Goal: Task Accomplishment & Management: Complete application form

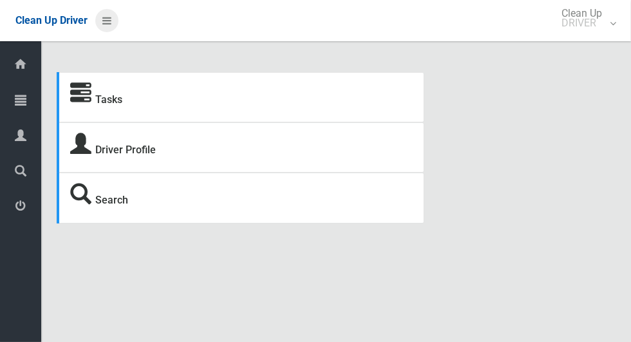
click at [111, 26] on icon at bounding box center [106, 21] width 9 height 22
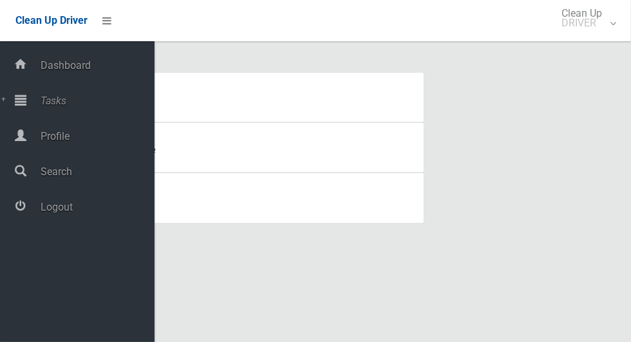
click at [66, 107] on span "Tasks" at bounding box center [96, 101] width 118 height 12
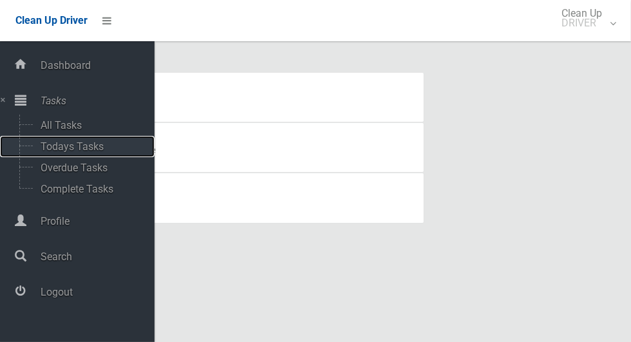
click at [90, 152] on span "Todays Tasks" at bounding box center [90, 146] width 107 height 12
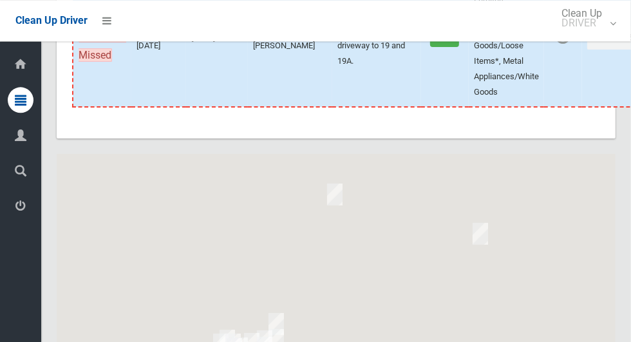
scroll to position [7911, 0]
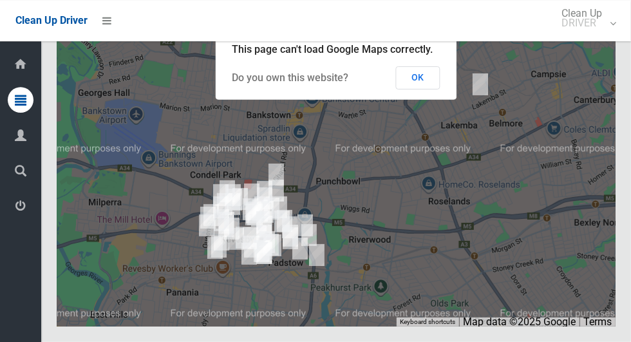
click at [433, 89] on button "OK" at bounding box center [418, 77] width 44 height 23
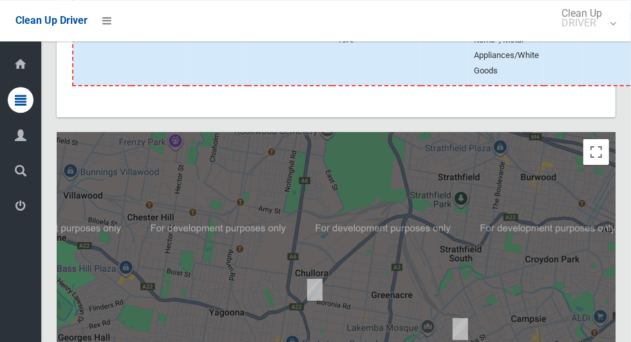
scroll to position [7587, 0]
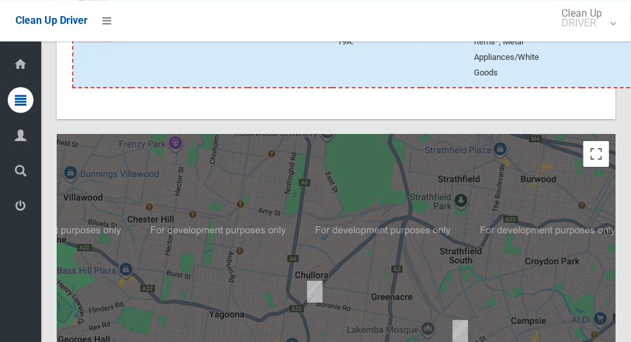
click at [587, 31] on button "Actions" at bounding box center [618, 19] width 62 height 24
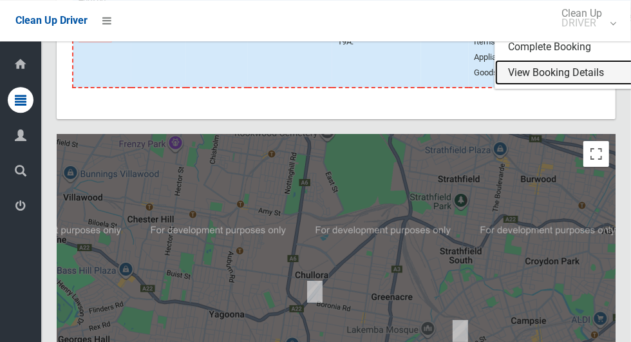
click at [548, 86] on link "View Booking Details" at bounding box center [571, 73] width 153 height 26
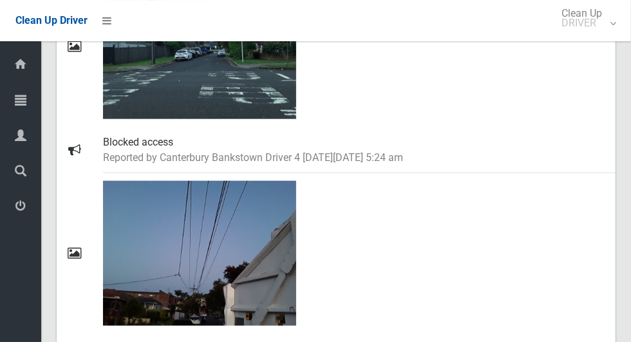
scroll to position [808, 0]
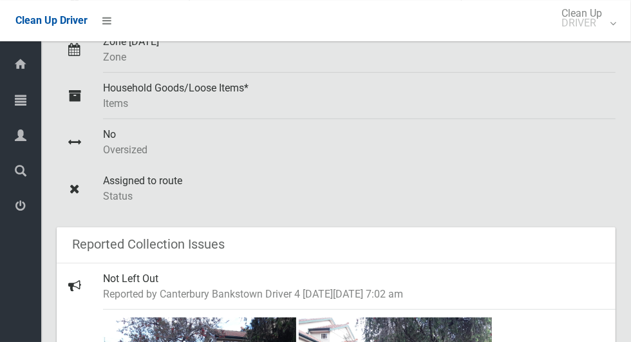
scroll to position [239, 0]
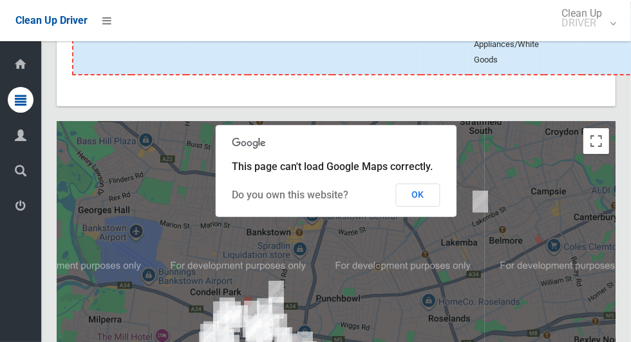
scroll to position [7599, 0]
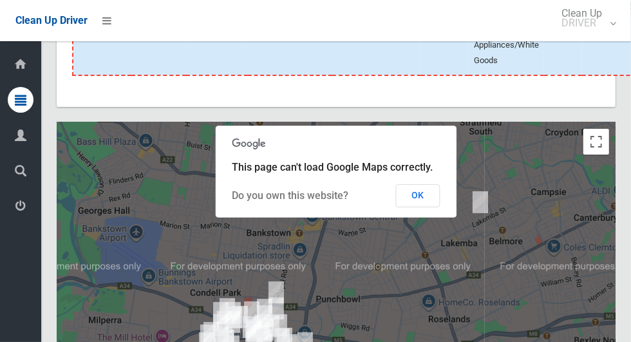
click at [587, 19] on button "Actions" at bounding box center [618, 7] width 62 height 24
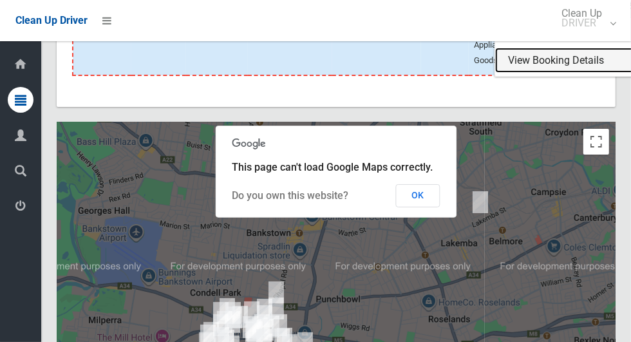
click at [531, 73] on link "View Booking Details" at bounding box center [571, 61] width 153 height 26
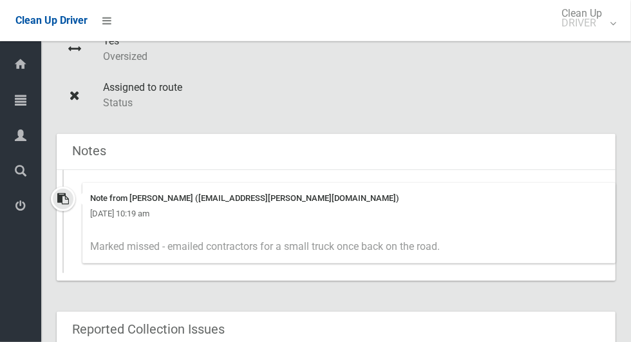
scroll to position [407, 0]
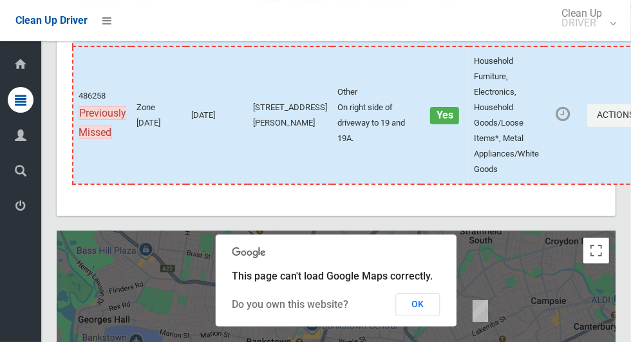
scroll to position [7911, 0]
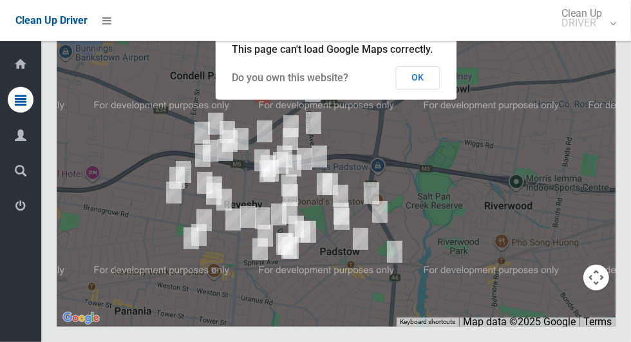
click at [425, 89] on button "OK" at bounding box center [418, 77] width 44 height 23
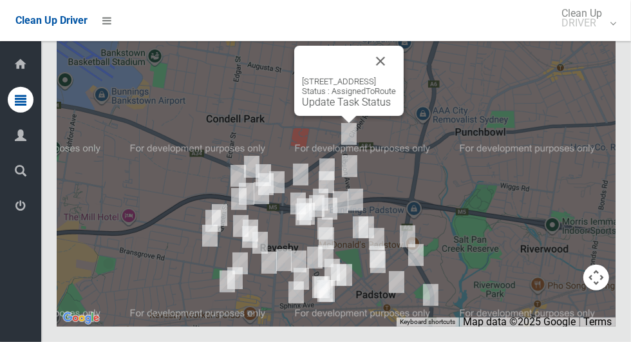
click at [396, 77] on button "Close" at bounding box center [380, 61] width 31 height 31
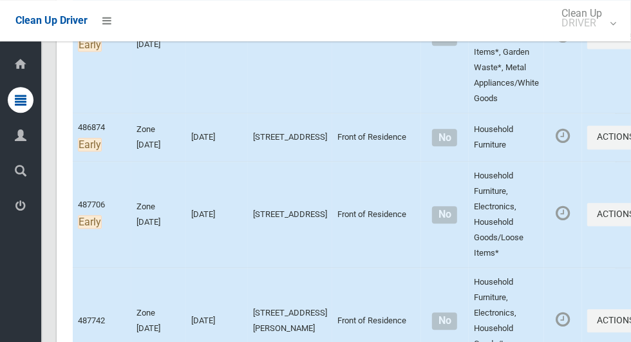
scroll to position [0, 0]
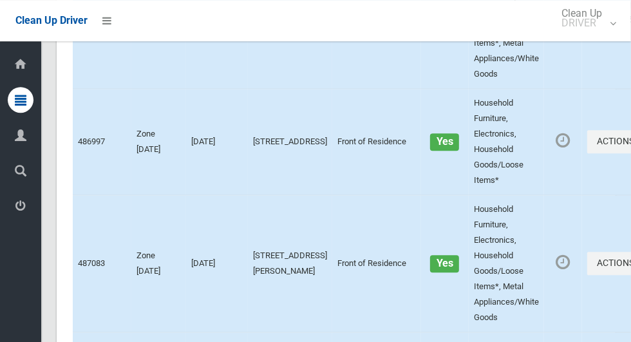
scroll to position [7911, 0]
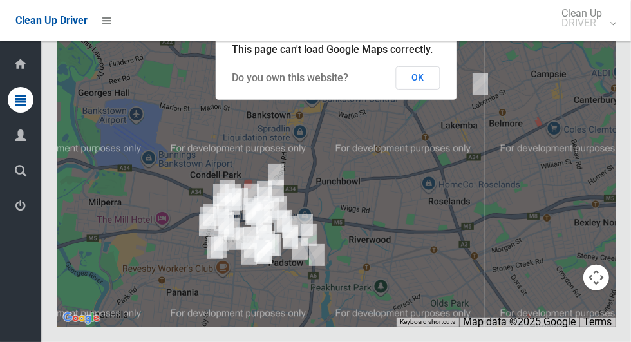
click at [418, 89] on button "OK" at bounding box center [418, 77] width 44 height 23
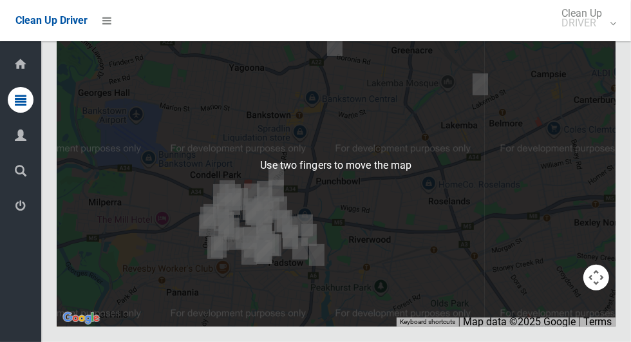
scroll to position [7840, 0]
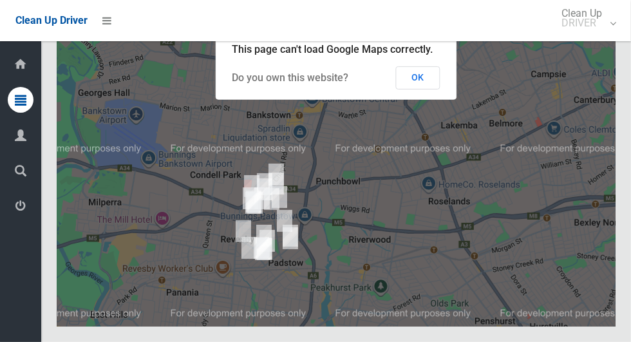
scroll to position [7904, 0]
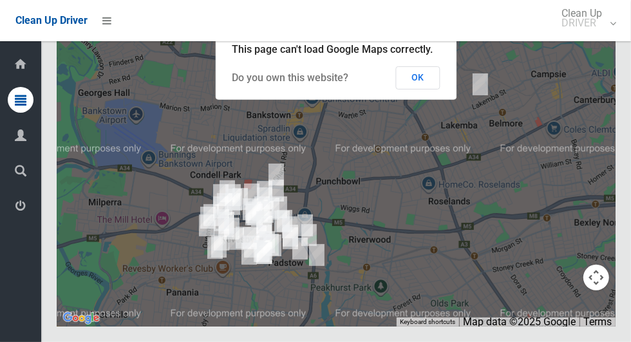
click at [433, 89] on button "OK" at bounding box center [418, 77] width 44 height 23
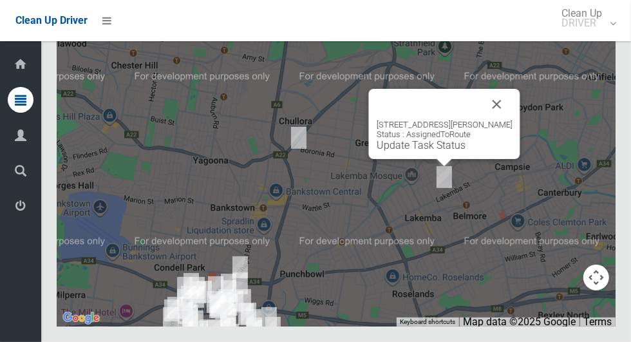
click at [503, 120] on button "Close" at bounding box center [496, 104] width 31 height 31
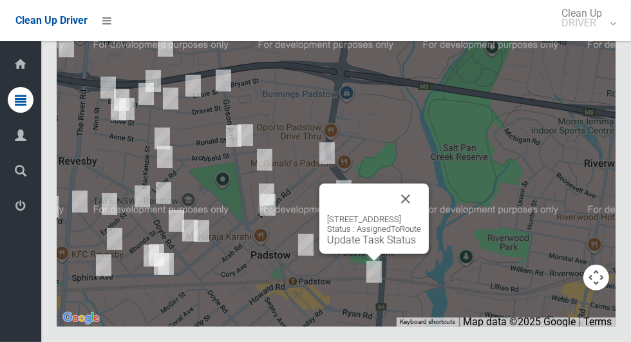
click at [421, 214] on button "Close" at bounding box center [405, 198] width 31 height 31
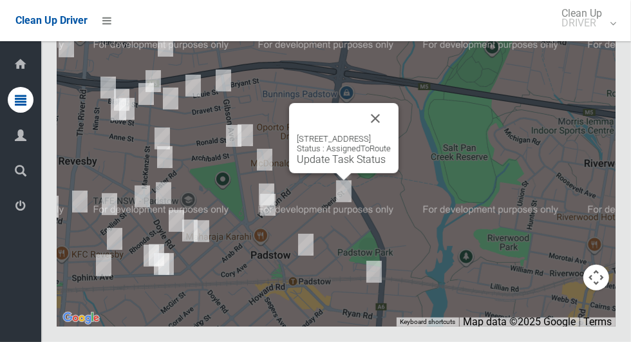
click at [391, 134] on button "Close" at bounding box center [375, 118] width 31 height 31
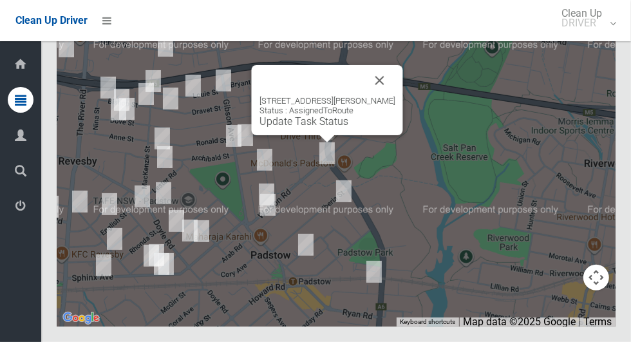
click at [392, 96] on button "Close" at bounding box center [379, 80] width 31 height 31
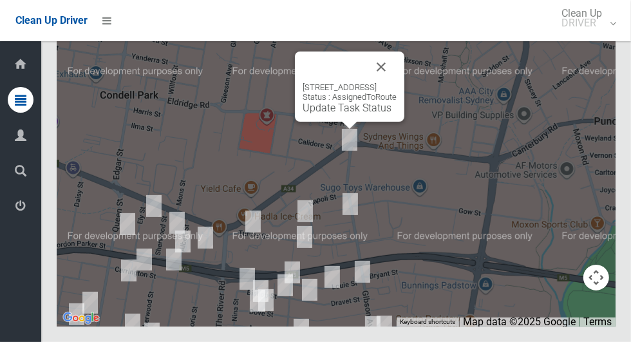
click at [396, 82] on button "Close" at bounding box center [380, 66] width 31 height 31
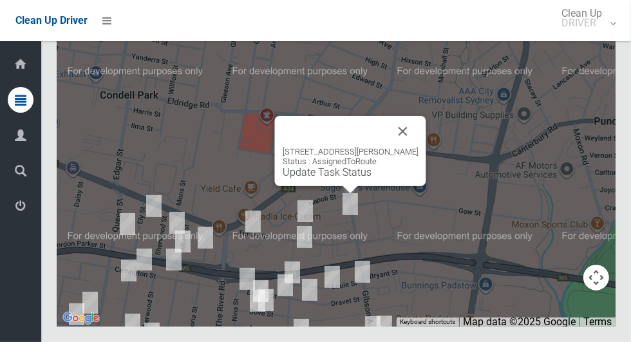
click at [416, 147] on button "Close" at bounding box center [402, 131] width 31 height 31
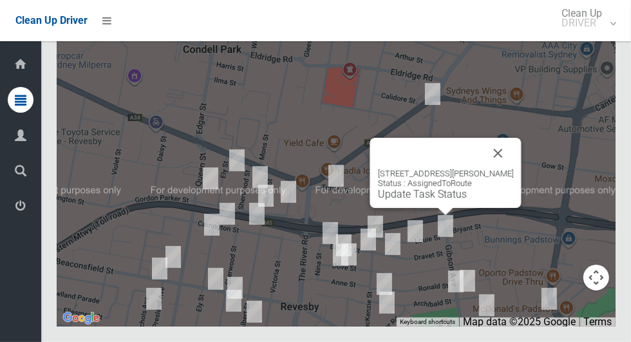
click at [506, 169] on button "Close" at bounding box center [498, 153] width 31 height 31
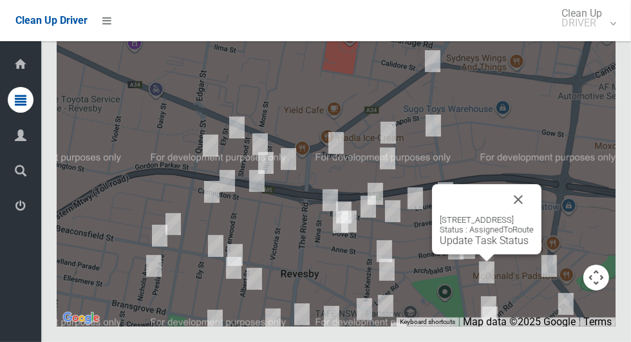
click at [533, 215] on button "Close" at bounding box center [518, 199] width 31 height 31
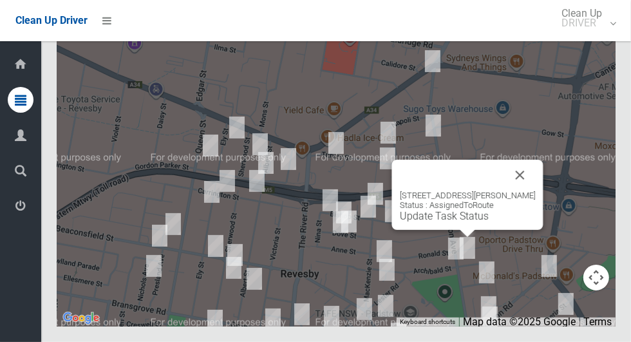
click at [529, 190] on button "Close" at bounding box center [519, 175] width 31 height 31
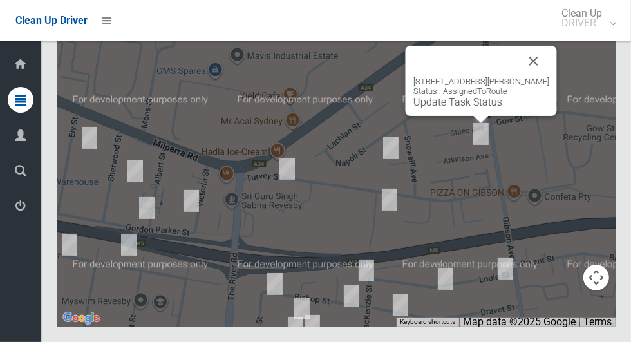
click at [540, 77] on button "Close" at bounding box center [533, 61] width 31 height 31
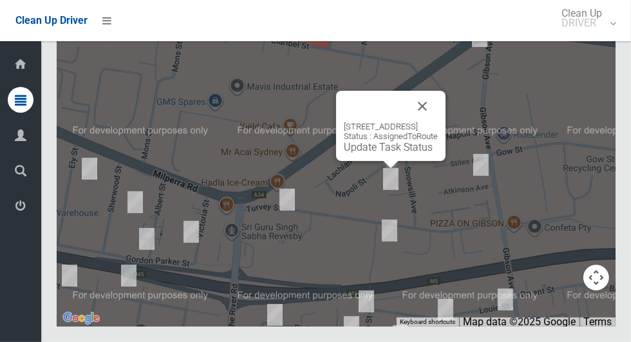
click at [438, 122] on button "Close" at bounding box center [422, 106] width 31 height 31
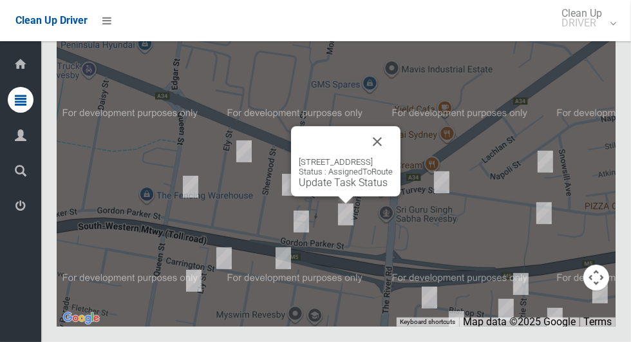
click at [392, 157] on button "Close" at bounding box center [377, 141] width 31 height 31
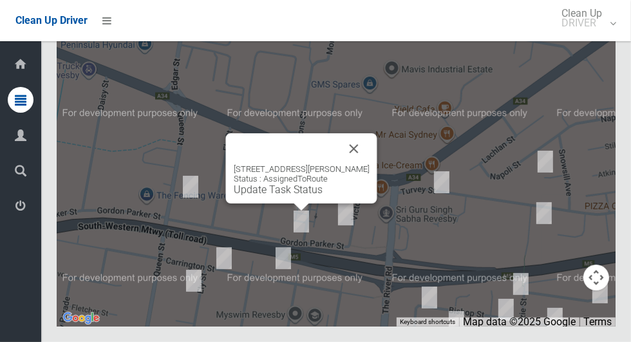
click at [354, 164] on button "Close" at bounding box center [353, 148] width 31 height 31
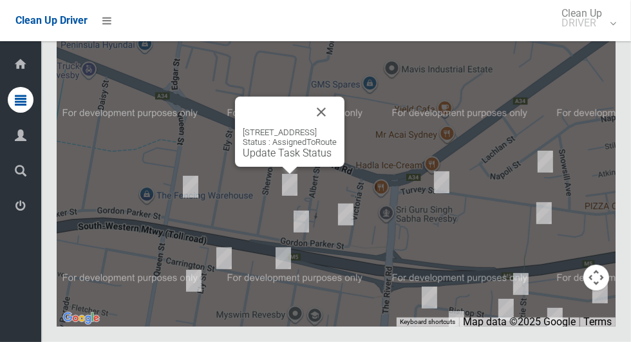
click at [337, 127] on button "Close" at bounding box center [321, 112] width 31 height 31
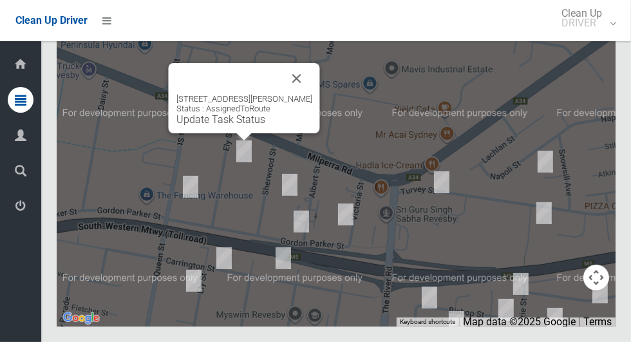
click at [300, 94] on button "Close" at bounding box center [296, 78] width 31 height 31
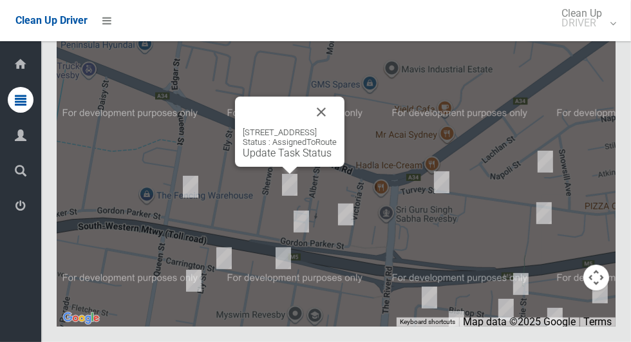
click at [337, 127] on button "Close" at bounding box center [321, 112] width 31 height 31
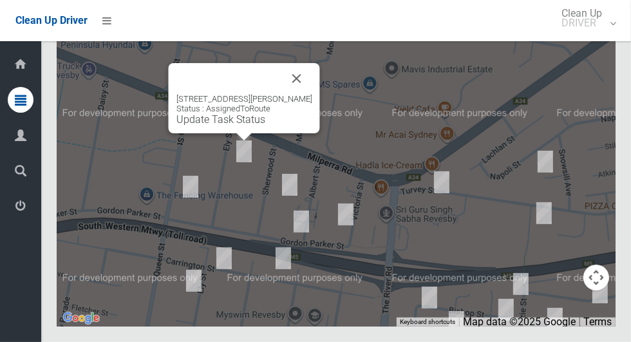
click at [286, 94] on button "Close" at bounding box center [296, 78] width 31 height 31
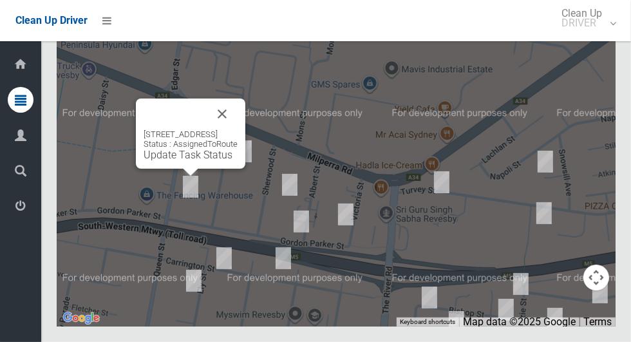
click at [237, 129] on button "Close" at bounding box center [222, 113] width 31 height 31
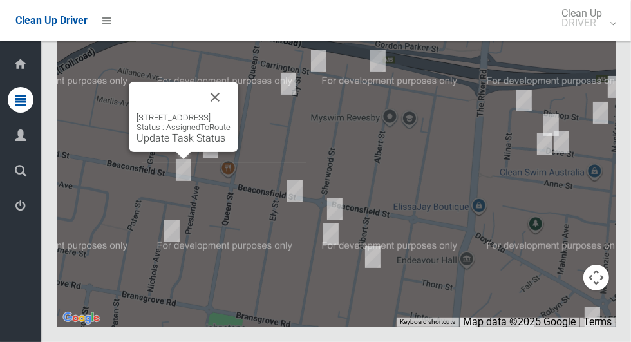
click at [230, 113] on button "Close" at bounding box center [214, 97] width 31 height 31
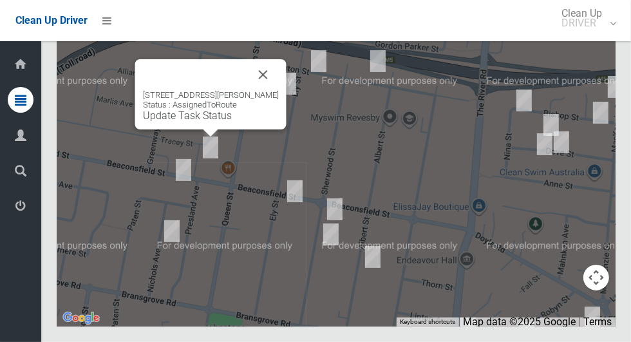
click at [266, 90] on button "Close" at bounding box center [263, 74] width 31 height 31
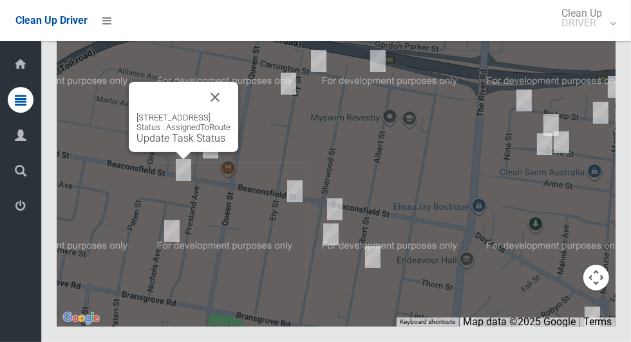
click at [230, 113] on button "Close" at bounding box center [214, 97] width 31 height 31
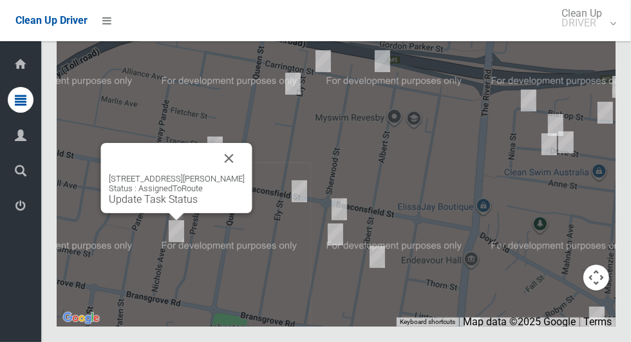
click at [241, 174] on button "Close" at bounding box center [229, 158] width 31 height 31
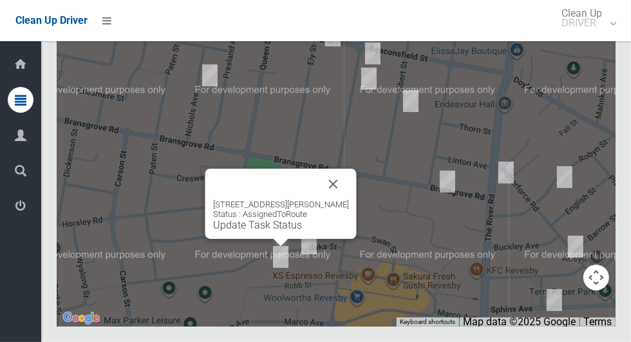
click at [339, 199] on button "Close" at bounding box center [333, 184] width 31 height 31
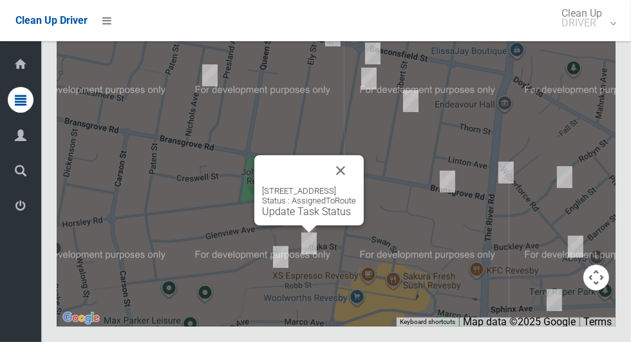
click at [356, 186] on button "Close" at bounding box center [340, 170] width 31 height 31
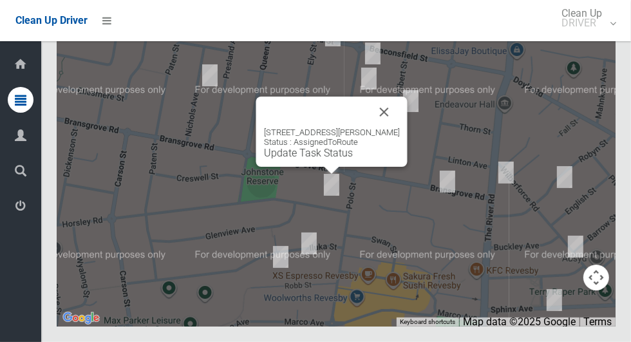
click at [390, 127] on button "Close" at bounding box center [384, 112] width 31 height 31
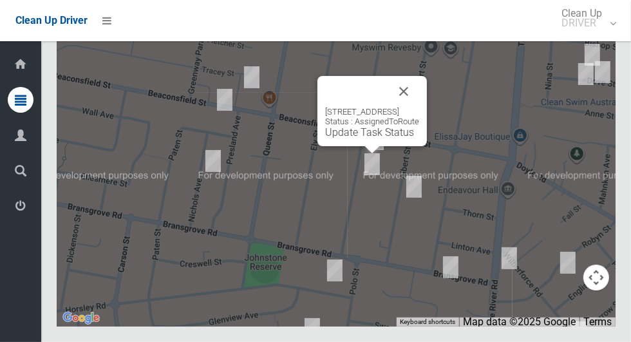
click at [419, 107] on button "Close" at bounding box center [403, 91] width 31 height 31
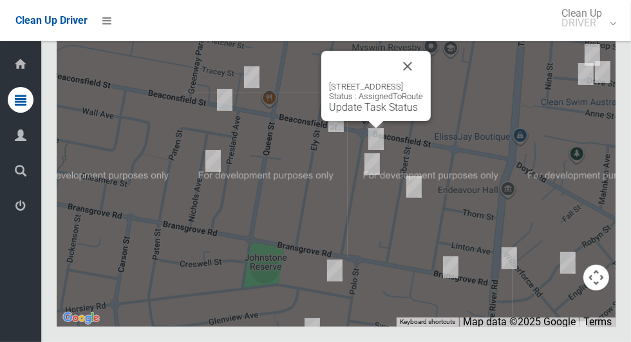
click at [423, 82] on button "Close" at bounding box center [407, 66] width 31 height 31
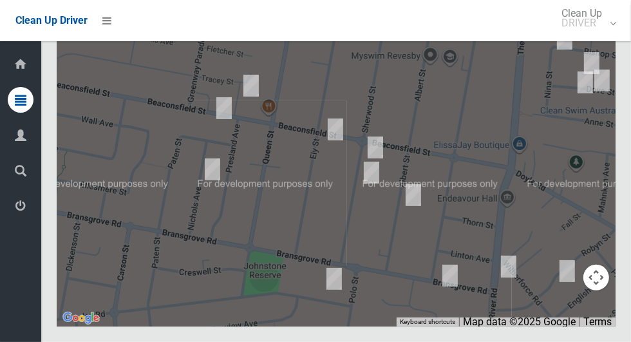
scroll to position [7899, 0]
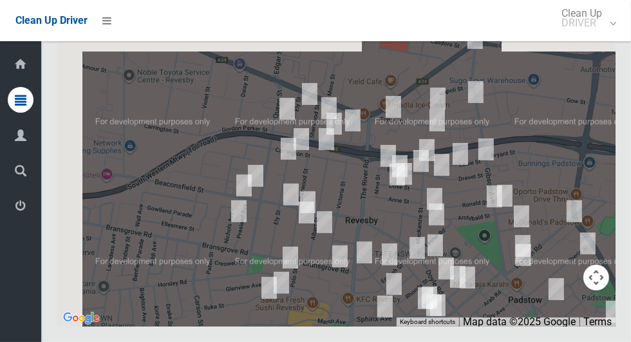
click at [478, 94] on div at bounding box center [336, 166] width 558 height 322
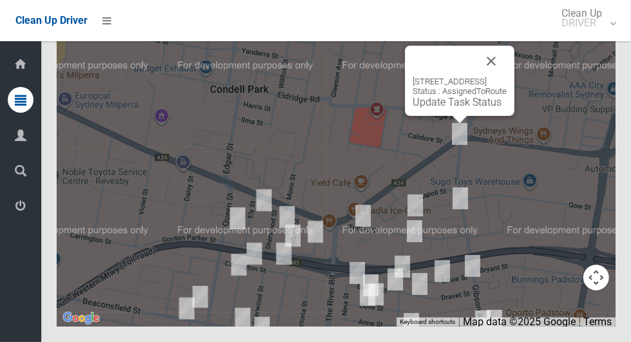
click at [434, 116] on div "170 Canterbury Road, BANKSTOWN NSW 2200 Status : AssignedToRoute Update Task St…" at bounding box center [459, 81] width 109 height 70
click at [442, 108] on link "Update Task Status" at bounding box center [456, 102] width 89 height 12
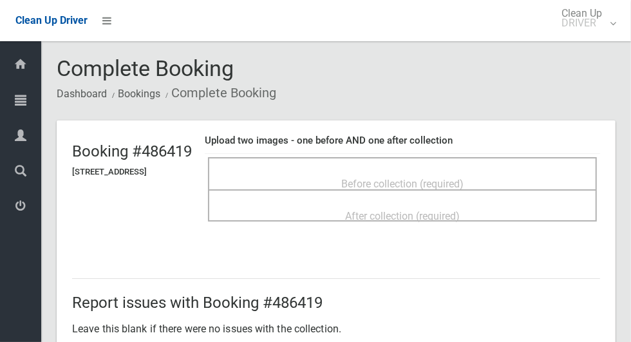
click at [549, 171] on div "Before collection (required)" at bounding box center [402, 183] width 360 height 24
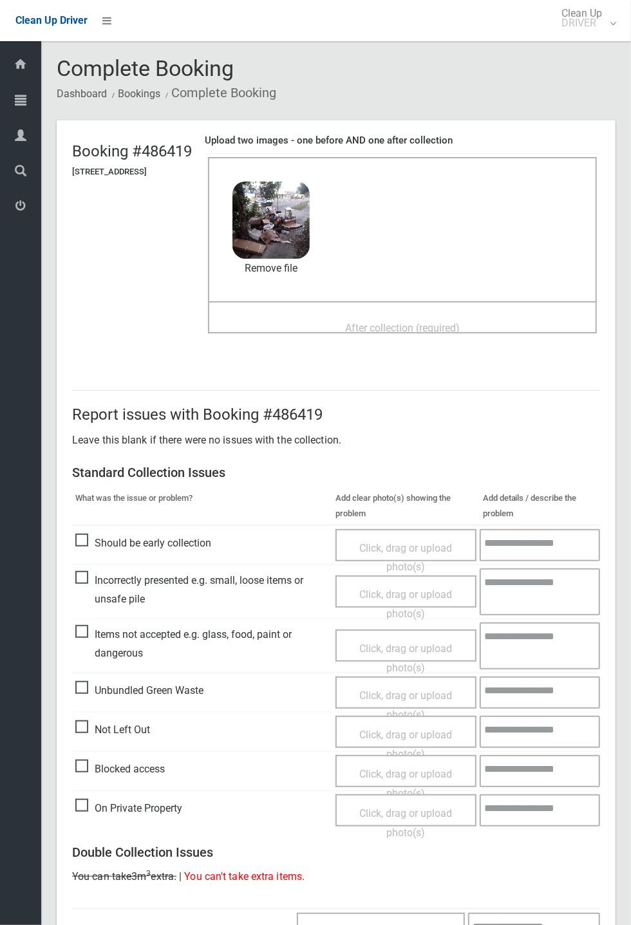
click at [510, 324] on div "After collection (required)" at bounding box center [402, 327] width 360 height 24
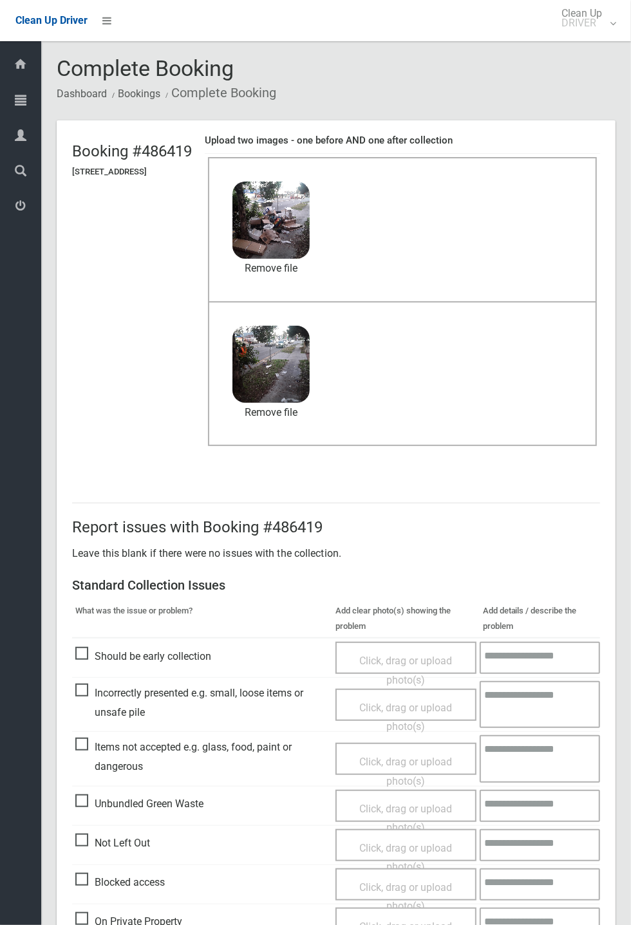
scroll to position [447, 0]
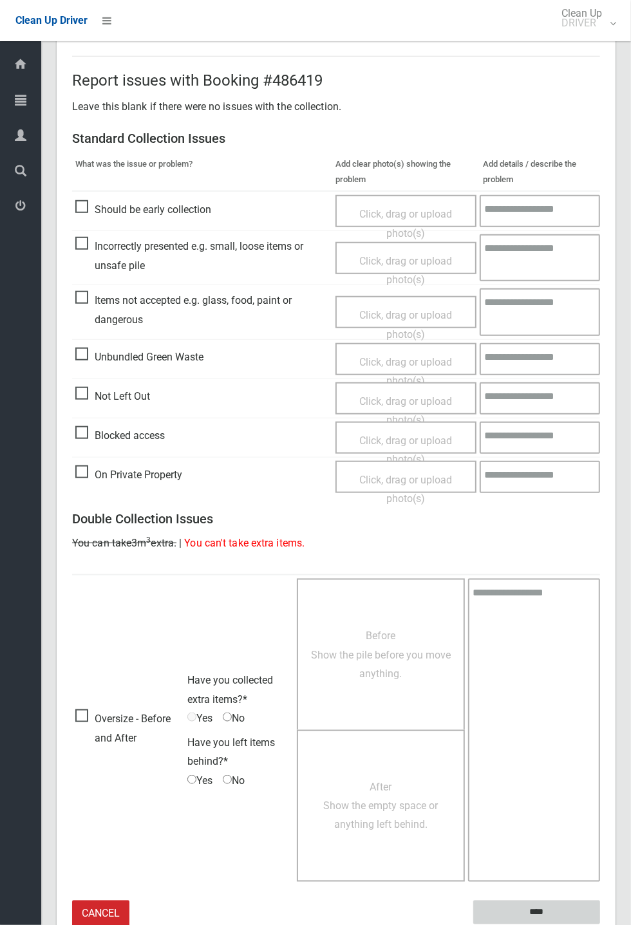
click at [600, 341] on input "****" at bounding box center [536, 912] width 127 height 24
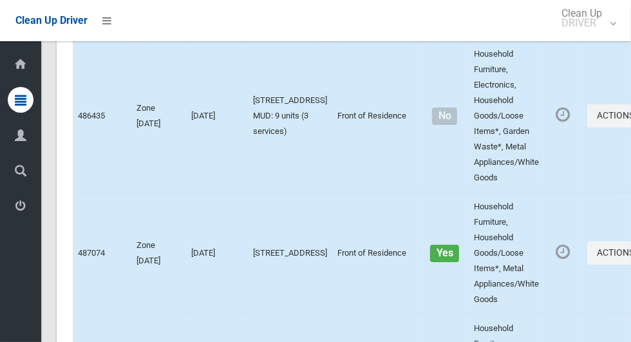
scroll to position [7911, 0]
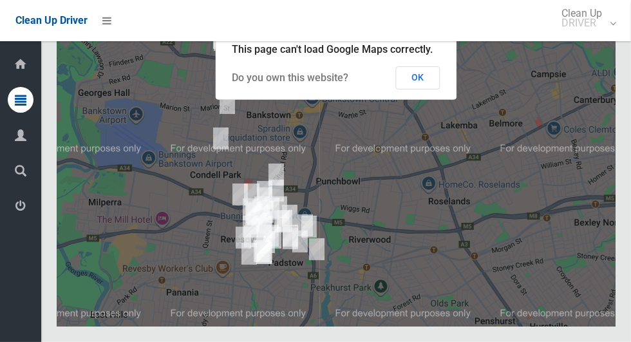
click at [422, 89] on button "OK" at bounding box center [418, 77] width 44 height 23
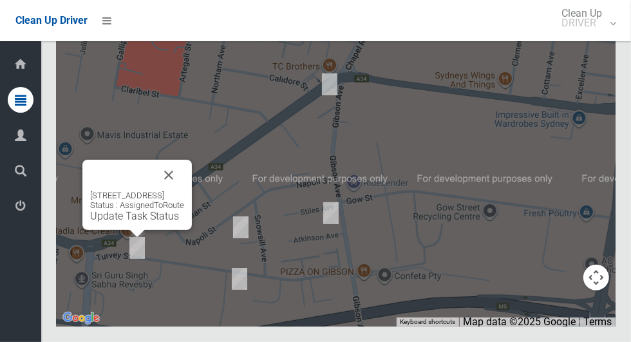
click at [182, 230] on div "75 Turvey Street, REVESBY NSW 2212 Status : AssignedToRoute Update Task Status" at bounding box center [136, 195] width 109 height 70
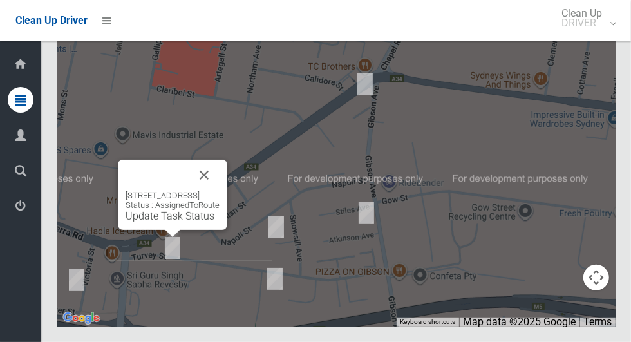
click at [219, 190] on button "Close" at bounding box center [204, 175] width 31 height 31
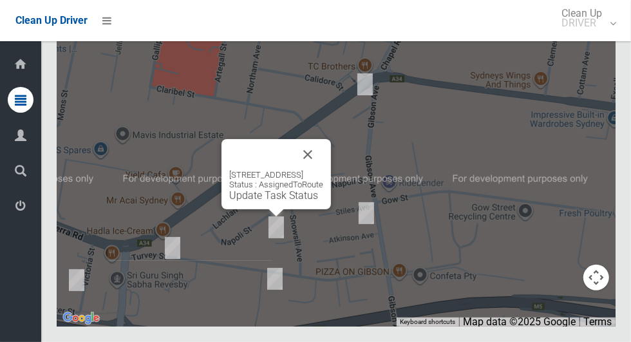
click at [323, 170] on button "Close" at bounding box center [307, 154] width 31 height 31
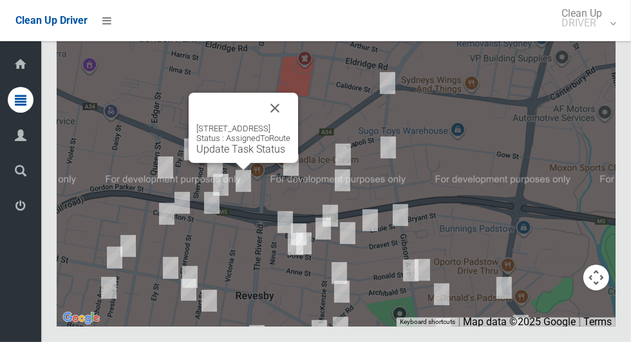
click at [290, 124] on button "Close" at bounding box center [274, 108] width 31 height 31
click at [239, 155] on link "Update Task Status" at bounding box center [240, 149] width 89 height 12
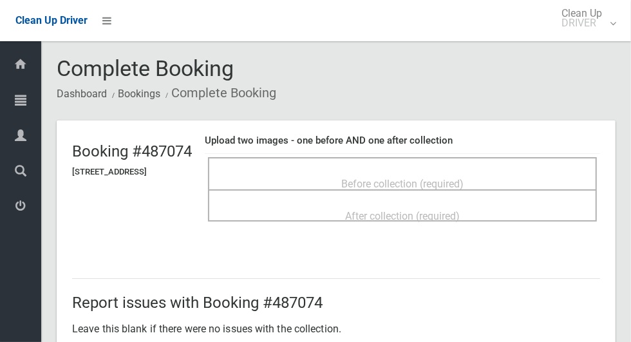
click at [503, 171] on div "Before collection (required)" at bounding box center [402, 183] width 360 height 24
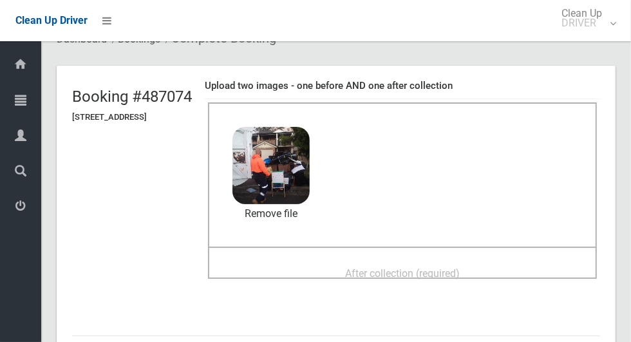
scroll to position [55, 0]
click at [506, 260] on div "After collection (required)" at bounding box center [402, 272] width 360 height 24
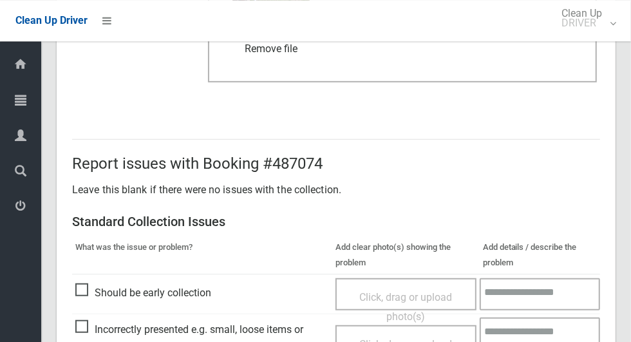
scroll to position [1053, 0]
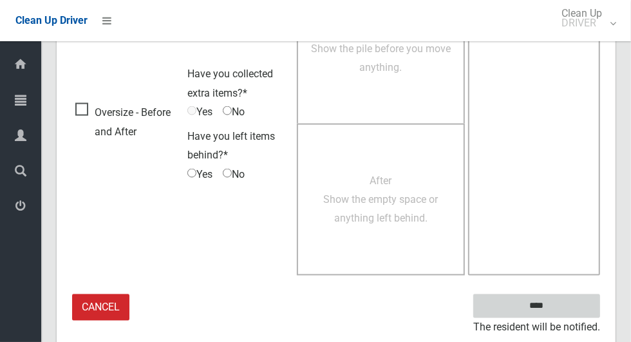
click at [569, 303] on input "****" at bounding box center [536, 306] width 127 height 24
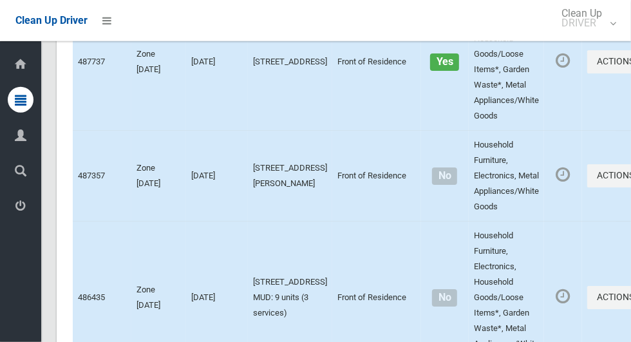
scroll to position [7911, 0]
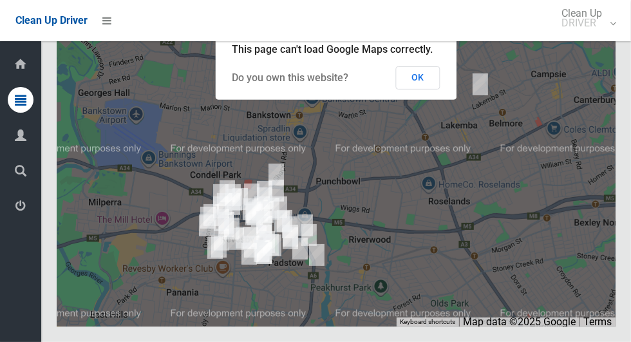
click at [433, 89] on button "OK" at bounding box center [418, 77] width 44 height 23
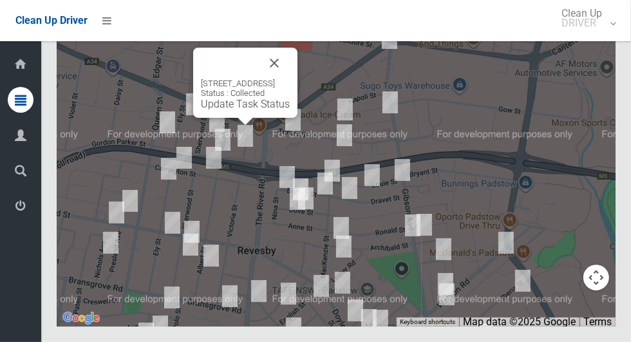
click at [290, 78] on button "Close" at bounding box center [274, 63] width 31 height 31
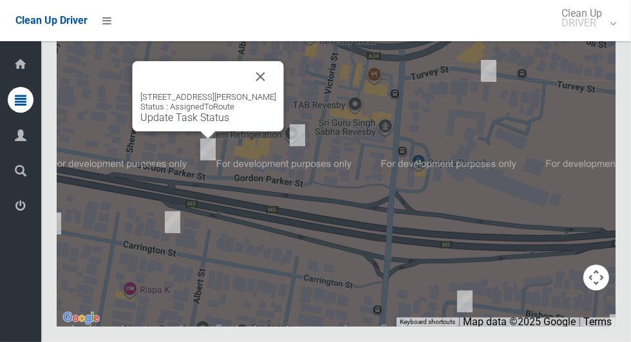
click at [199, 124] on link "Update Task Status" at bounding box center [184, 117] width 89 height 12
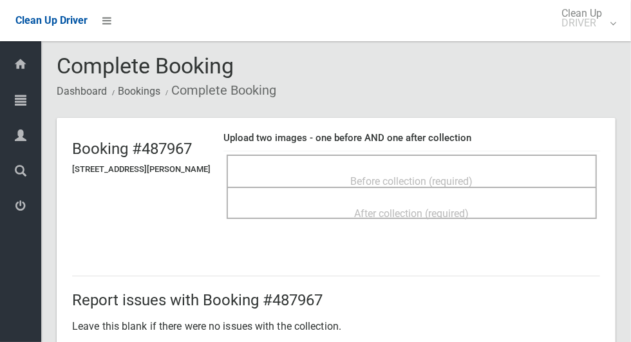
scroll to position [4, 0]
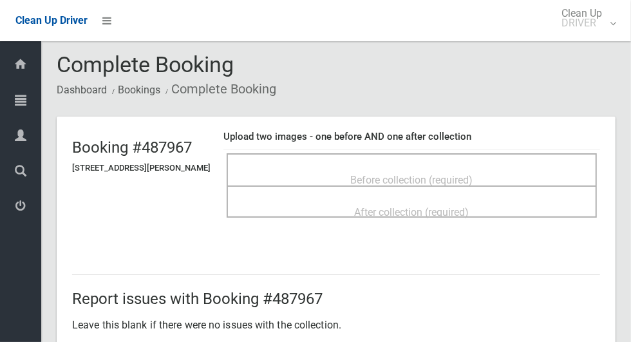
click at [493, 169] on div "Before collection (required)" at bounding box center [412, 179] width 342 height 24
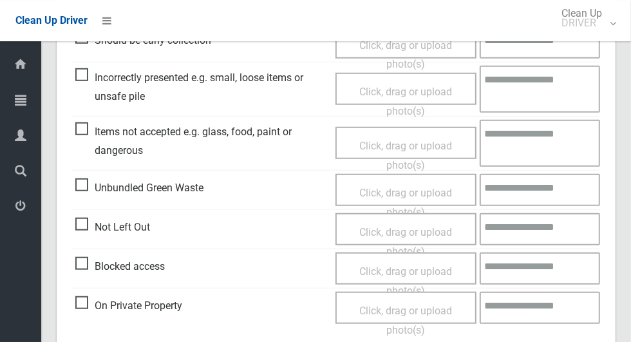
scroll to position [501, 0]
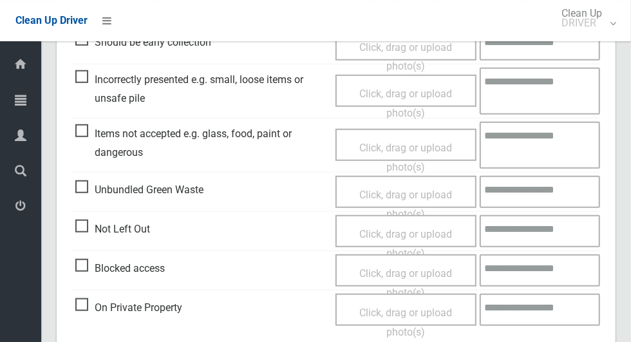
click at [88, 138] on span "Items not accepted e.g. glass, food, paint or dangerous" at bounding box center [202, 143] width 254 height 38
click at [86, 80] on span "Incorrectly presented e.g. small, loose items or unsafe pile" at bounding box center [202, 89] width 254 height 38
click at [78, 128] on span "Items not accepted e.g. glass, food, paint or dangerous" at bounding box center [202, 143] width 254 height 38
click at [387, 95] on span "Click, drag or upload photo(s)" at bounding box center [405, 104] width 93 height 32
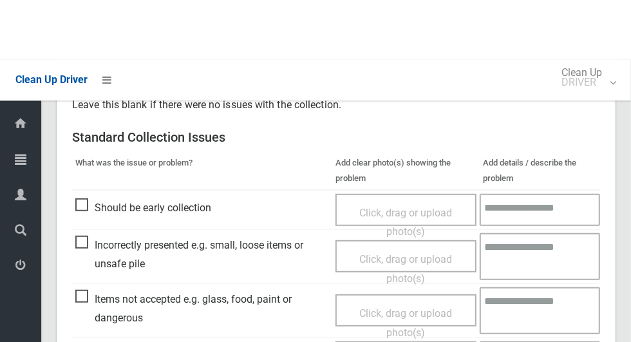
scroll to position [335, 0]
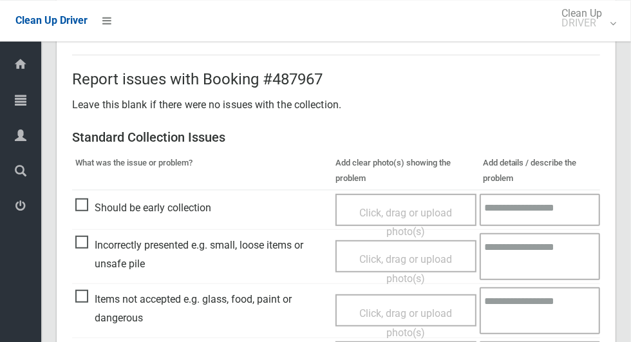
click at [101, 225] on td "Should be early collection" at bounding box center [202, 210] width 260 height 40
click at [90, 240] on span "Incorrectly presented e.g. small, loose items or unsafe pile" at bounding box center [202, 254] width 254 height 38
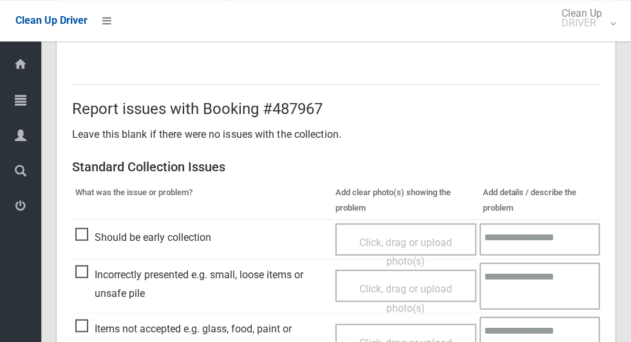
scroll to position [0, 0]
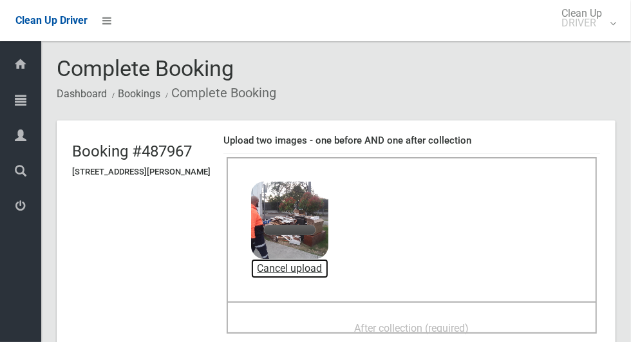
click at [306, 270] on link "Cancel upload" at bounding box center [289, 268] width 77 height 19
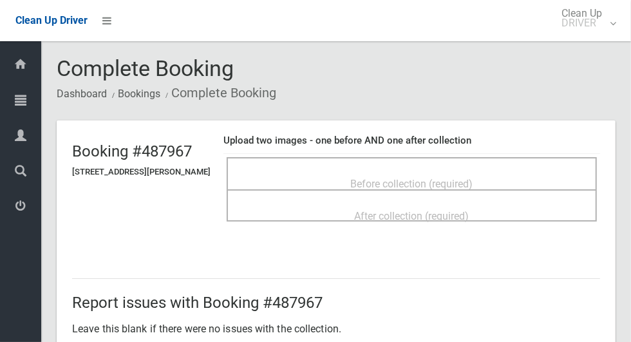
click at [461, 178] on span "Before collection (required)" at bounding box center [412, 184] width 122 height 12
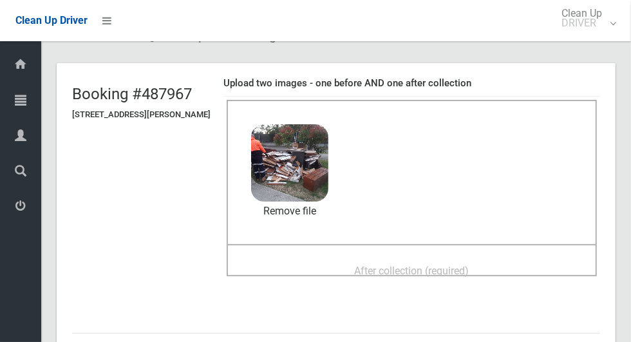
scroll to position [59, 0]
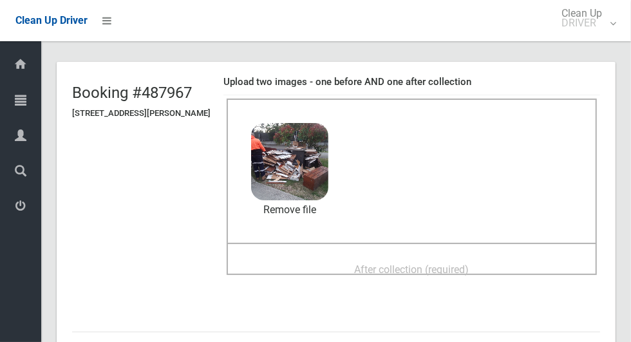
click at [492, 266] on div "After collection (required)" at bounding box center [412, 269] width 342 height 24
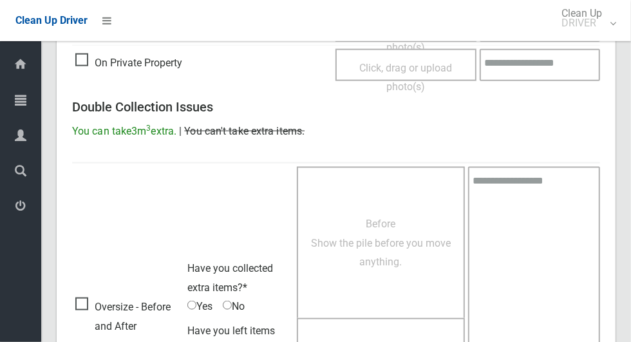
scroll to position [1053, 0]
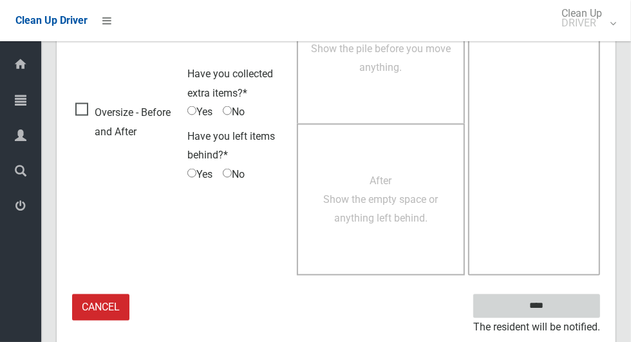
click at [573, 302] on input "****" at bounding box center [536, 306] width 127 height 24
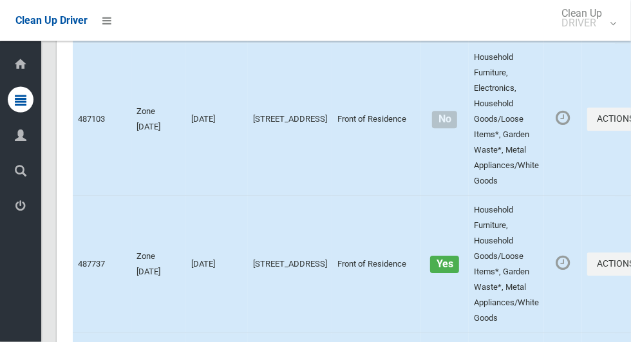
scroll to position [7911, 0]
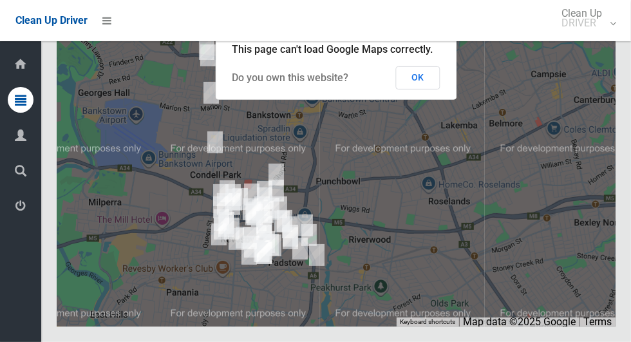
click at [422, 89] on button "OK" at bounding box center [418, 77] width 44 height 23
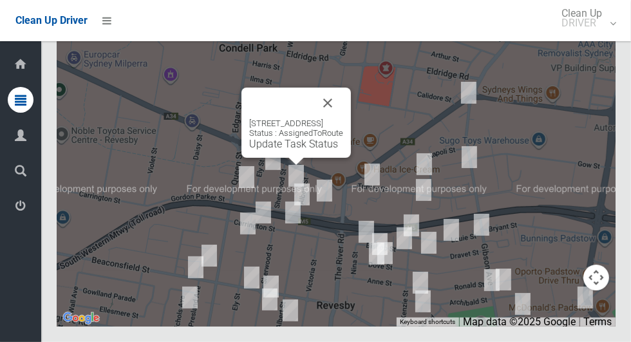
click at [283, 150] on link "Update Task Status" at bounding box center [293, 144] width 89 height 12
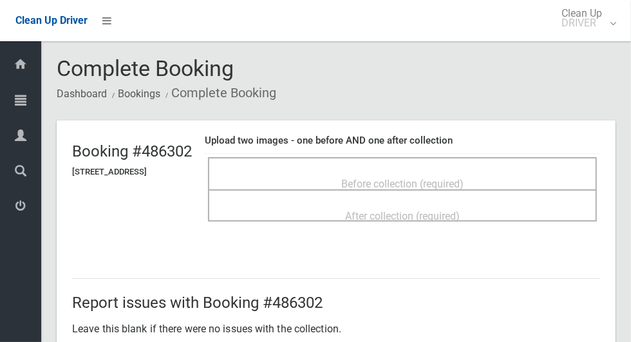
click at [463, 171] on div "Before collection (required)" at bounding box center [402, 183] width 360 height 24
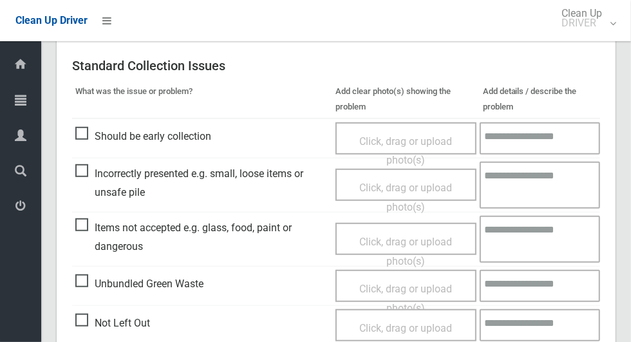
scroll to position [421, 0]
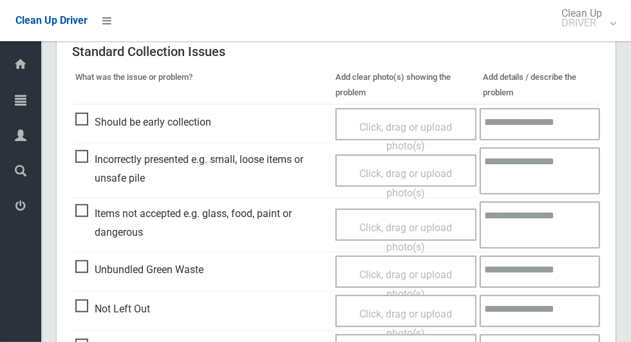
click at [89, 220] on span "Items not accepted e.g. glass, food, paint or dangerous" at bounding box center [202, 223] width 254 height 38
click at [411, 230] on span "Click, drag or upload photo(s)" at bounding box center [405, 237] width 93 height 32
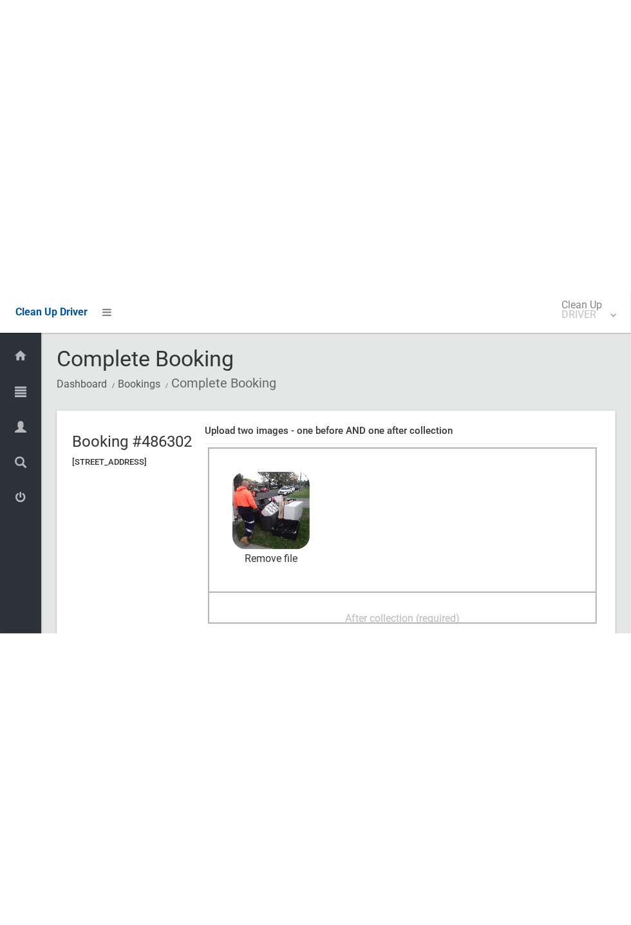
scroll to position [4, 0]
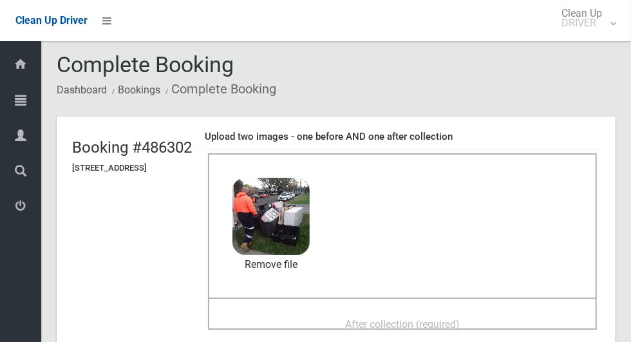
click at [459, 318] on span "After collection (required)" at bounding box center [402, 324] width 115 height 12
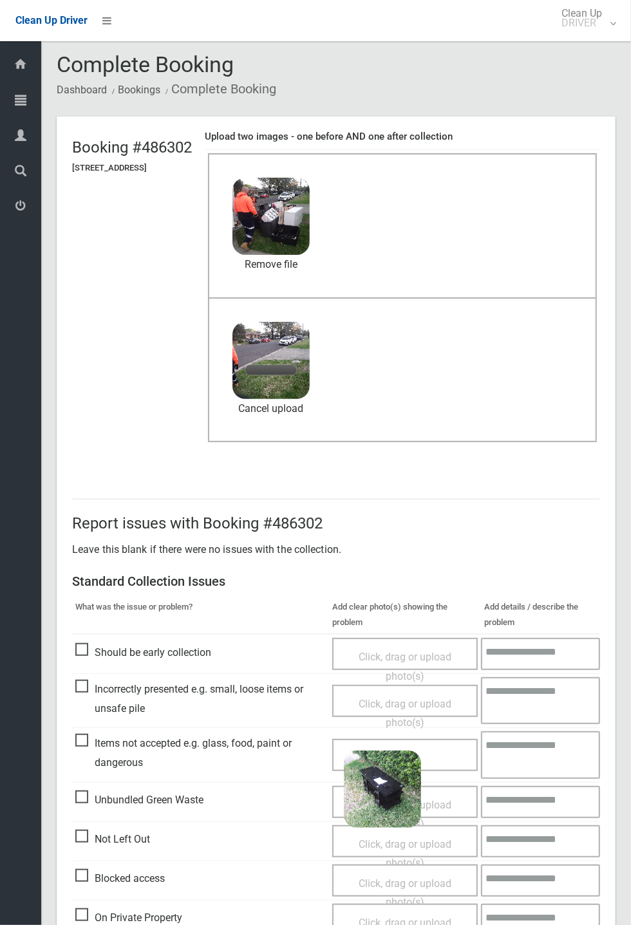
click at [546, 341] on textarea at bounding box center [540, 754] width 119 height 47
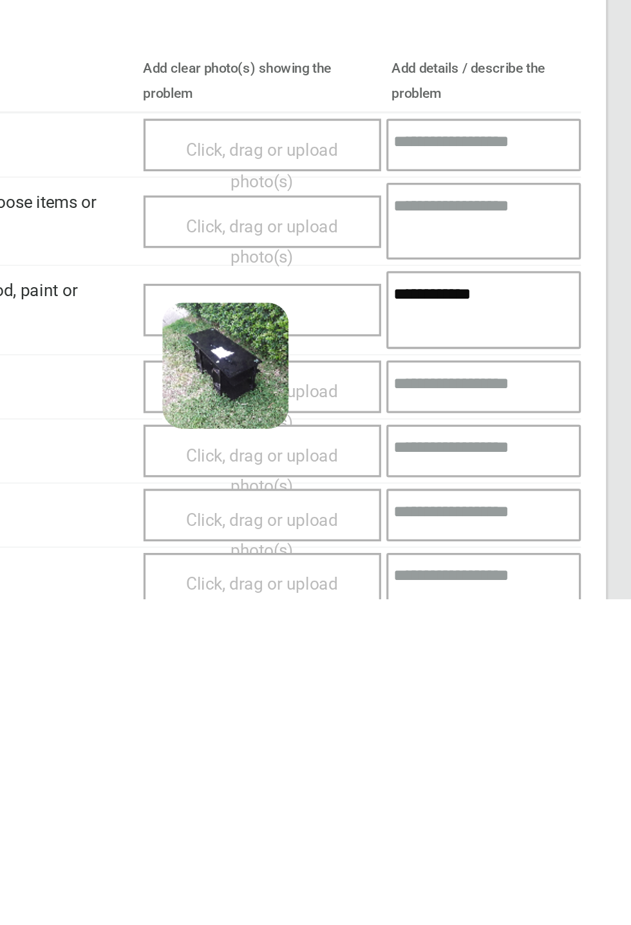
scroll to position [506, 0]
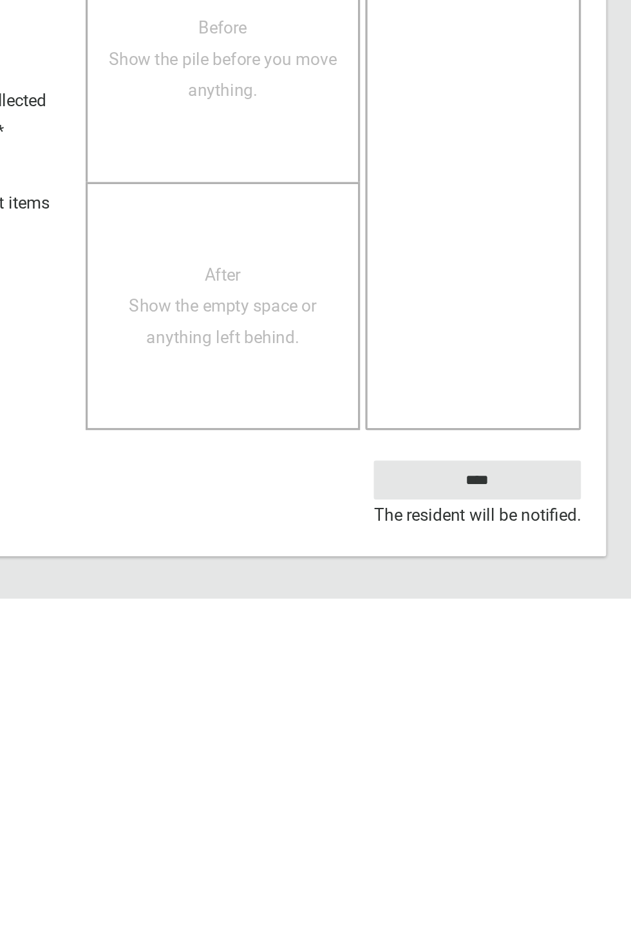
type textarea "**********"
click at [562, 341] on input "****" at bounding box center [536, 852] width 127 height 24
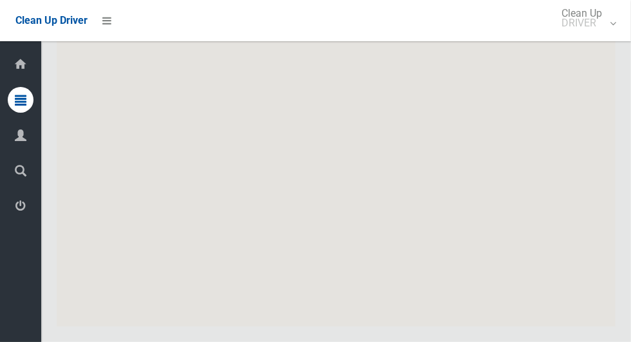
scroll to position [7911, 0]
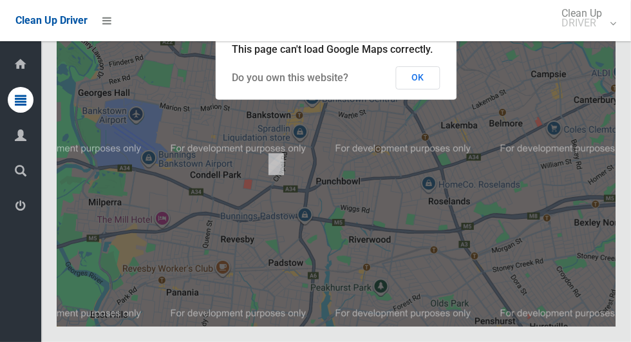
click at [433, 89] on button "OK" at bounding box center [418, 77] width 44 height 23
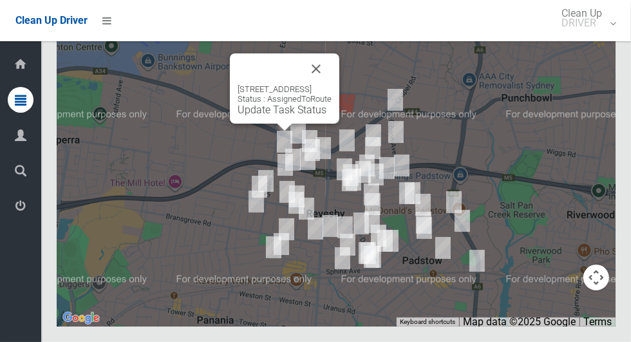
click at [331, 84] on button "Close" at bounding box center [315, 68] width 31 height 31
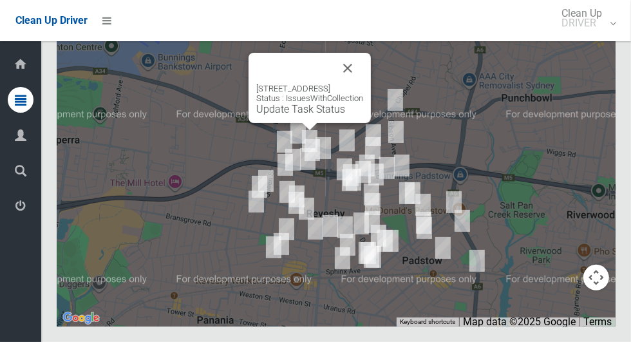
click at [363, 84] on button "Close" at bounding box center [347, 68] width 31 height 31
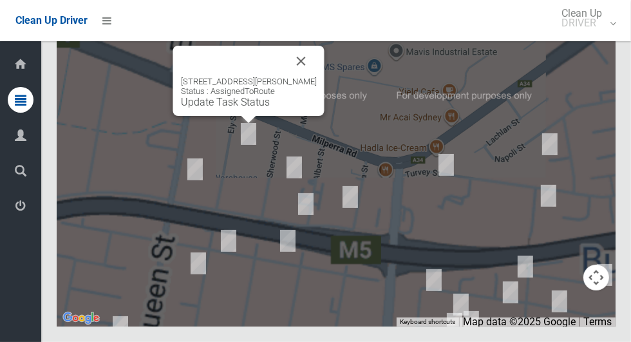
click at [251, 108] on link "Update Task Status" at bounding box center [225, 102] width 89 height 12
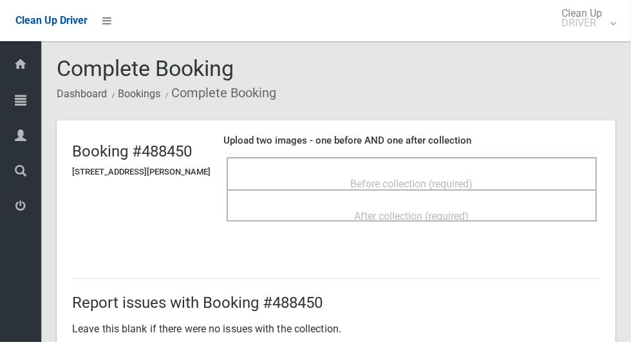
click at [448, 178] on span "Before collection (required)" at bounding box center [412, 184] width 122 height 12
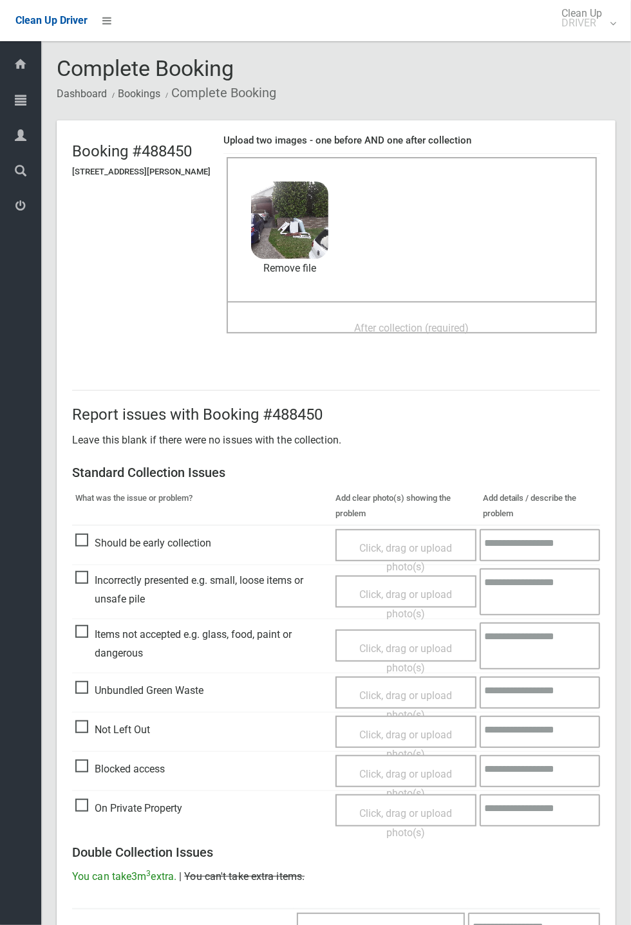
click at [497, 330] on div "After collection (required)" at bounding box center [412, 327] width 342 height 24
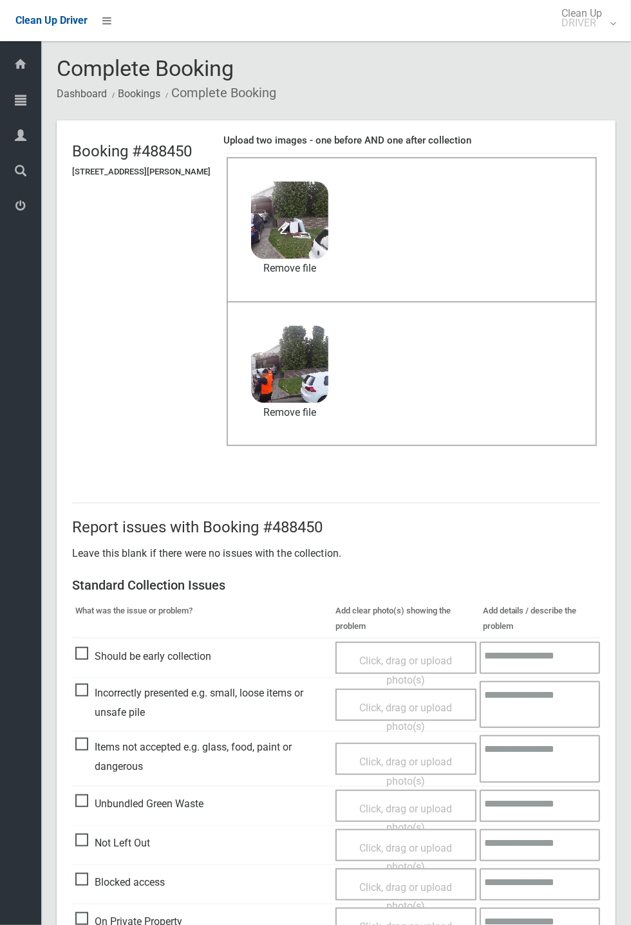
scroll to position [447, 0]
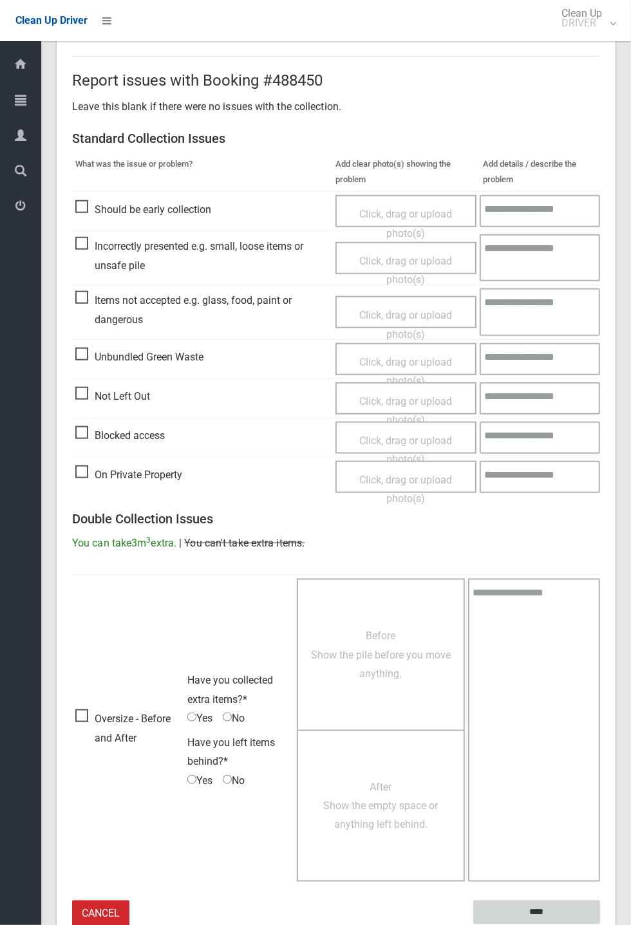
click at [600, 341] on input "****" at bounding box center [536, 912] width 127 height 24
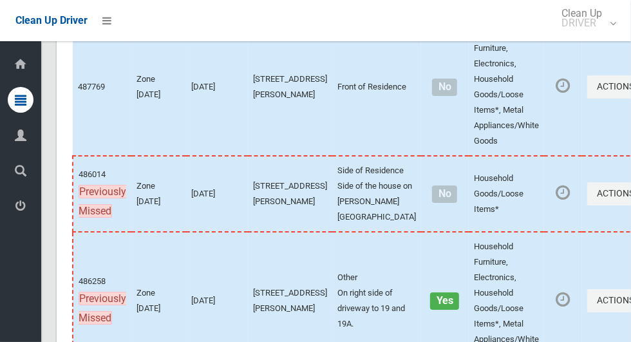
scroll to position [7910, 0]
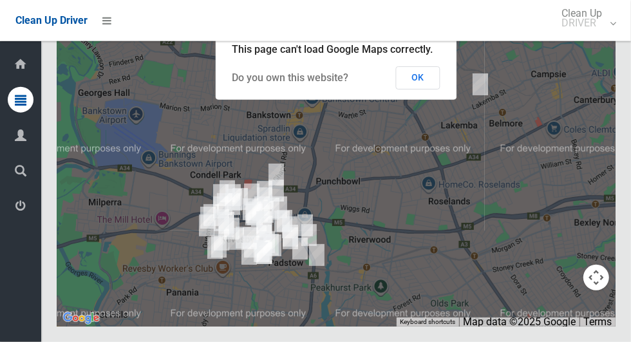
click at [433, 89] on button "OK" at bounding box center [418, 77] width 44 height 23
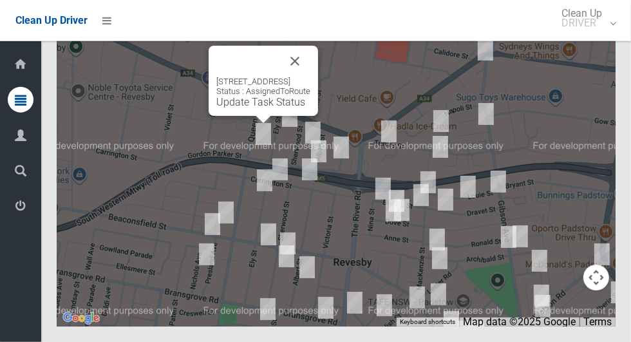
click at [255, 108] on link "Update Task Status" at bounding box center [260, 102] width 89 height 12
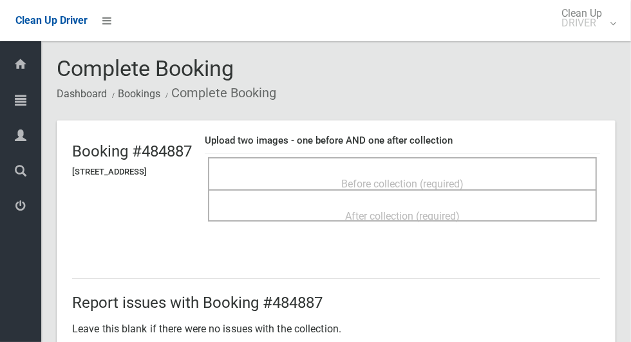
click at [454, 178] on span "Before collection (required)" at bounding box center [402, 184] width 122 height 12
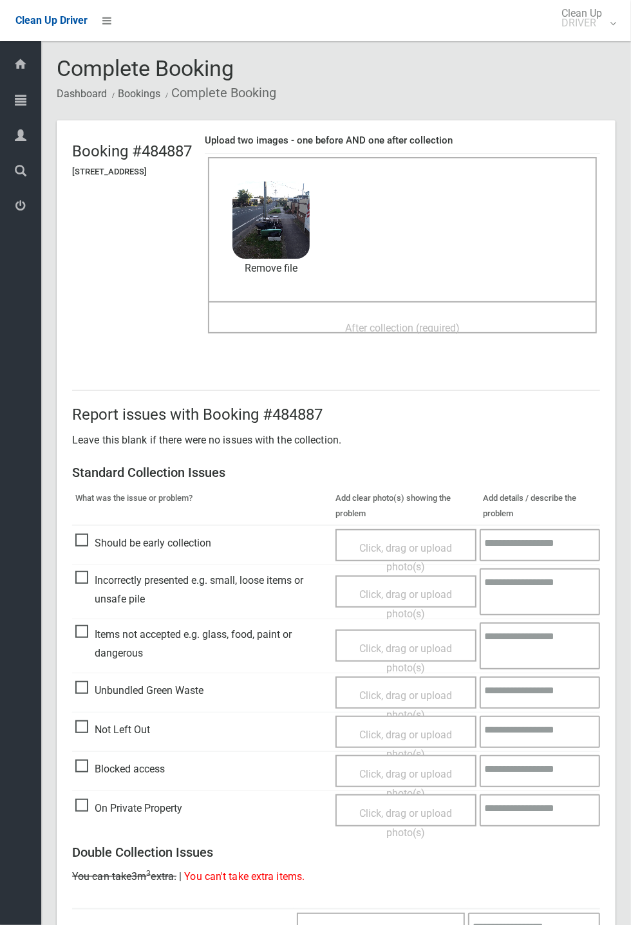
click at [459, 329] on span "After collection (required)" at bounding box center [402, 328] width 115 height 12
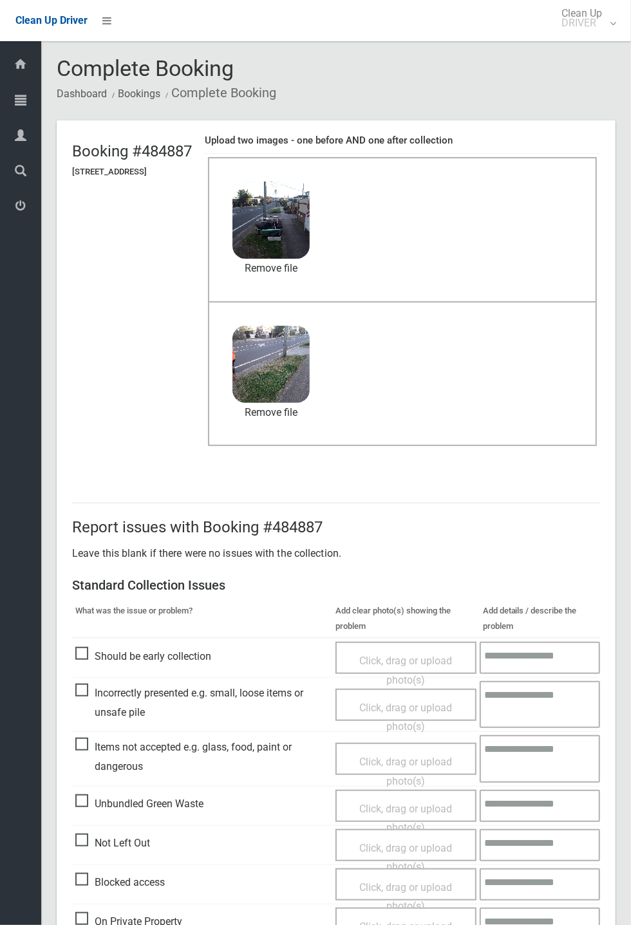
scroll to position [447, 0]
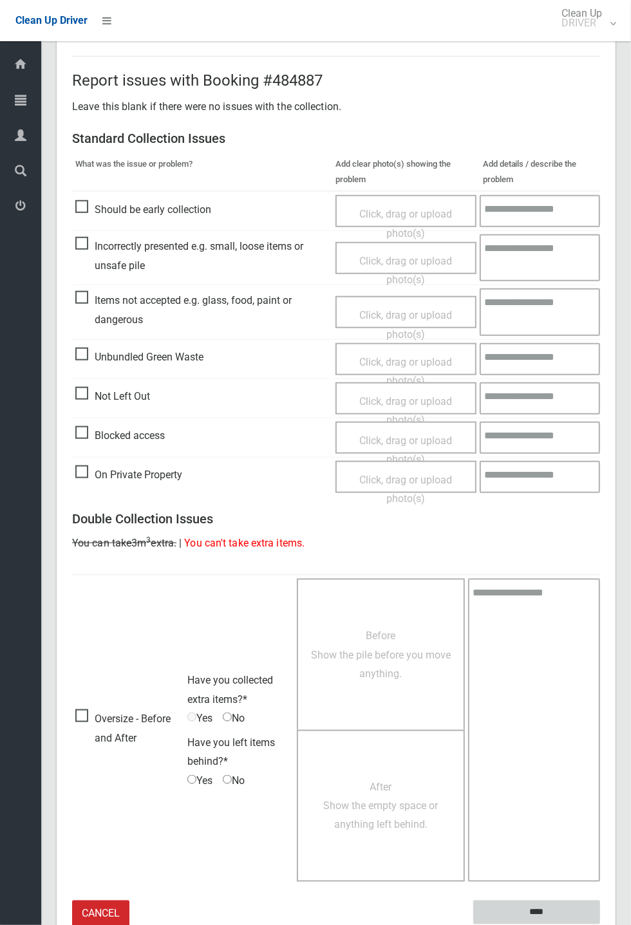
click at [546, 341] on input "****" at bounding box center [536, 912] width 127 height 24
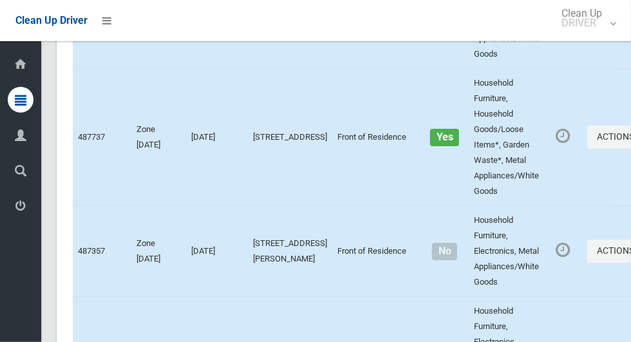
scroll to position [7911, 0]
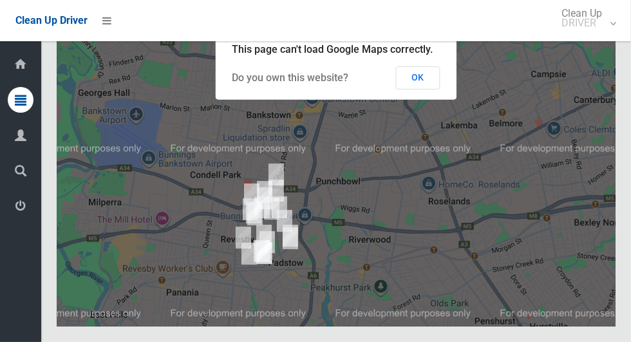
click at [422, 89] on button "OK" at bounding box center [418, 77] width 44 height 23
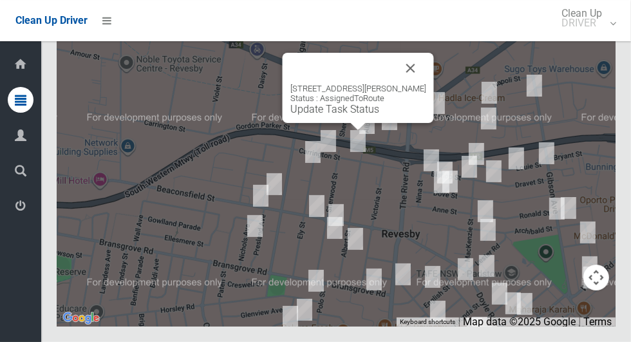
click at [424, 84] on button "Close" at bounding box center [410, 68] width 31 height 31
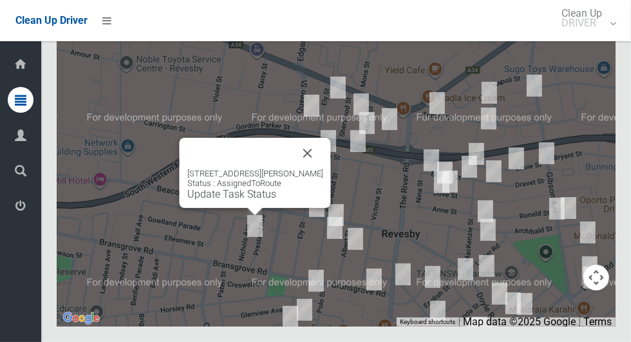
click at [312, 169] on button "Close" at bounding box center [307, 153] width 31 height 31
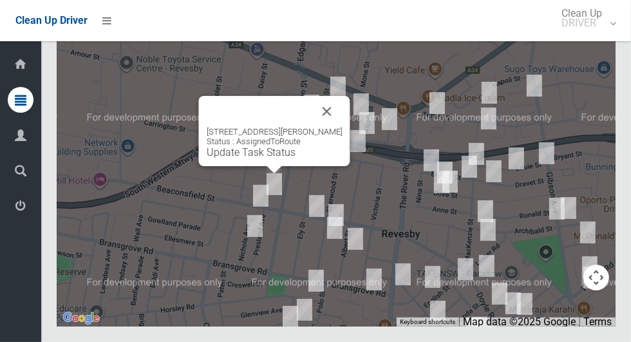
click at [267, 158] on link "Update Task Status" at bounding box center [251, 152] width 89 height 12
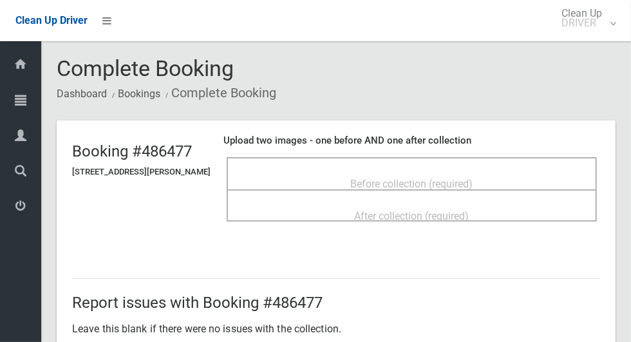
click at [524, 172] on div "Before collection (required)" at bounding box center [412, 183] width 342 height 24
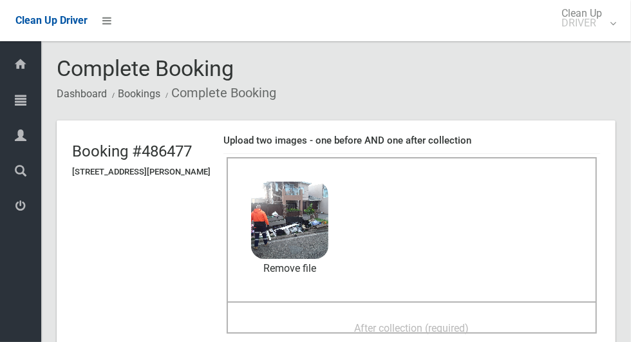
click at [449, 322] on span "After collection (required)" at bounding box center [412, 328] width 115 height 12
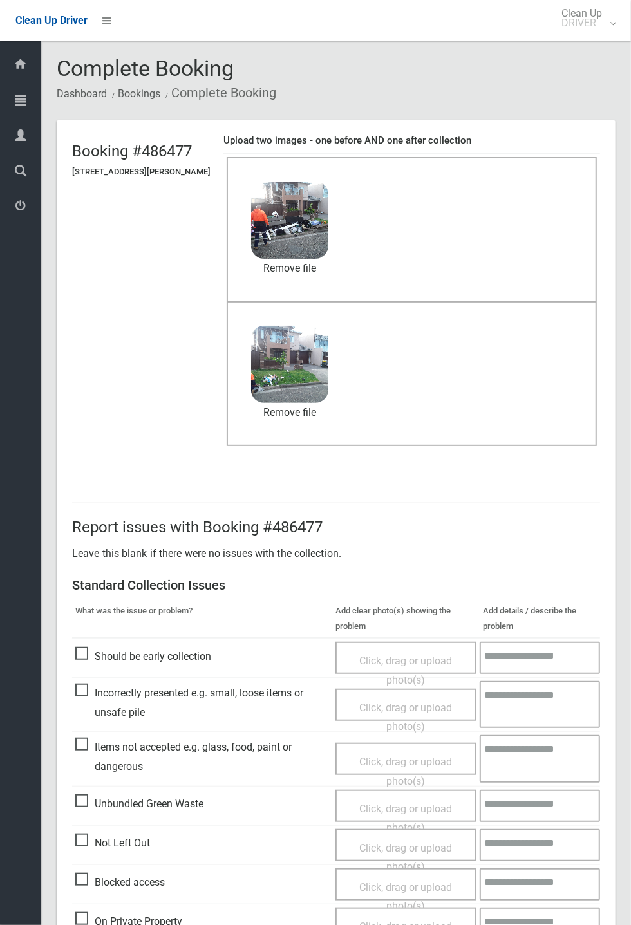
scroll to position [447, 0]
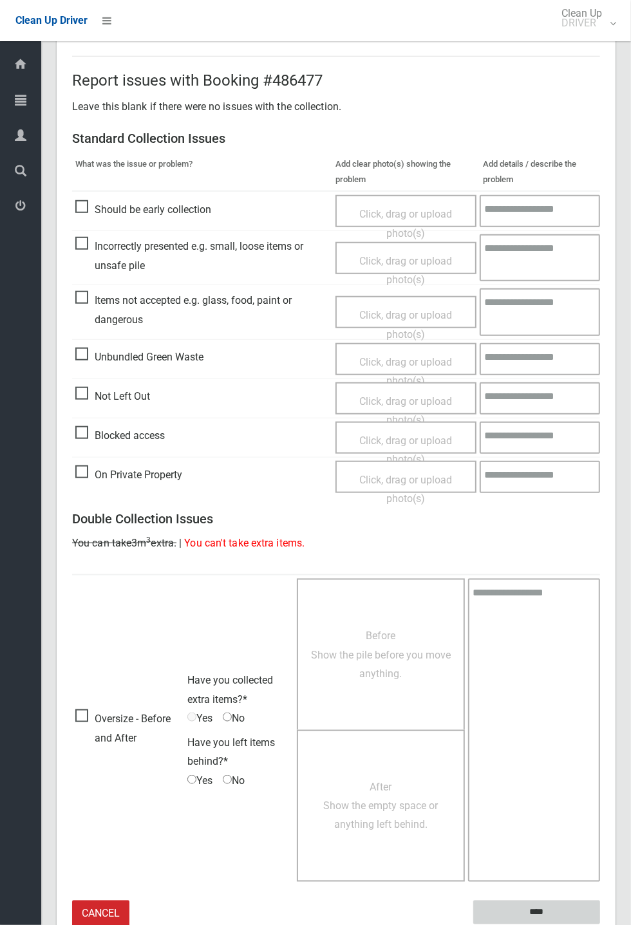
click at [545, 341] on input "****" at bounding box center [536, 912] width 127 height 24
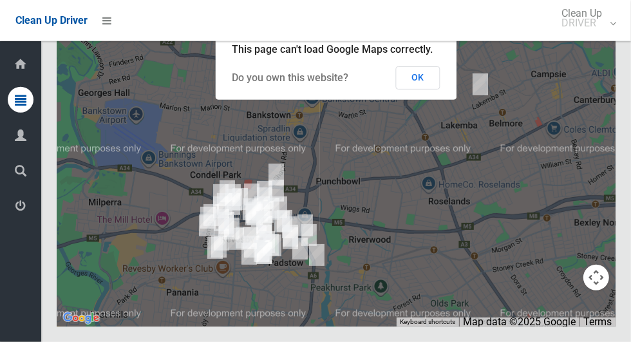
scroll to position [7910, 0]
click at [421, 89] on button "OK" at bounding box center [418, 77] width 44 height 23
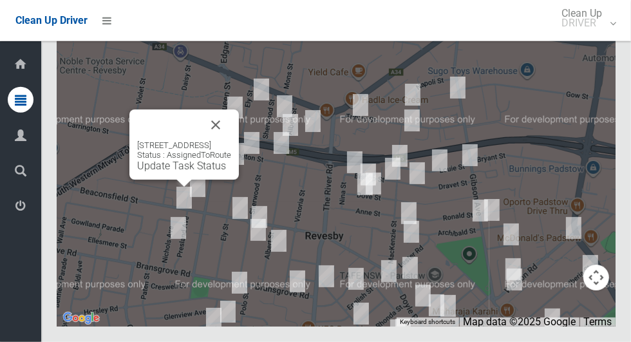
click at [152, 180] on div "83 Beaconsfield Street, REVESBY NSW 2212 Status : AssignedToRoute Update Task S…" at bounding box center [183, 144] width 109 height 70
click at [163, 172] on link "Update Task Status" at bounding box center [181, 166] width 89 height 12
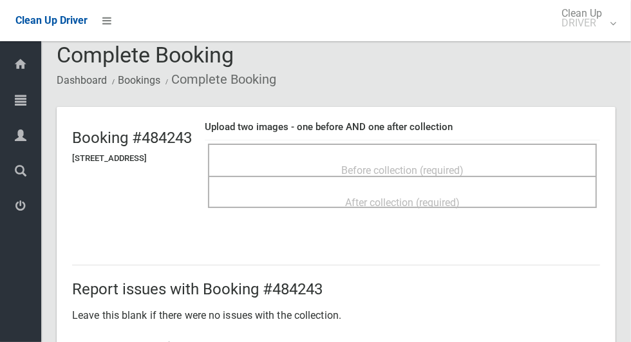
scroll to position [21, 0]
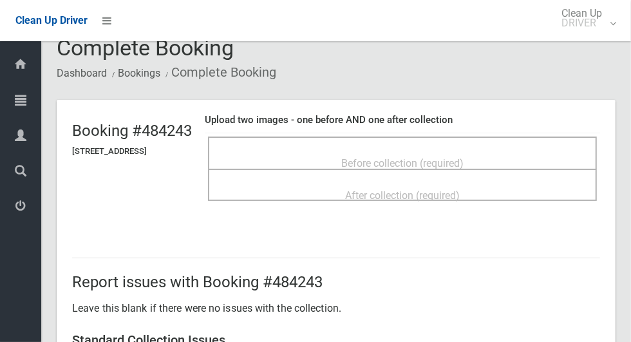
click at [510, 151] on div "Before collection (required)" at bounding box center [402, 163] width 360 height 24
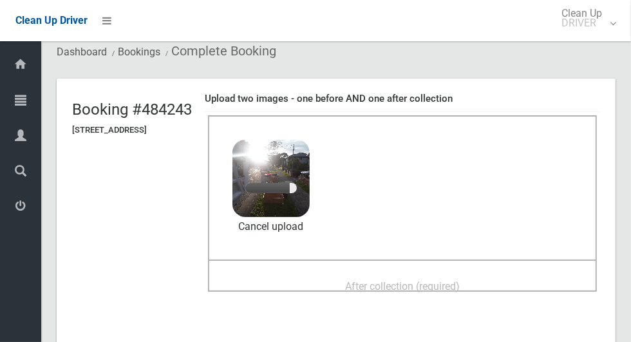
scroll to position [40, 0]
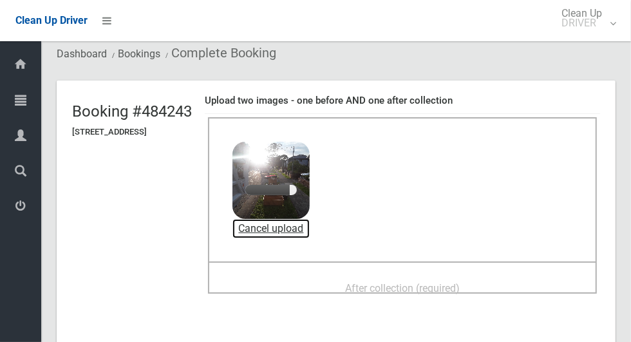
click at [309, 230] on link "Cancel upload" at bounding box center [270, 228] width 77 height 19
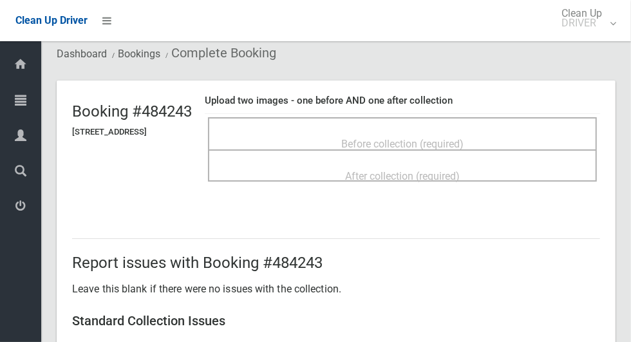
click at [463, 138] on span "Before collection (required)" at bounding box center [402, 144] width 122 height 12
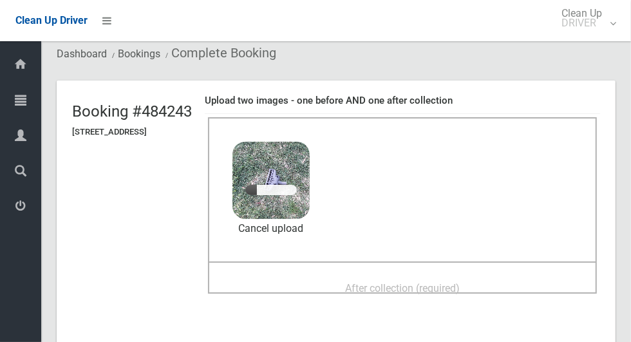
click at [459, 282] on span "After collection (required)" at bounding box center [402, 288] width 115 height 12
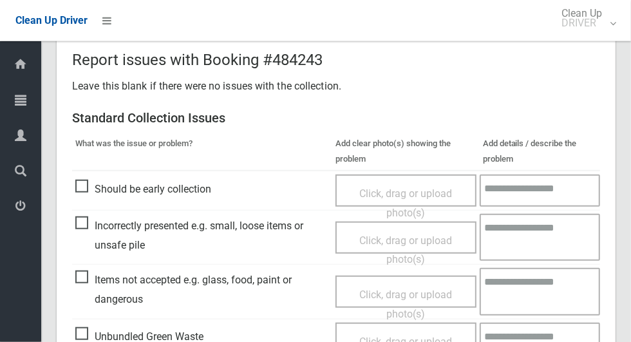
scroll to position [1053, 0]
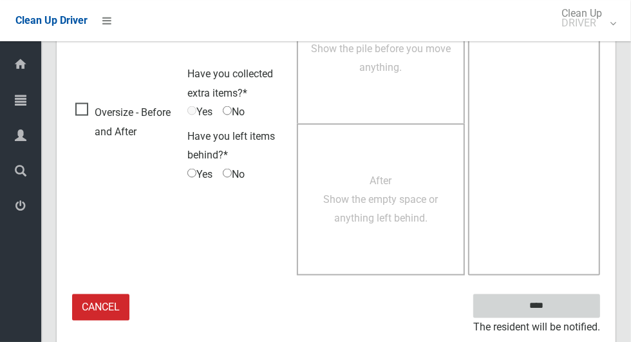
click at [576, 304] on input "****" at bounding box center [536, 306] width 127 height 24
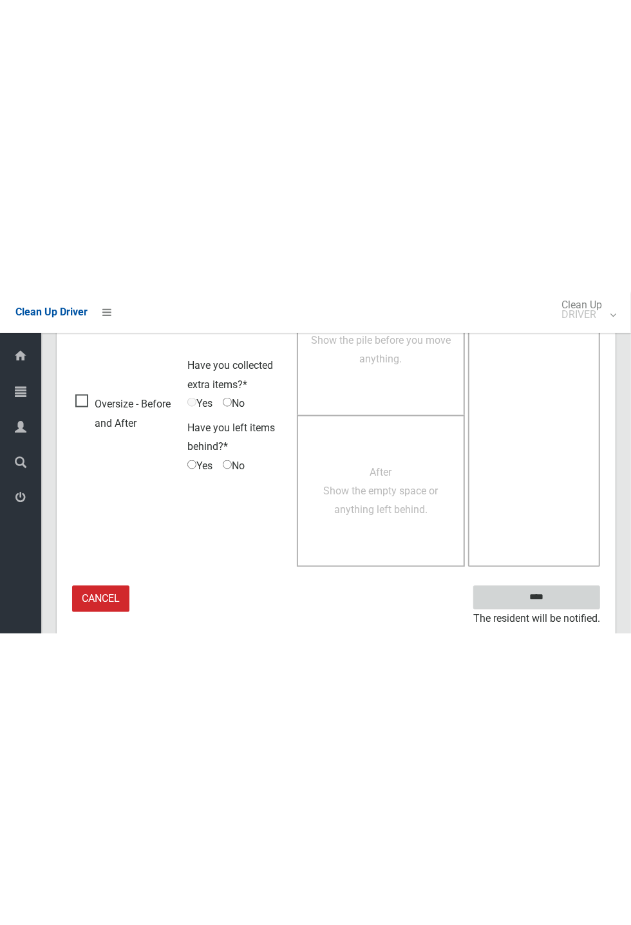
scroll to position [506, 0]
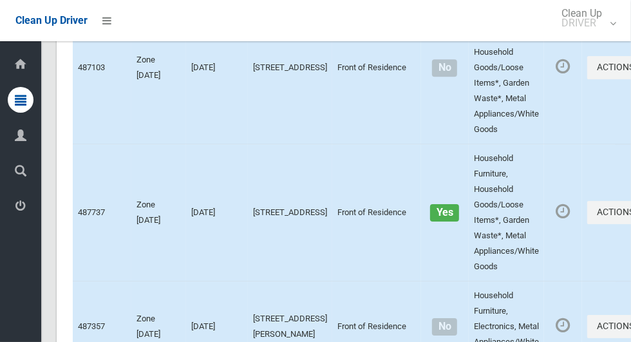
scroll to position [7911, 0]
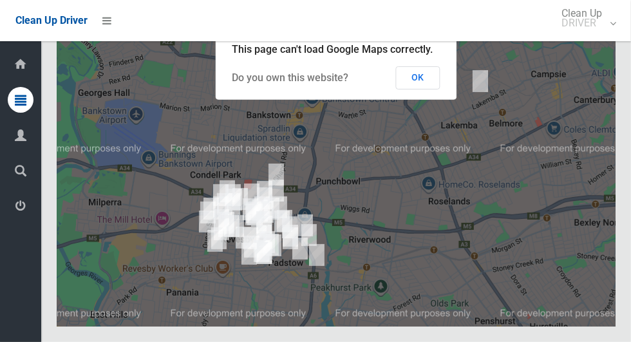
click at [430, 89] on button "OK" at bounding box center [418, 77] width 44 height 23
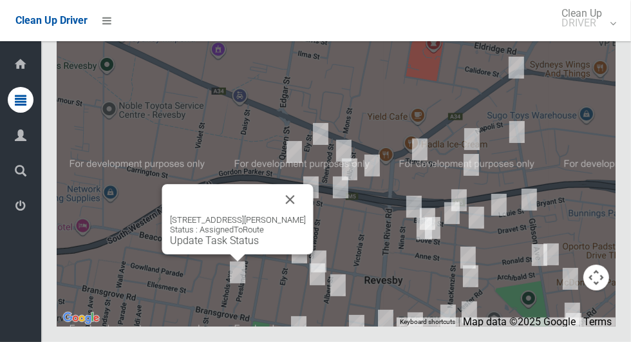
click at [224, 246] on link "Update Task Status" at bounding box center [214, 240] width 89 height 12
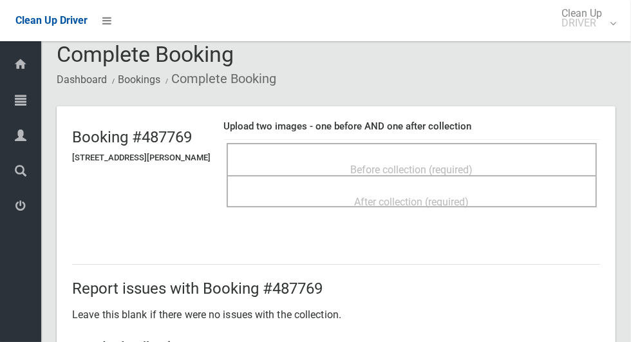
scroll to position [13, 0]
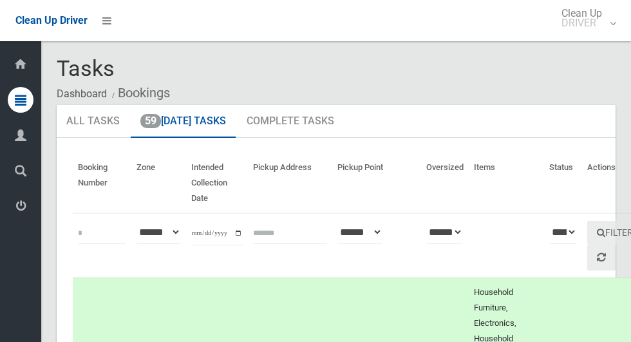
scroll to position [7911, 0]
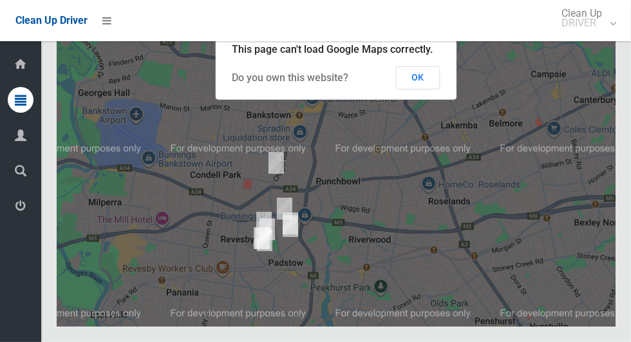
click at [433, 89] on button "OK" at bounding box center [418, 77] width 44 height 23
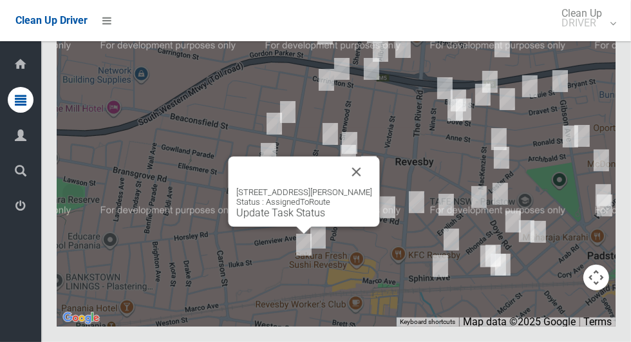
click at [363, 187] on button "Close" at bounding box center [356, 171] width 31 height 31
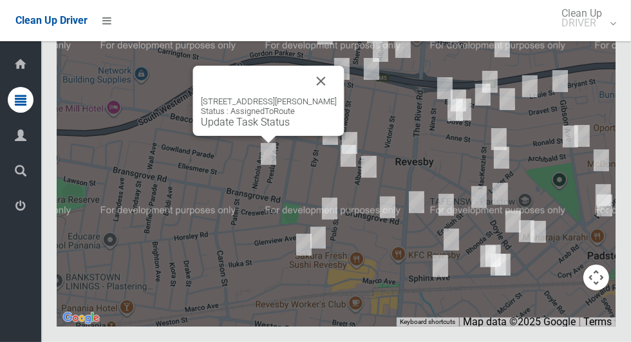
click at [260, 136] on div "21 Nichols Avenue, REVESBY NSW 2212 Status : AssignedToRoute Update Task Status" at bounding box center [268, 101] width 151 height 70
click at [264, 128] on link "Update Task Status" at bounding box center [245, 122] width 89 height 12
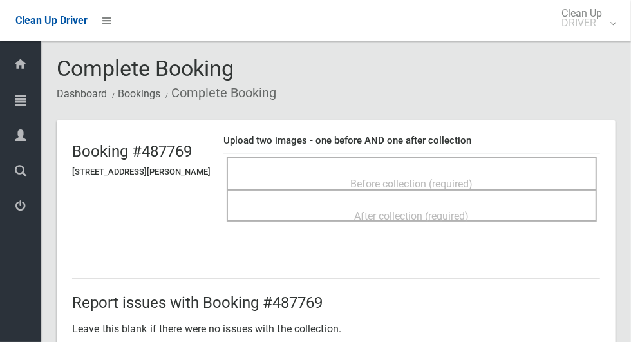
click at [512, 172] on div "Before collection (required)" at bounding box center [412, 183] width 342 height 24
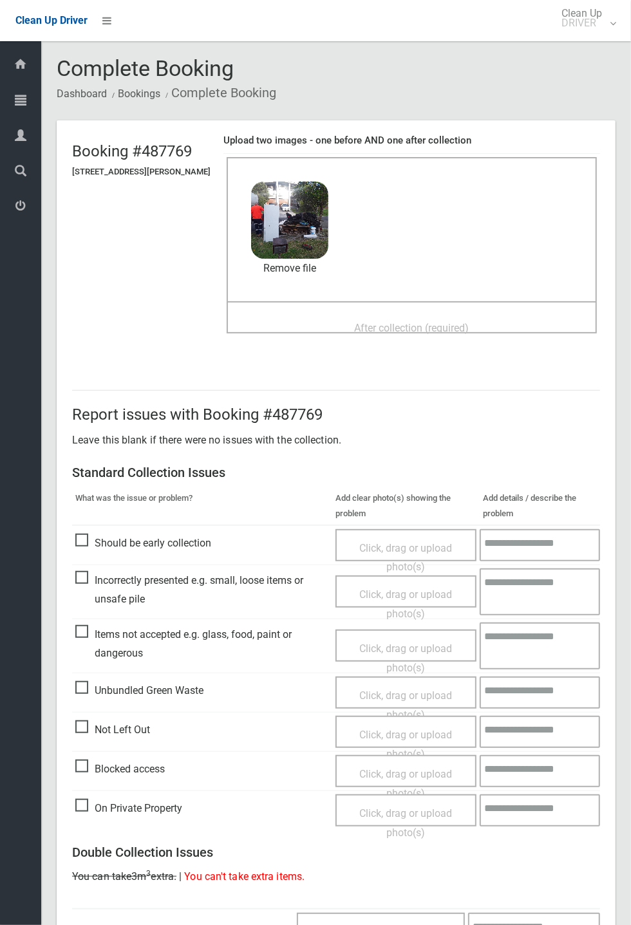
click at [452, 329] on span "After collection (required)" at bounding box center [412, 328] width 115 height 12
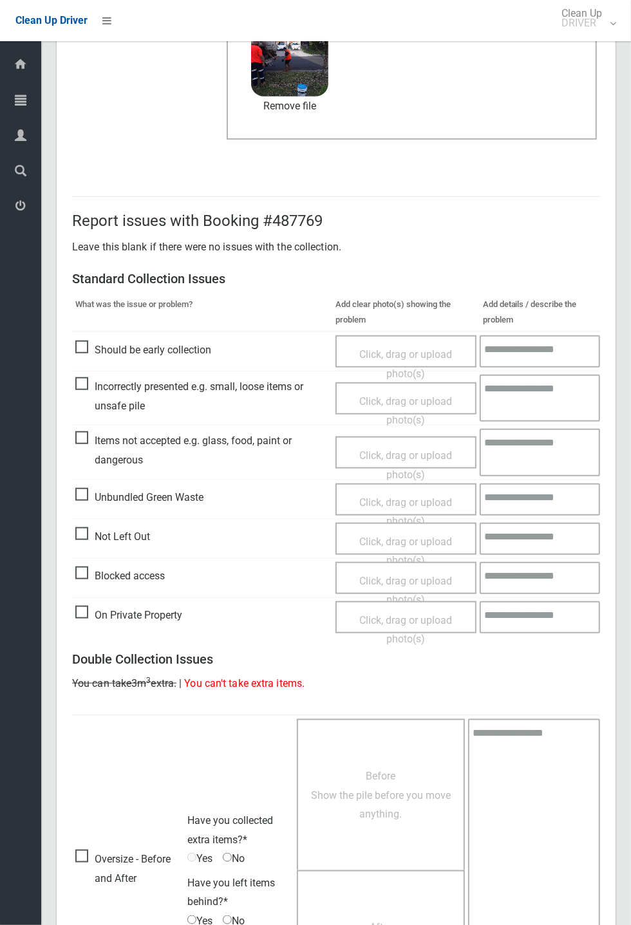
scroll to position [447, 0]
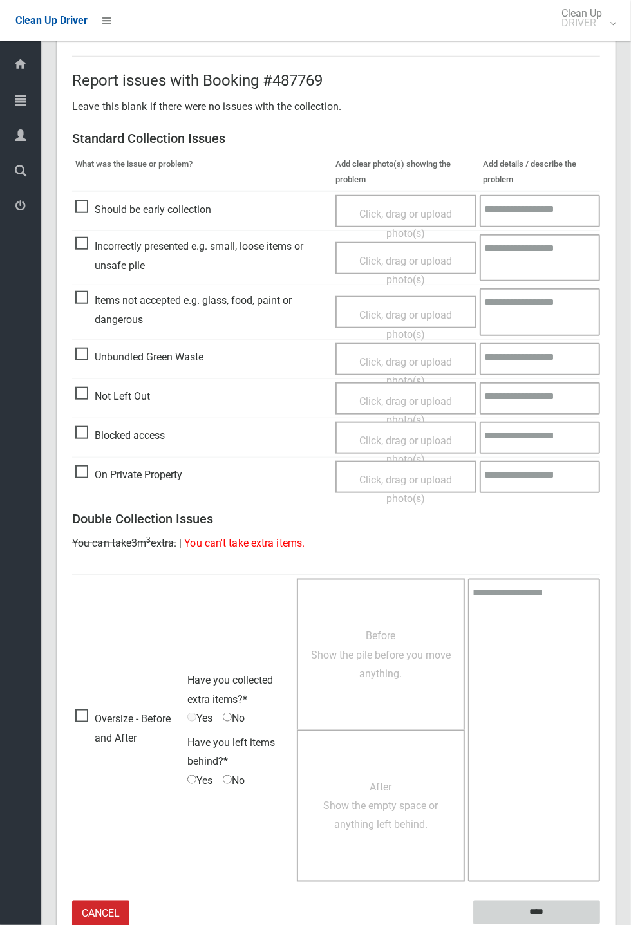
click at [541, 341] on input "****" at bounding box center [536, 912] width 127 height 24
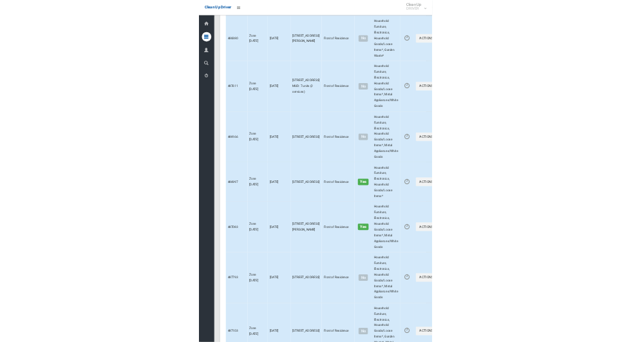
scroll to position [7305, 0]
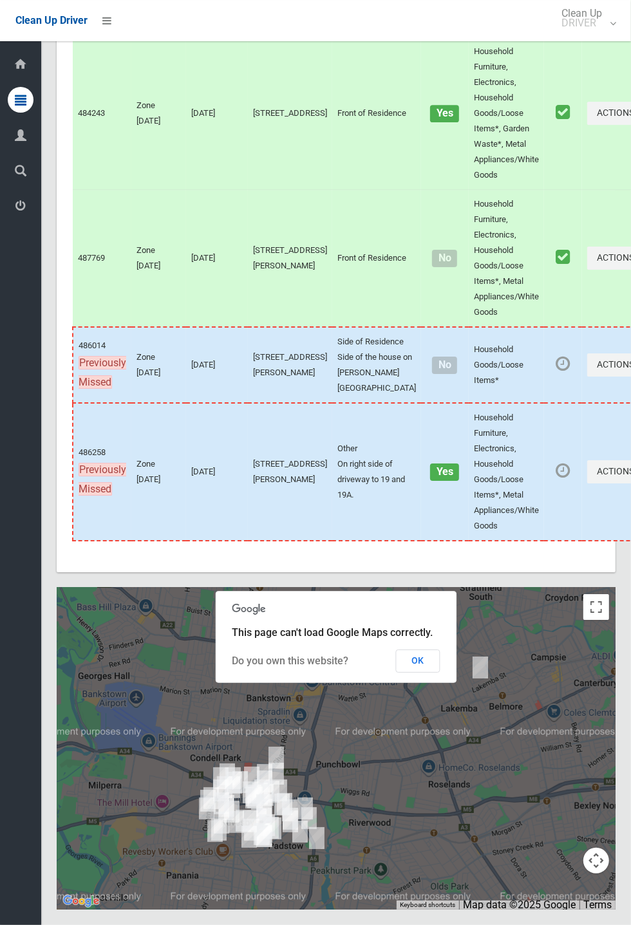
click at [440, 672] on button "OK" at bounding box center [418, 660] width 44 height 23
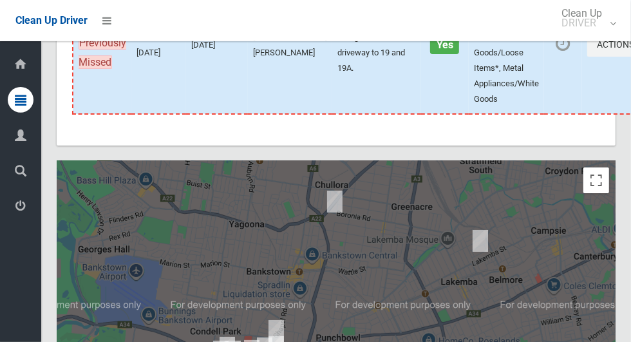
scroll to position [7911, 0]
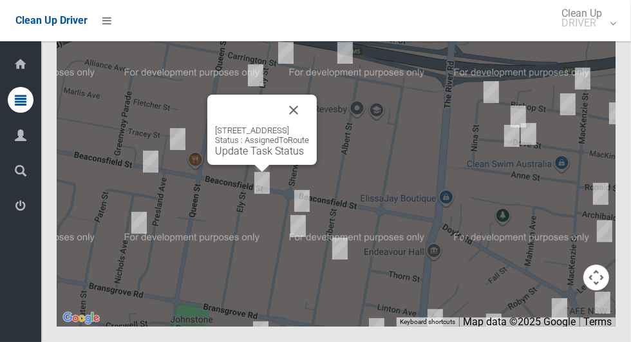
click at [309, 125] on button "Close" at bounding box center [293, 110] width 31 height 31
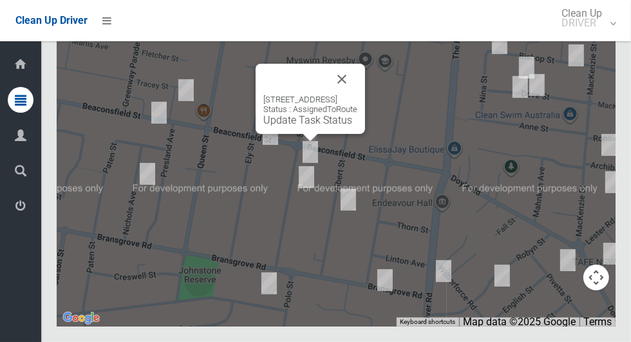
click at [357, 95] on button "Close" at bounding box center [341, 79] width 31 height 31
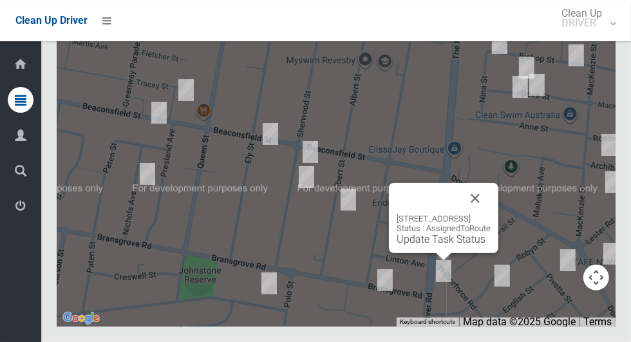
click at [490, 214] on button "Close" at bounding box center [474, 198] width 31 height 31
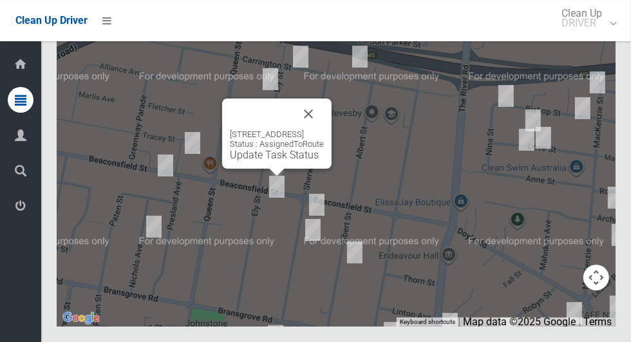
click at [324, 129] on button "Close" at bounding box center [308, 113] width 31 height 31
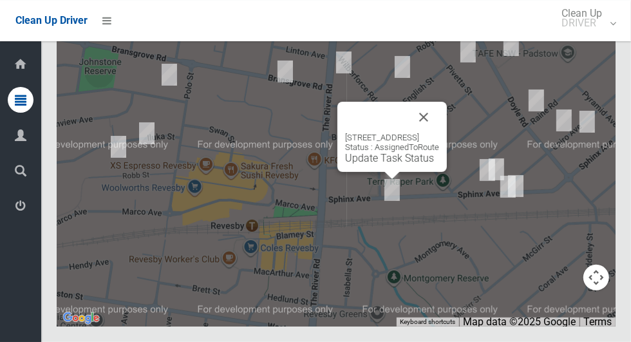
click at [439, 133] on button "Close" at bounding box center [423, 117] width 31 height 31
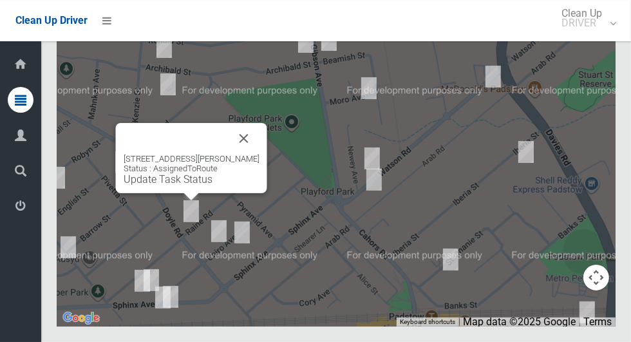
click at [239, 154] on button "Close" at bounding box center [243, 138] width 31 height 31
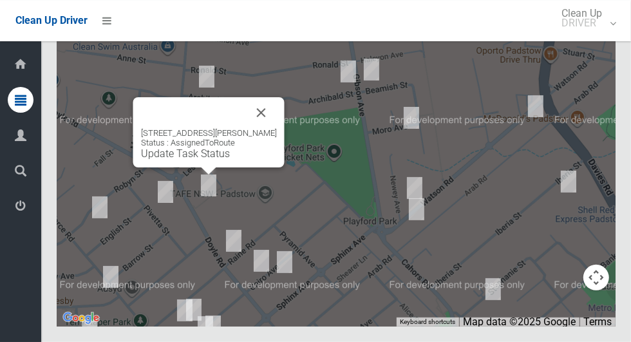
click at [268, 128] on button "Close" at bounding box center [261, 112] width 31 height 31
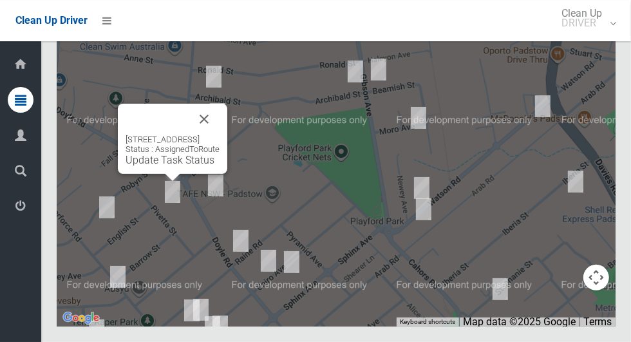
click at [219, 134] on button "Close" at bounding box center [204, 119] width 31 height 31
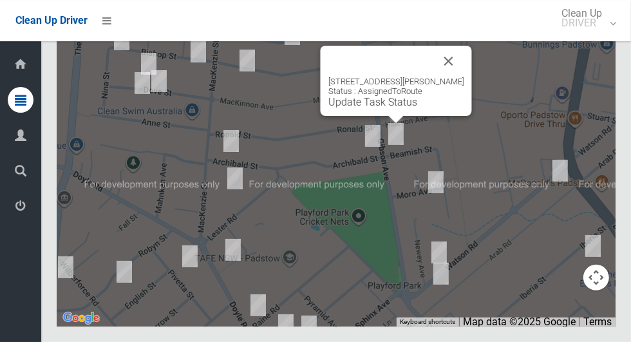
click at [449, 77] on button "Close" at bounding box center [448, 61] width 31 height 31
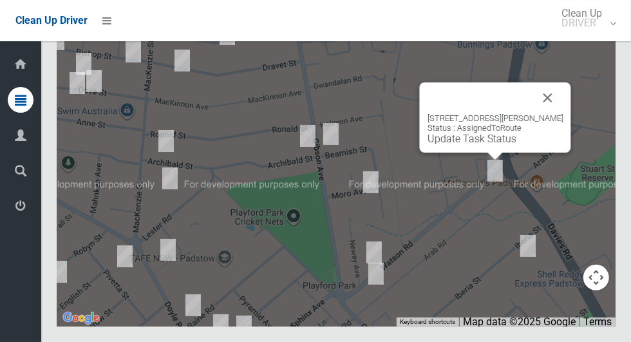
click at [548, 113] on button "Close" at bounding box center [547, 97] width 31 height 31
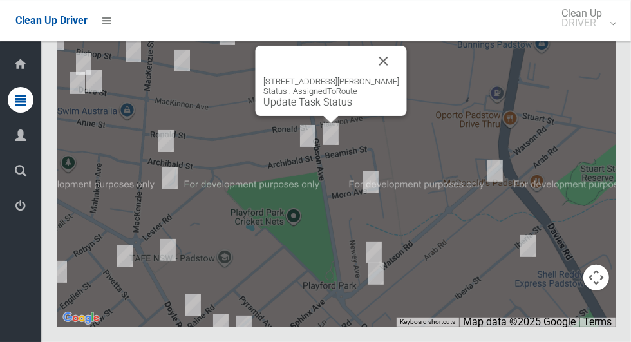
click at [388, 77] on button "Close" at bounding box center [383, 61] width 31 height 31
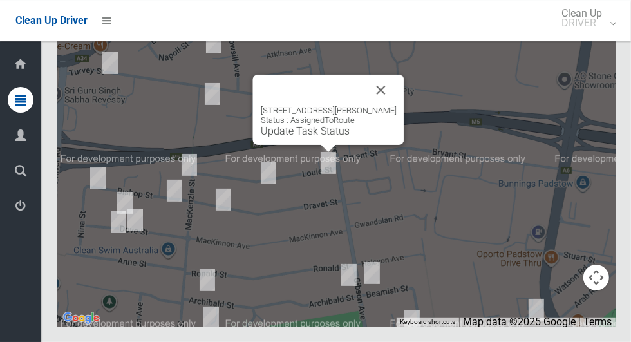
click at [384, 106] on button "Close" at bounding box center [380, 90] width 31 height 31
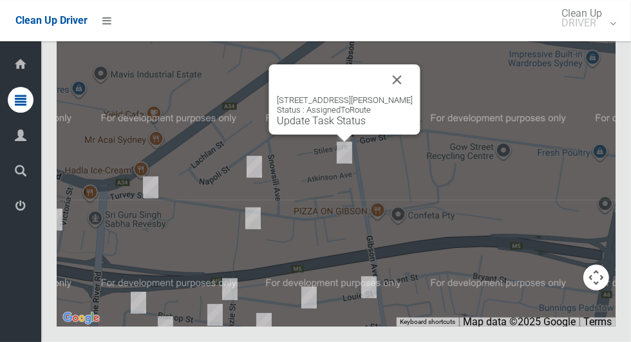
click at [412, 95] on button "Close" at bounding box center [397, 79] width 31 height 31
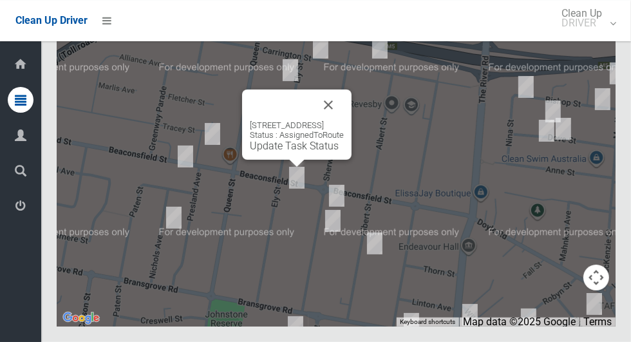
click at [344, 120] on button "Close" at bounding box center [328, 104] width 31 height 31
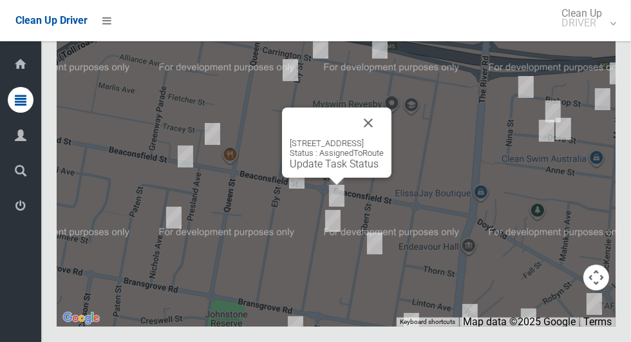
click at [383, 138] on button "Close" at bounding box center [368, 122] width 31 height 31
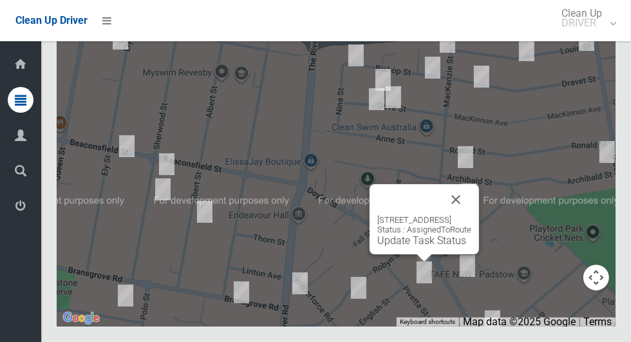
click at [471, 215] on button "Close" at bounding box center [455, 199] width 31 height 31
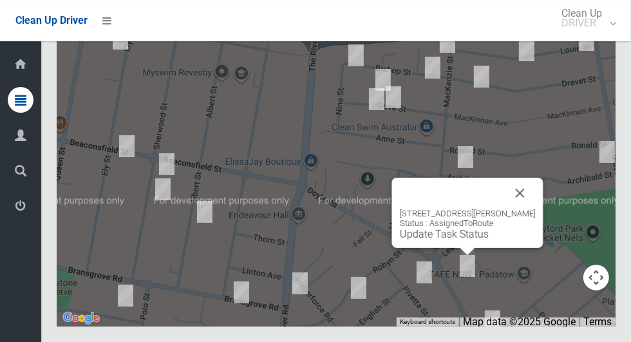
click at [519, 208] on button "Close" at bounding box center [519, 193] width 31 height 31
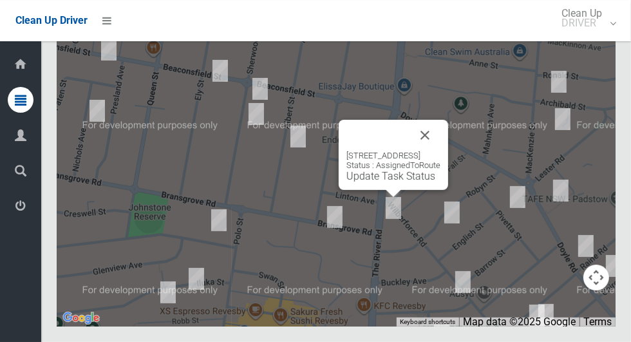
click at [440, 151] on button "Close" at bounding box center [424, 135] width 31 height 31
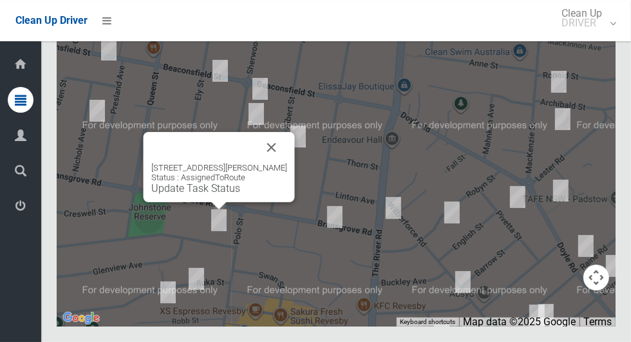
click at [277, 163] on button "Close" at bounding box center [271, 147] width 31 height 31
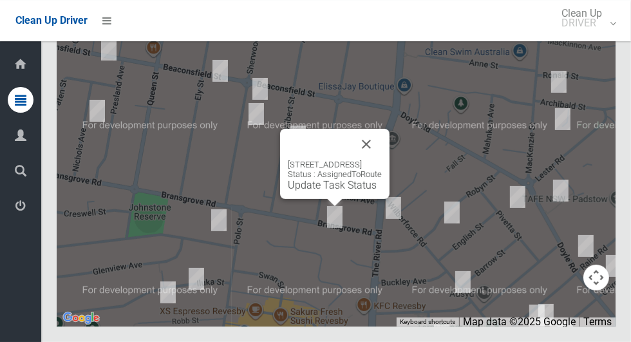
click at [382, 160] on button "Close" at bounding box center [366, 144] width 31 height 31
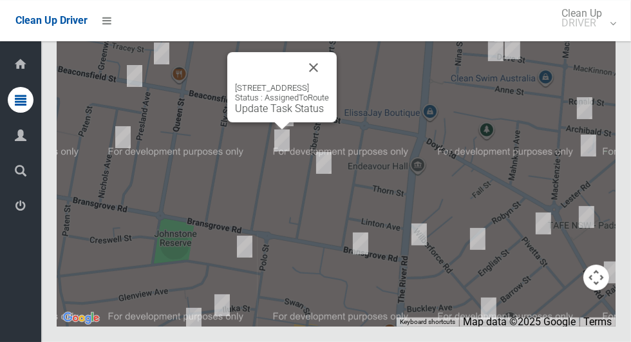
click at [329, 83] on button "Close" at bounding box center [313, 67] width 31 height 31
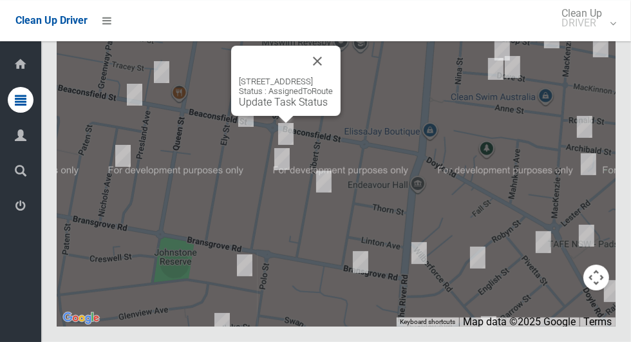
click at [333, 77] on button "Close" at bounding box center [317, 61] width 31 height 31
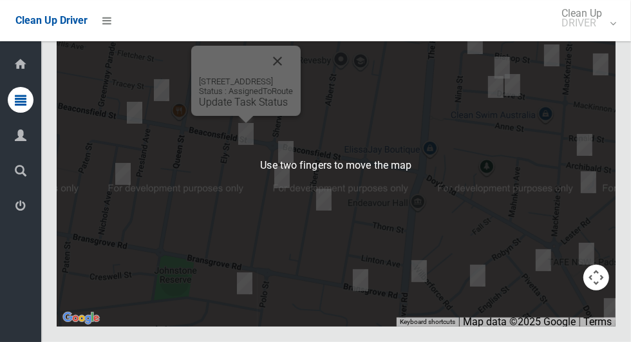
scroll to position [7876, 0]
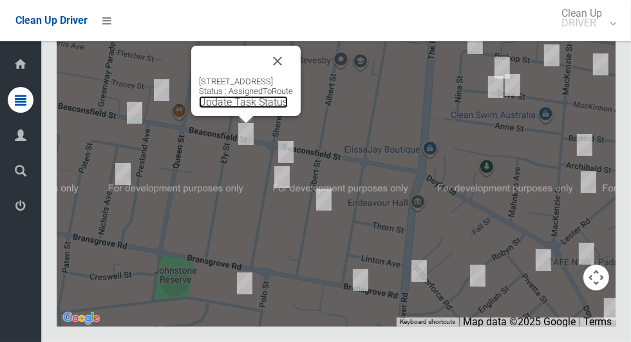
click at [226, 108] on link "Update Task Status" at bounding box center [243, 102] width 89 height 12
click at [224, 108] on link "Update Task Status" at bounding box center [243, 102] width 89 height 12
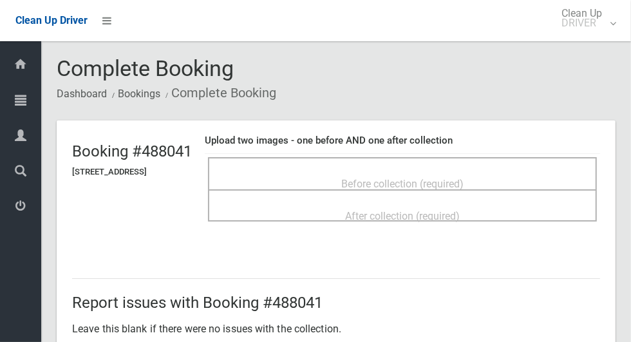
click at [551, 171] on div "Before collection (required)" at bounding box center [402, 183] width 360 height 24
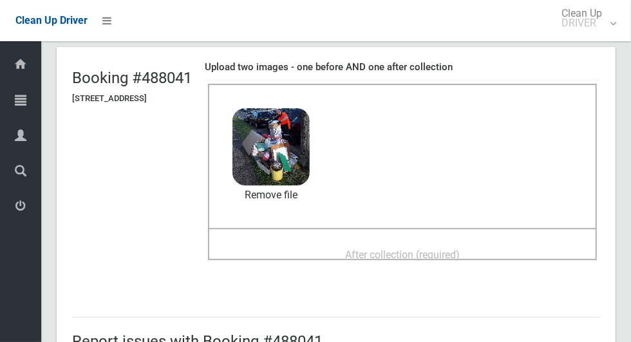
scroll to position [77, 0]
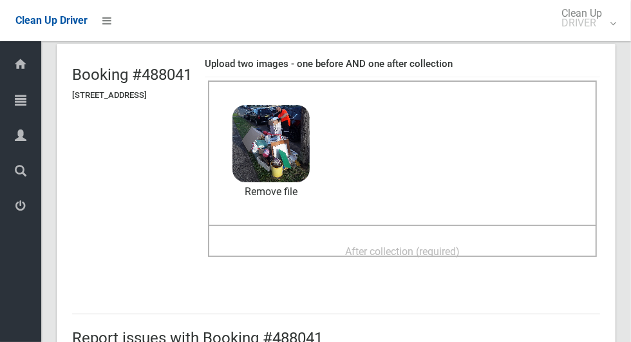
click at [459, 245] on span "After collection (required)" at bounding box center [402, 251] width 115 height 12
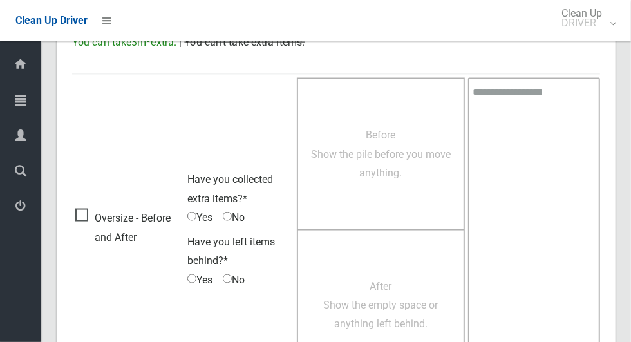
scroll to position [1053, 0]
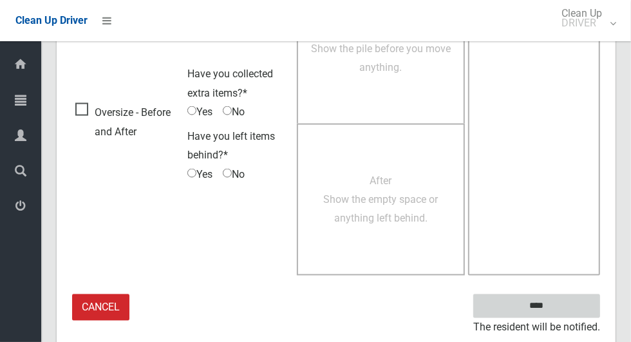
click at [574, 304] on input "****" at bounding box center [536, 306] width 127 height 24
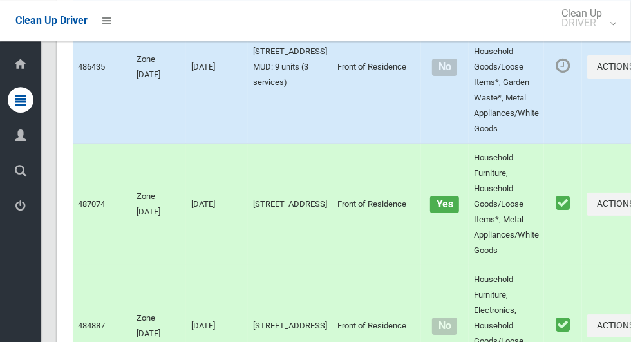
scroll to position [7911, 0]
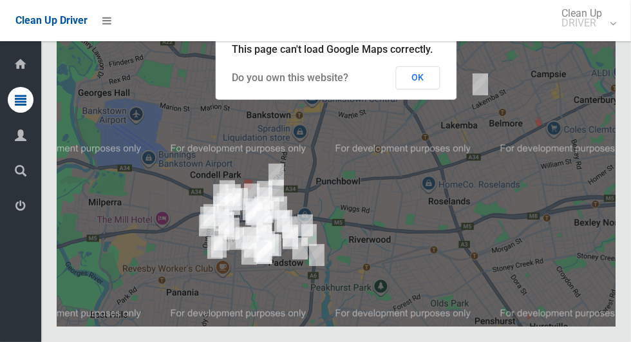
click at [433, 89] on button "OK" at bounding box center [418, 77] width 44 height 23
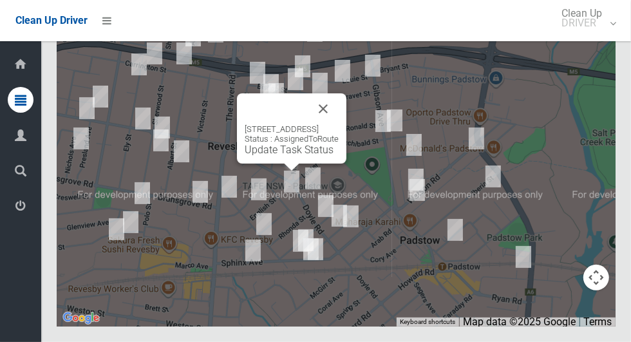
click at [338, 124] on button "Close" at bounding box center [323, 108] width 31 height 31
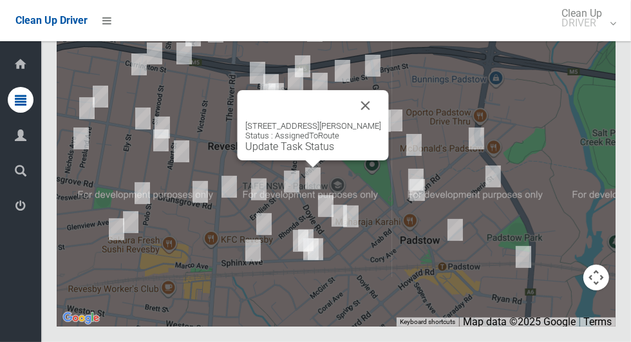
click at [369, 121] on button "Close" at bounding box center [365, 105] width 31 height 31
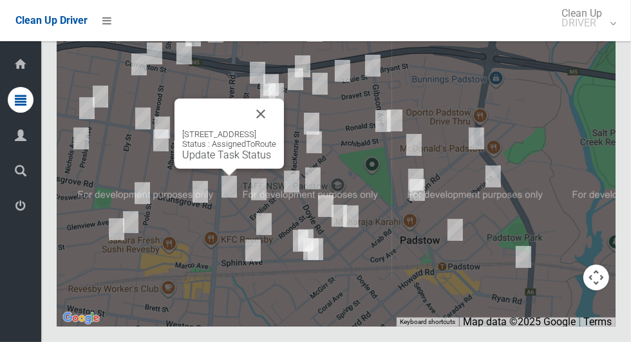
click at [220, 169] on div "111A The River Road, REVESBY NSW 2212 Status : AssignedToRoute Update Task Stat…" at bounding box center [228, 133] width 109 height 70
click at [199, 169] on div "111A The River Road, REVESBY NSW 2212 Status : AssignedToRoute Update Task Stat…" at bounding box center [228, 133] width 109 height 70
click at [206, 161] on link "Update Task Status" at bounding box center [226, 155] width 89 height 12
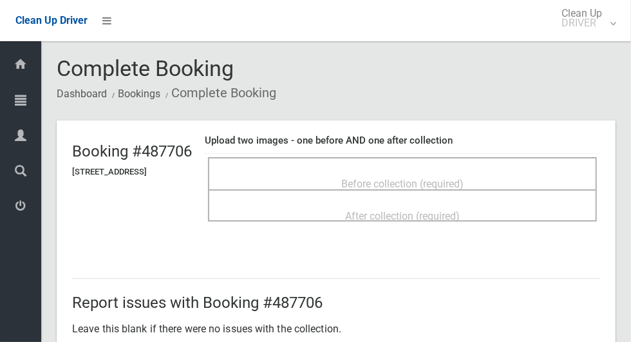
click at [463, 180] on span "Before collection (required)" at bounding box center [402, 184] width 122 height 12
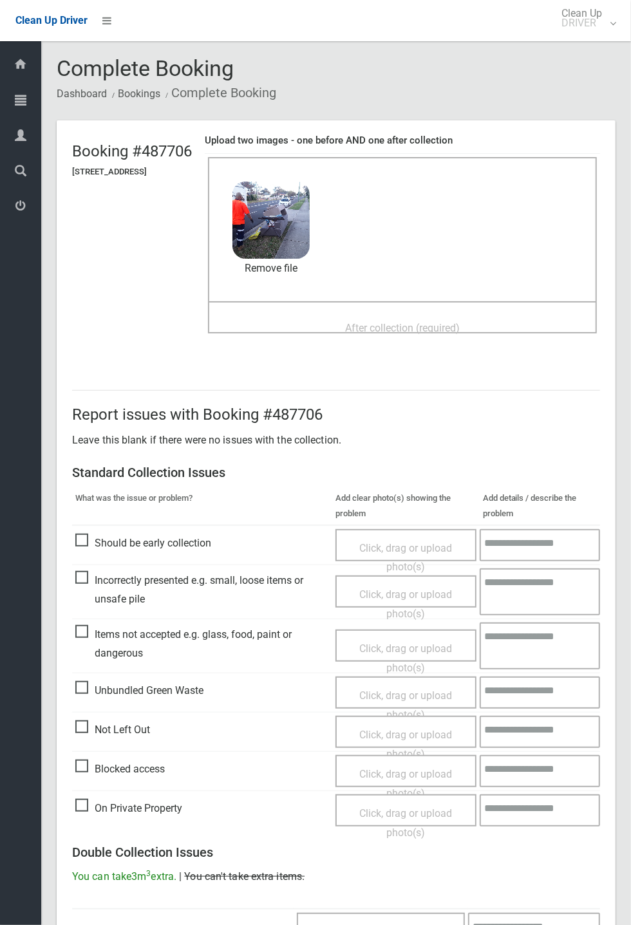
click at [459, 322] on span "After collection (required)" at bounding box center [402, 328] width 115 height 12
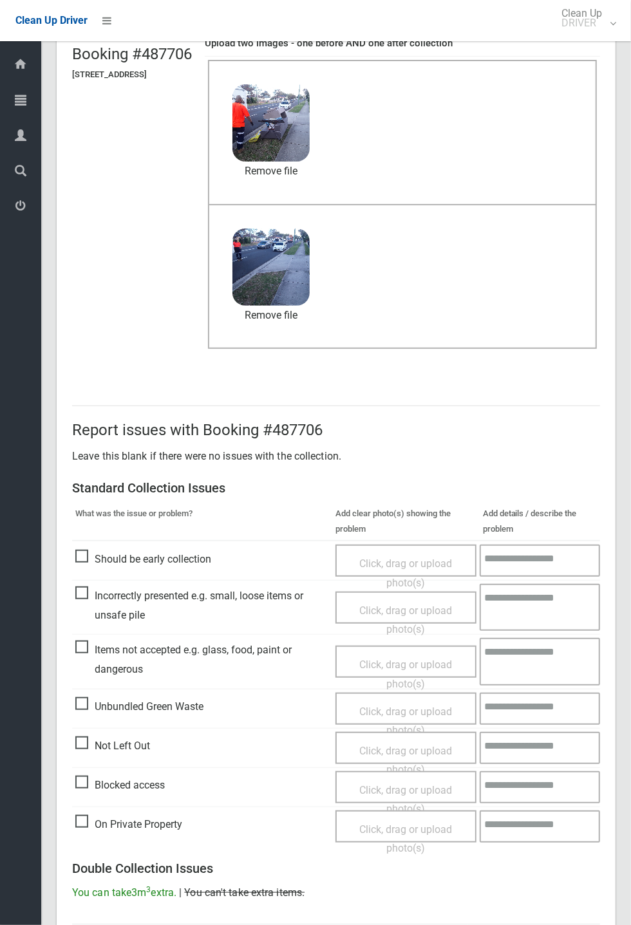
scroll to position [447, 0]
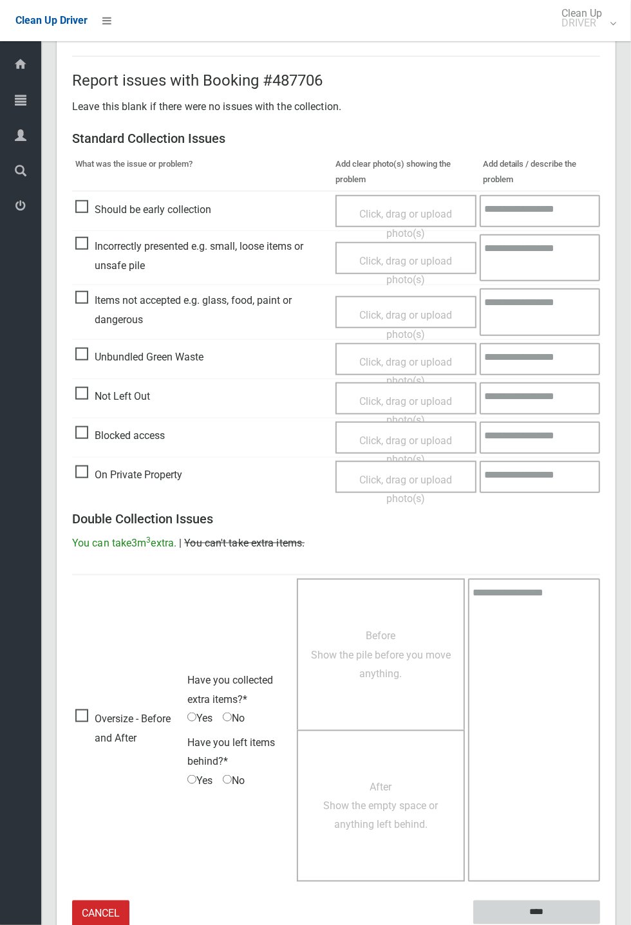
click at [600, 341] on input "****" at bounding box center [536, 912] width 127 height 24
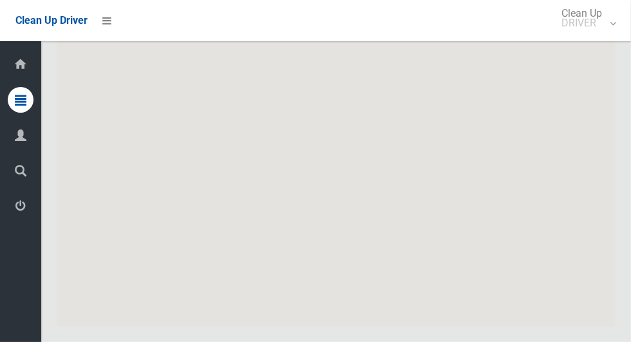
scroll to position [7911, 0]
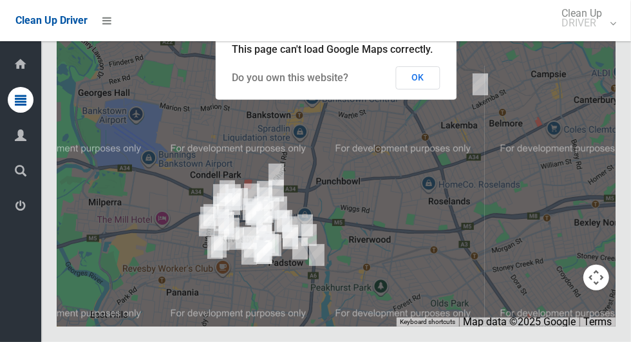
click at [433, 89] on button "OK" at bounding box center [418, 77] width 44 height 23
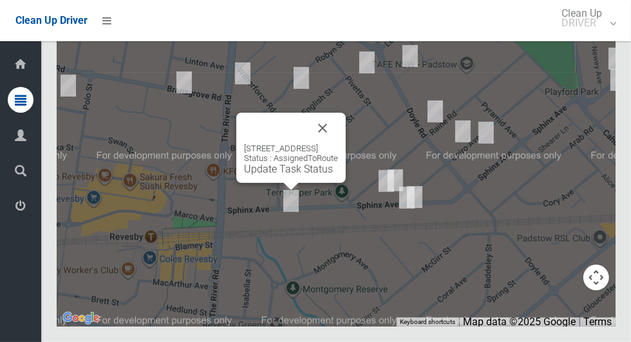
click at [283, 175] on link "Update Task Status" at bounding box center [288, 169] width 89 height 12
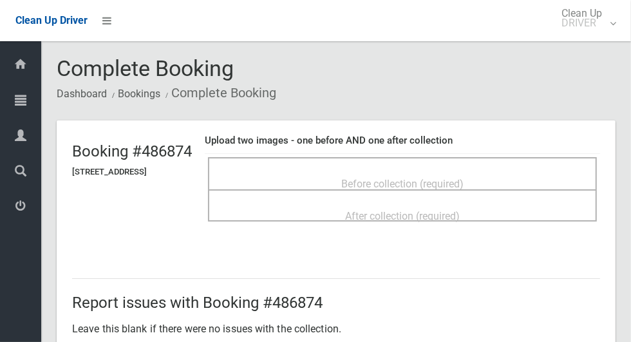
click at [421, 178] on span "Before collection (required)" at bounding box center [402, 184] width 122 height 12
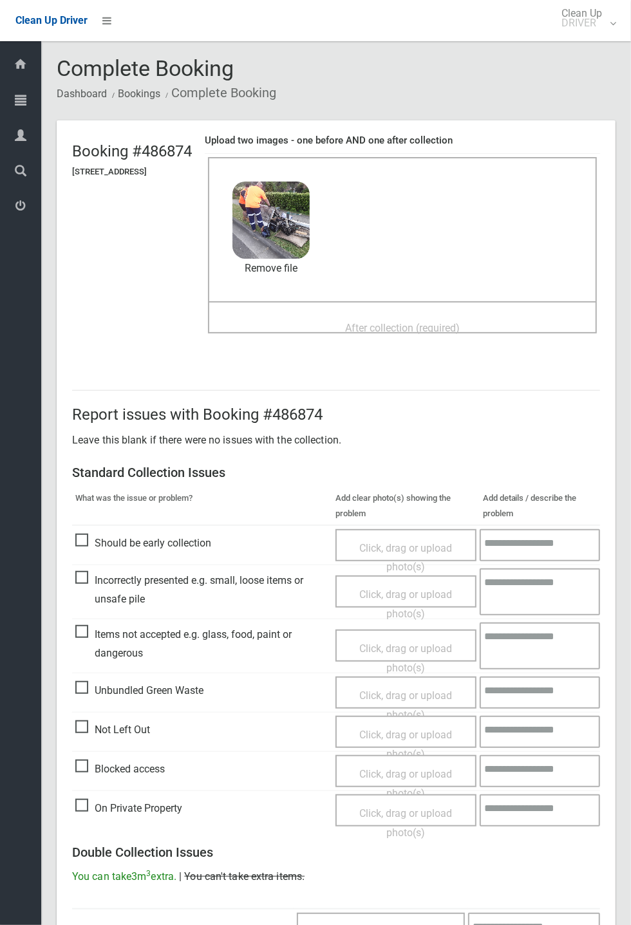
click at [459, 322] on span "After collection (required)" at bounding box center [402, 328] width 115 height 12
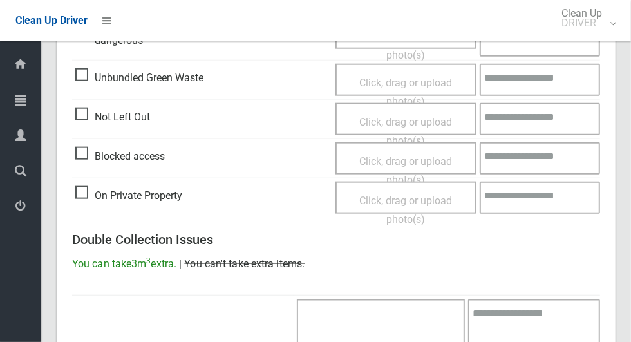
scroll to position [1053, 0]
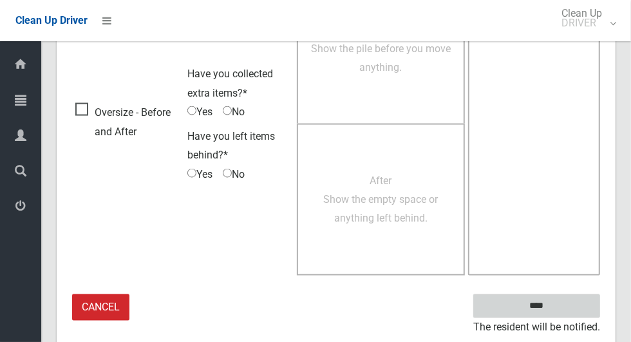
click at [570, 306] on input "****" at bounding box center [536, 306] width 127 height 24
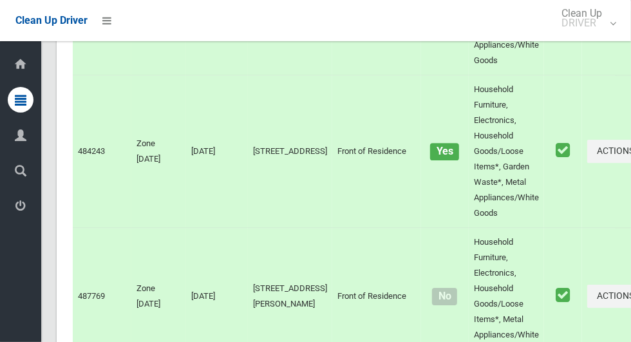
scroll to position [7911, 0]
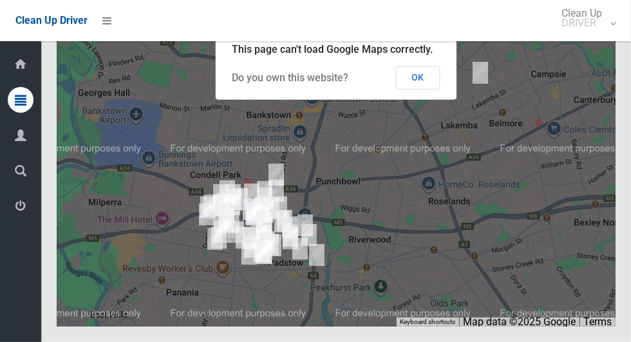
click at [421, 89] on button "OK" at bounding box center [418, 77] width 44 height 23
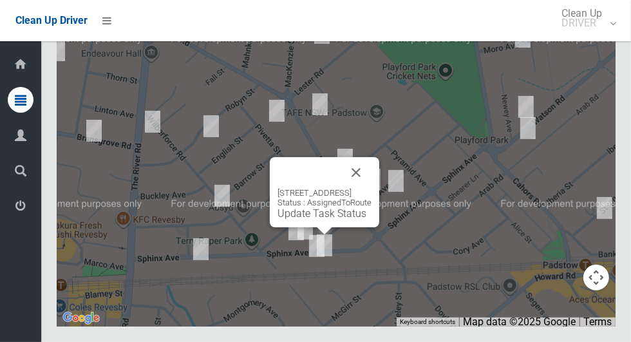
click at [371, 188] on button "Close" at bounding box center [355, 172] width 31 height 31
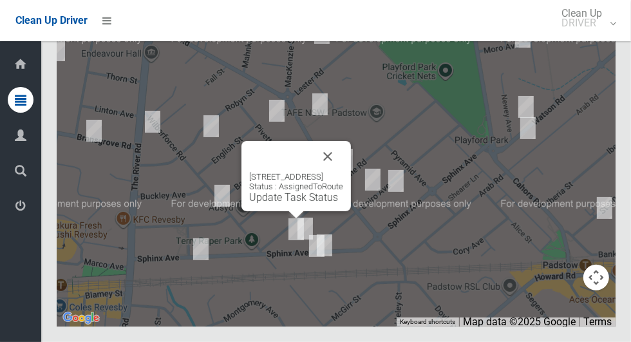
click at [285, 203] on link "Update Task Status" at bounding box center [293, 197] width 89 height 12
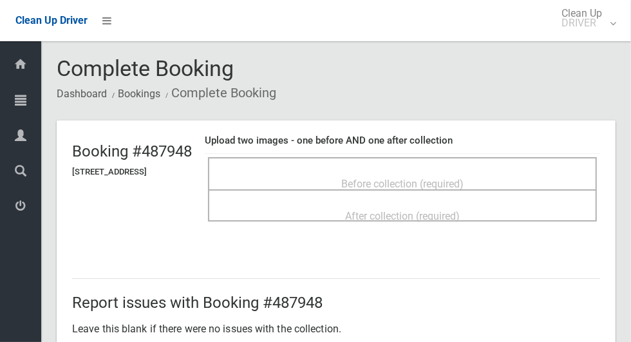
click at [600, 185] on td "Before collection (required) After collection (required)" at bounding box center [402, 189] width 395 height 71
click at [548, 177] on div "Before collection (required)" at bounding box center [402, 183] width 360 height 24
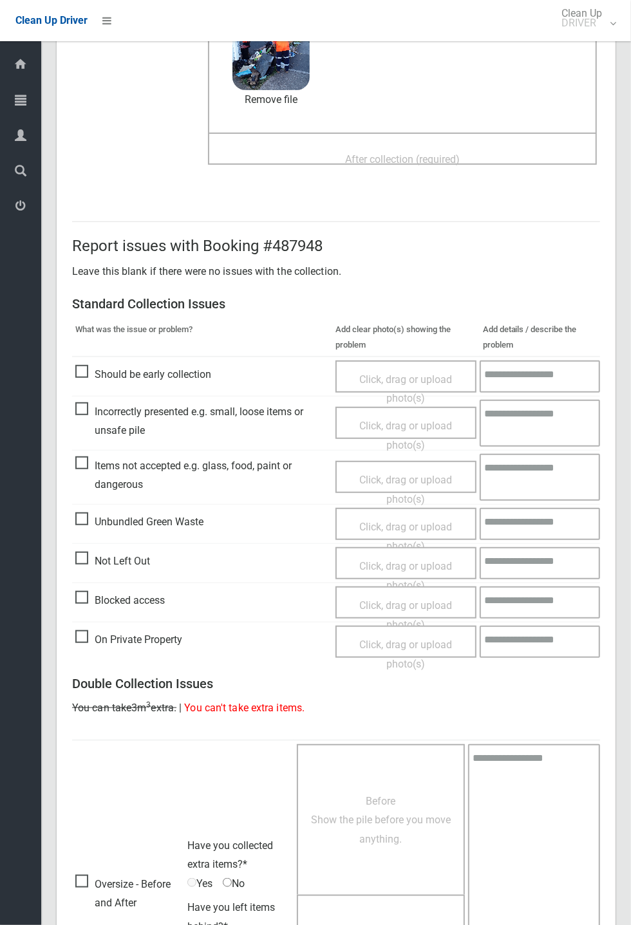
scroll to position [165, 0]
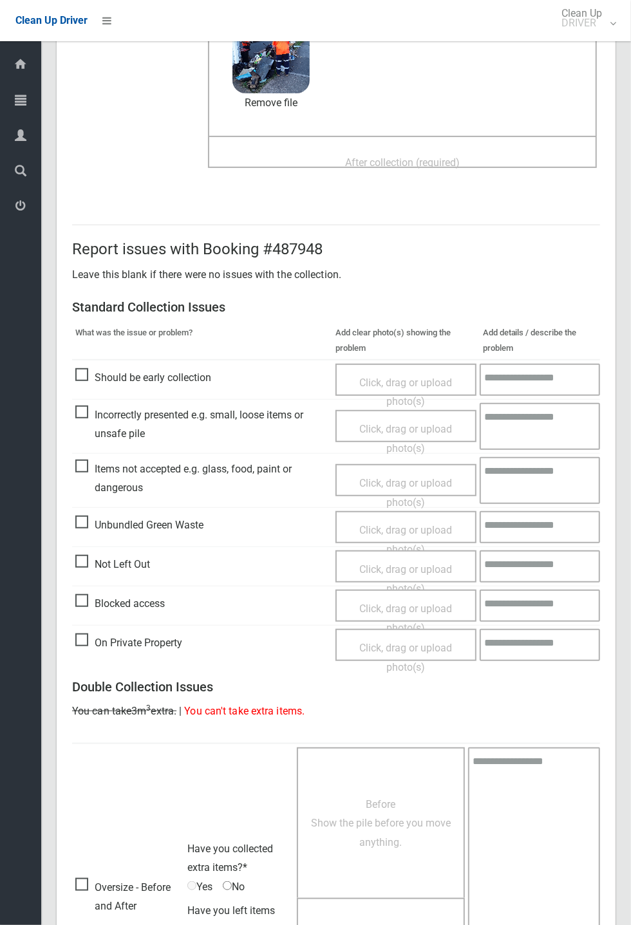
click at [123, 341] on span "Items not accepted e.g. glass, food, paint or dangerous" at bounding box center [202, 478] width 254 height 38
click at [128, 341] on span "Items not accepted e.g. glass, food, paint or dangerous" at bounding box center [202, 478] width 254 height 38
click at [144, 341] on span "Incorrectly presented e.g. small, loose items or unsafe pile" at bounding box center [202, 424] width 254 height 38
click at [426, 341] on span "Click, drag or upload photo(s)" at bounding box center [405, 439] width 93 height 32
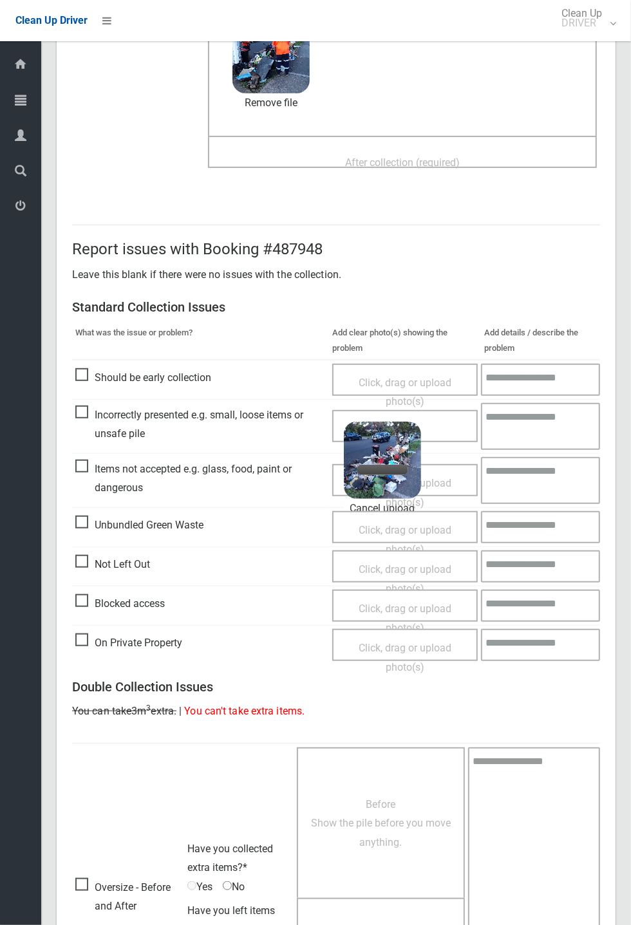
click at [544, 341] on textarea at bounding box center [540, 426] width 119 height 47
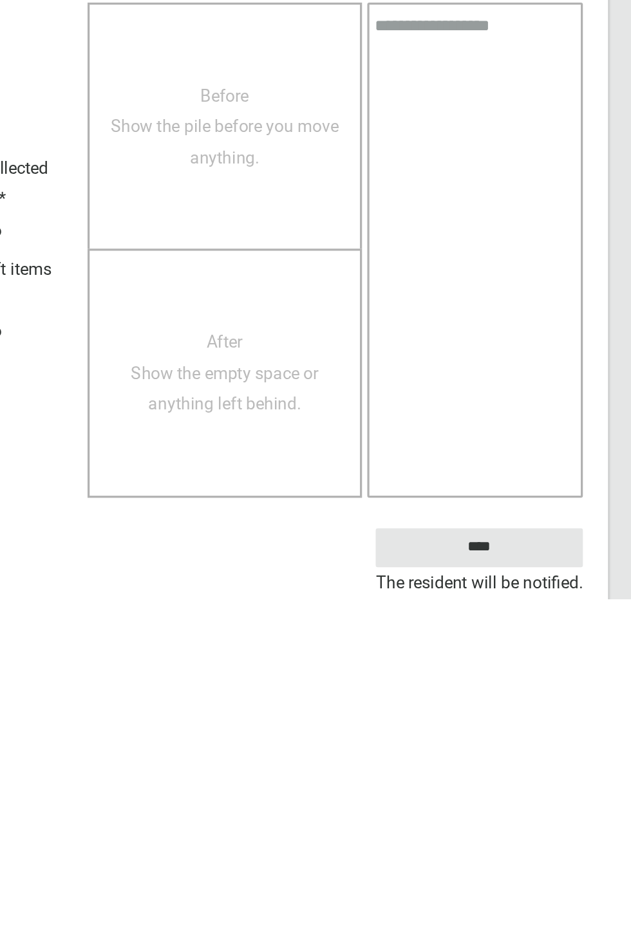
scroll to position [394, 0]
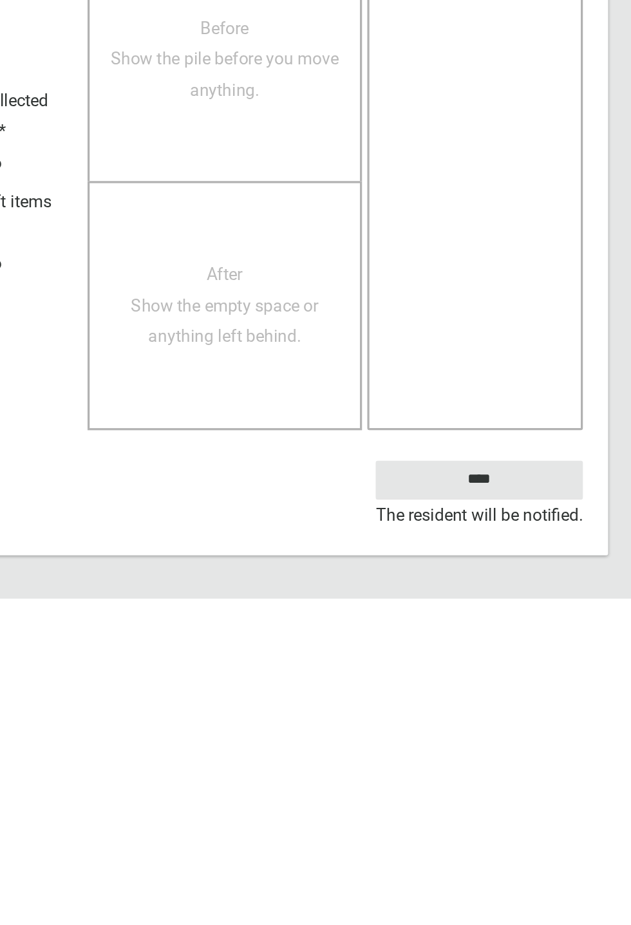
type textarea "**********"
click at [568, 341] on input "****" at bounding box center [536, 852] width 127 height 24
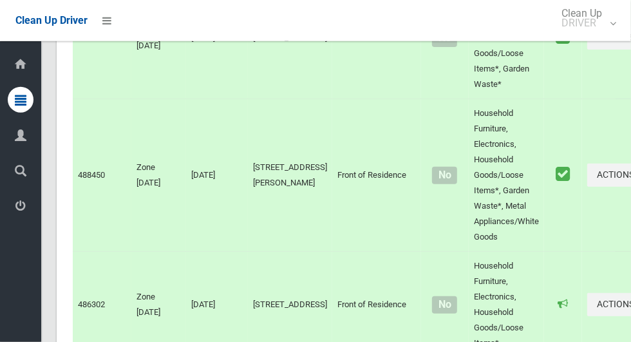
scroll to position [7911, 0]
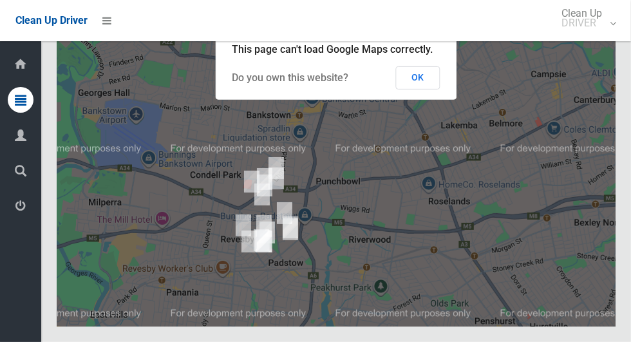
click at [433, 89] on button "OK" at bounding box center [418, 77] width 44 height 23
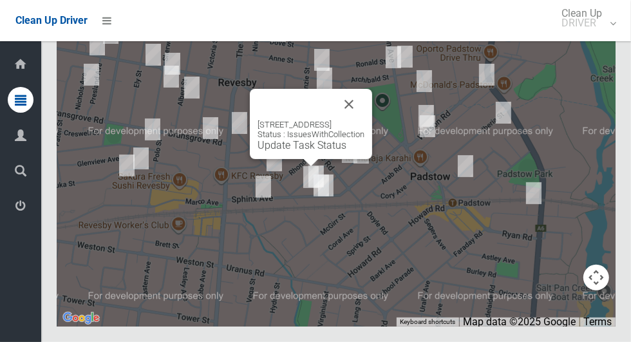
click at [364, 120] on button "Close" at bounding box center [348, 104] width 31 height 31
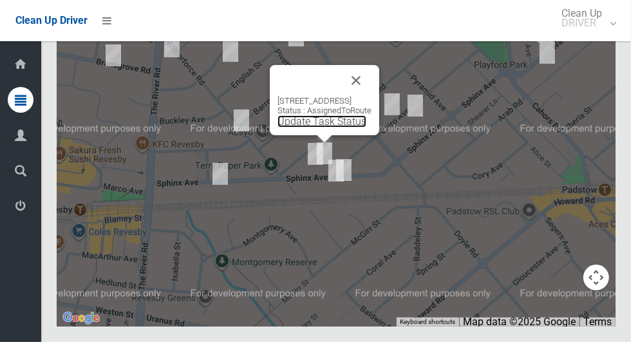
click at [325, 127] on link "Update Task Status" at bounding box center [321, 121] width 89 height 12
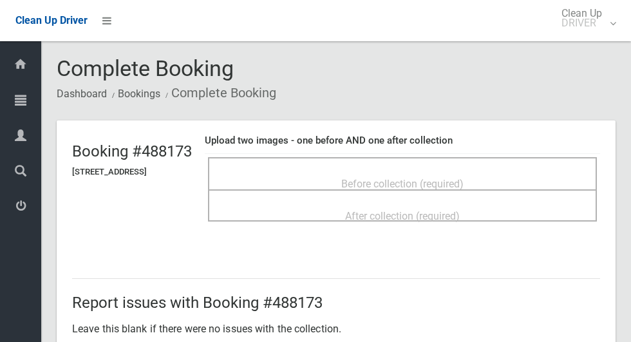
click at [463, 178] on span "Before collection (required)" at bounding box center [402, 184] width 122 height 12
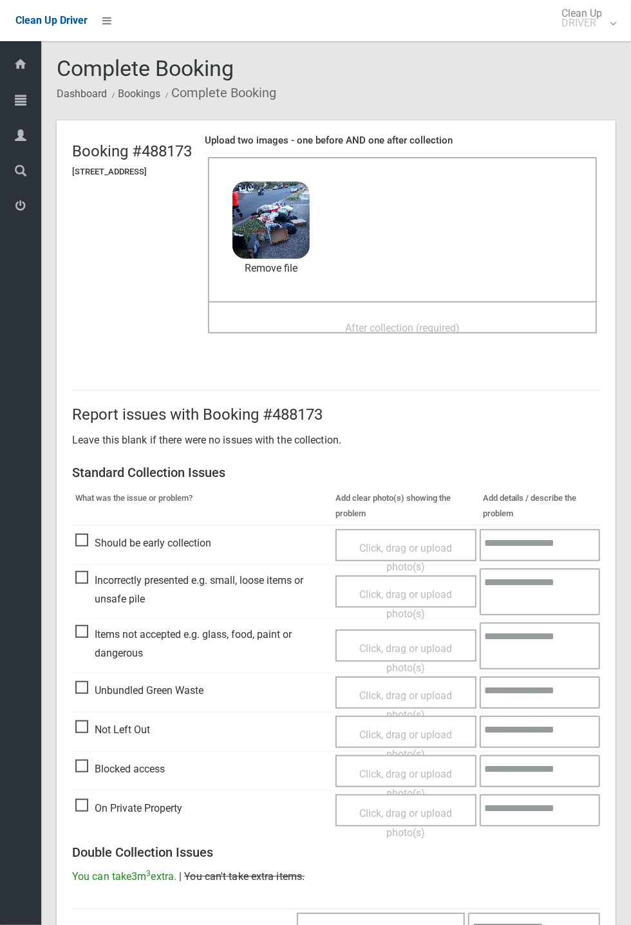
click at [459, 333] on span "After collection (required)" at bounding box center [402, 328] width 115 height 12
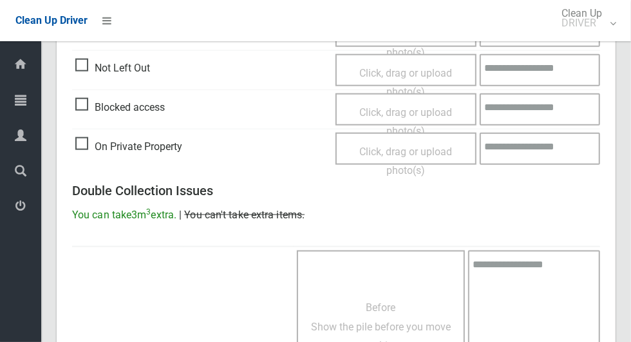
scroll to position [1053, 0]
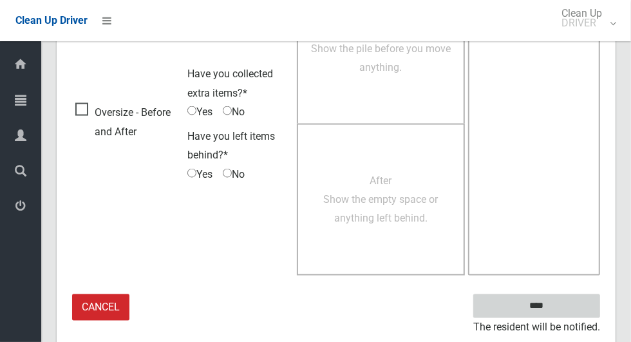
click at [587, 302] on input "****" at bounding box center [536, 306] width 127 height 24
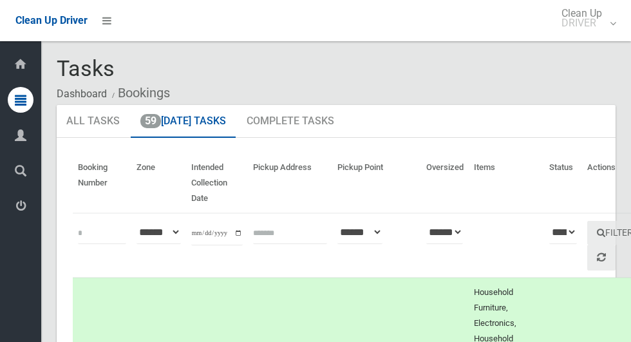
scroll to position [7911, 0]
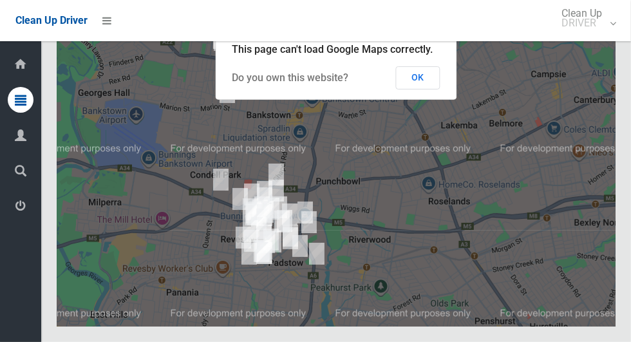
click at [433, 89] on button "OK" at bounding box center [418, 77] width 44 height 23
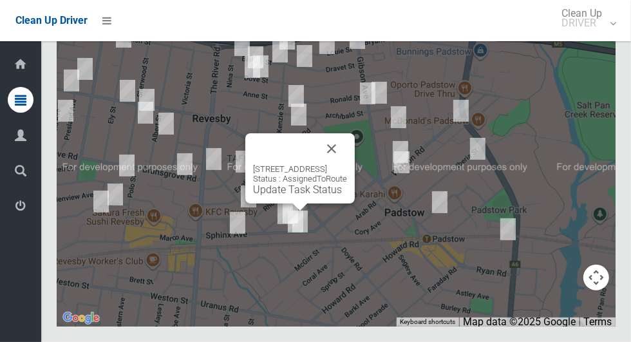
click at [347, 164] on button "Close" at bounding box center [331, 148] width 31 height 31
click at [281, 196] on link "Update Task Status" at bounding box center [292, 189] width 89 height 12
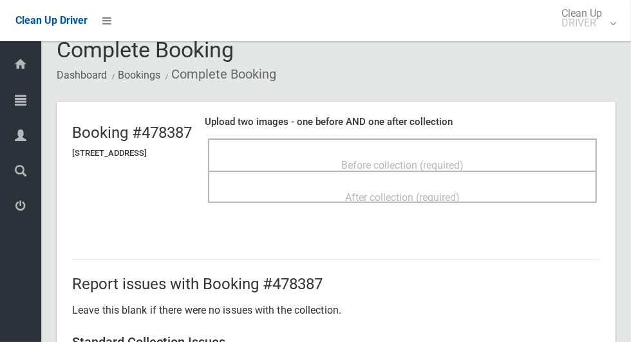
scroll to position [21, 0]
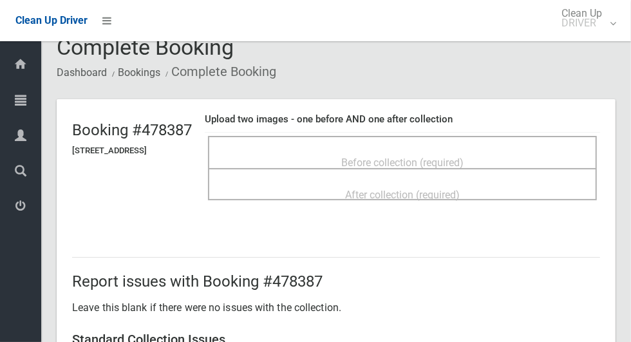
click at [547, 152] on div "Before collection (required)" at bounding box center [402, 162] width 360 height 24
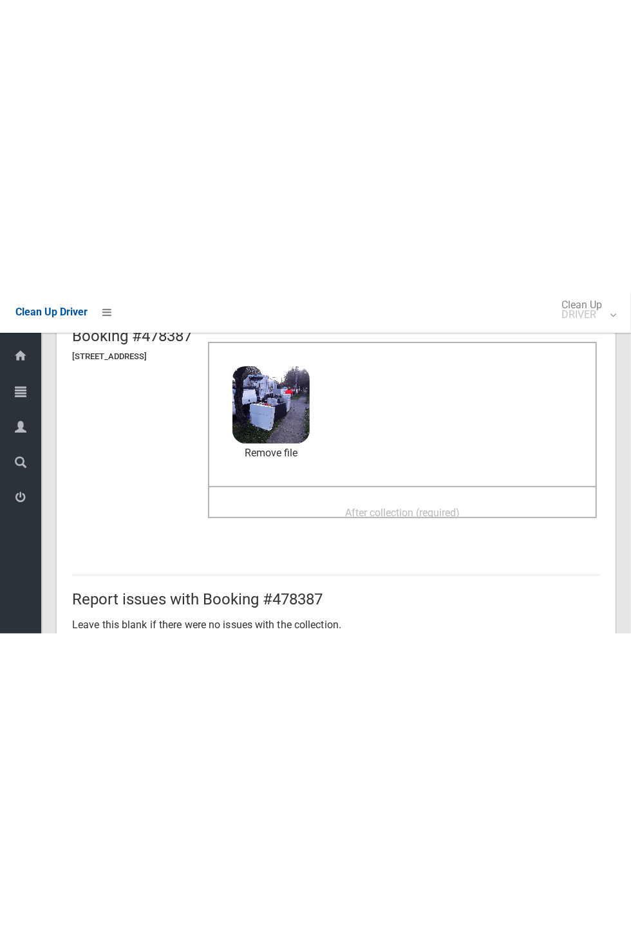
scroll to position [107, 0]
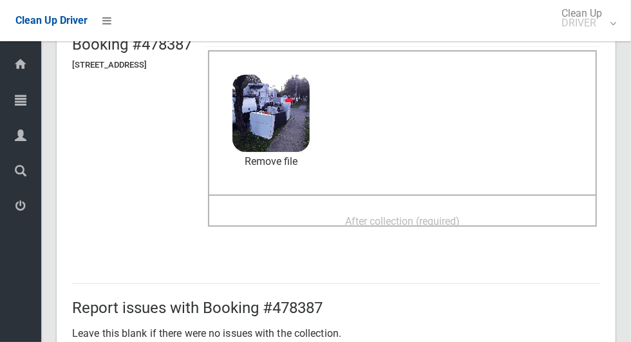
click at [504, 224] on div "After collection (required)" at bounding box center [402, 220] width 360 height 24
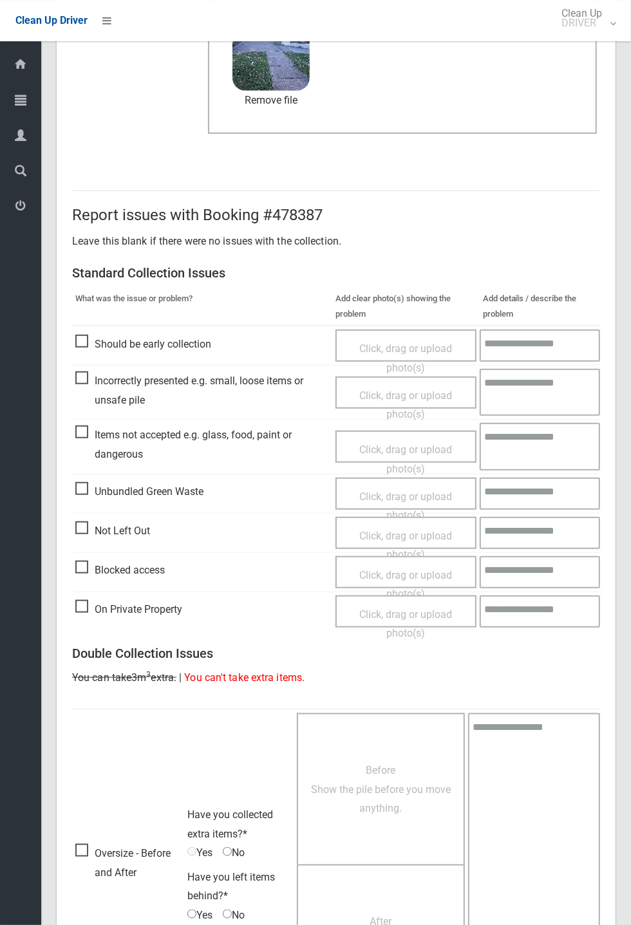
scroll to position [447, 0]
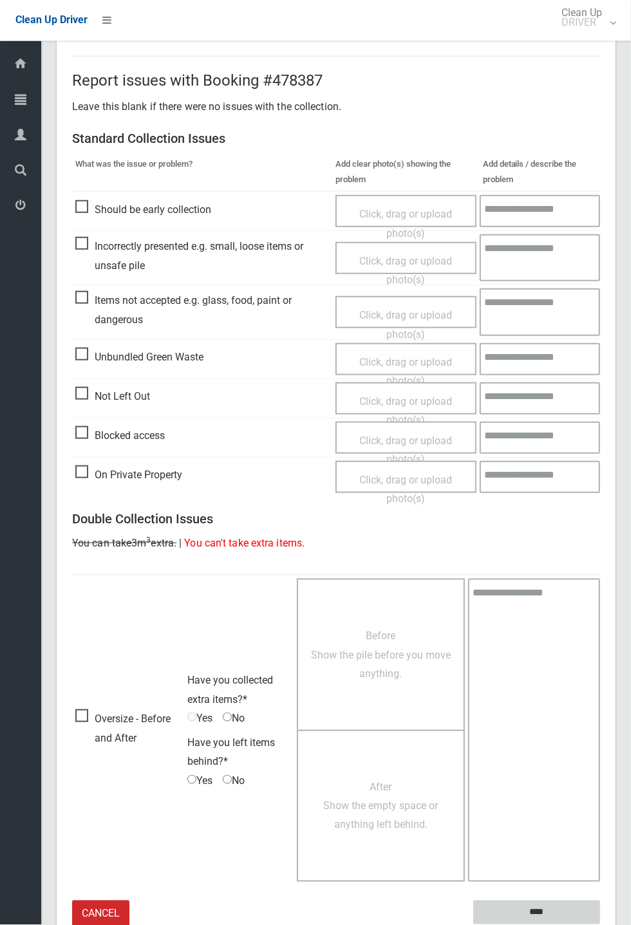
click at [568, 341] on input "****" at bounding box center [536, 912] width 127 height 24
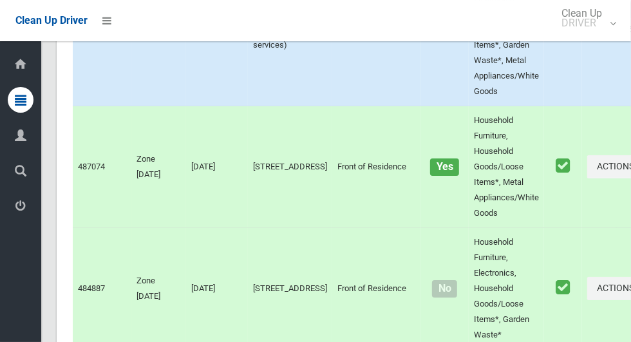
scroll to position [7911, 0]
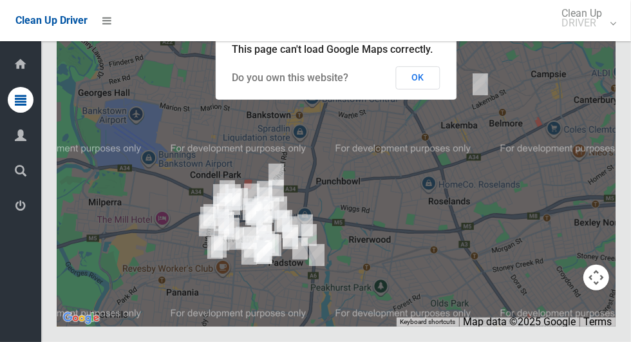
click at [433, 89] on button "OK" at bounding box center [418, 77] width 44 height 23
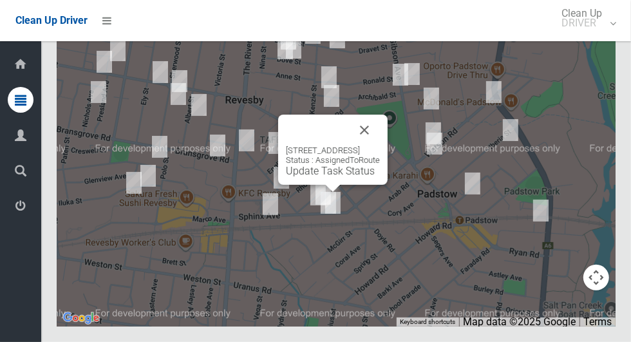
click at [336, 177] on link "Update Task Status" at bounding box center [330, 171] width 89 height 12
click at [380, 145] on button "Close" at bounding box center [364, 130] width 31 height 31
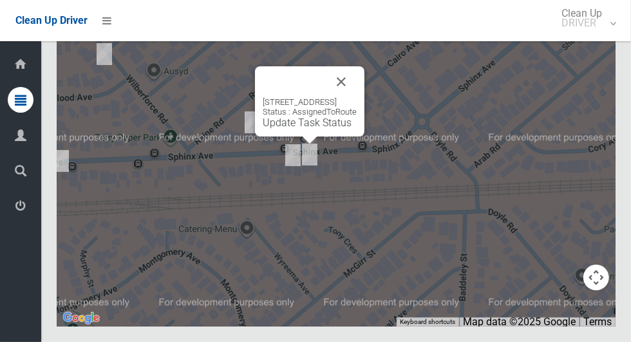
click at [315, 129] on link "Update Task Status" at bounding box center [307, 122] width 89 height 12
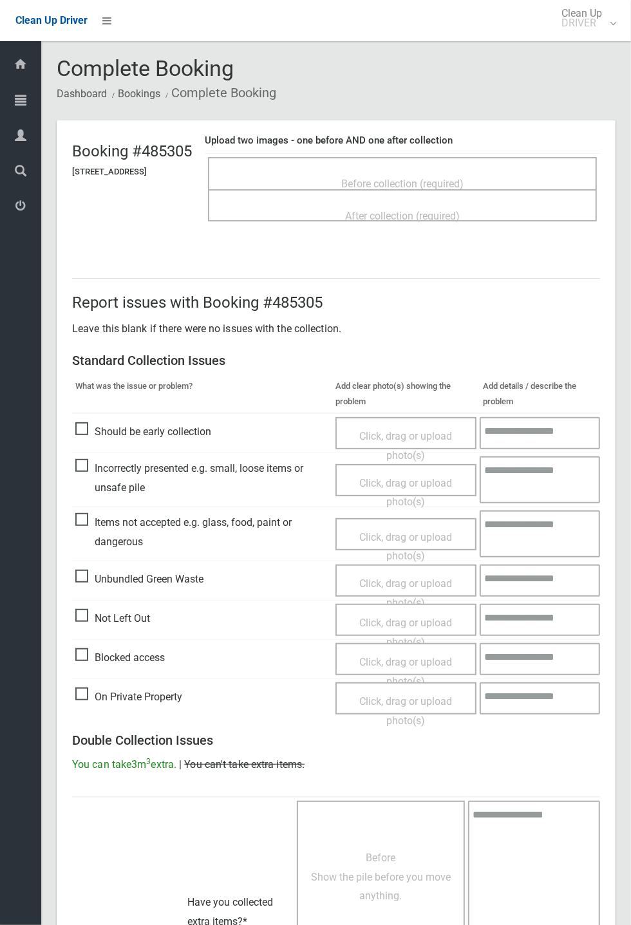
click at [463, 178] on span "Before collection (required)" at bounding box center [402, 184] width 122 height 12
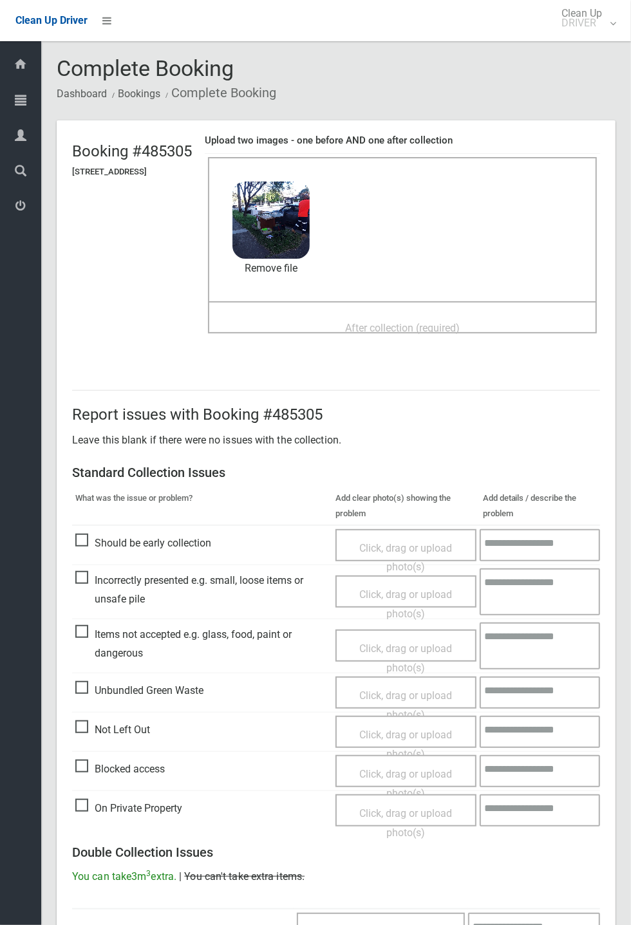
click at [459, 322] on span "After collection (required)" at bounding box center [402, 328] width 115 height 12
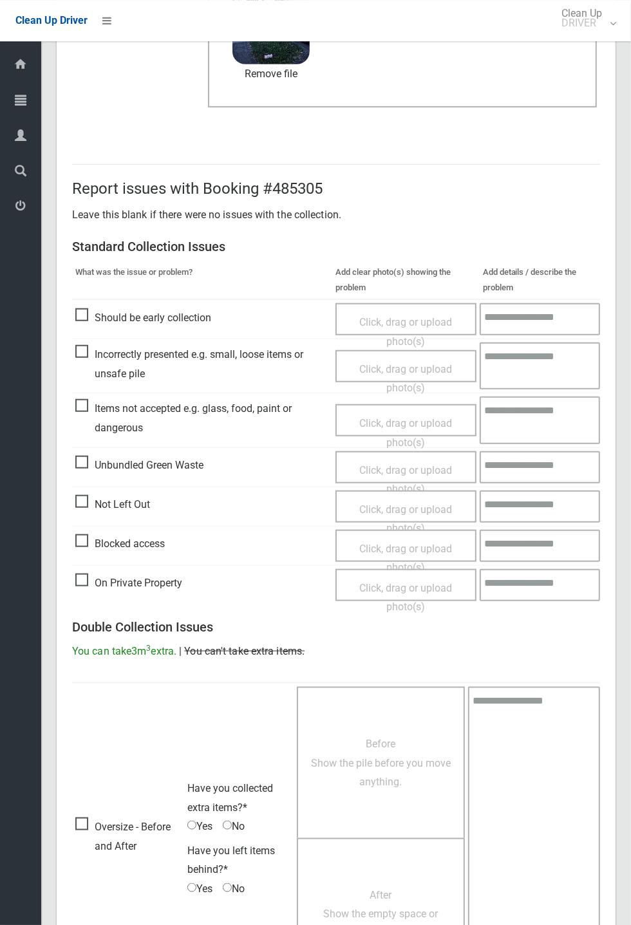
scroll to position [447, 0]
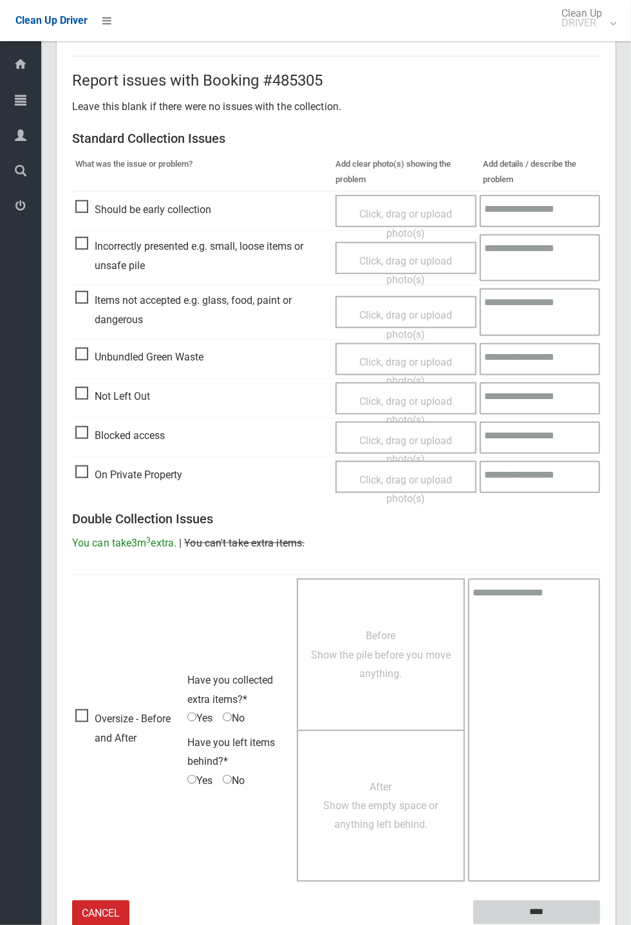
click at [600, 341] on input "****" at bounding box center [536, 912] width 127 height 24
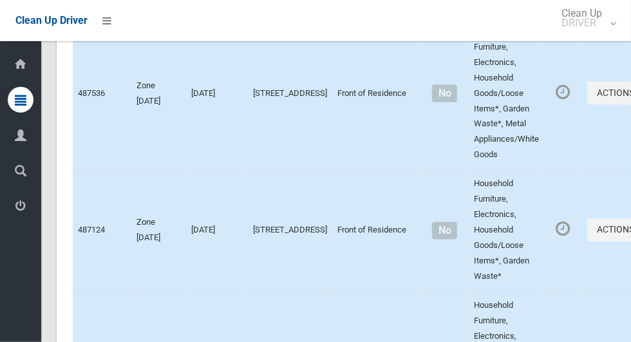
scroll to position [7911, 0]
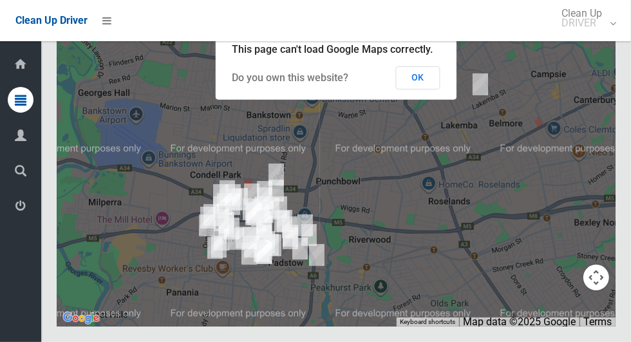
click at [429, 89] on button "OK" at bounding box center [418, 77] width 44 height 23
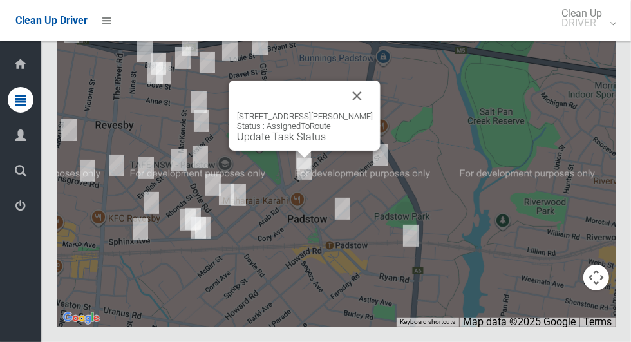
click at [373, 111] on button "Close" at bounding box center [357, 95] width 31 height 31
click at [358, 111] on button "Close" at bounding box center [357, 95] width 31 height 31
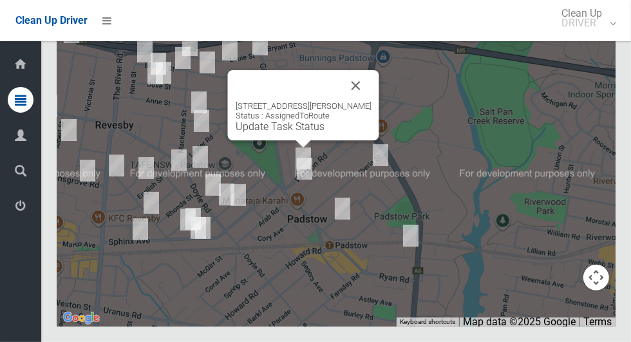
click at [360, 101] on button "Close" at bounding box center [355, 85] width 31 height 31
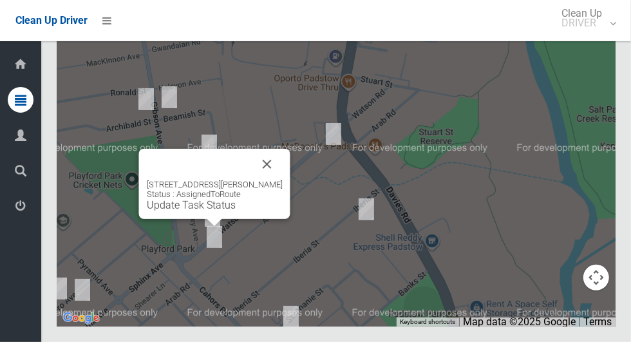
click at [277, 180] on button "Close" at bounding box center [267, 164] width 31 height 31
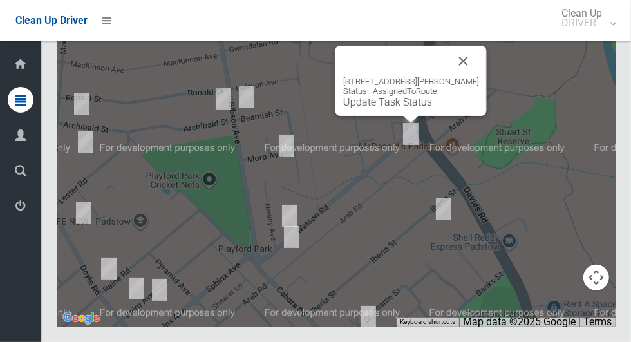
click at [474, 77] on button "Close" at bounding box center [463, 61] width 31 height 31
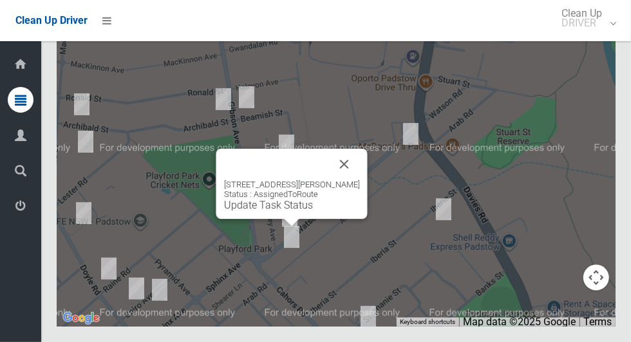
click at [348, 180] on button "Close" at bounding box center [344, 164] width 31 height 31
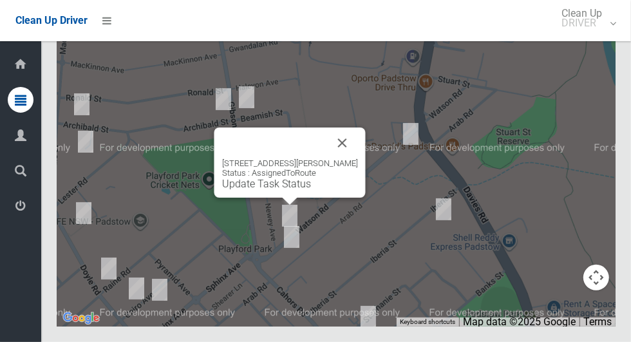
click at [347, 158] on button "Close" at bounding box center [342, 142] width 31 height 31
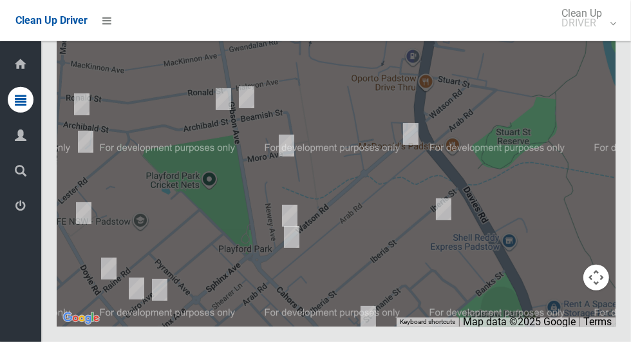
scroll to position [7852, 0]
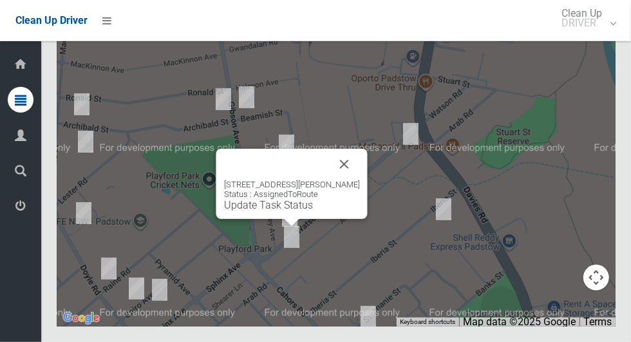
click at [359, 180] on button "Close" at bounding box center [344, 164] width 31 height 31
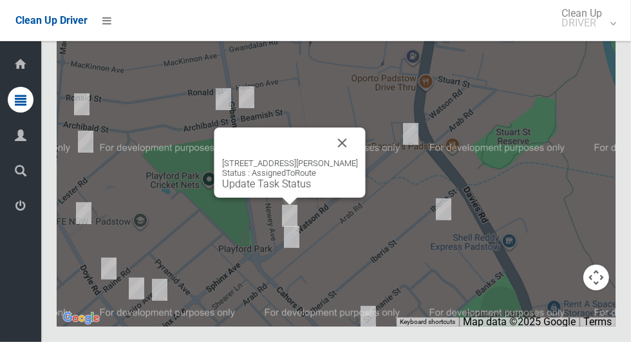
click at [288, 190] on link "Update Task Status" at bounding box center [266, 184] width 89 height 12
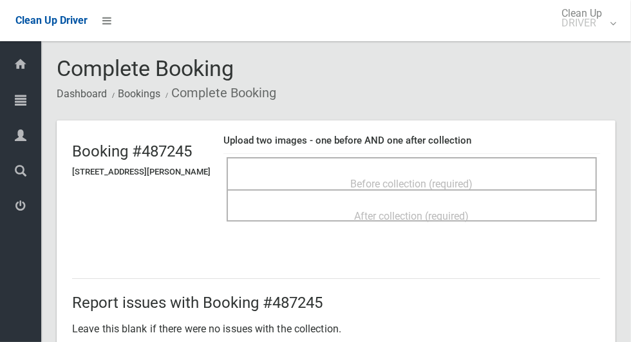
click at [472, 180] on span "Before collection (required)" at bounding box center [412, 184] width 122 height 12
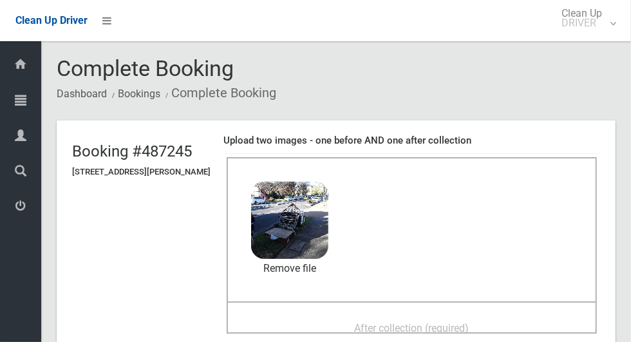
click at [469, 322] on span "After collection (required)" at bounding box center [412, 328] width 115 height 12
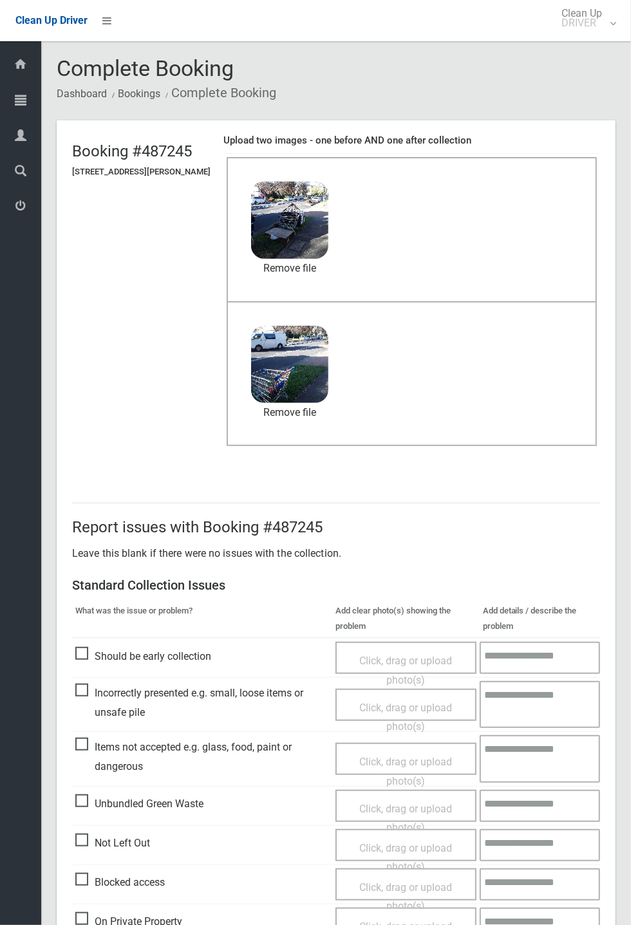
scroll to position [447, 0]
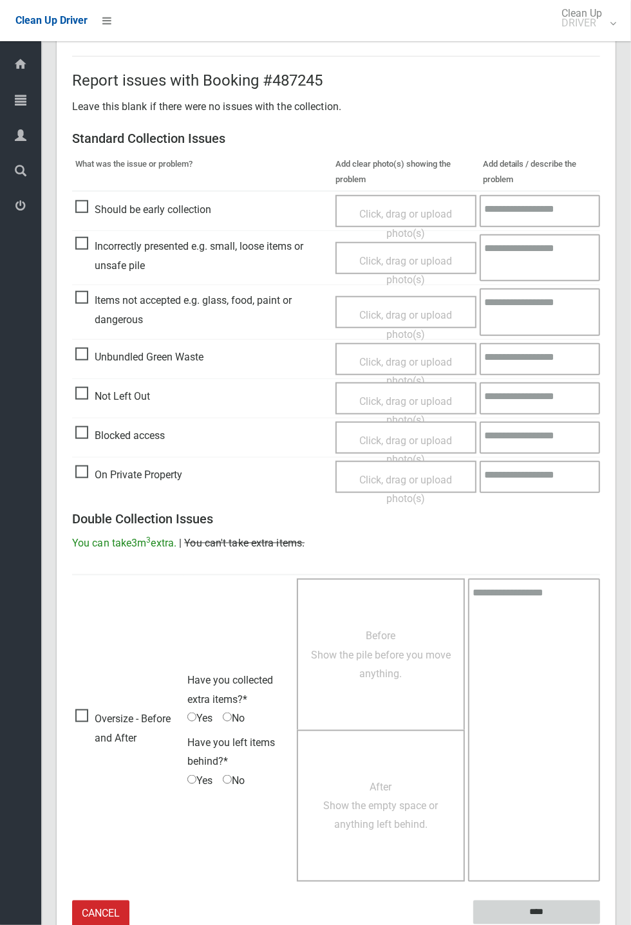
click at [546, 341] on input "****" at bounding box center [536, 912] width 127 height 24
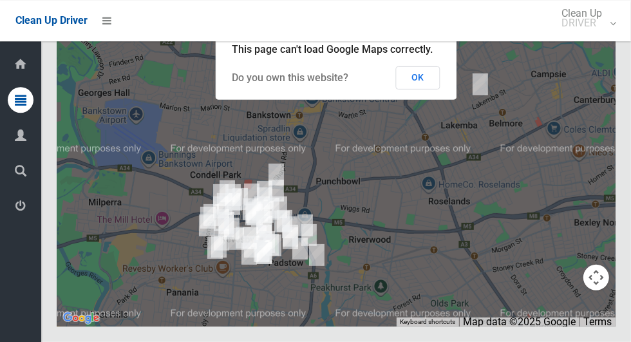
scroll to position [7908, 0]
click at [421, 89] on button "OK" at bounding box center [418, 77] width 44 height 23
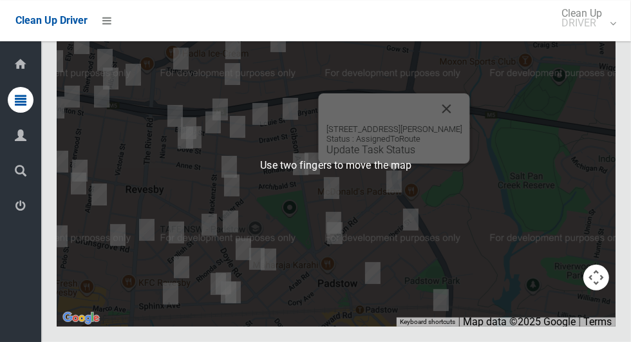
scroll to position [7894, 0]
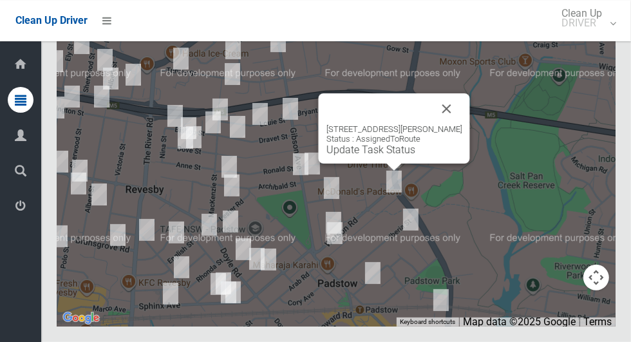
click at [459, 124] on button "Close" at bounding box center [446, 108] width 31 height 31
click at [445, 124] on button "Close" at bounding box center [446, 108] width 31 height 31
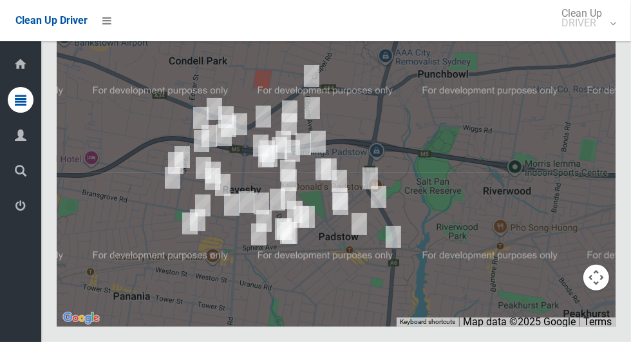
scroll to position [7908, 0]
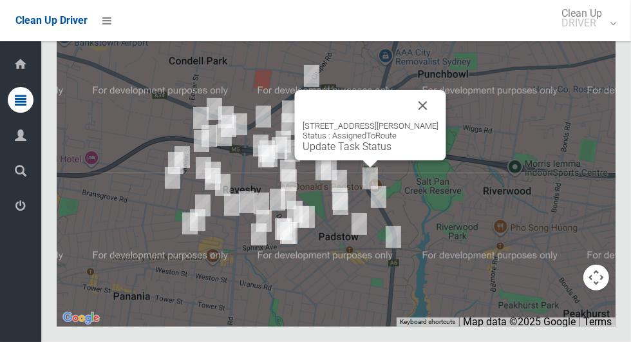
click at [346, 160] on div "[STREET_ADDRESS][PERSON_NAME] Status : AssignedToRoute Update Task Status" at bounding box center [370, 125] width 151 height 70
click at [351, 152] on link "Update Task Status" at bounding box center [346, 146] width 89 height 12
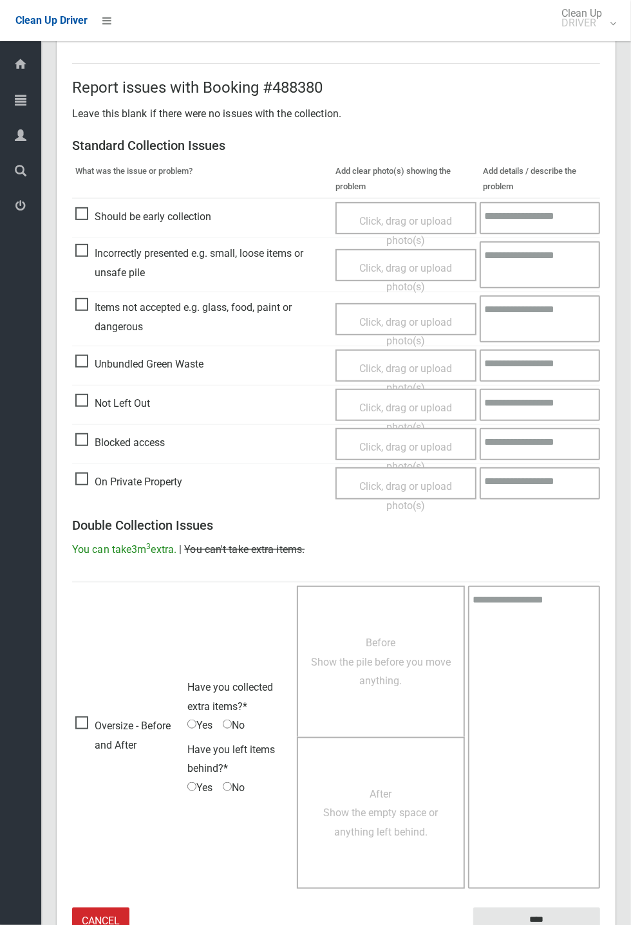
scroll to position [176, 0]
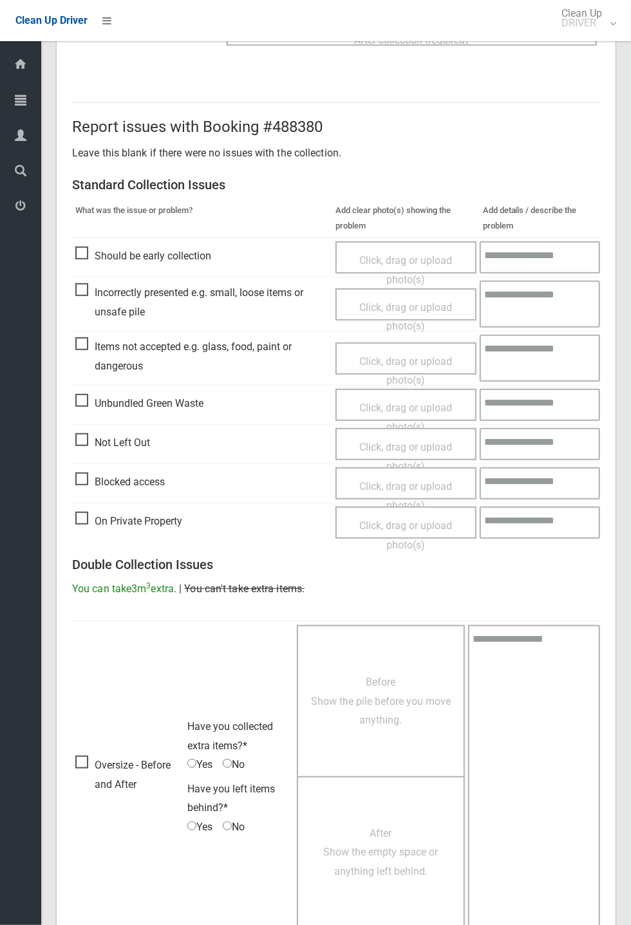
click at [78, 341] on span "Not Left Out" at bounding box center [112, 442] width 75 height 19
click at [430, 341] on span "Click, drag or upload photo(s)" at bounding box center [405, 457] width 93 height 32
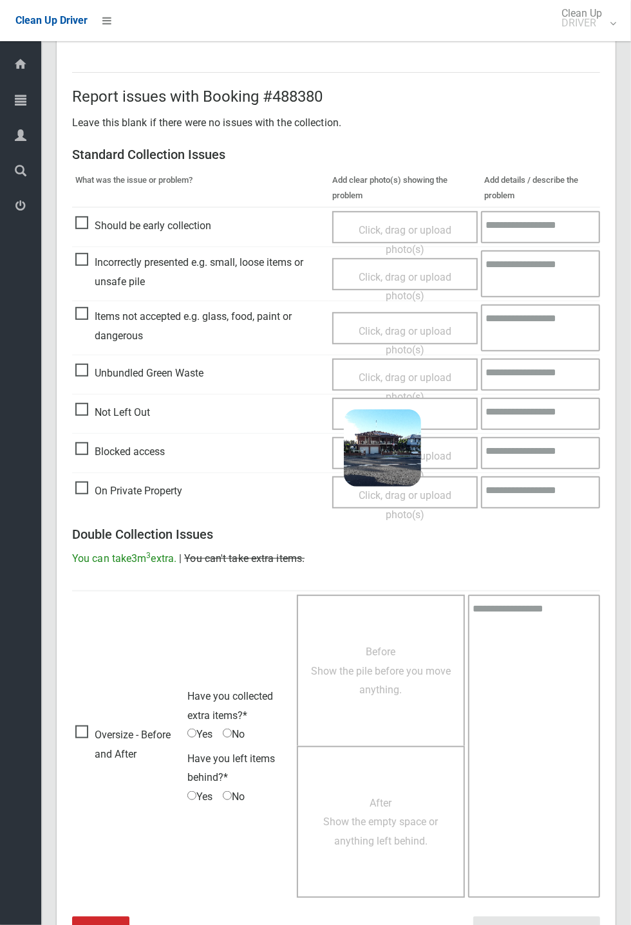
scroll to position [223, 0]
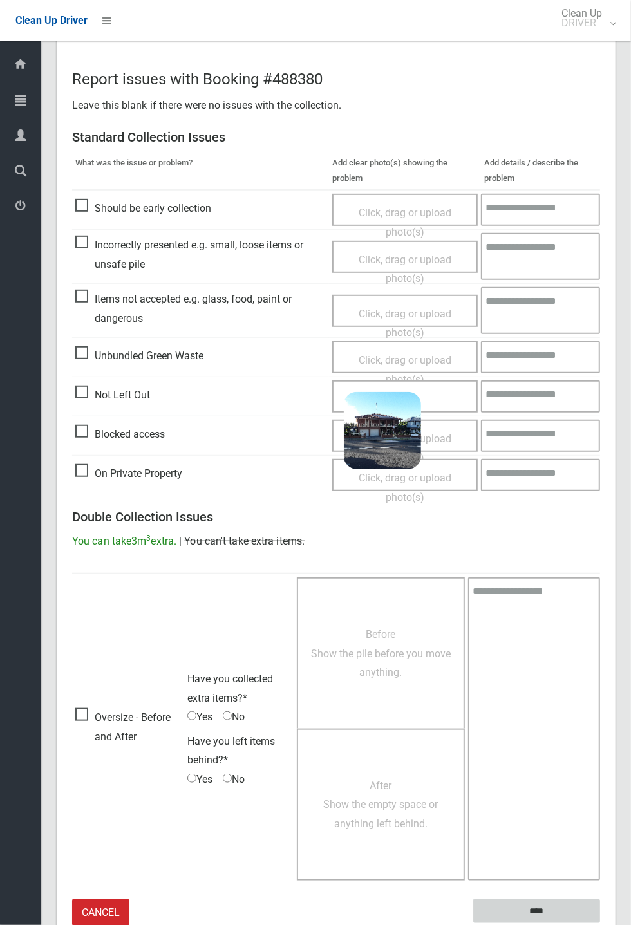
click at [544, 341] on input "****" at bounding box center [536, 911] width 127 height 24
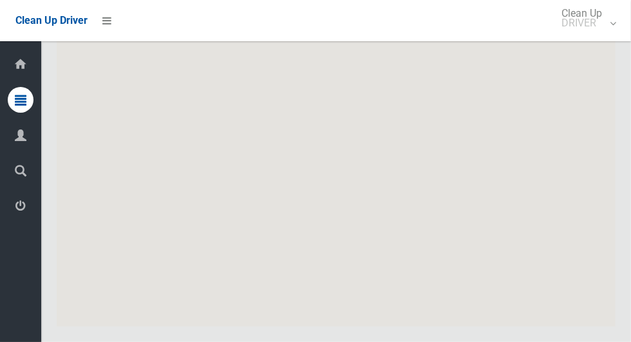
scroll to position [7911, 0]
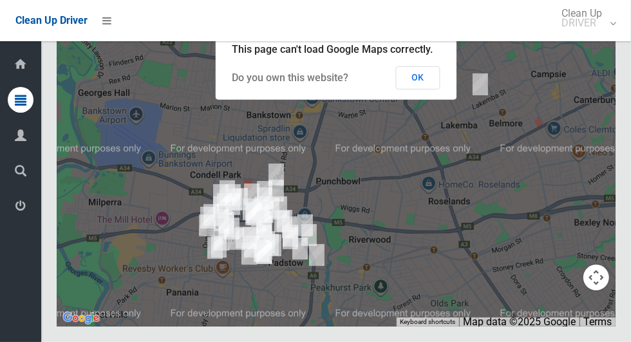
click at [418, 89] on button "OK" at bounding box center [418, 77] width 44 height 23
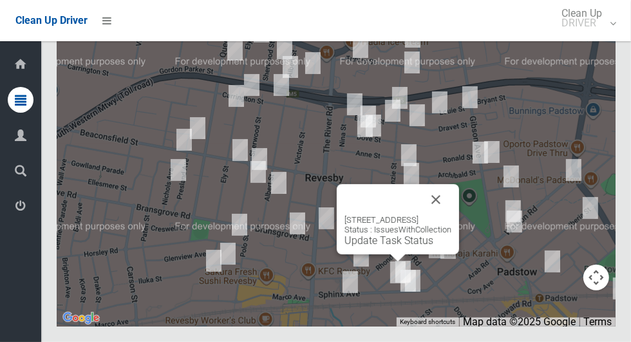
click at [442, 215] on button "Close" at bounding box center [435, 199] width 31 height 31
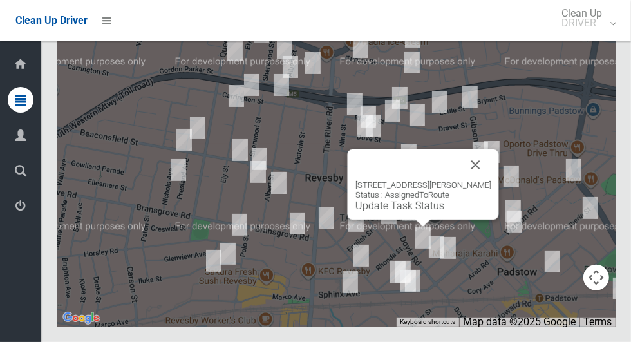
click at [477, 180] on button "Close" at bounding box center [475, 164] width 31 height 31
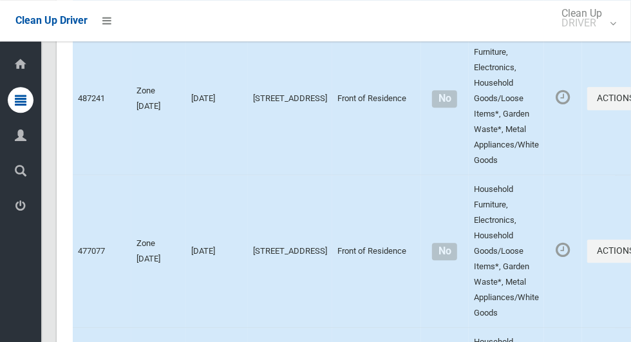
scroll to position [0, 0]
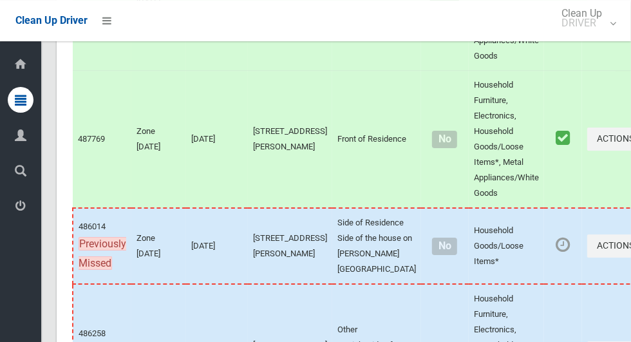
scroll to position [7911, 0]
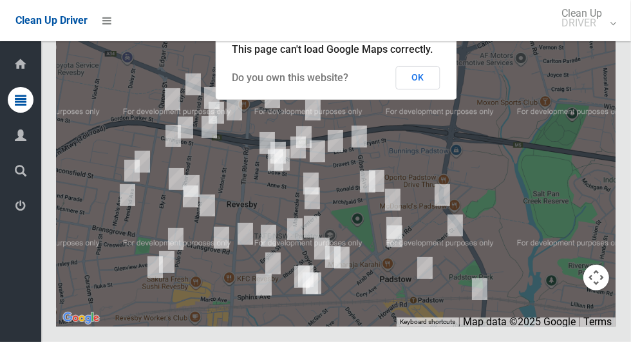
click at [432, 89] on button "OK" at bounding box center [418, 77] width 44 height 23
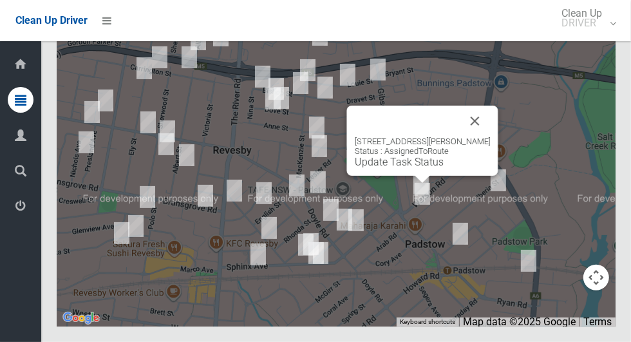
click at [411, 168] on link "Update Task Status" at bounding box center [399, 162] width 89 height 12
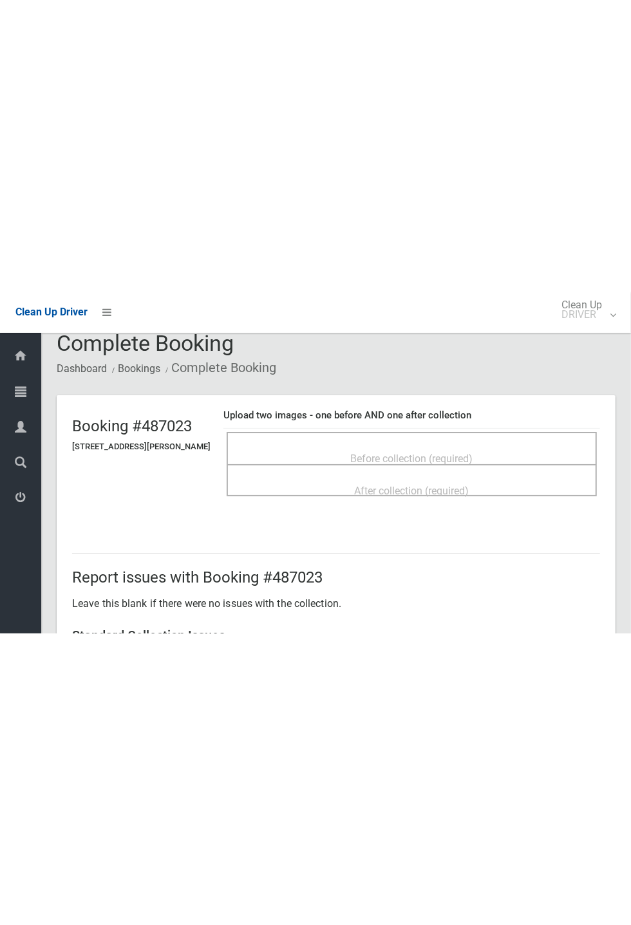
scroll to position [17, 0]
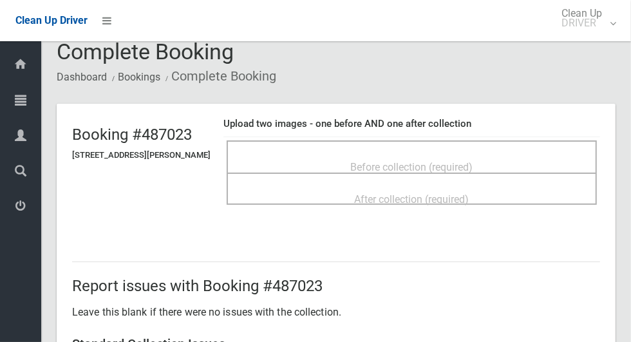
click at [508, 159] on div "Before collection (required)" at bounding box center [412, 166] width 342 height 24
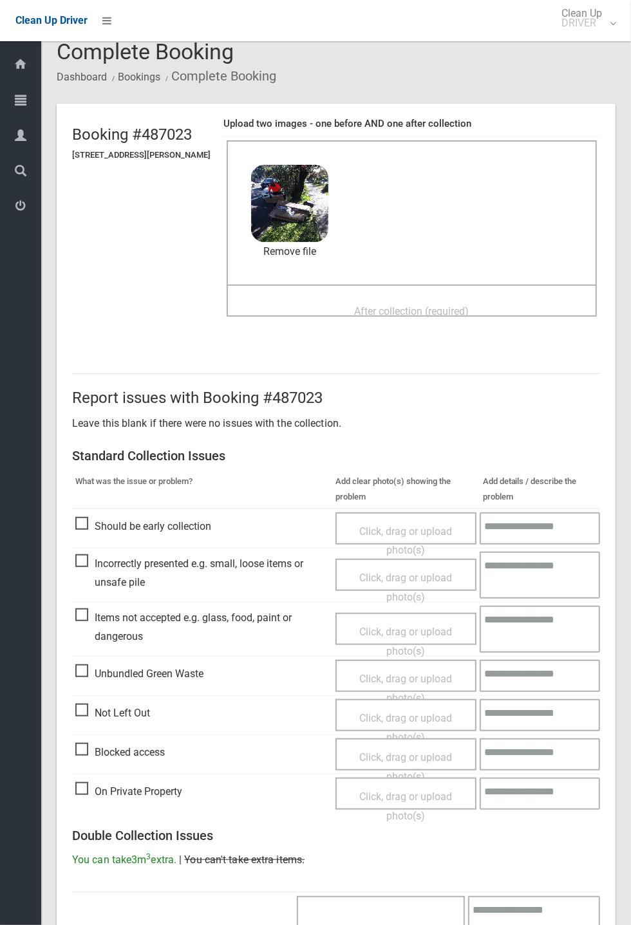
click at [447, 341] on hr at bounding box center [336, 373] width 528 height 1
click at [469, 311] on span "After collection (required)" at bounding box center [412, 311] width 115 height 12
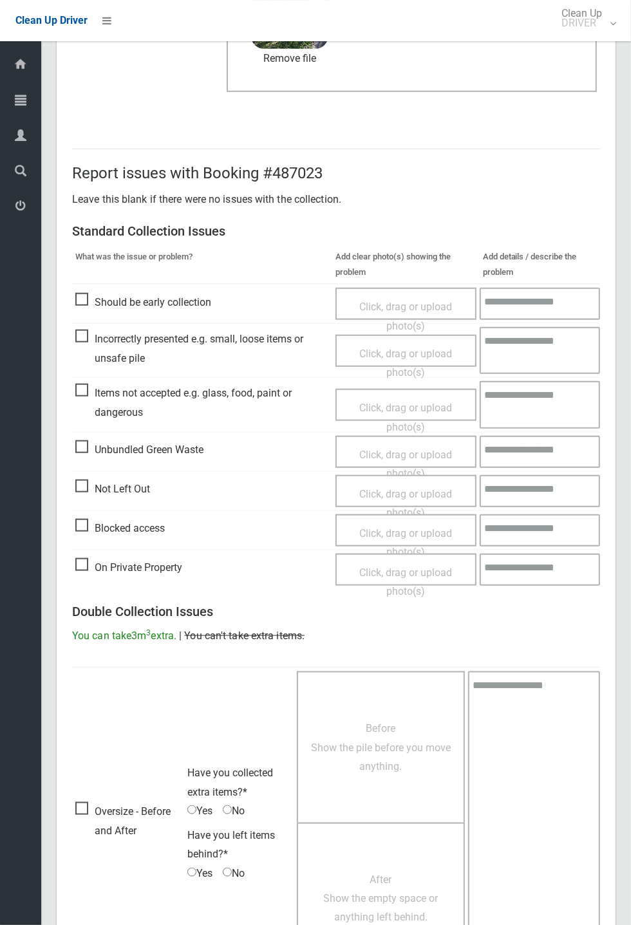
scroll to position [447, 0]
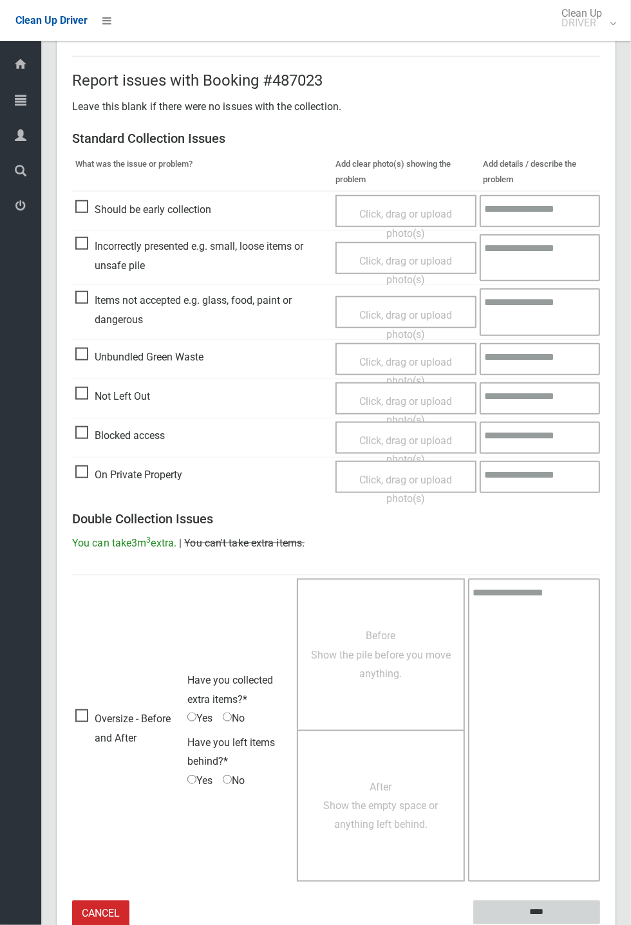
click at [542, 341] on input "****" at bounding box center [536, 912] width 127 height 24
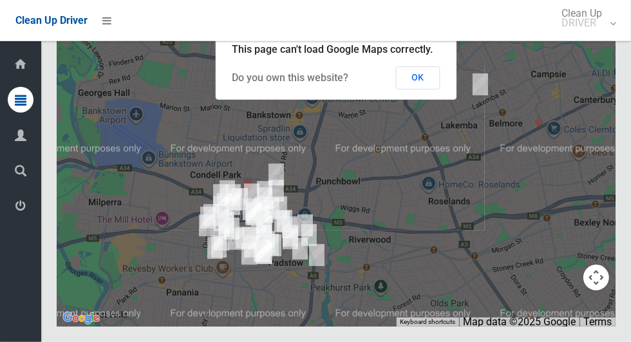
scroll to position [7775, 0]
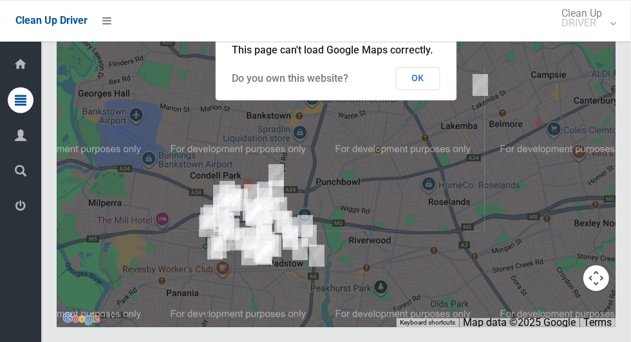
click at [419, 89] on button "OK" at bounding box center [418, 77] width 44 height 23
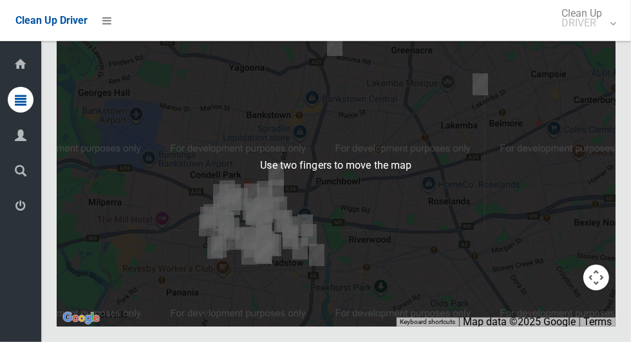
scroll to position [7883, 0]
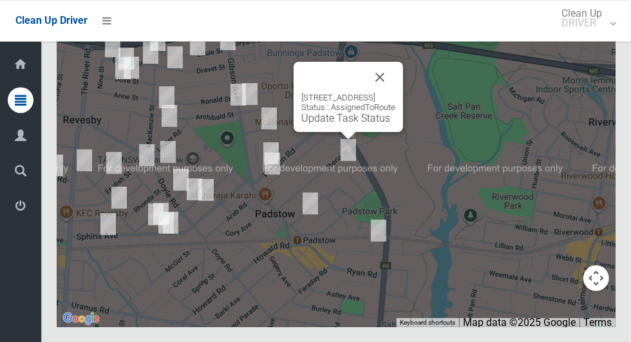
click at [395, 92] on button "Close" at bounding box center [379, 76] width 31 height 31
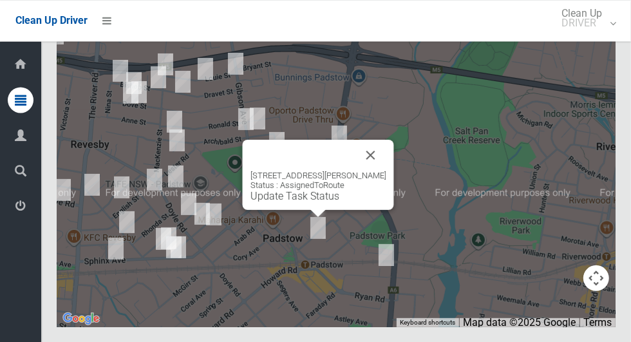
click at [382, 170] on button "Close" at bounding box center [370, 154] width 31 height 31
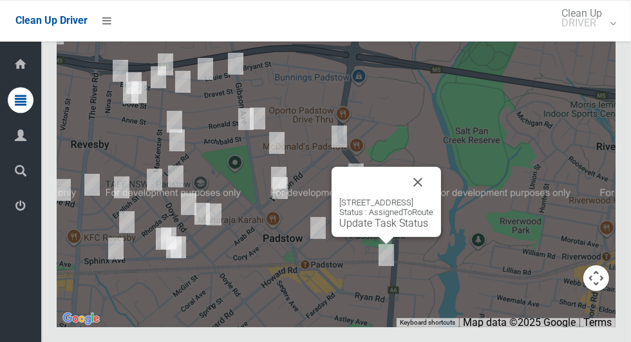
click at [433, 197] on button "Close" at bounding box center [417, 181] width 31 height 31
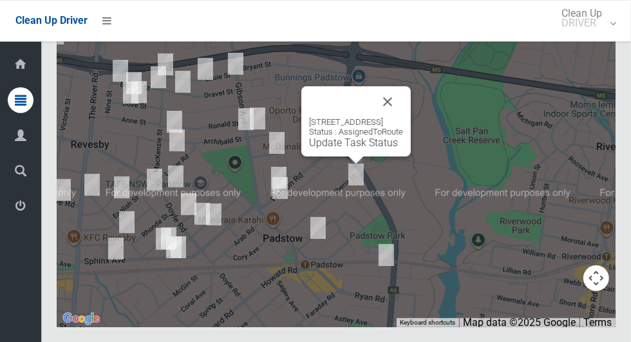
click at [403, 116] on button "Close" at bounding box center [387, 101] width 31 height 31
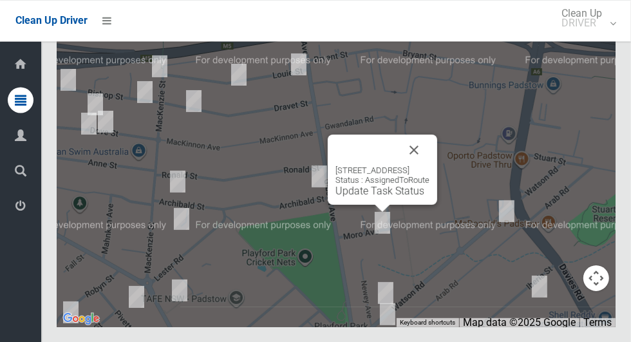
click at [429, 165] on button "Close" at bounding box center [413, 149] width 31 height 31
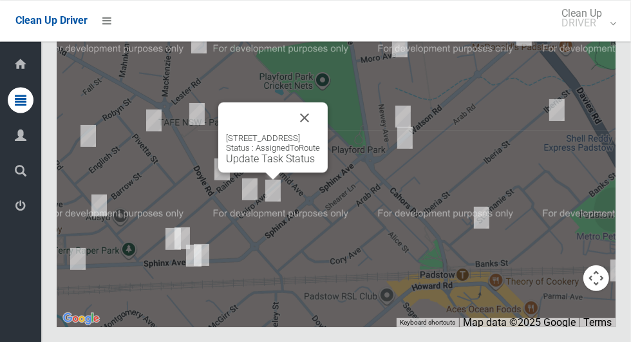
click at [320, 133] on button "Close" at bounding box center [304, 117] width 31 height 31
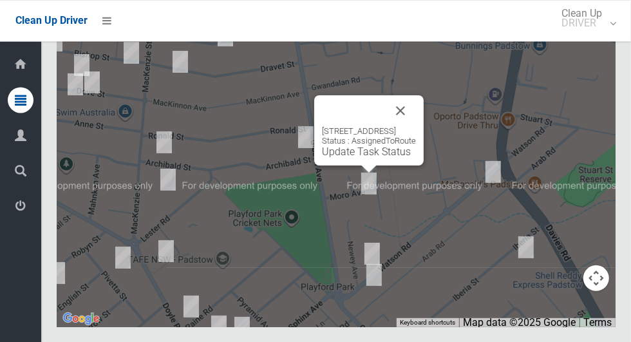
click at [416, 125] on button "Close" at bounding box center [400, 110] width 31 height 31
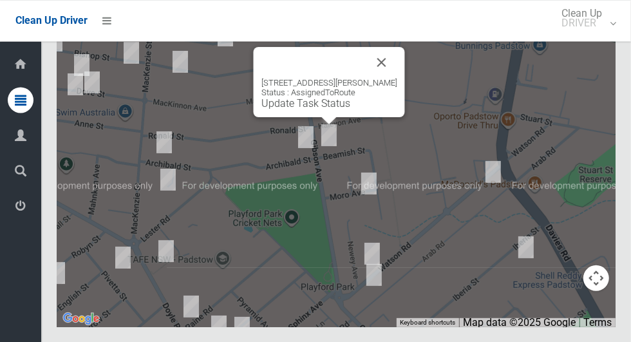
click at [378, 77] on button "Close" at bounding box center [381, 61] width 31 height 31
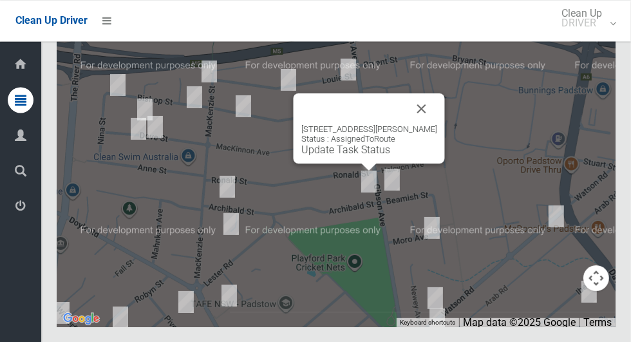
click at [427, 124] on button "Close" at bounding box center [421, 108] width 31 height 31
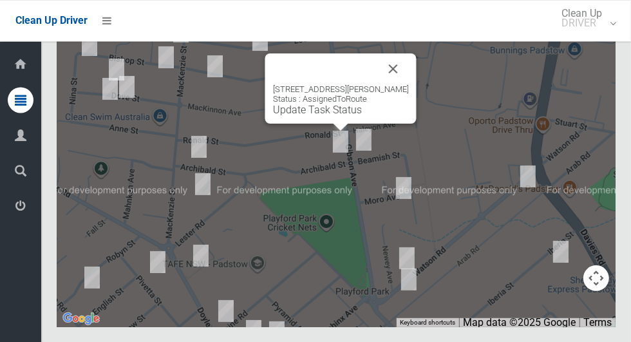
click at [392, 84] on button "Close" at bounding box center [393, 68] width 31 height 31
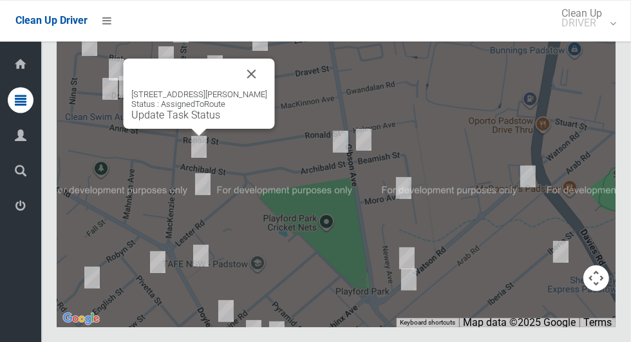
click at [255, 89] on button "Close" at bounding box center [251, 73] width 31 height 31
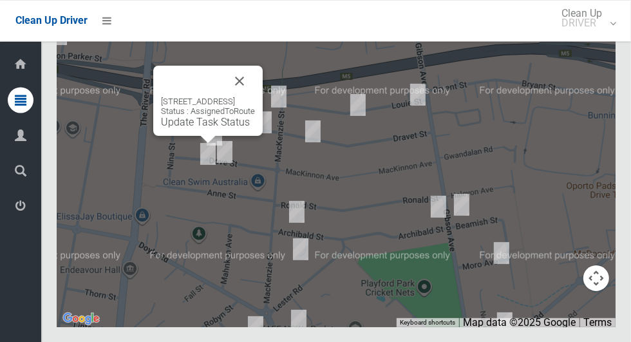
click at [255, 96] on button "Close" at bounding box center [239, 80] width 31 height 31
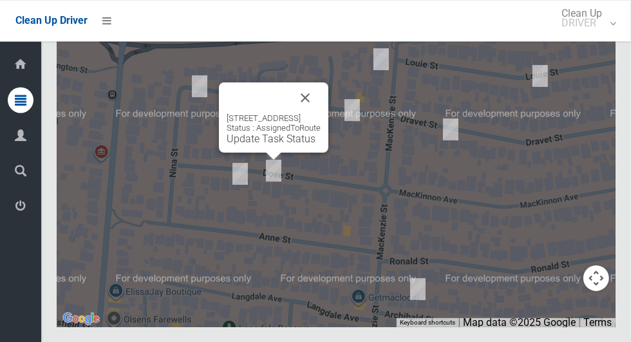
click at [317, 113] on button "Close" at bounding box center [305, 97] width 31 height 31
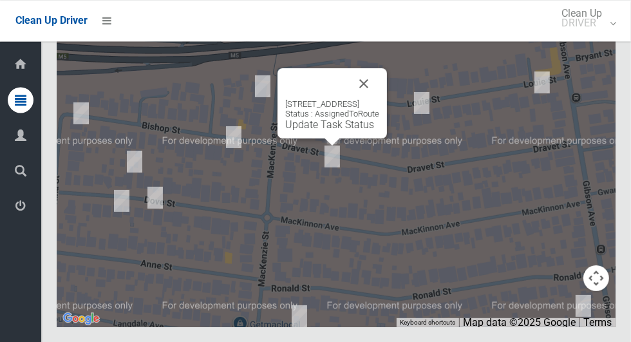
click at [379, 98] on button "Close" at bounding box center [363, 83] width 31 height 31
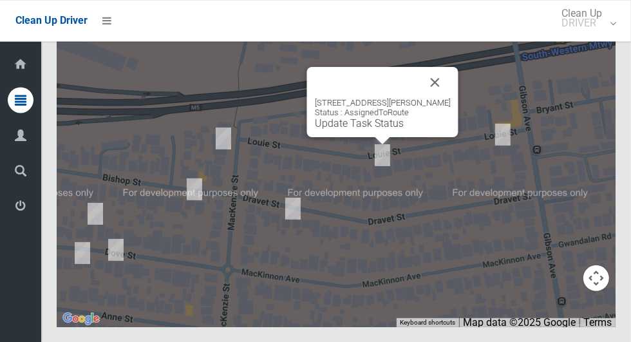
click at [430, 97] on button "Close" at bounding box center [435, 81] width 31 height 31
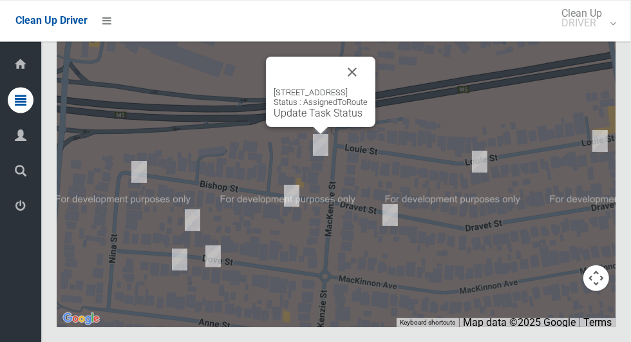
click at [367, 87] on button "Close" at bounding box center [352, 71] width 31 height 31
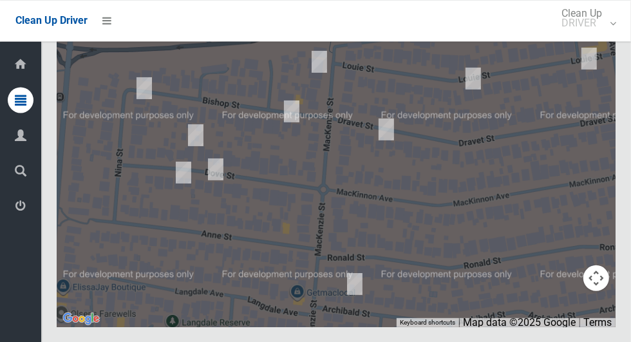
scroll to position [7885, 0]
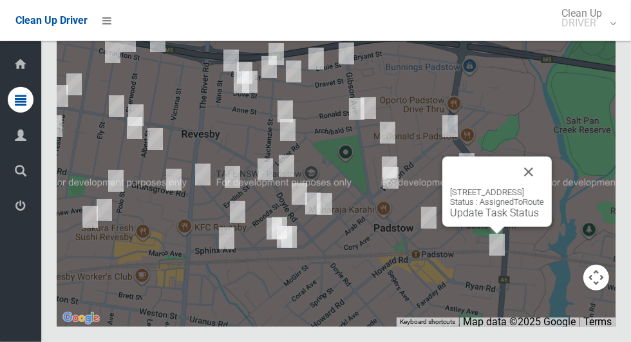
click at [544, 187] on button "Close" at bounding box center [528, 171] width 31 height 31
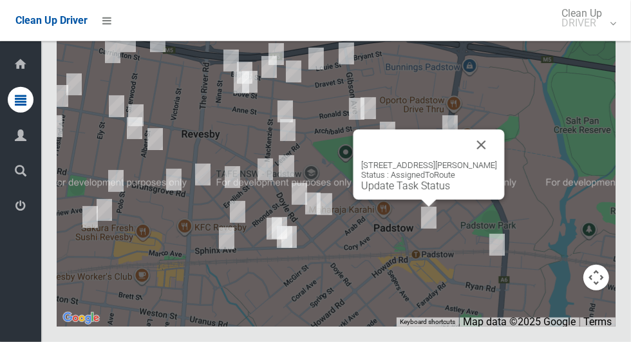
click at [411, 192] on link "Update Task Status" at bounding box center [405, 186] width 89 height 12
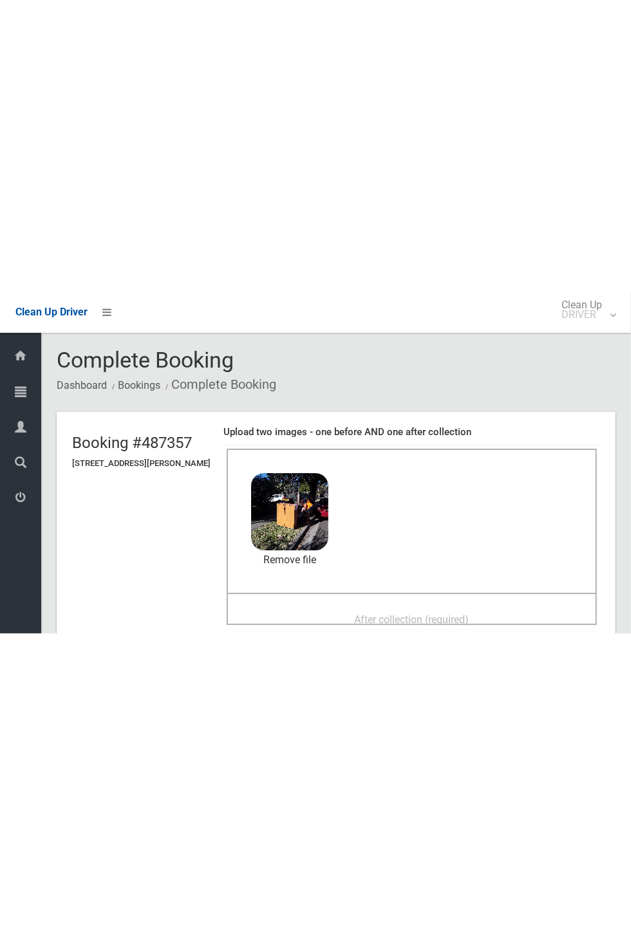
scroll to position [67, 0]
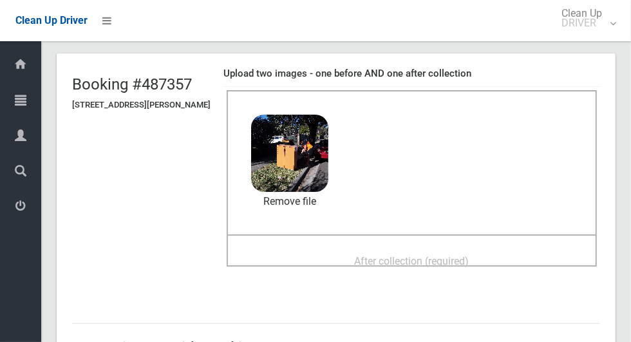
click at [469, 255] on span "After collection (required)" at bounding box center [412, 261] width 115 height 12
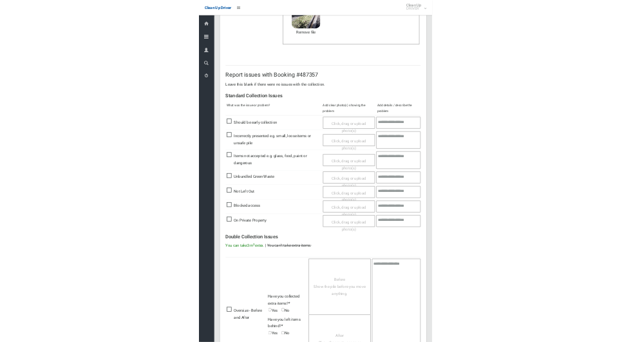
scroll to position [447, 0]
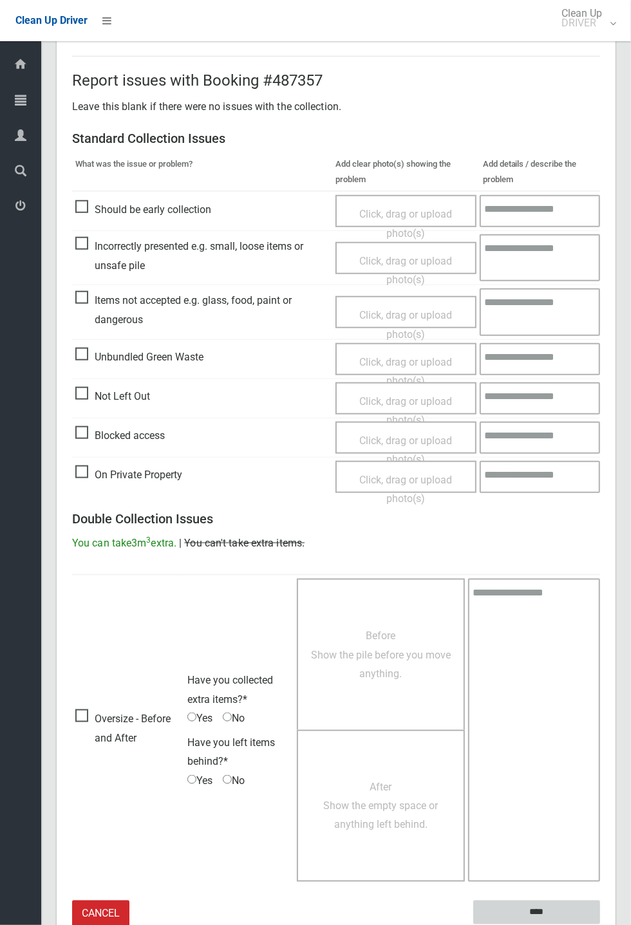
click at [600, 341] on input "****" at bounding box center [536, 912] width 127 height 24
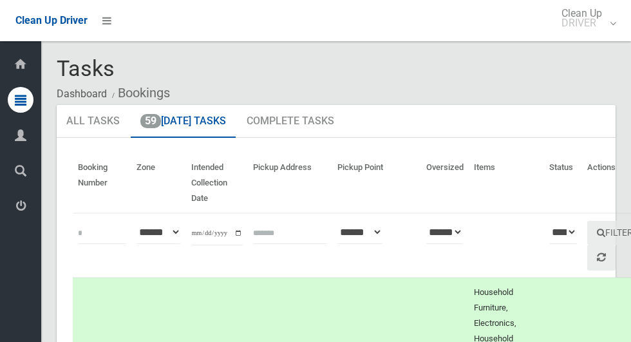
scroll to position [7911, 0]
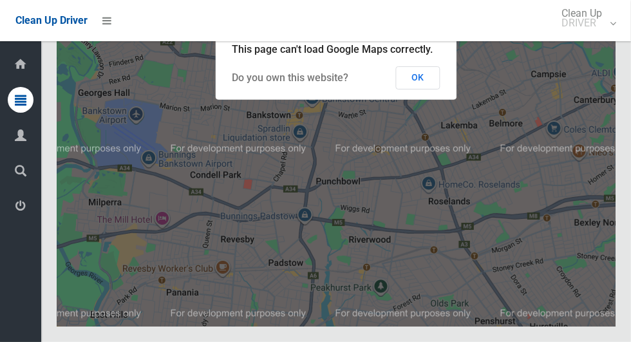
click at [421, 89] on button "OK" at bounding box center [418, 77] width 44 height 23
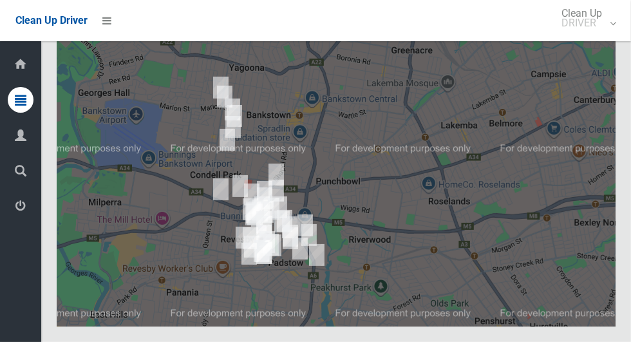
click at [417, 113] on div at bounding box center [336, 166] width 558 height 322
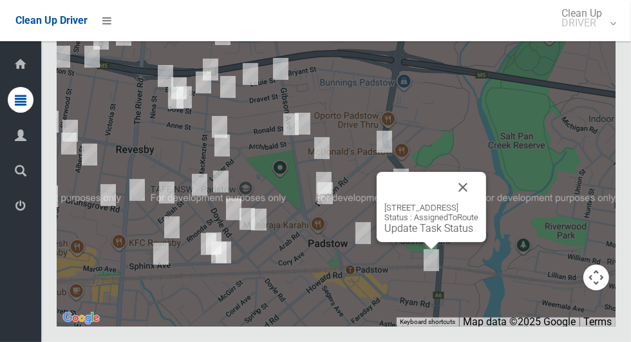
click at [478, 203] on button "Close" at bounding box center [462, 187] width 31 height 31
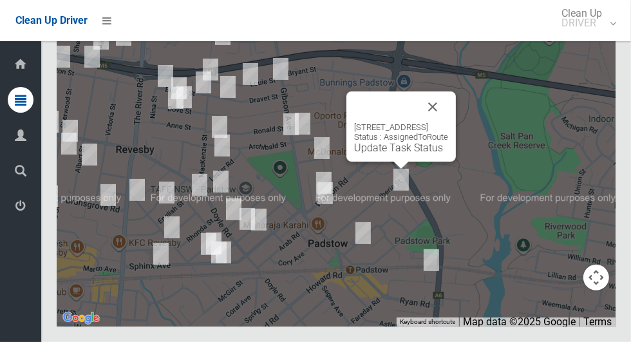
click at [448, 122] on button "Close" at bounding box center [432, 106] width 31 height 31
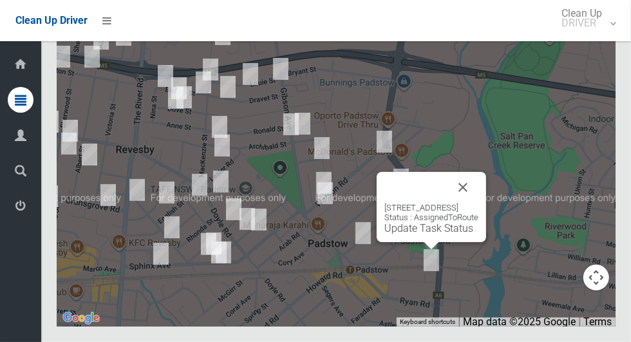
click at [419, 242] on div "4 Parmal Avenue, PADSTOW NSW 2211 Status : AssignedToRoute Update Task Status" at bounding box center [430, 207] width 109 height 70
click at [419, 234] on link "Update Task Status" at bounding box center [428, 228] width 89 height 12
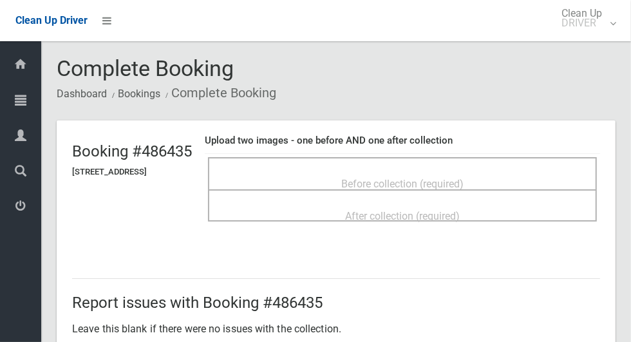
click at [475, 171] on div "Before collection (required)" at bounding box center [402, 183] width 360 height 24
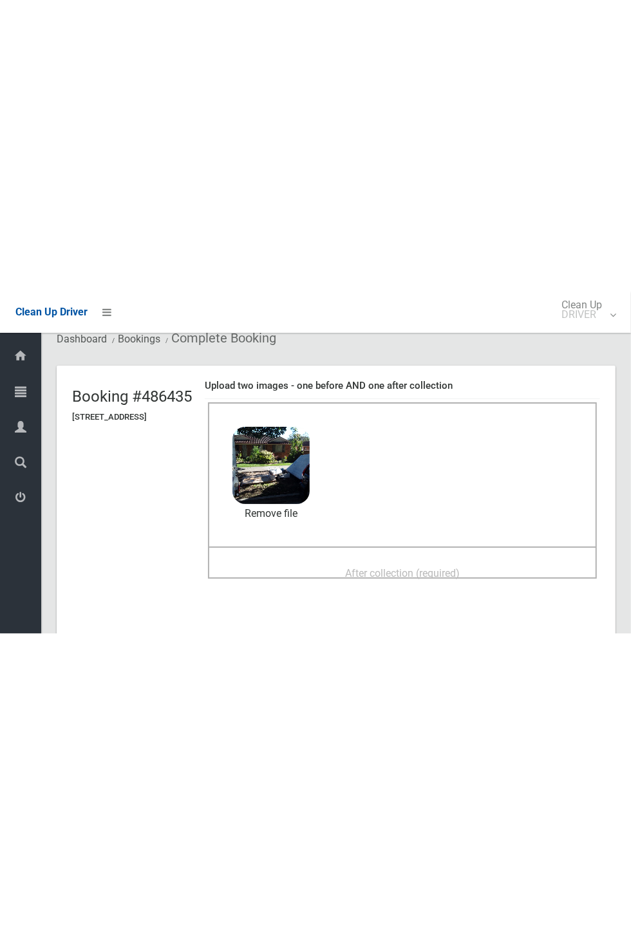
scroll to position [62, 0]
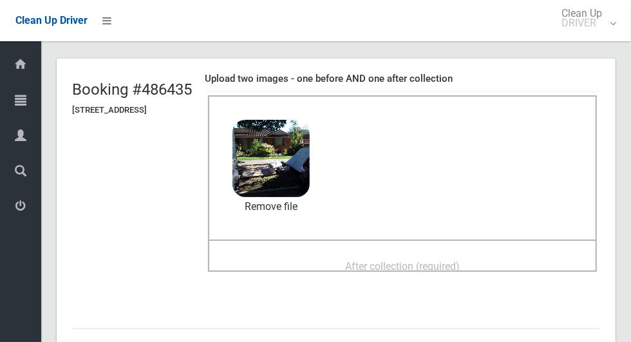
click at [459, 260] on span "After collection (required)" at bounding box center [402, 266] width 115 height 12
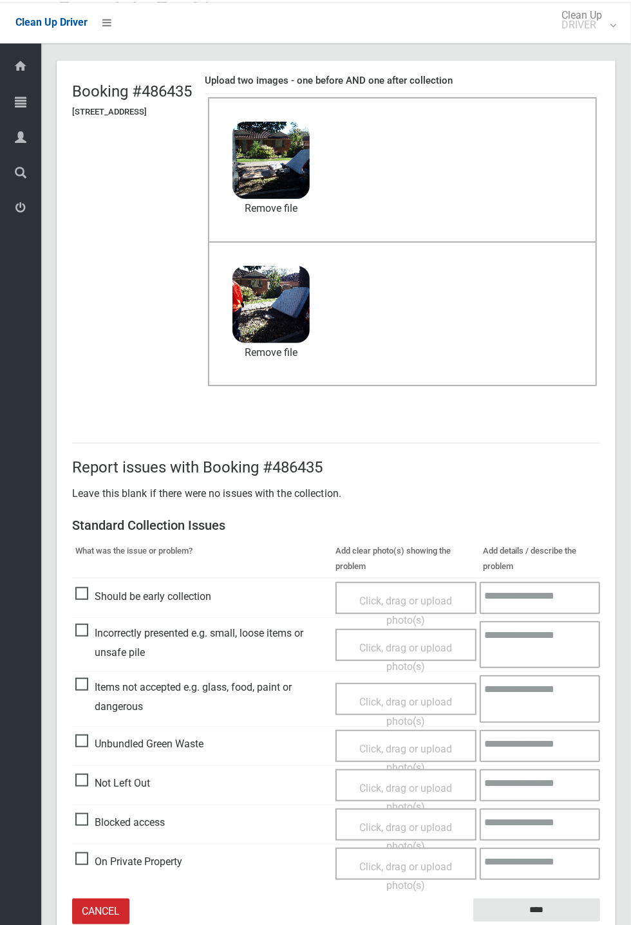
scroll to position [60, 0]
click at [600, 341] on input "****" at bounding box center [536, 910] width 127 height 24
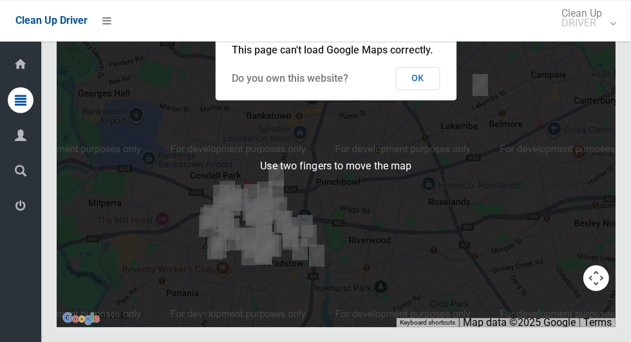
scroll to position [7903, 0]
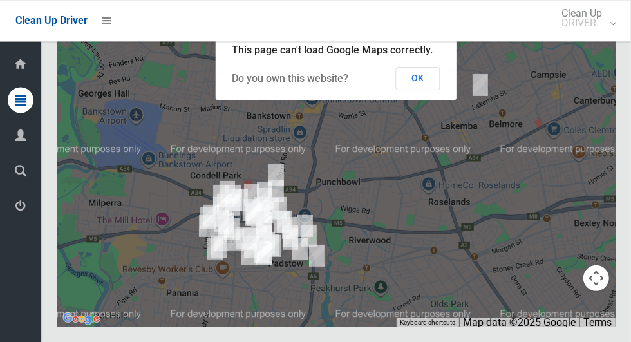
click at [433, 89] on button "OK" at bounding box center [418, 77] width 44 height 23
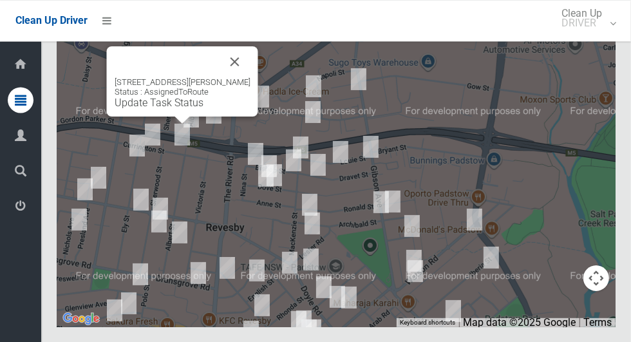
click at [258, 106] on div "21B Carrington Street, REVESBY NSW 2212 Status : AssignedToRoute Update Task St…" at bounding box center [182, 81] width 151 height 70
click at [243, 77] on button "Close" at bounding box center [234, 61] width 31 height 31
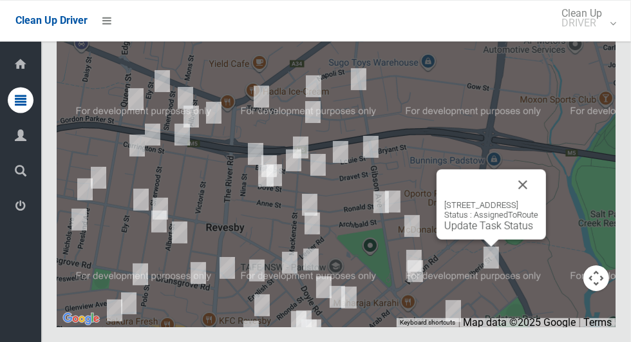
click at [468, 231] on link "Update Task Status" at bounding box center [488, 225] width 89 height 12
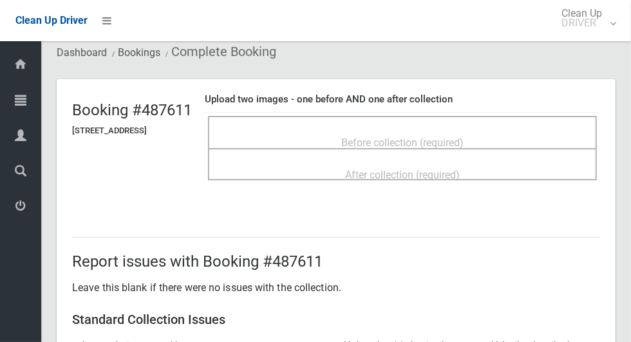
scroll to position [33, 0]
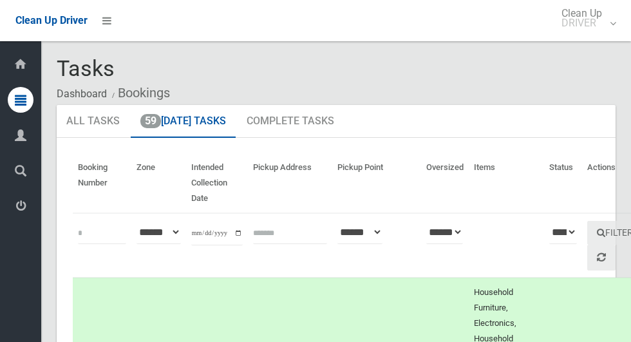
scroll to position [7903, 0]
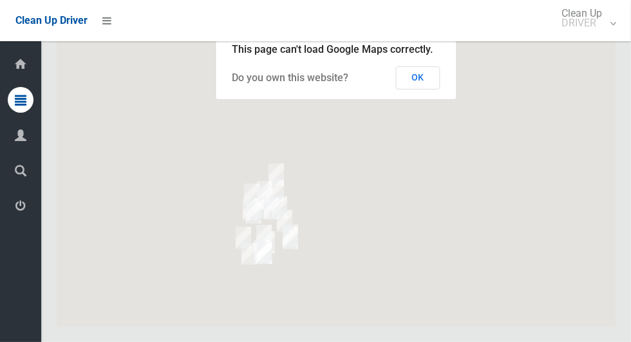
click at [421, 89] on button "OK" at bounding box center [418, 77] width 44 height 23
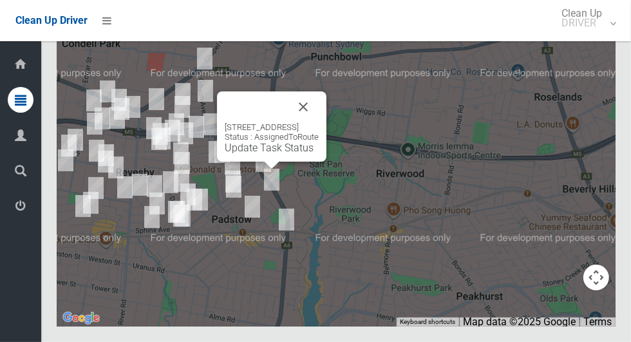
click at [268, 154] on link "Update Task Status" at bounding box center [269, 148] width 89 height 12
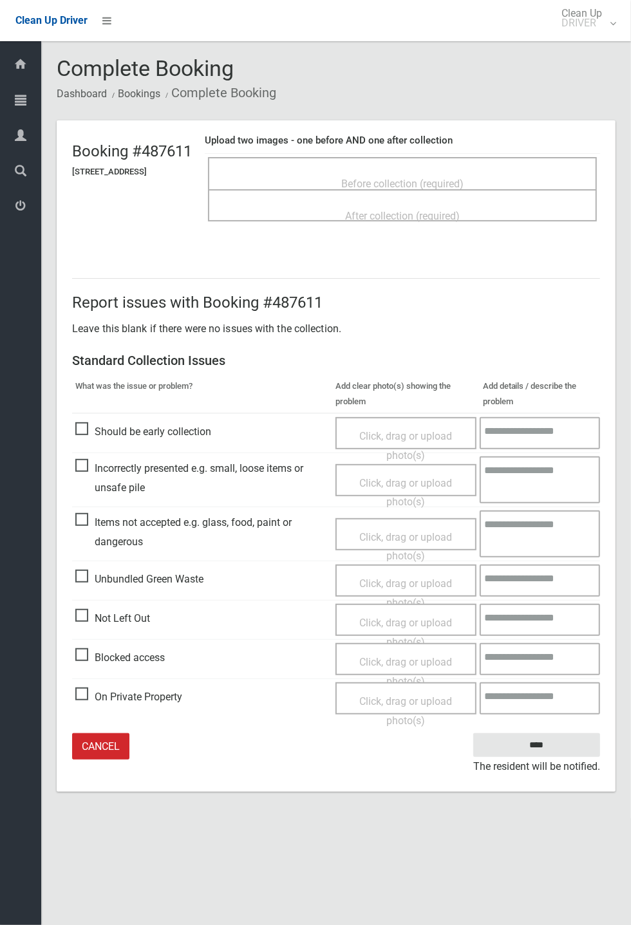
click at [463, 187] on span "Before collection (required)" at bounding box center [402, 184] width 122 height 12
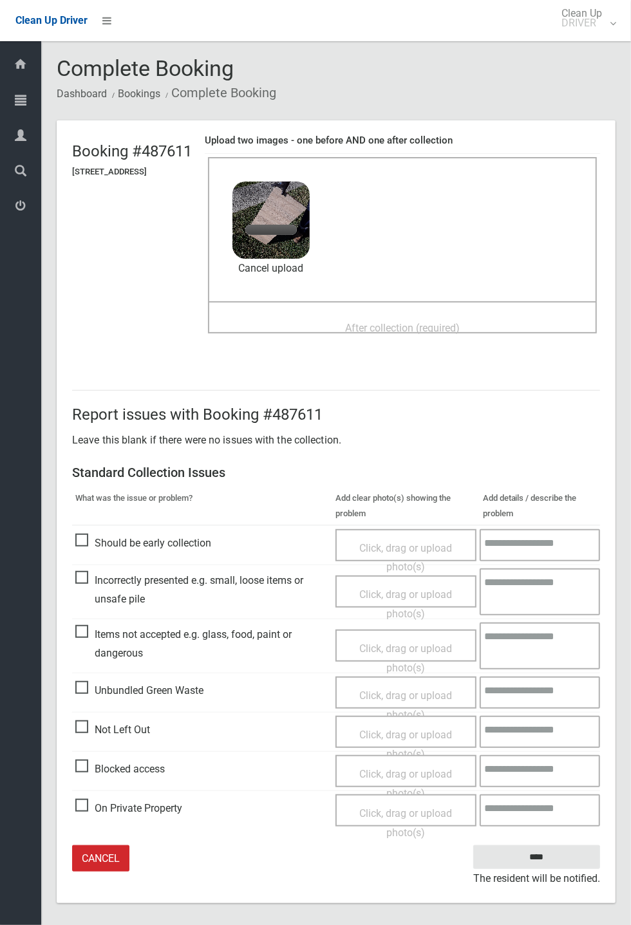
click at [459, 322] on span "After collection (required)" at bounding box center [402, 328] width 115 height 12
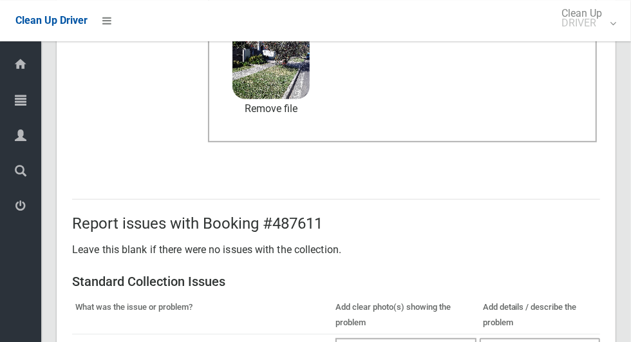
scroll to position [665, 0]
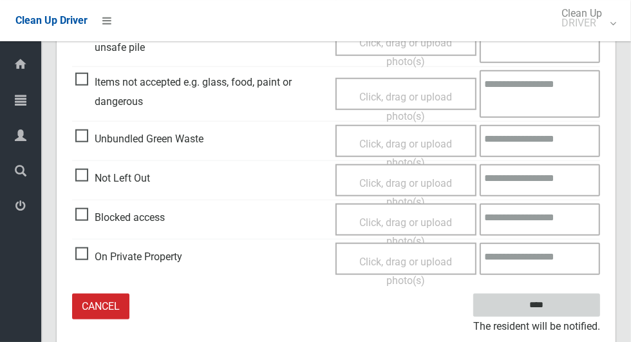
click at [573, 302] on input "****" at bounding box center [536, 305] width 127 height 24
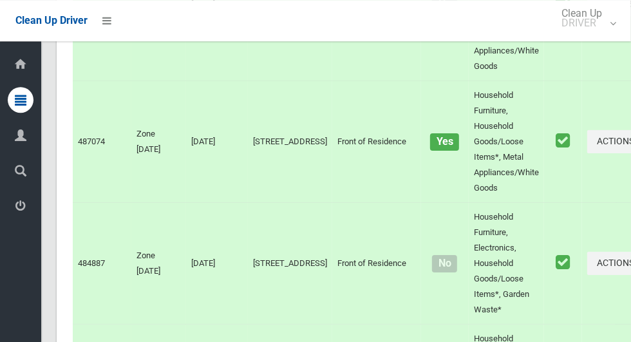
scroll to position [7911, 0]
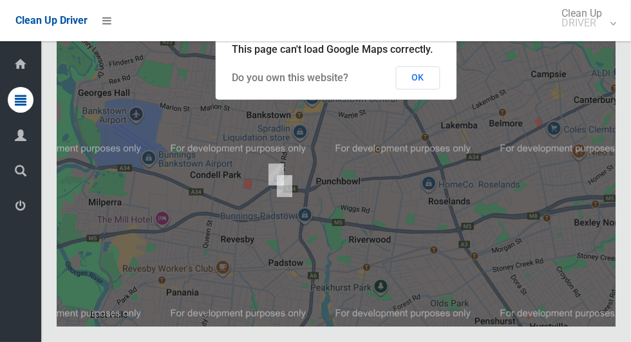
click at [433, 89] on button "OK" at bounding box center [418, 77] width 44 height 23
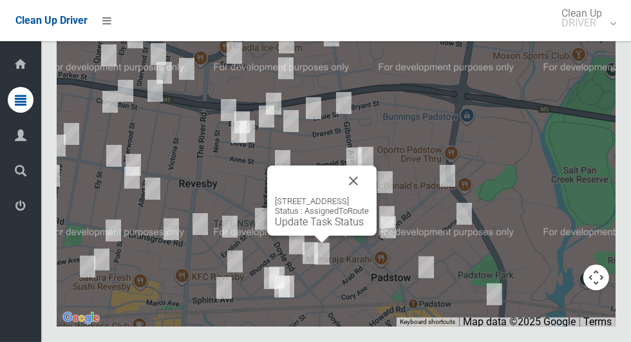
click at [369, 196] on button "Close" at bounding box center [353, 180] width 31 height 31
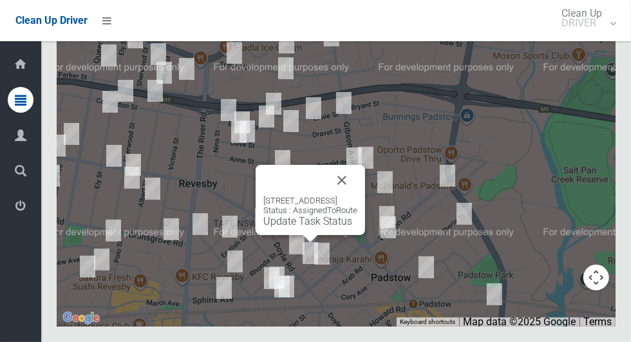
click at [357, 196] on button "Close" at bounding box center [341, 180] width 31 height 31
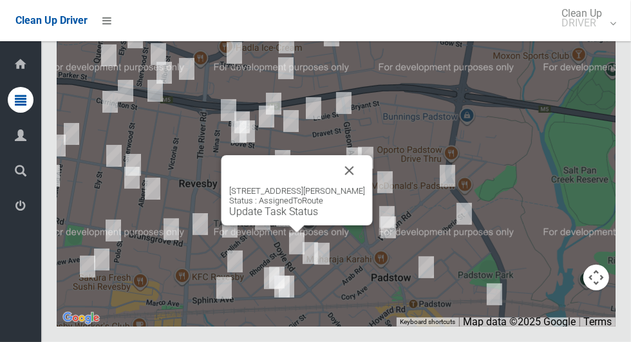
click at [350, 186] on button "Close" at bounding box center [349, 170] width 31 height 31
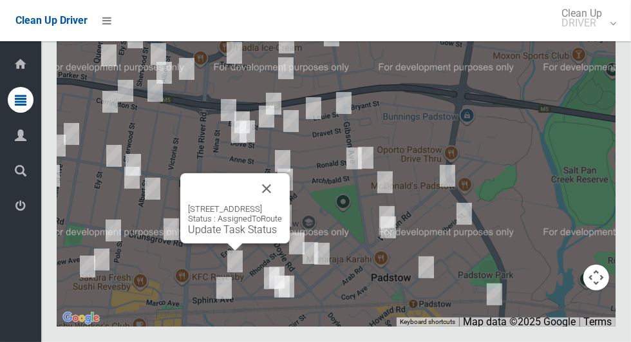
click at [282, 204] on button "Close" at bounding box center [266, 188] width 31 height 31
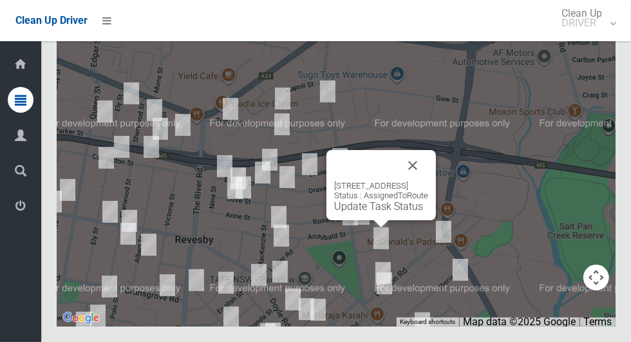
click at [428, 181] on button "Close" at bounding box center [412, 165] width 31 height 31
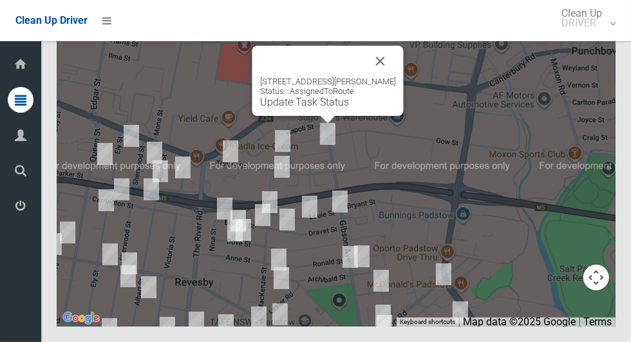
click at [392, 77] on button "Close" at bounding box center [380, 61] width 31 height 31
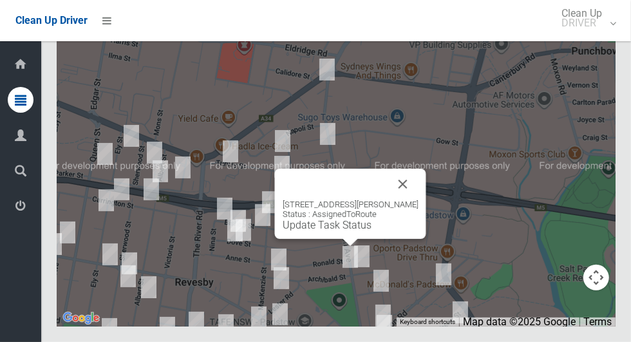
click at [410, 199] on button "Close" at bounding box center [402, 184] width 31 height 31
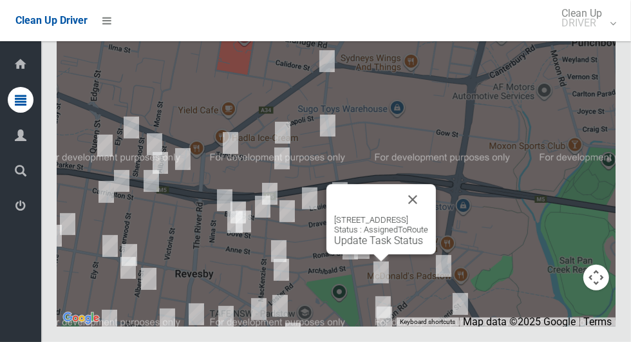
click at [428, 215] on button "Close" at bounding box center [412, 199] width 31 height 31
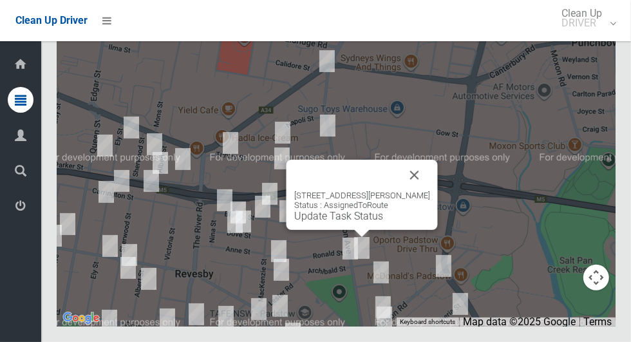
click at [427, 190] on button "Close" at bounding box center [414, 175] width 31 height 31
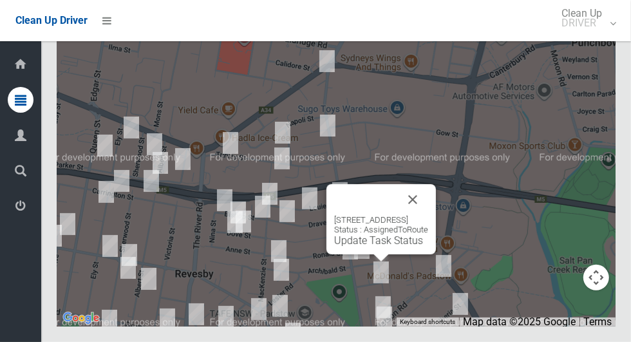
click at [364, 246] on link "Update Task Status" at bounding box center [378, 240] width 89 height 12
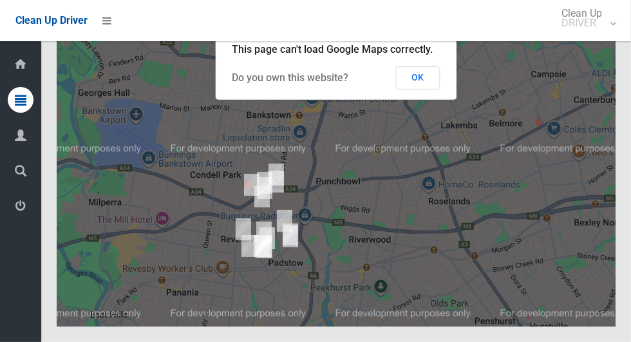
scroll to position [7911, 0]
click at [433, 89] on button "OK" at bounding box center [418, 77] width 44 height 23
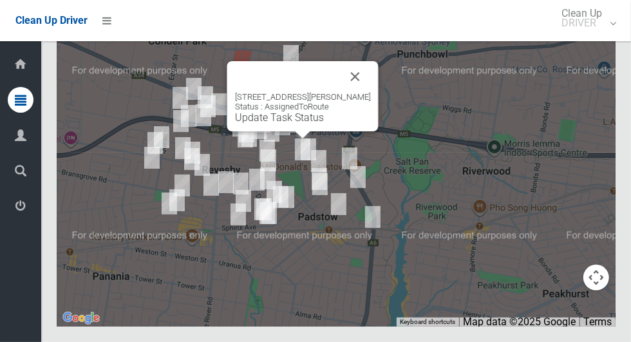
click at [361, 92] on button "Close" at bounding box center [355, 76] width 31 height 31
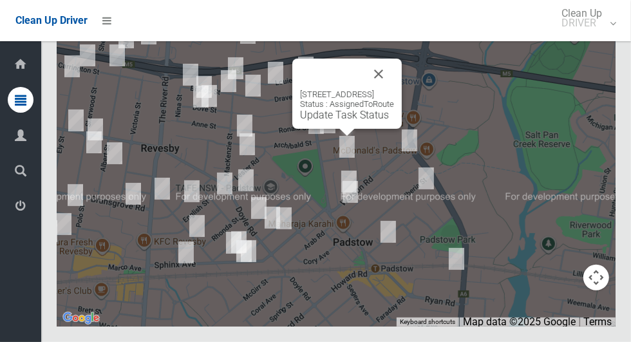
click at [348, 129] on div "[STREET_ADDRESS] Status : AssignedToRoute Update Task Status" at bounding box center [346, 94] width 109 height 70
click at [333, 121] on link "Update Task Status" at bounding box center [344, 115] width 89 height 12
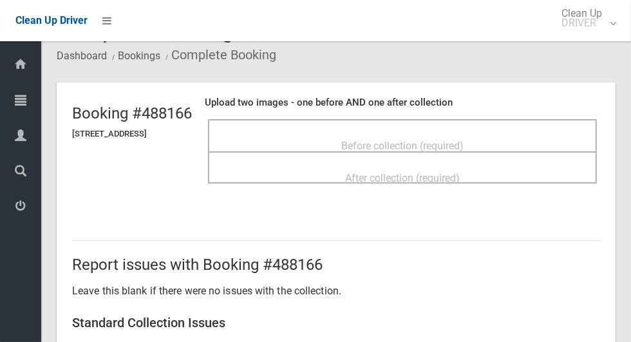
scroll to position [33, 0]
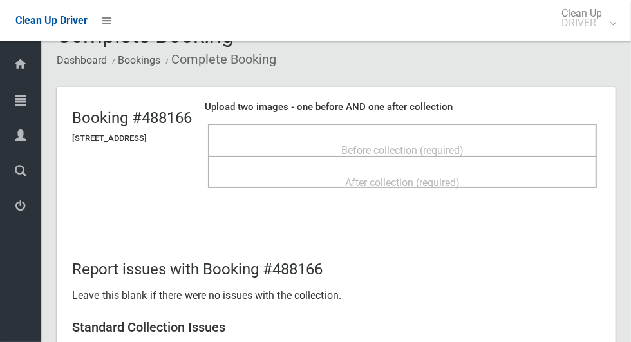
click at [514, 138] on div "Before collection (required)" at bounding box center [402, 150] width 360 height 24
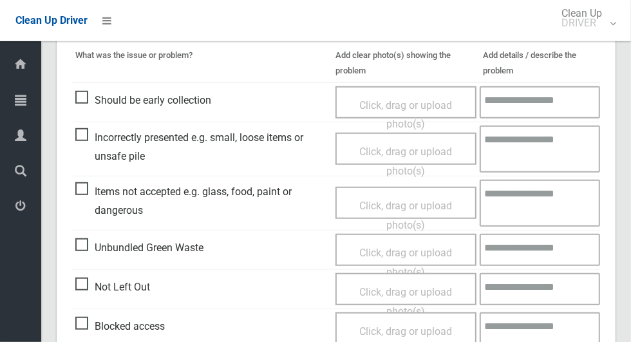
scroll to position [441, 0]
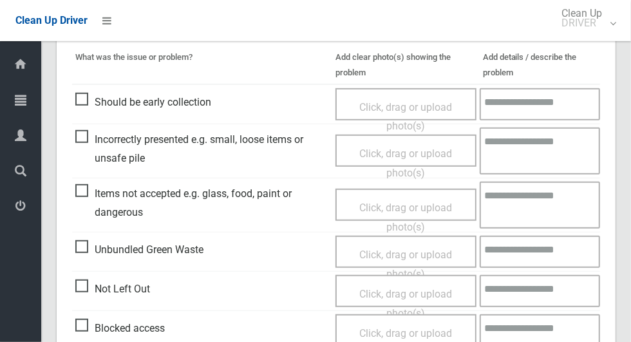
click at [90, 192] on span "Items not accepted e.g. glass, food, paint or dangerous" at bounding box center [202, 203] width 254 height 38
click at [423, 211] on span "Click, drag or upload photo(s)" at bounding box center [405, 217] width 93 height 32
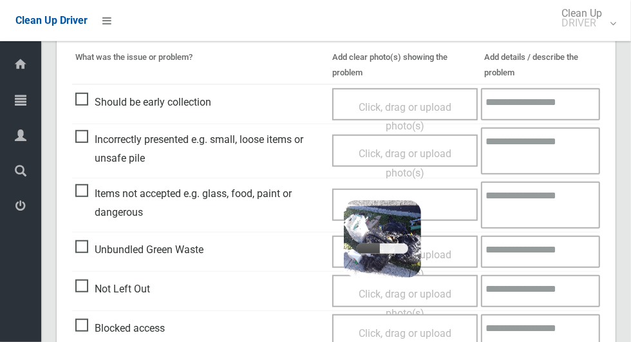
click at [537, 199] on textarea at bounding box center [540, 204] width 119 height 47
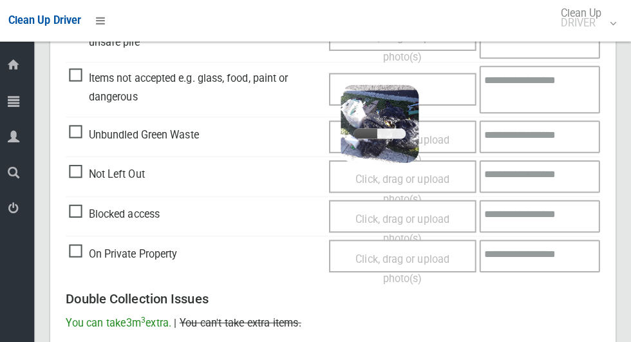
scroll to position [554, 0]
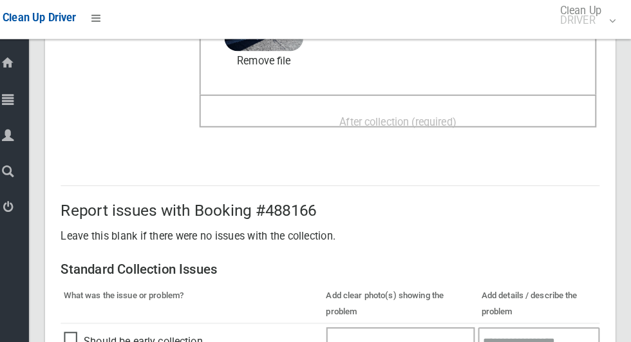
type textarea "**********"
click at [495, 114] on div "After collection (required)" at bounding box center [402, 121] width 360 height 24
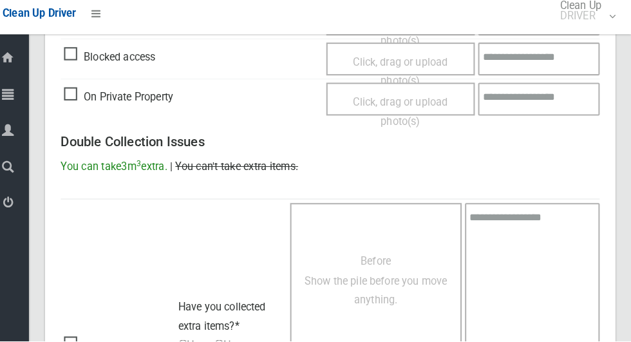
scroll to position [1053, 0]
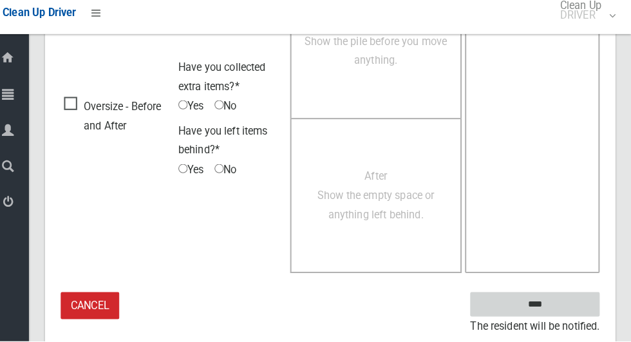
click at [571, 296] on input "****" at bounding box center [536, 306] width 127 height 24
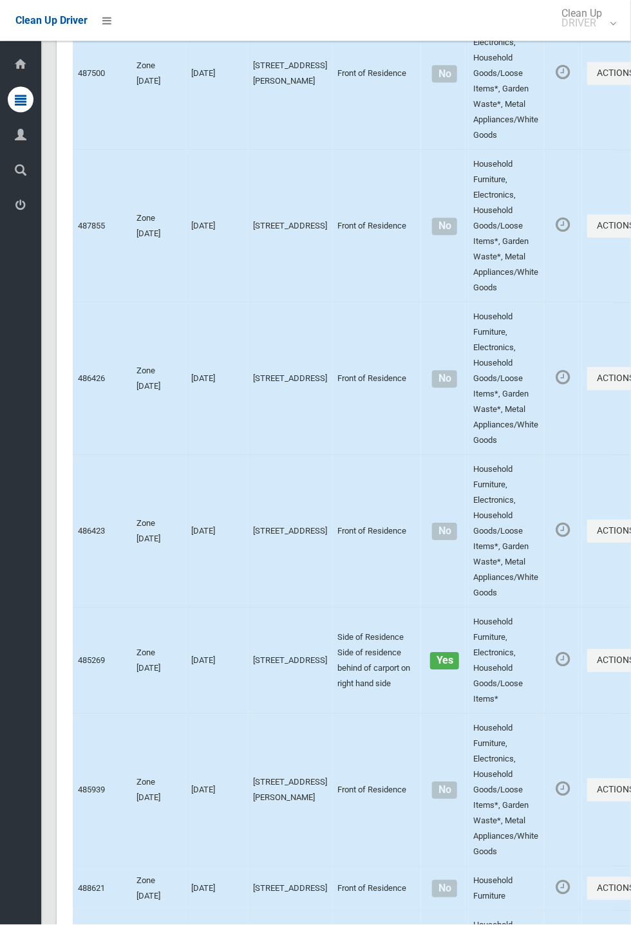
scroll to position [4228, 0]
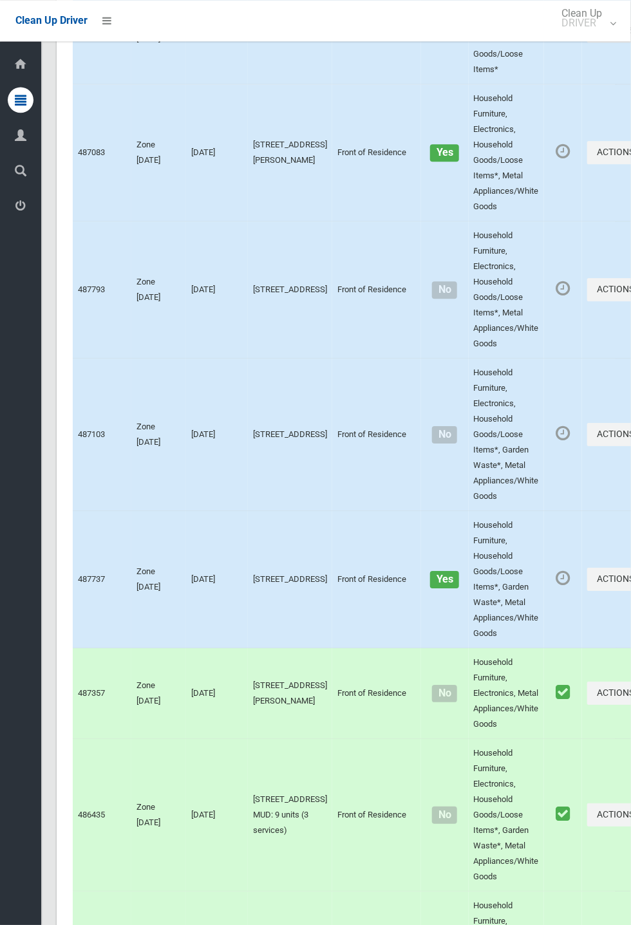
click at [11, 457] on div "Dashboard Tasks All Tasks Todays Tasks Overdue Tasks Complete Tasks Profile Sea…" at bounding box center [20, 482] width 41 height 883
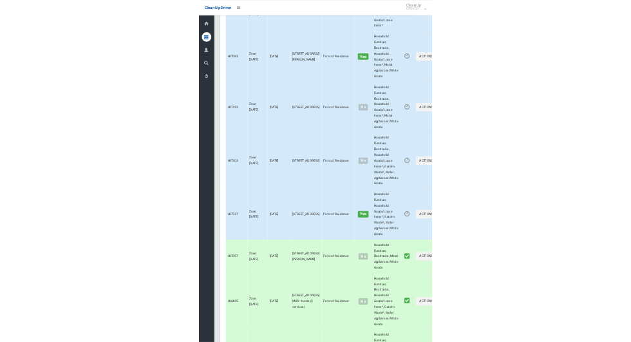
scroll to position [7305, 0]
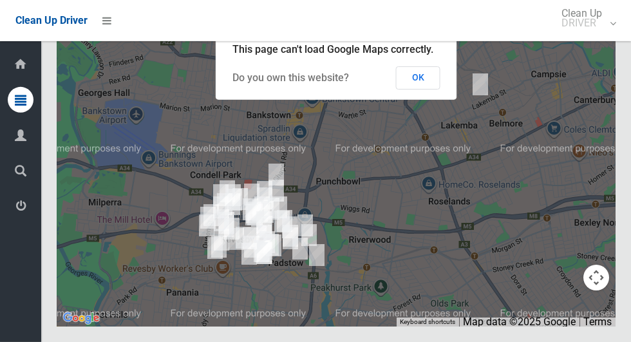
scroll to position [7911, 0]
click at [429, 89] on button "OK" at bounding box center [418, 77] width 44 height 23
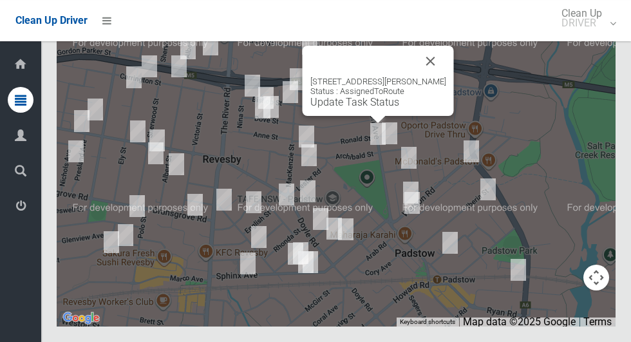
click at [405, 116] on div "2 Archibald Street, PADSTOW NSW 2211 Status : AssignedToRoute Update Task Status" at bounding box center [377, 81] width 151 height 70
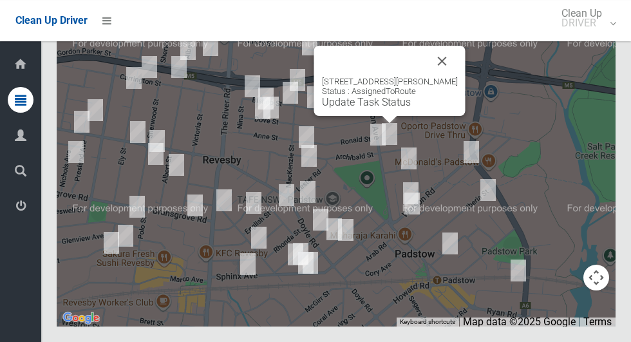
click at [388, 108] on link "Update Task Status" at bounding box center [366, 102] width 89 height 12
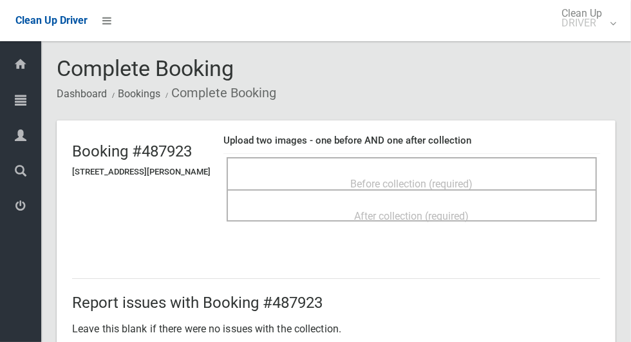
scroll to position [1, 0]
click at [497, 172] on div "Before collection (required)" at bounding box center [412, 183] width 342 height 24
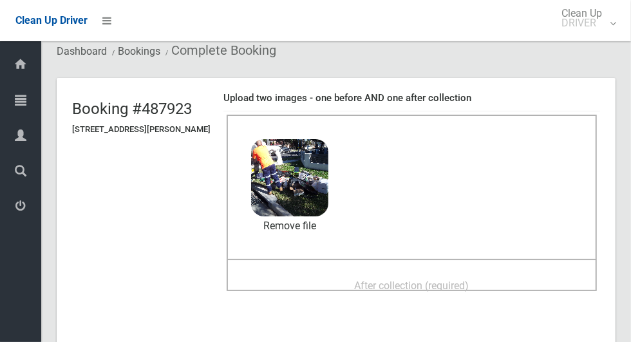
scroll to position [46, 0]
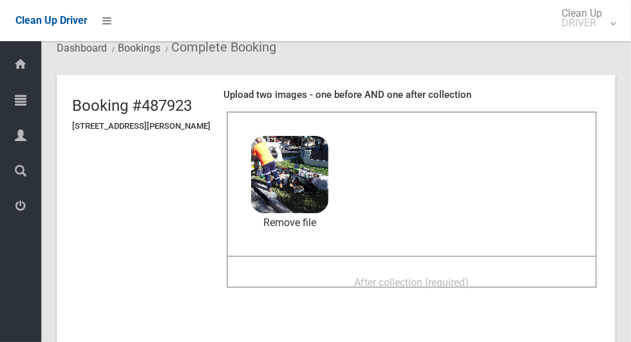
click at [495, 270] on div "After collection (required)" at bounding box center [412, 282] width 342 height 24
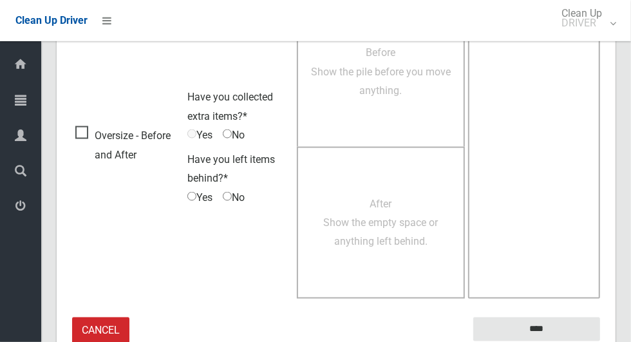
scroll to position [1053, 0]
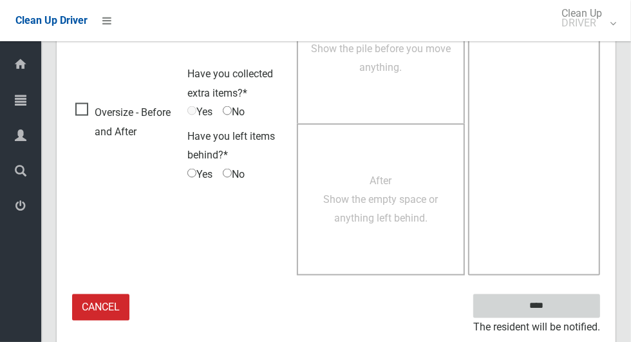
click at [566, 298] on input "****" at bounding box center [536, 306] width 127 height 24
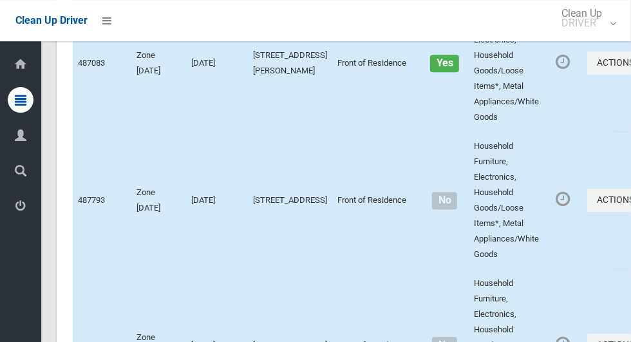
scroll to position [7911, 0]
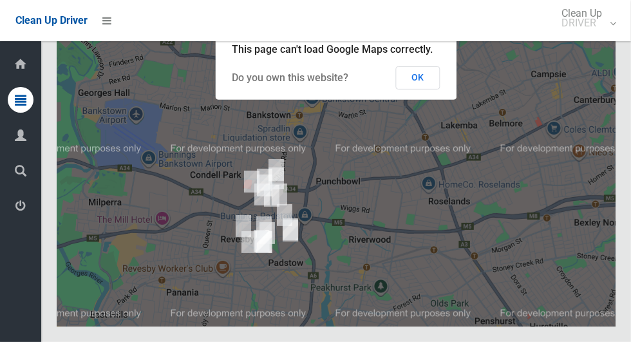
click at [432, 89] on button "OK" at bounding box center [418, 77] width 44 height 23
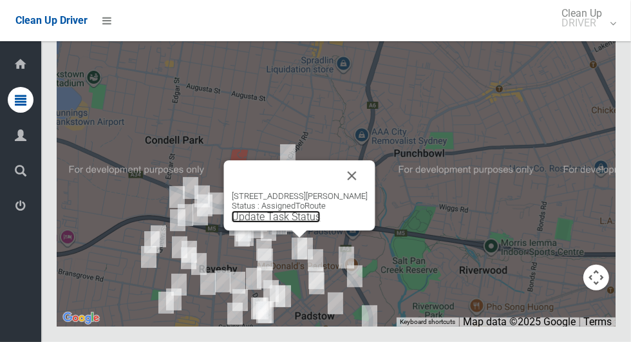
click at [282, 223] on link "Update Task Status" at bounding box center [276, 216] width 89 height 12
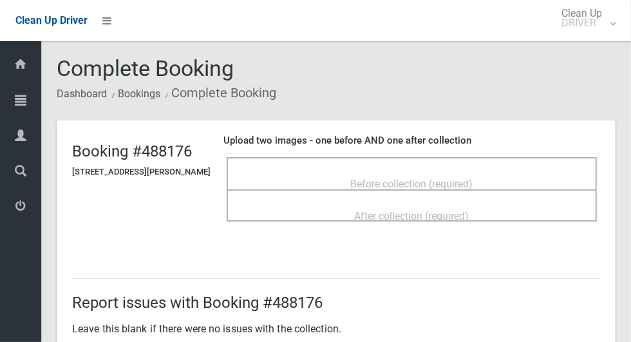
click at [504, 171] on div "Before collection (required)" at bounding box center [412, 183] width 342 height 24
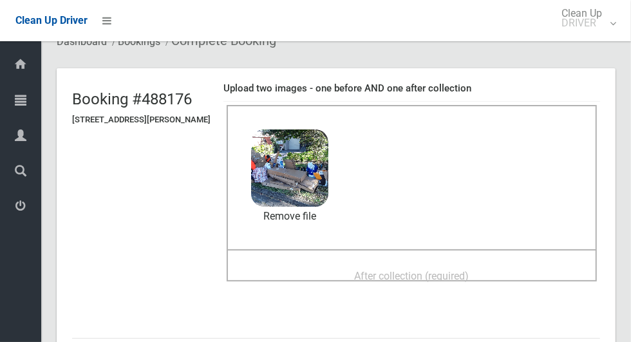
scroll to position [48, 0]
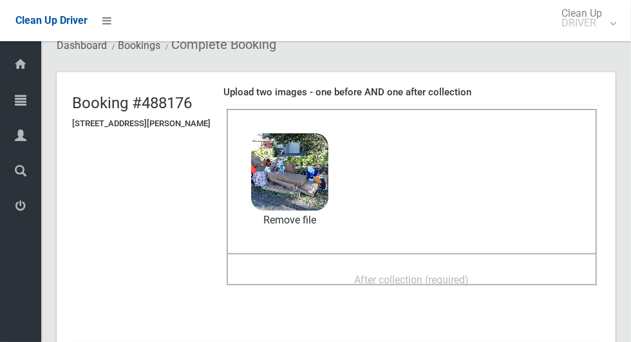
click at [469, 275] on span "After collection (required)" at bounding box center [412, 279] width 115 height 12
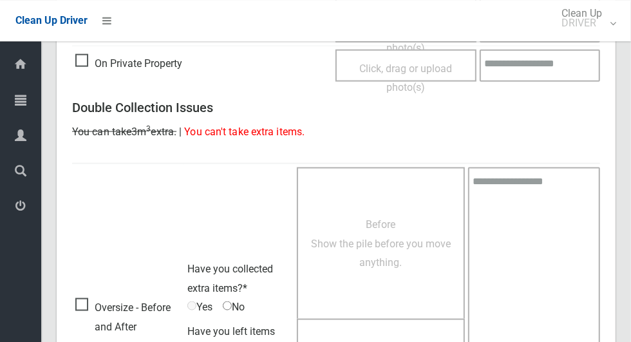
scroll to position [1053, 0]
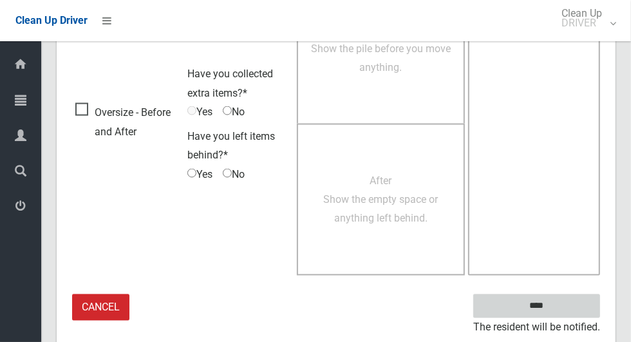
click at [572, 302] on input "****" at bounding box center [536, 306] width 127 height 24
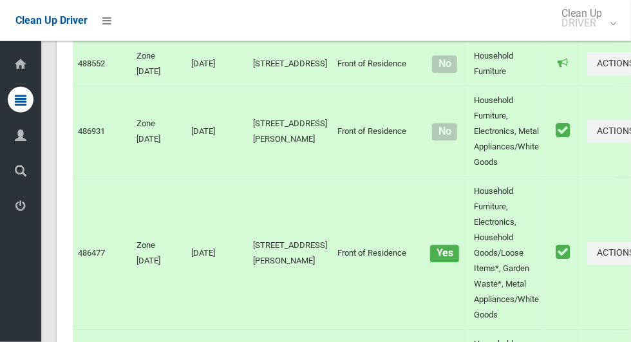
scroll to position [7911, 0]
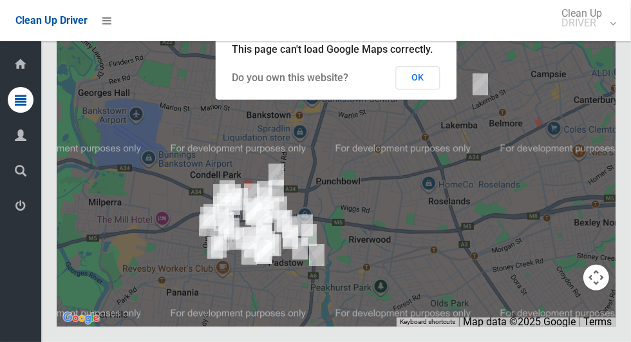
click at [433, 89] on button "OK" at bounding box center [418, 77] width 44 height 23
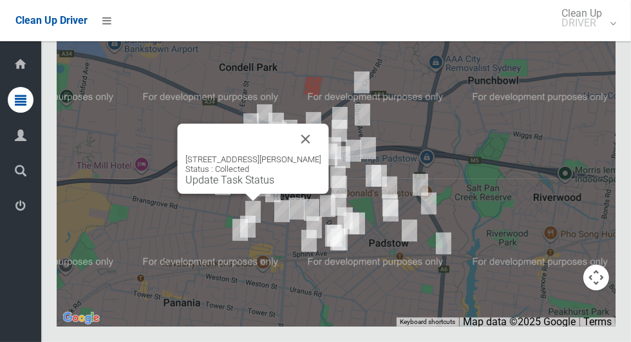
click at [320, 154] on button "Close" at bounding box center [305, 139] width 31 height 31
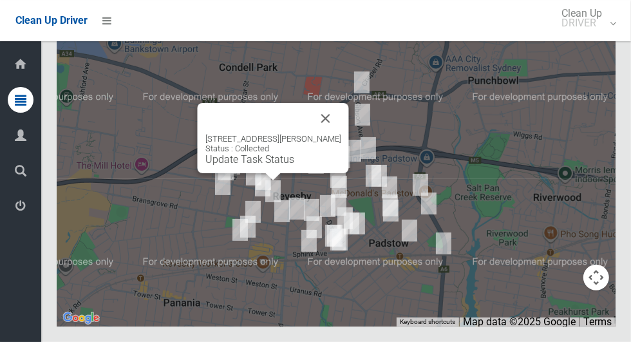
click at [330, 134] on button "Close" at bounding box center [325, 118] width 31 height 31
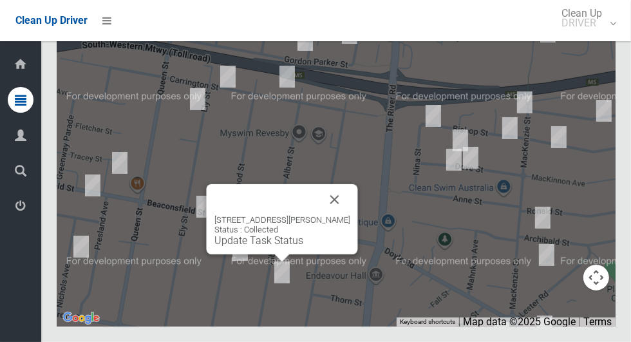
click at [344, 215] on button "Close" at bounding box center [334, 199] width 31 height 31
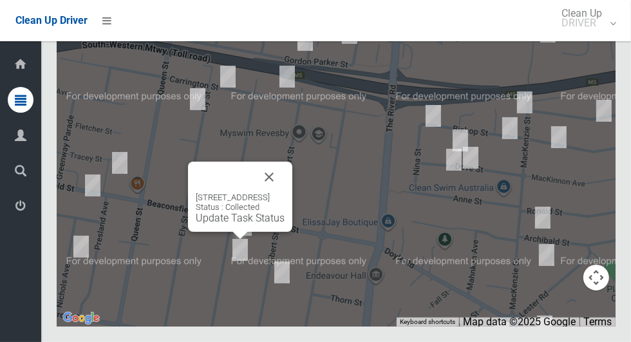
click at [284, 192] on button "Close" at bounding box center [269, 176] width 31 height 31
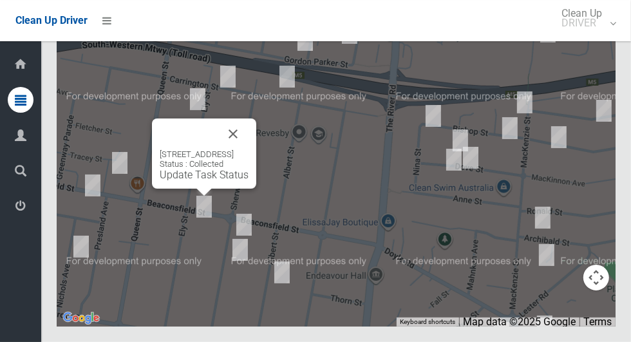
click at [248, 149] on button "Close" at bounding box center [232, 133] width 31 height 31
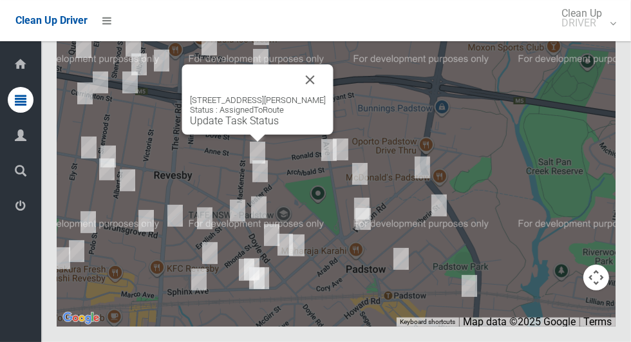
click at [246, 127] on link "Update Task Status" at bounding box center [234, 121] width 89 height 12
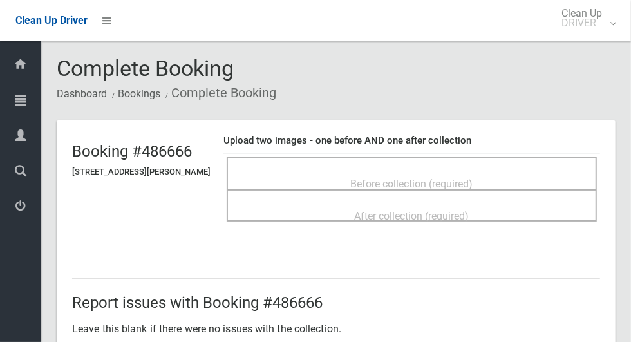
click at [449, 182] on span "Before collection (required)" at bounding box center [412, 184] width 122 height 12
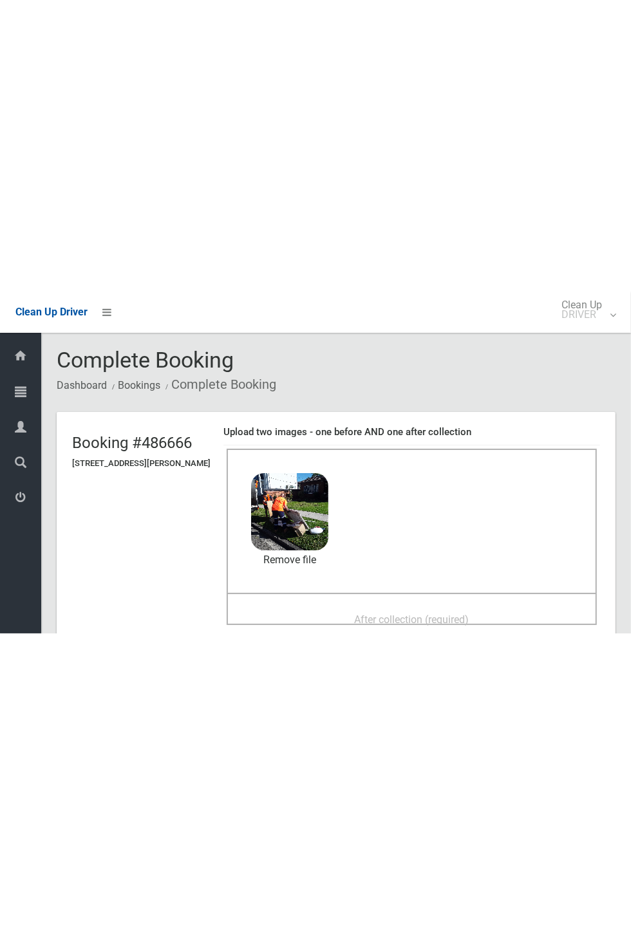
scroll to position [1, 0]
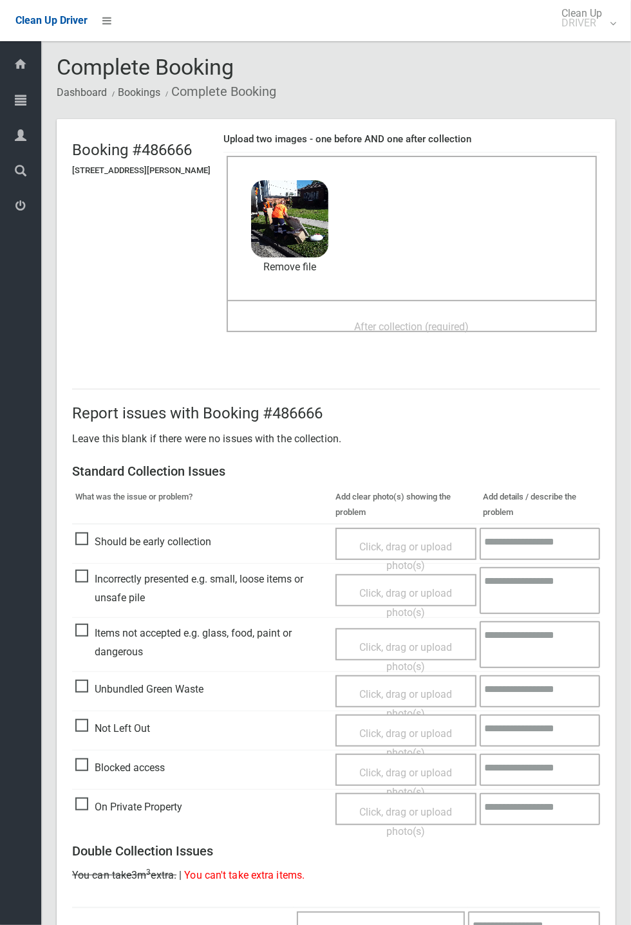
click at [466, 329] on span "After collection (required)" at bounding box center [412, 326] width 115 height 12
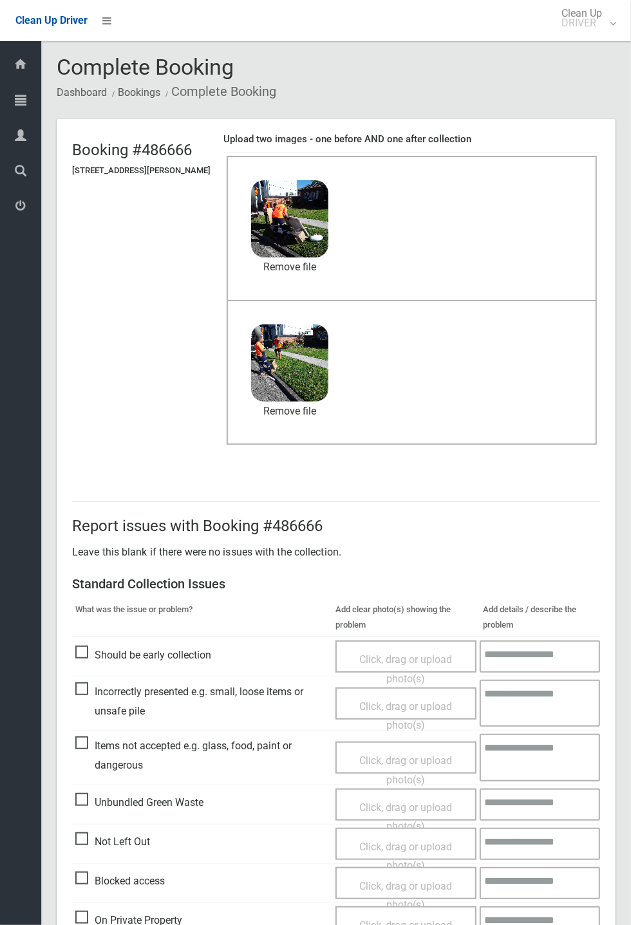
scroll to position [447, 0]
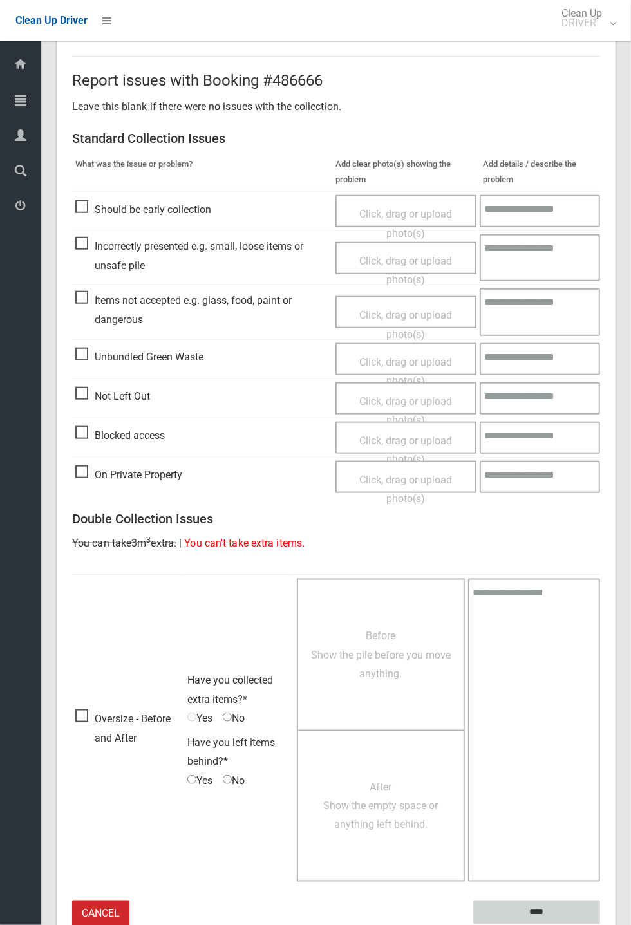
click at [542, 341] on input "****" at bounding box center [536, 912] width 127 height 24
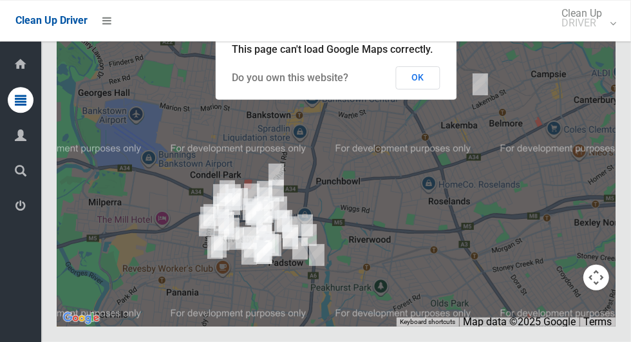
scroll to position [7767, 0]
click at [433, 89] on button "OK" at bounding box center [418, 77] width 44 height 23
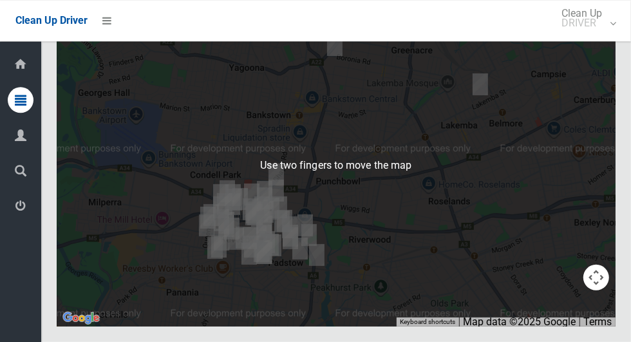
scroll to position [7910, 0]
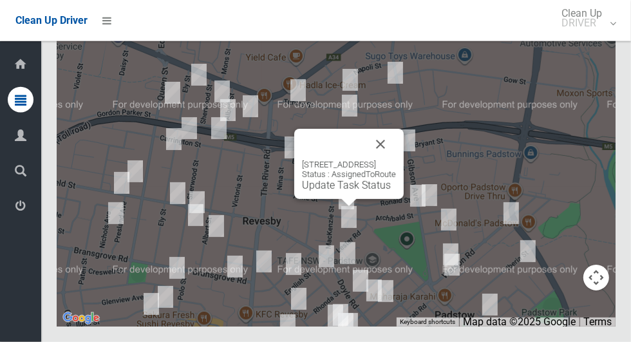
click at [396, 160] on button "Close" at bounding box center [380, 144] width 31 height 31
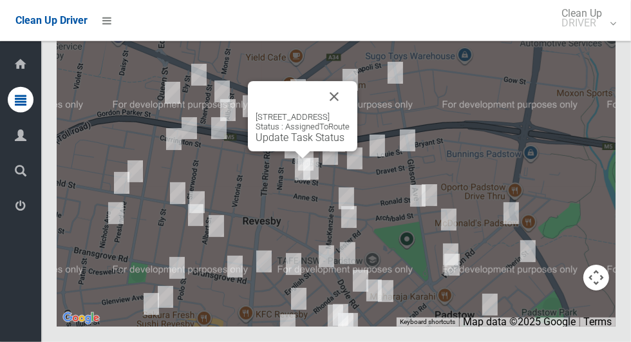
click at [349, 112] on button "Close" at bounding box center [333, 96] width 31 height 31
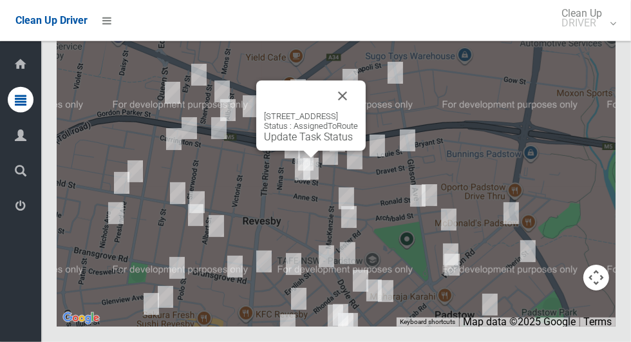
click at [358, 111] on button "Close" at bounding box center [342, 95] width 31 height 31
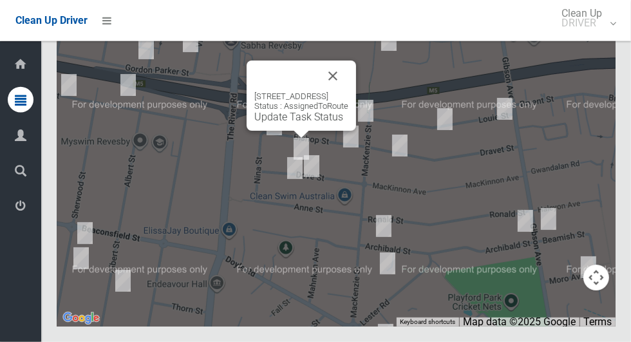
click at [348, 91] on button "Close" at bounding box center [332, 75] width 31 height 31
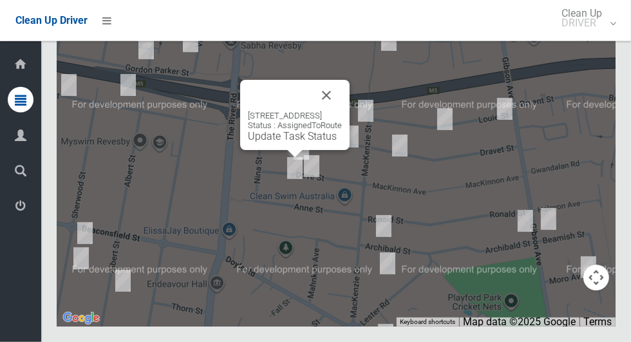
click at [342, 111] on button "Close" at bounding box center [326, 95] width 31 height 31
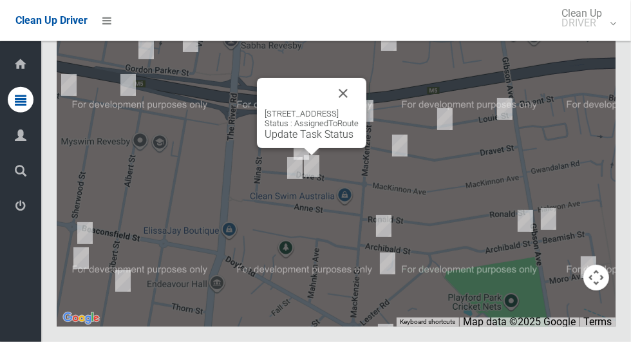
click at [358, 109] on button "Close" at bounding box center [343, 93] width 31 height 31
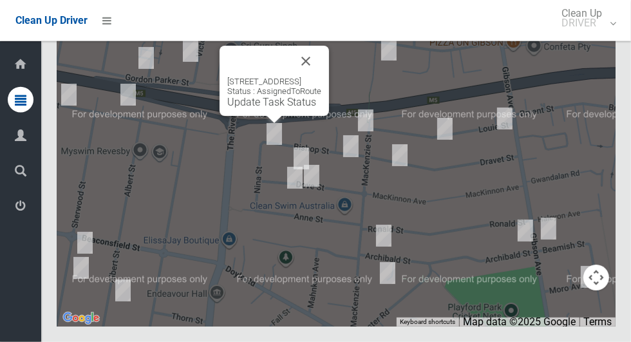
click at [321, 77] on button "Close" at bounding box center [305, 61] width 31 height 31
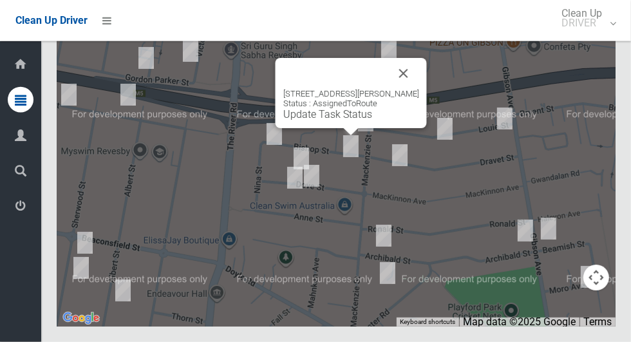
click at [413, 89] on button "Close" at bounding box center [403, 73] width 31 height 31
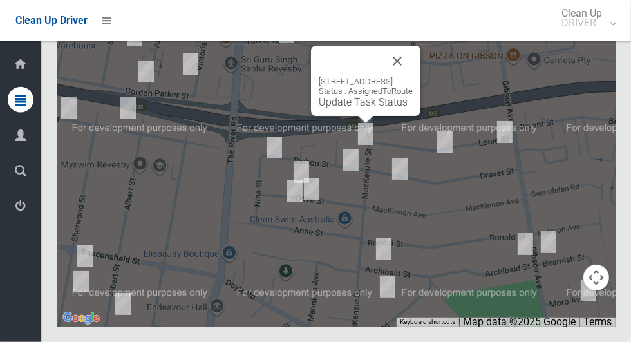
click at [412, 77] on button "Close" at bounding box center [397, 61] width 31 height 31
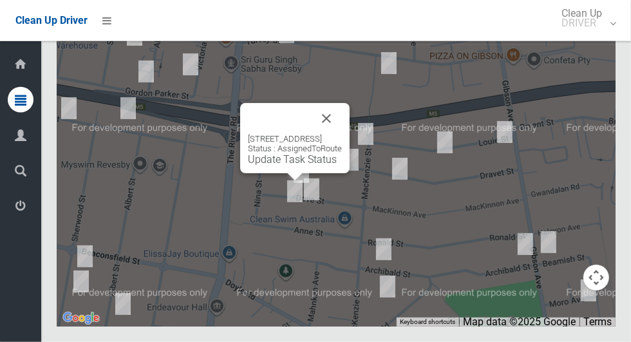
click at [342, 134] on button "Close" at bounding box center [326, 118] width 31 height 31
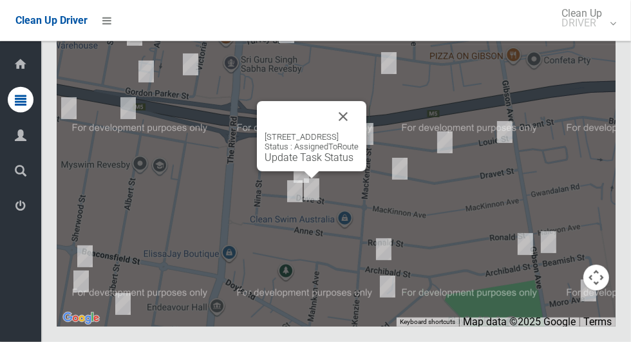
click at [358, 132] on button "Close" at bounding box center [343, 116] width 31 height 31
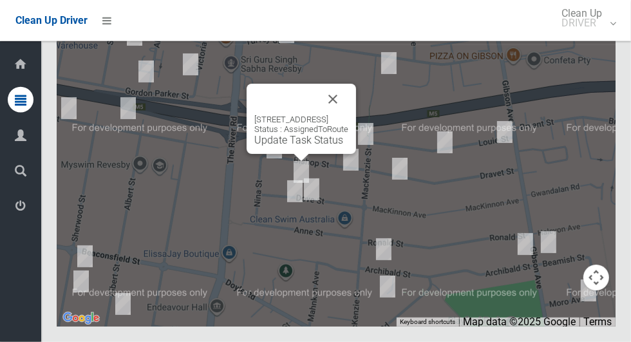
click at [348, 115] on button "Close" at bounding box center [332, 99] width 31 height 31
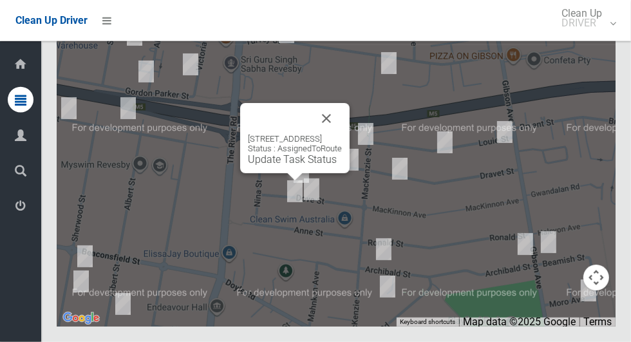
click at [342, 134] on button "Close" at bounding box center [326, 118] width 31 height 31
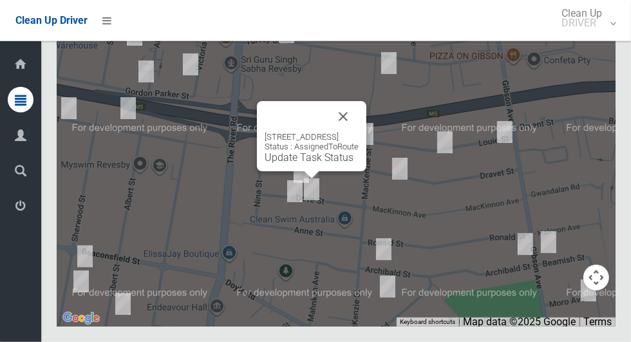
click at [307, 163] on link "Update Task Status" at bounding box center [308, 157] width 89 height 12
click at [308, 163] on link "Update Task Status" at bounding box center [308, 157] width 89 height 12
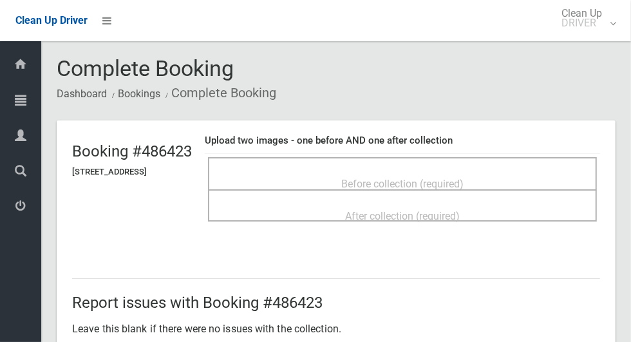
click at [459, 178] on span "Before collection (required)" at bounding box center [402, 184] width 122 height 12
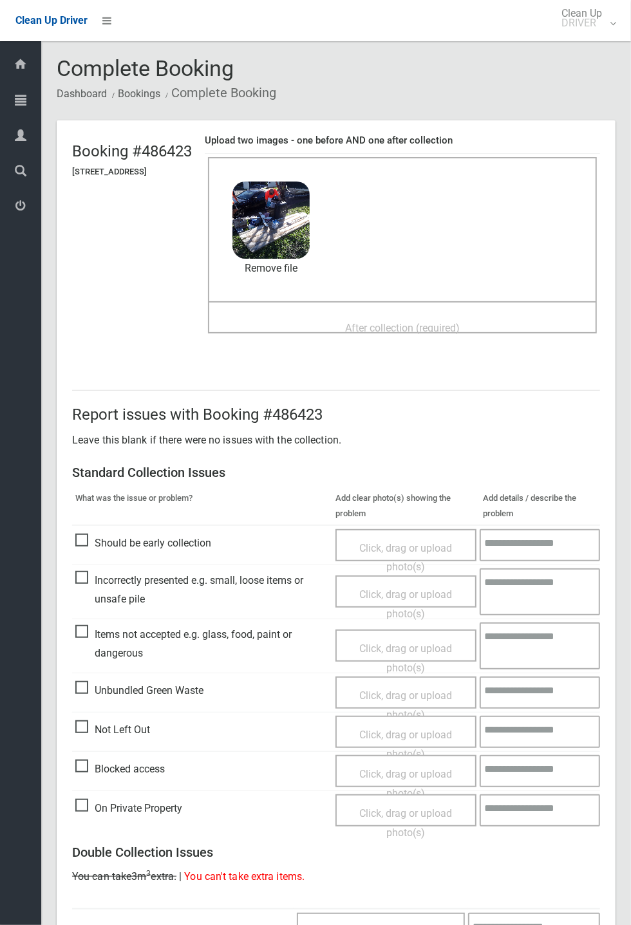
click at [20, 241] on div "Dashboard Tasks All Tasks Todays Tasks Overdue Tasks Complete Tasks Profile Sea…" at bounding box center [20, 482] width 41 height 883
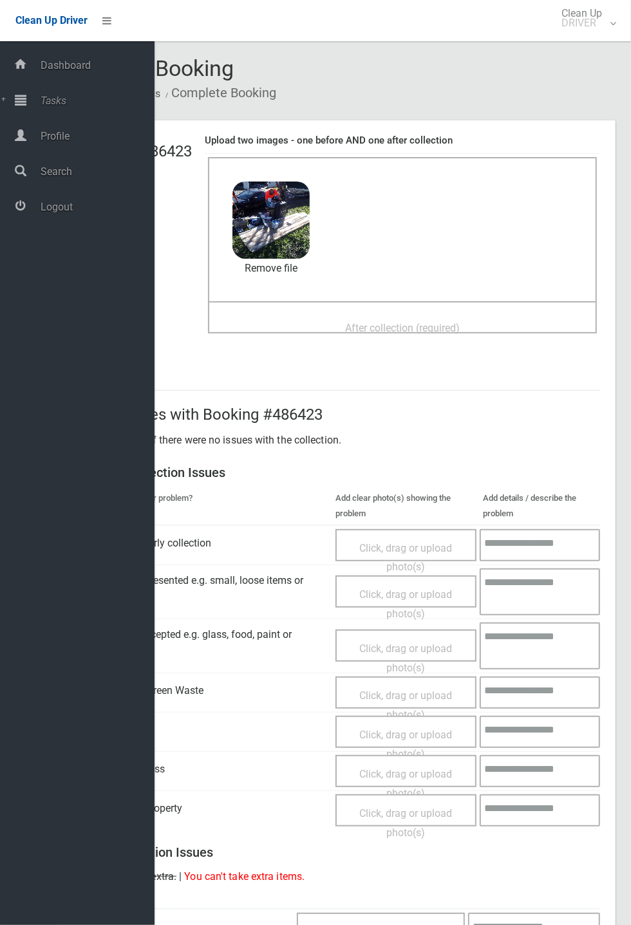
click at [459, 326] on span "After collection (required)" at bounding box center [402, 328] width 115 height 12
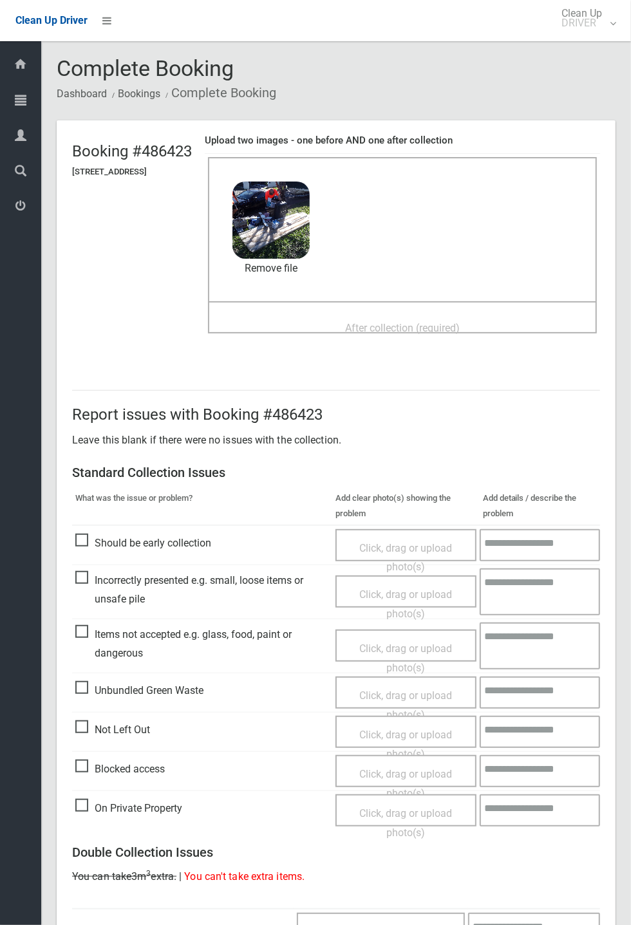
click at [454, 330] on span "After collection (required)" at bounding box center [402, 328] width 115 height 12
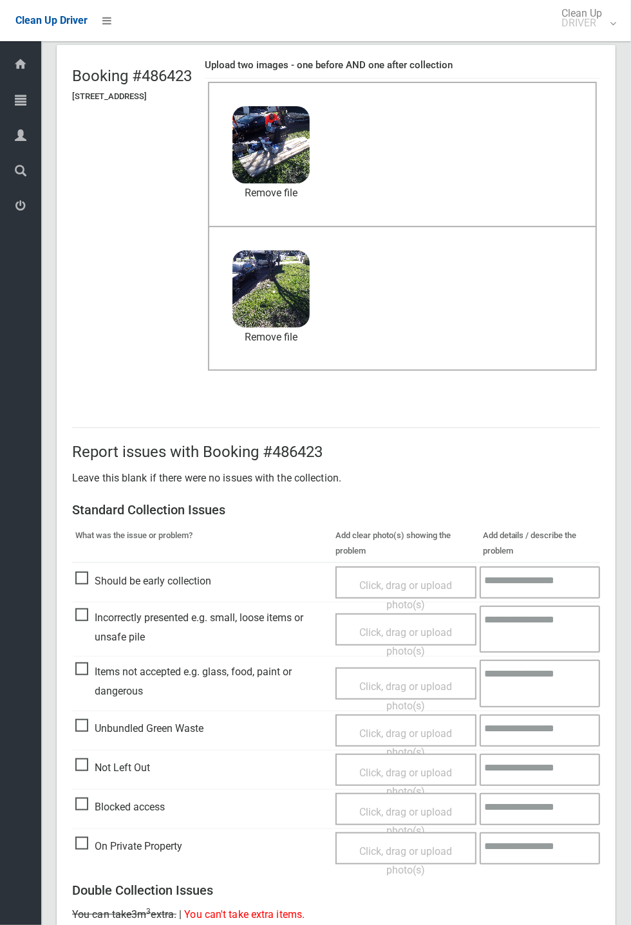
scroll to position [447, 0]
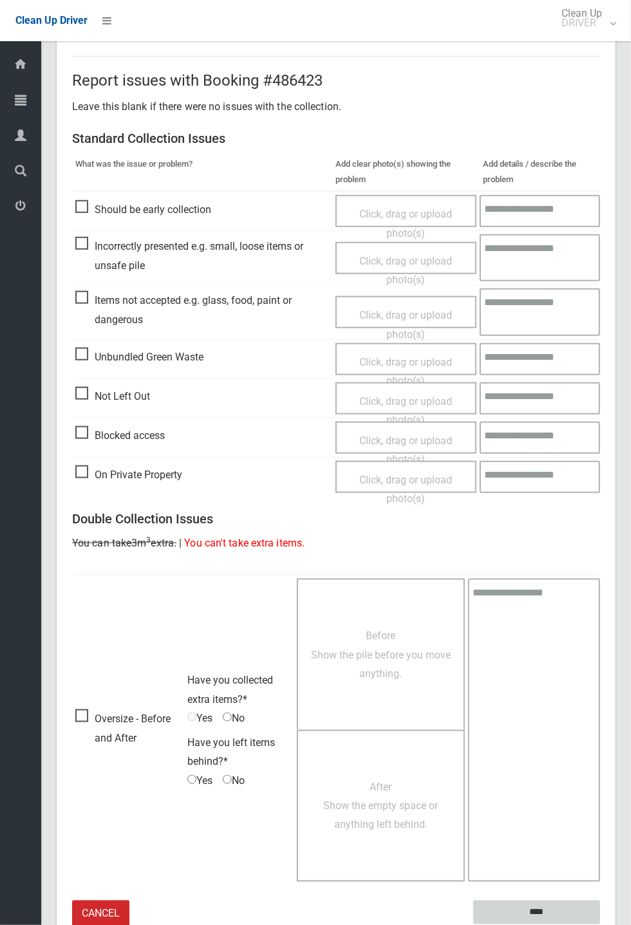
click at [600, 341] on input "****" at bounding box center [536, 912] width 127 height 24
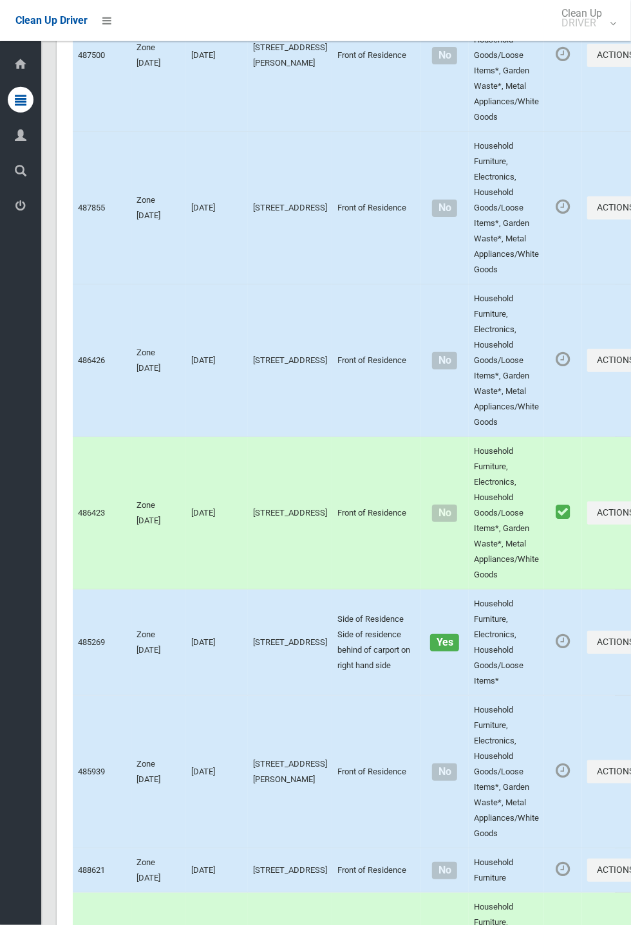
scroll to position [2573, 0]
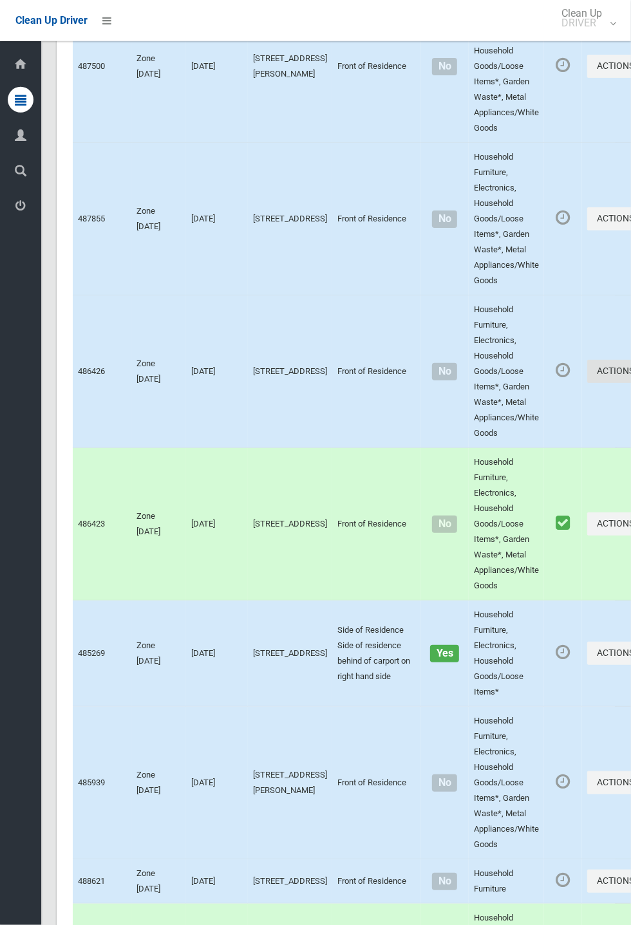
click at [587, 383] on button "Actions" at bounding box center [618, 372] width 62 height 24
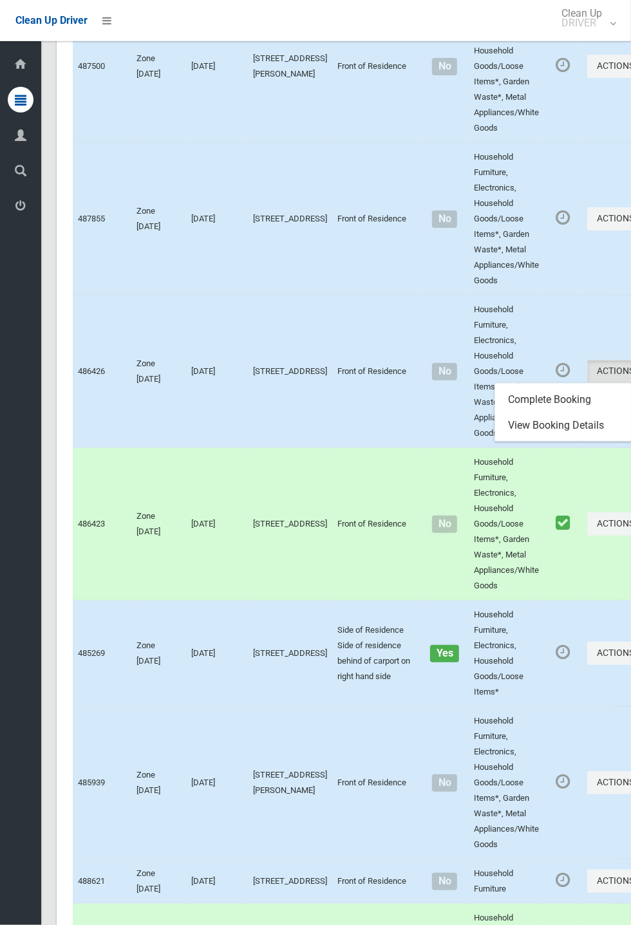
click at [497, 592] on div at bounding box center [315, 462] width 631 height 925
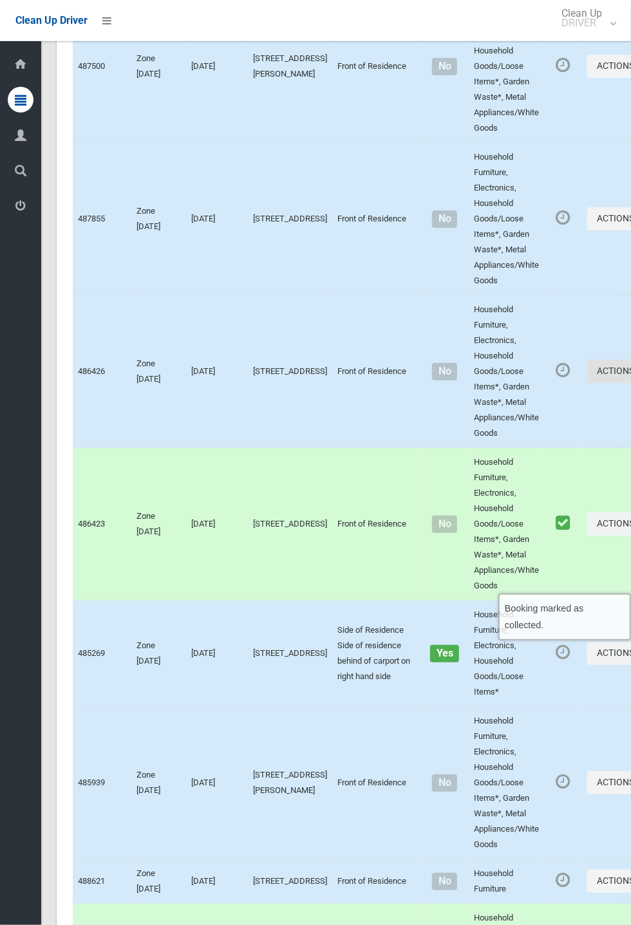
click at [587, 383] on button "Actions" at bounding box center [618, 372] width 62 height 24
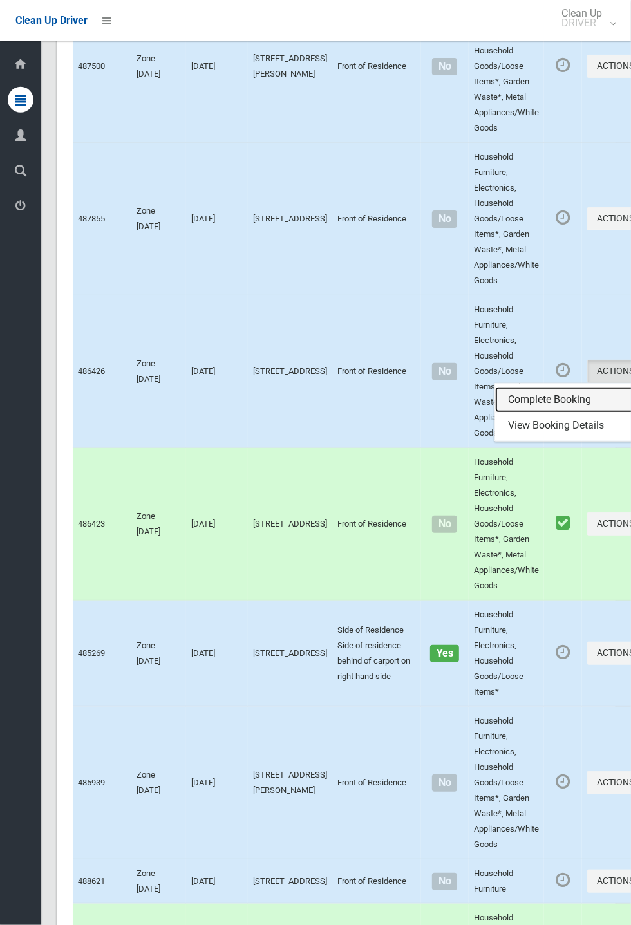
click at [530, 412] on link "Complete Booking" at bounding box center [571, 400] width 153 height 26
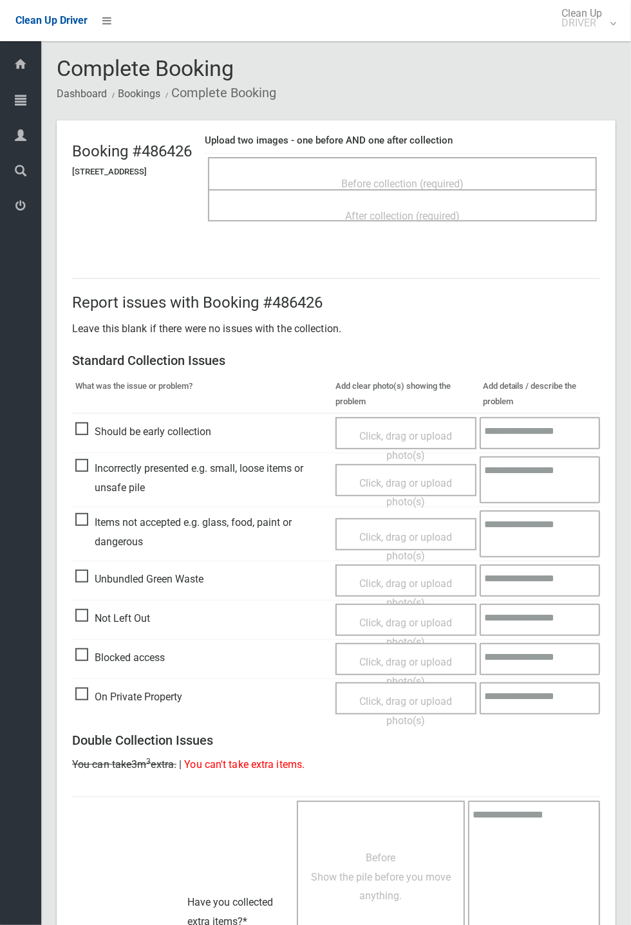
click at [454, 178] on span "Before collection (required)" at bounding box center [402, 184] width 122 height 12
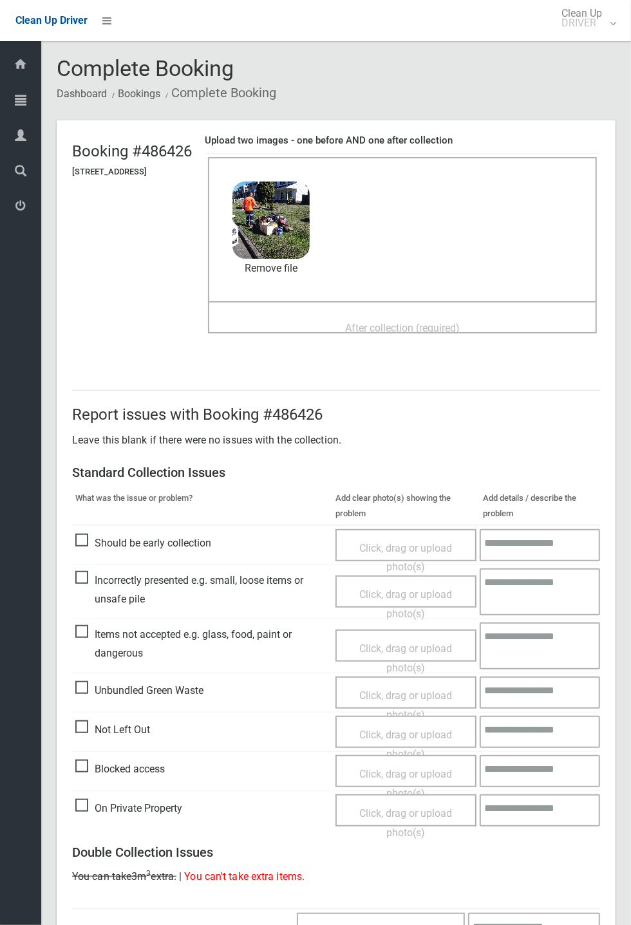
click at [424, 322] on span "After collection (required)" at bounding box center [402, 328] width 115 height 12
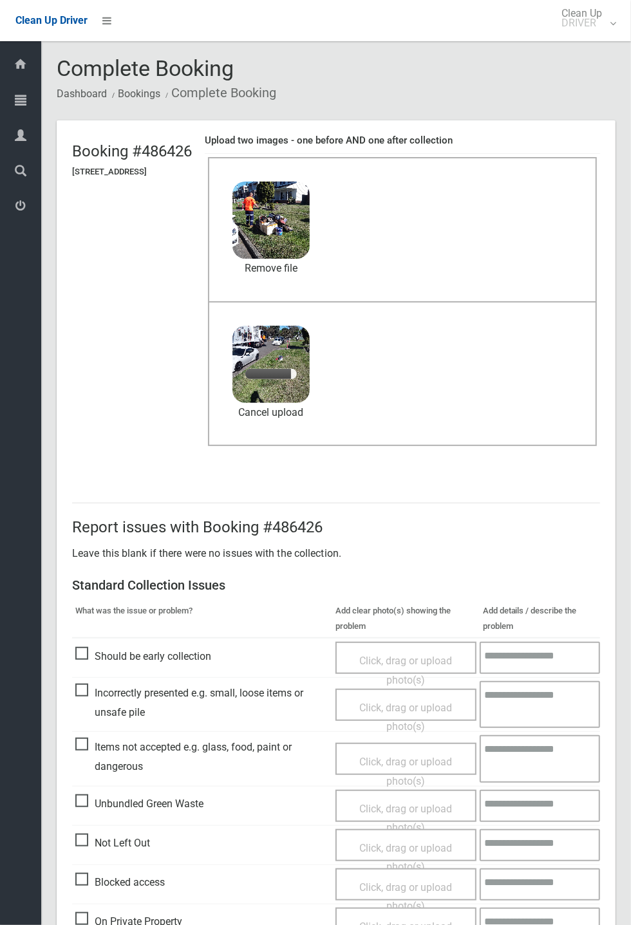
click at [134, 775] on span "Items not accepted e.g. glass, food, paint or dangerous" at bounding box center [202, 756] width 254 height 38
click at [403, 762] on span "Click, drag or upload photo(s)" at bounding box center [405, 771] width 93 height 32
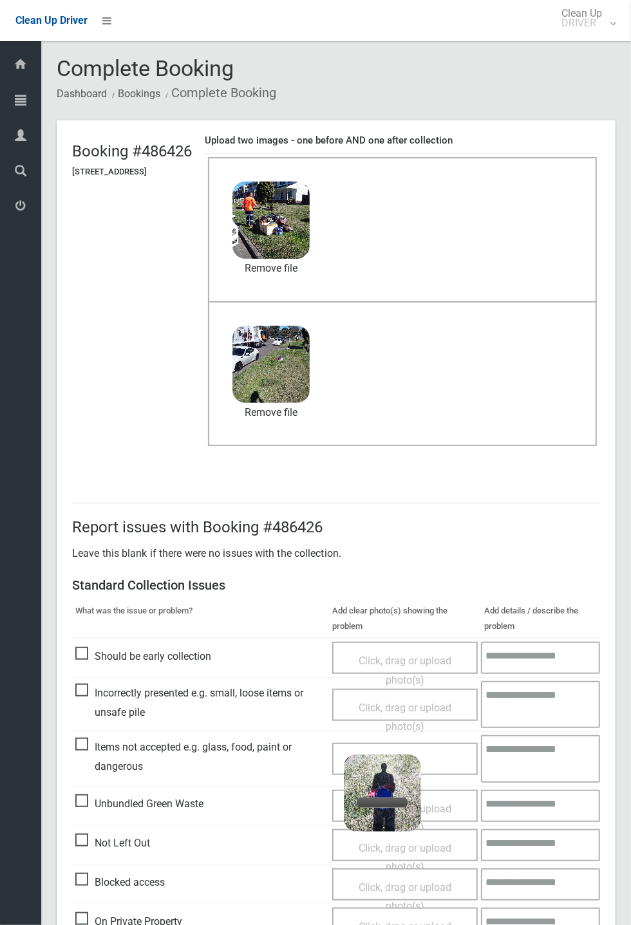
click at [538, 752] on textarea at bounding box center [540, 758] width 119 height 47
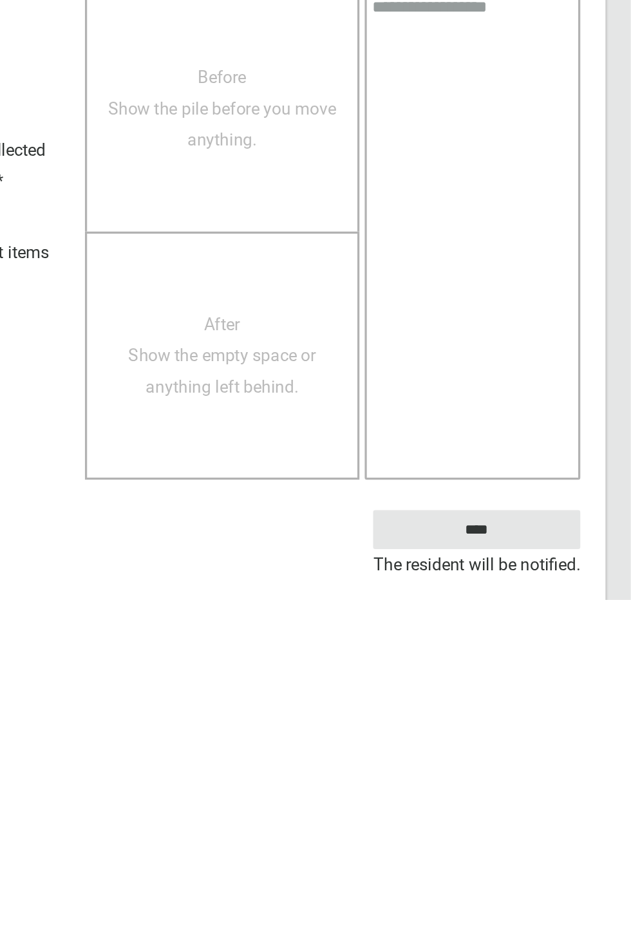
scroll to position [506, 0]
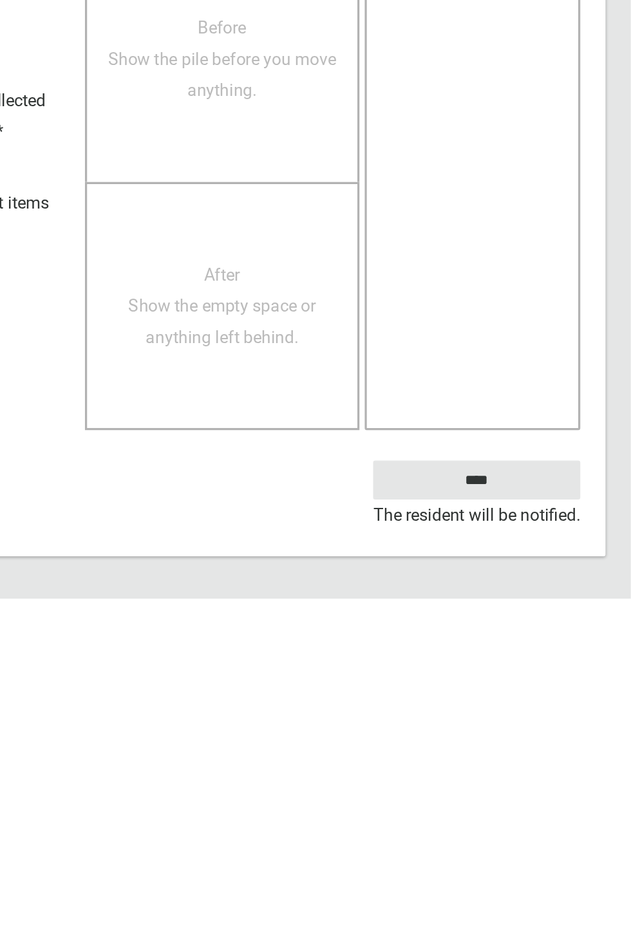
type textarea "**********"
click at [574, 852] on input "****" at bounding box center [536, 852] width 127 height 24
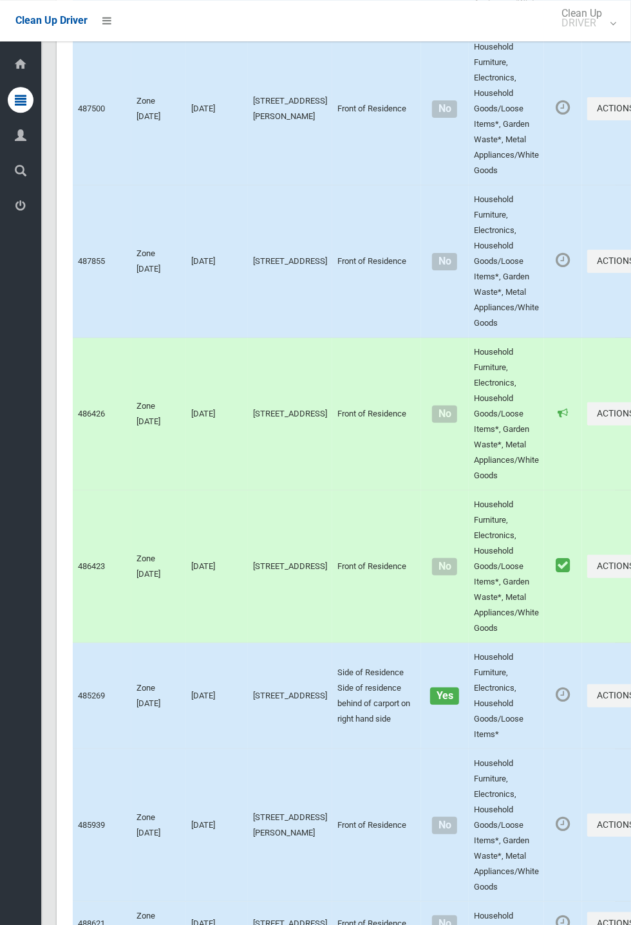
scroll to position [2542, 0]
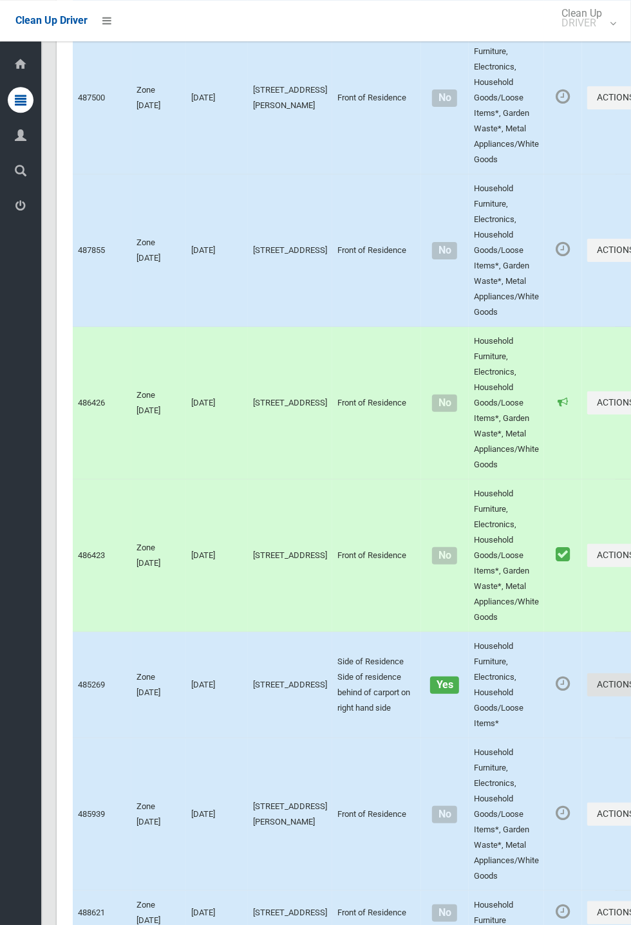
click at [587, 697] on button "Actions" at bounding box center [618, 685] width 62 height 24
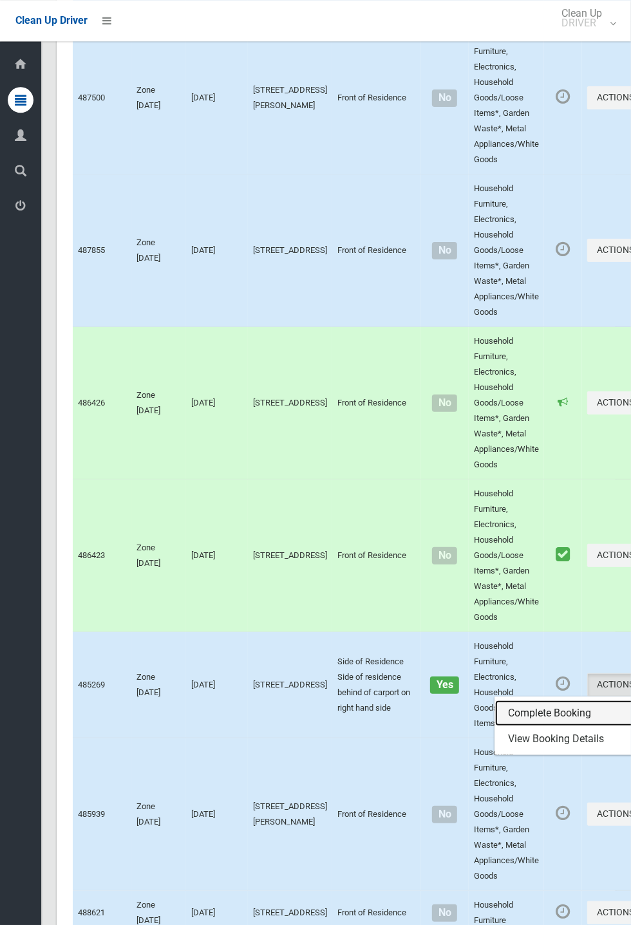
click at [557, 726] on link "Complete Booking" at bounding box center [571, 713] width 153 height 26
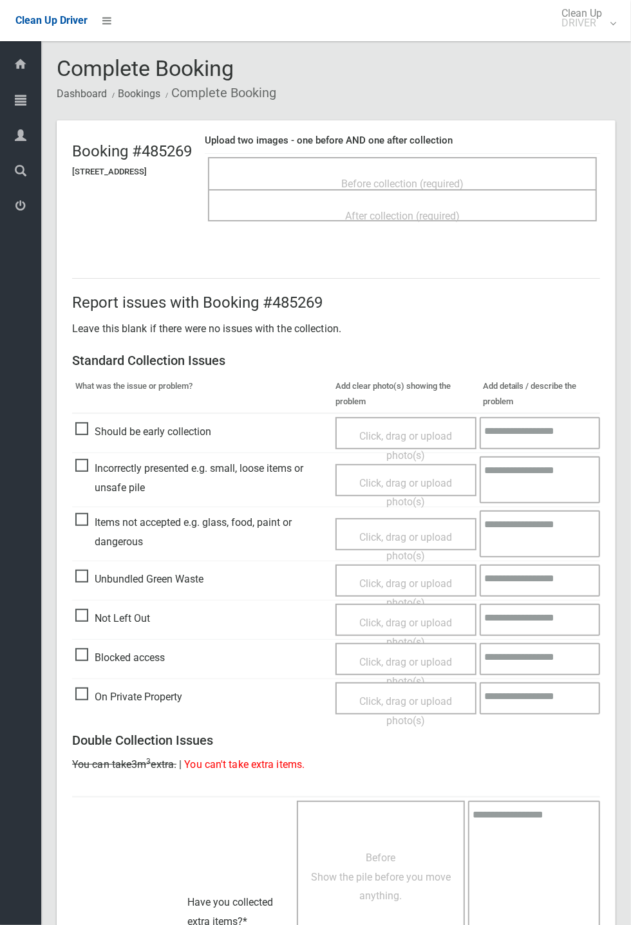
click at [463, 189] on span "Before collection (required)" at bounding box center [402, 184] width 122 height 12
click at [427, 178] on span "Before collection (required)" at bounding box center [402, 184] width 122 height 12
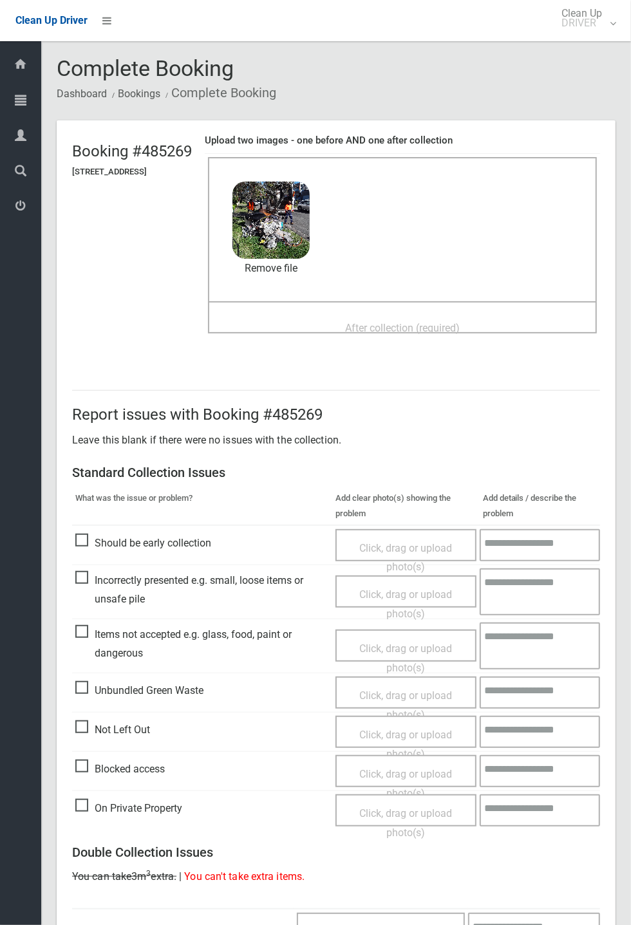
click at [459, 322] on span "After collection (required)" at bounding box center [402, 328] width 115 height 12
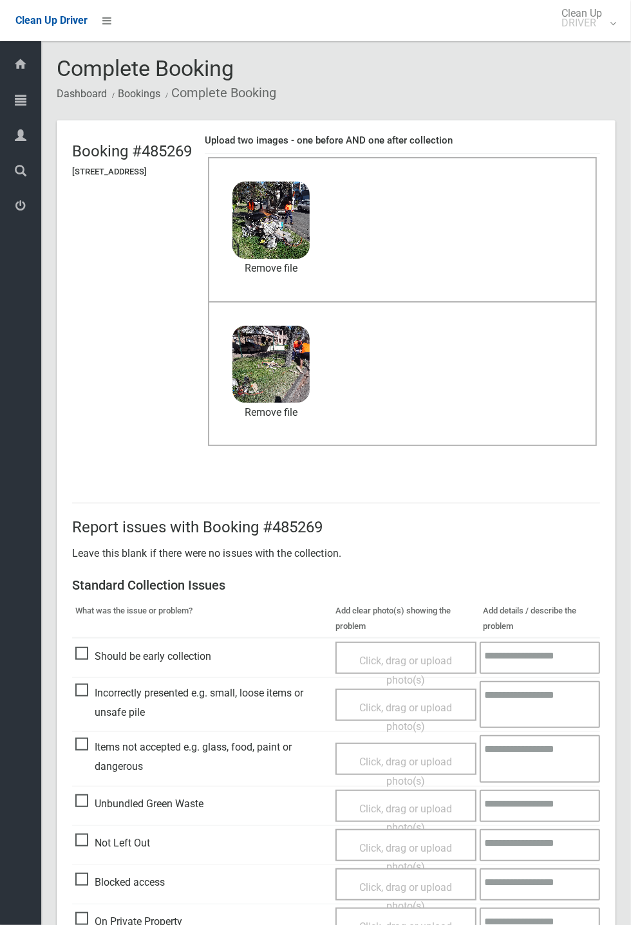
scroll to position [447, 0]
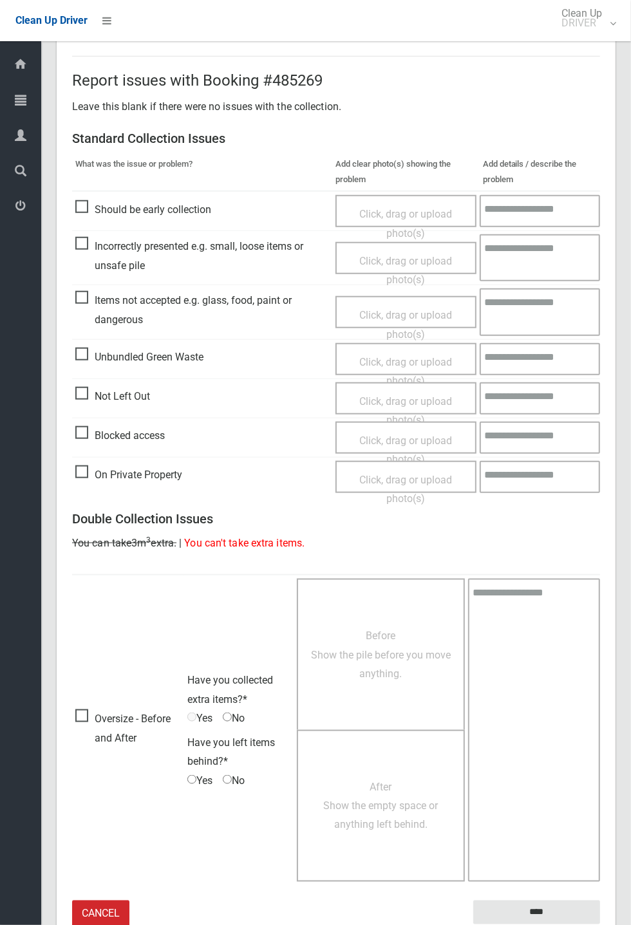
click at [549, 924] on small "The resident will be notified." at bounding box center [536, 933] width 127 height 19
click at [600, 924] on input "****" at bounding box center [536, 912] width 127 height 24
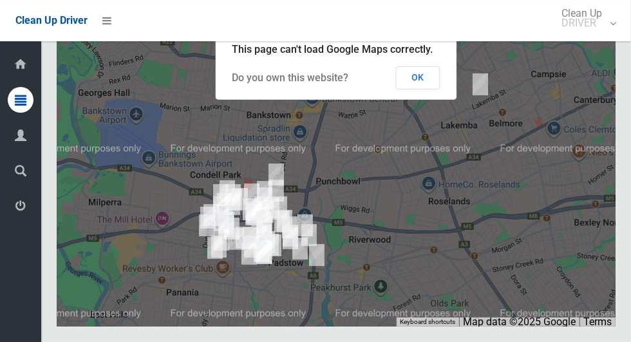
scroll to position [7876, 0]
click at [439, 89] on button "OK" at bounding box center [418, 77] width 44 height 23
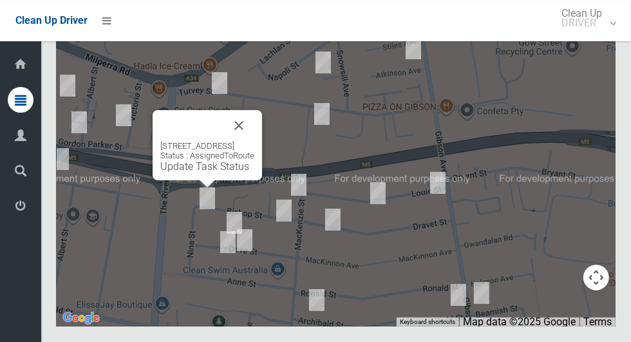
click at [178, 281] on div "[STREET_ADDRESS] Status : AssignedToRoute Update Task Status" at bounding box center [336, 166] width 558 height 322
click at [254, 141] on button "Close" at bounding box center [238, 125] width 31 height 31
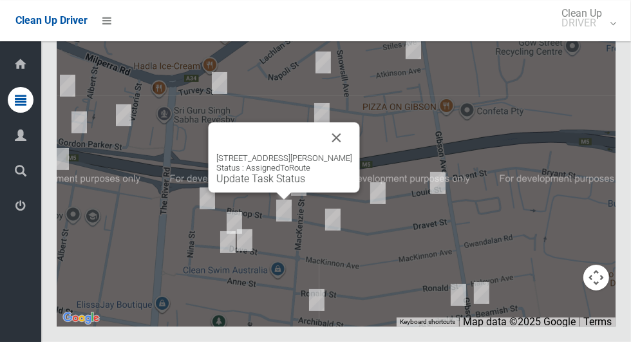
click at [340, 153] on button "Close" at bounding box center [336, 137] width 31 height 31
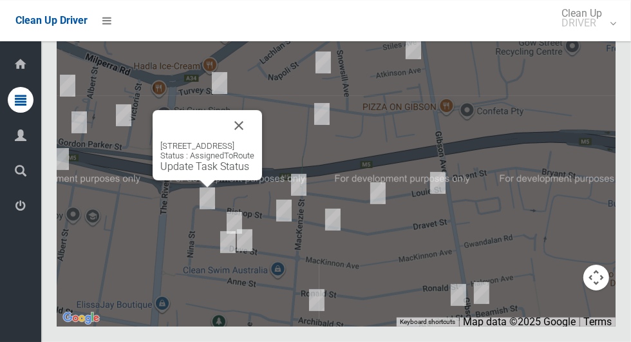
click at [209, 172] on link "Update Task Status" at bounding box center [204, 166] width 89 height 12
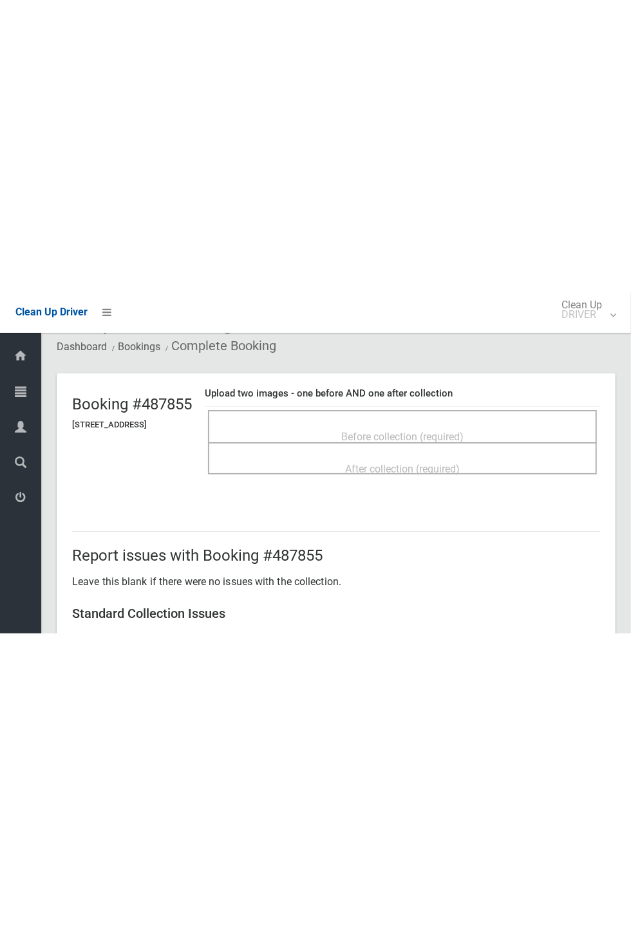
scroll to position [34, 0]
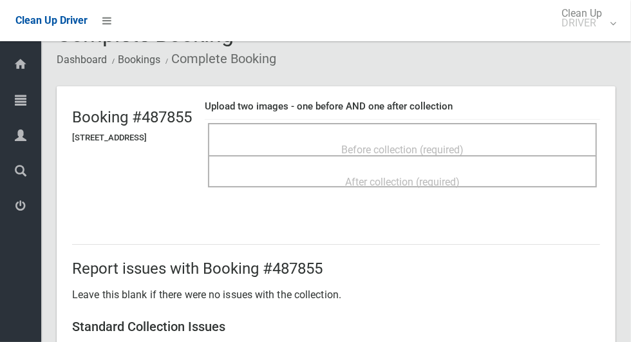
click at [431, 147] on span "Before collection (required)" at bounding box center [402, 149] width 122 height 12
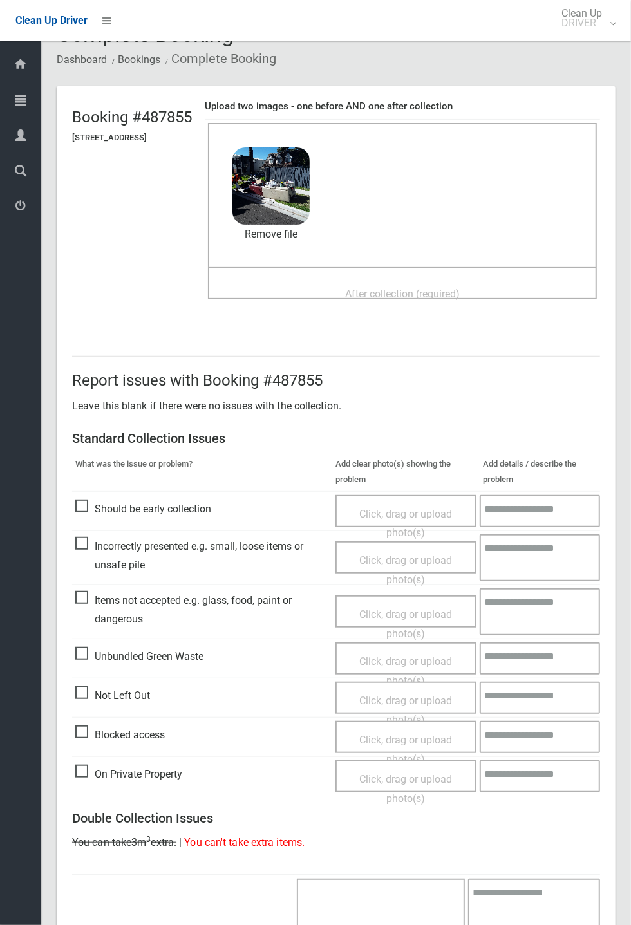
click at [459, 288] on span "After collection (required)" at bounding box center [402, 294] width 115 height 12
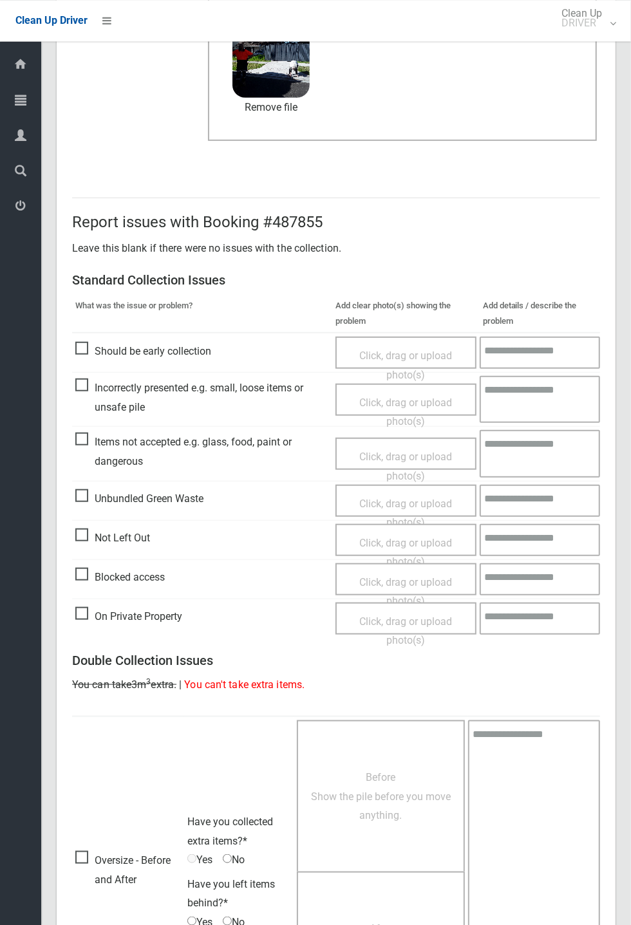
scroll to position [447, 0]
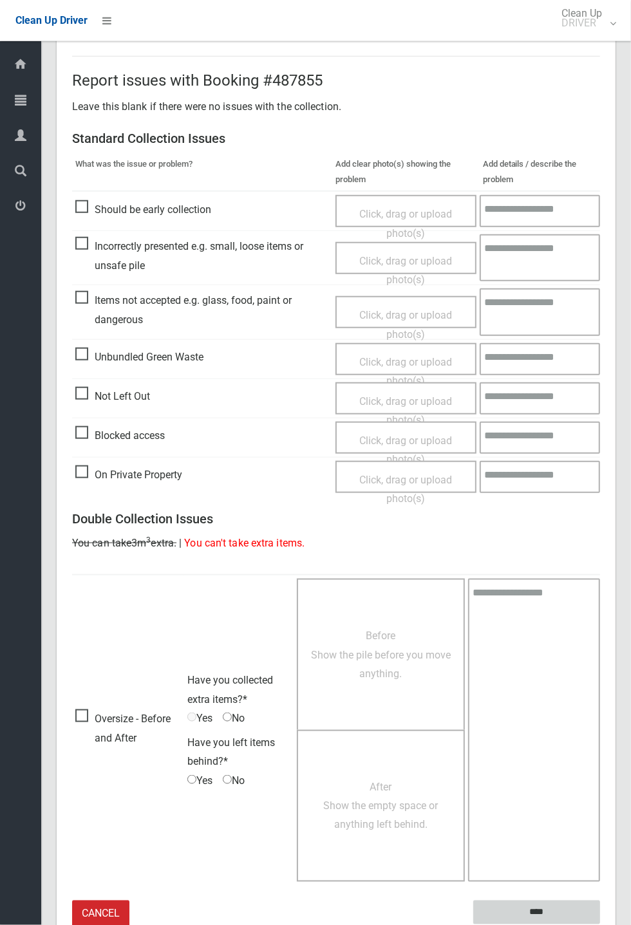
click at [600, 341] on input "****" at bounding box center [536, 912] width 127 height 24
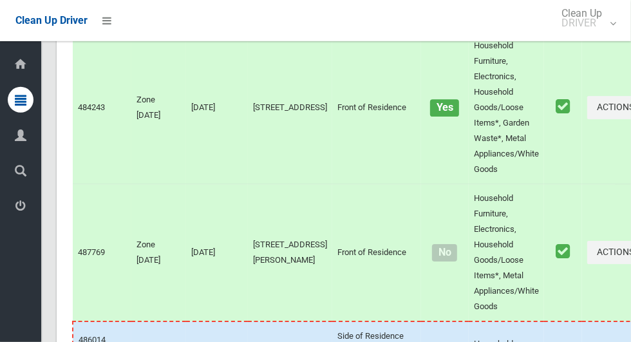
scroll to position [7910, 0]
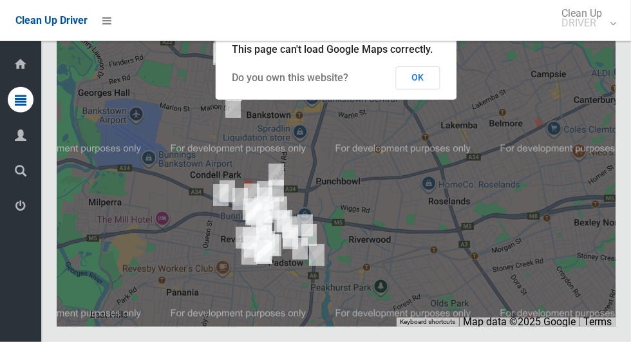
click at [421, 89] on button "OK" at bounding box center [418, 77] width 44 height 23
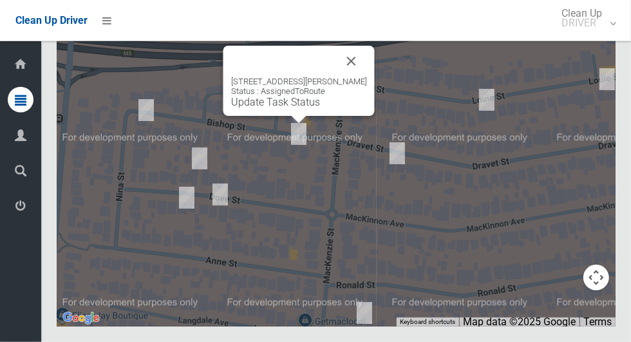
click at [349, 77] on button "Close" at bounding box center [351, 61] width 31 height 31
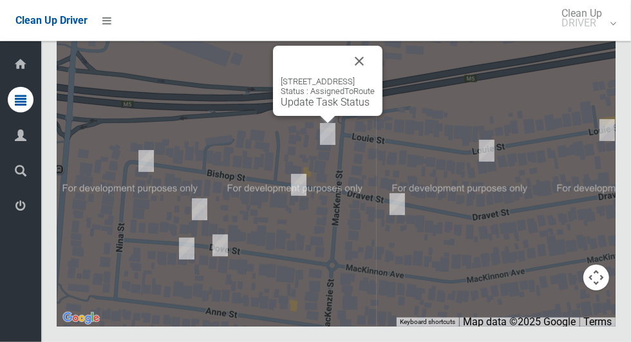
click at [374, 77] on button "Close" at bounding box center [359, 61] width 31 height 31
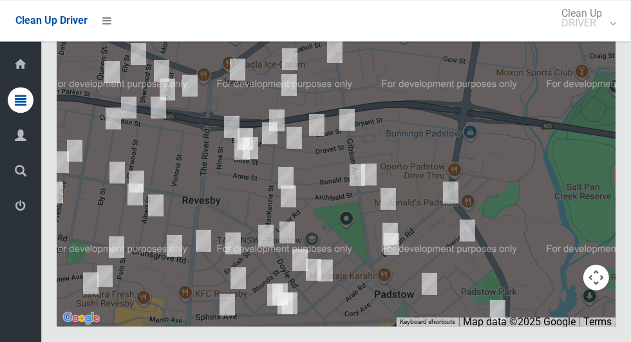
scroll to position [7898, 0]
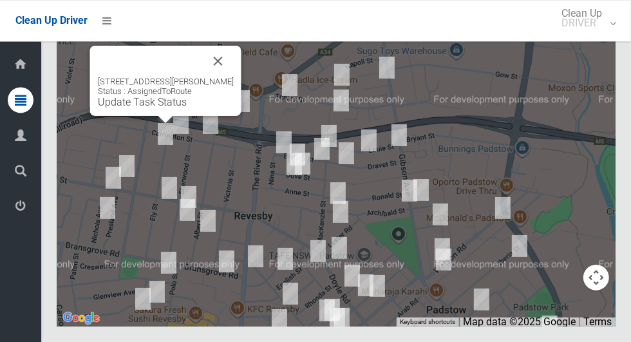
click at [219, 77] on button "Close" at bounding box center [218, 61] width 31 height 31
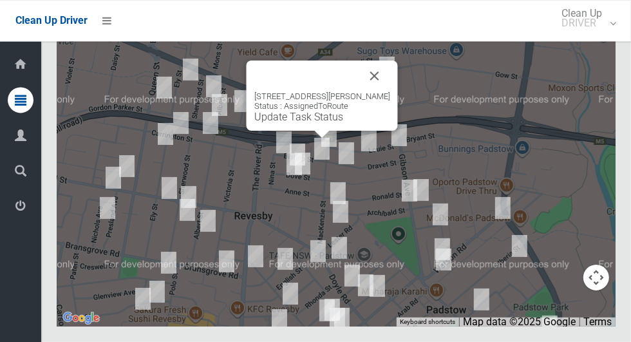
click at [315, 123] on link "Update Task Status" at bounding box center [298, 117] width 89 height 12
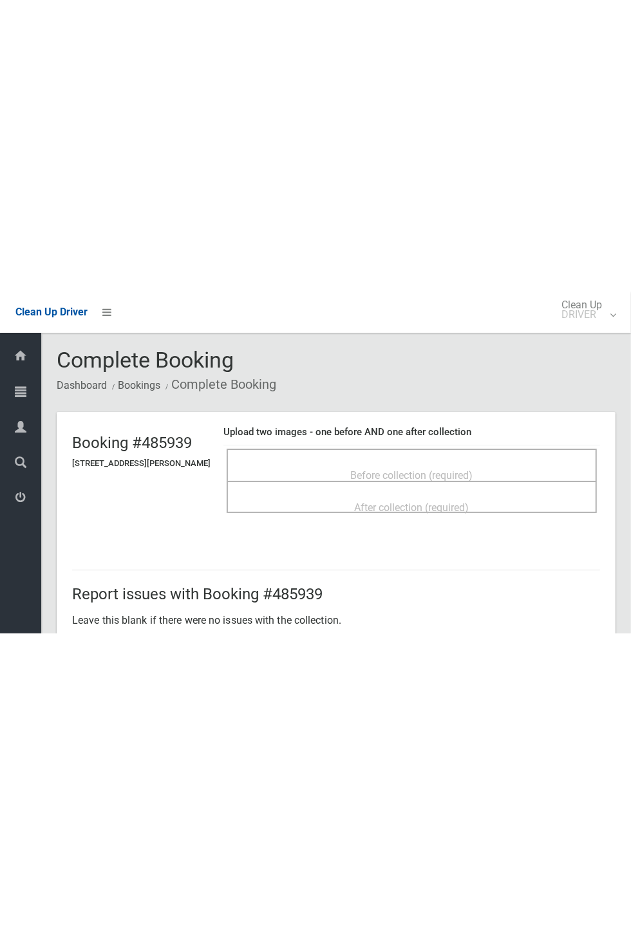
scroll to position [3, 0]
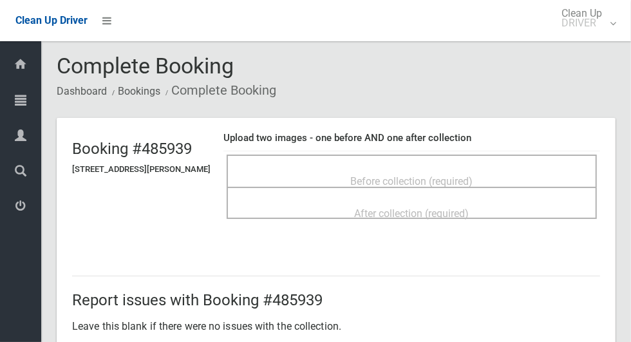
click at [473, 175] on span "Before collection (required)" at bounding box center [412, 181] width 122 height 12
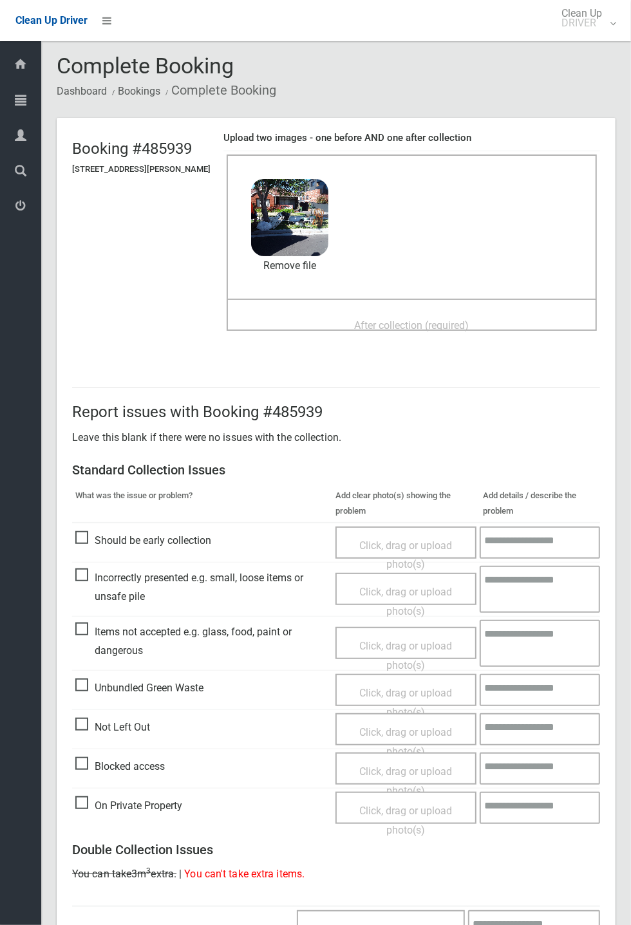
click at [440, 319] on span "After collection (required)" at bounding box center [412, 325] width 115 height 12
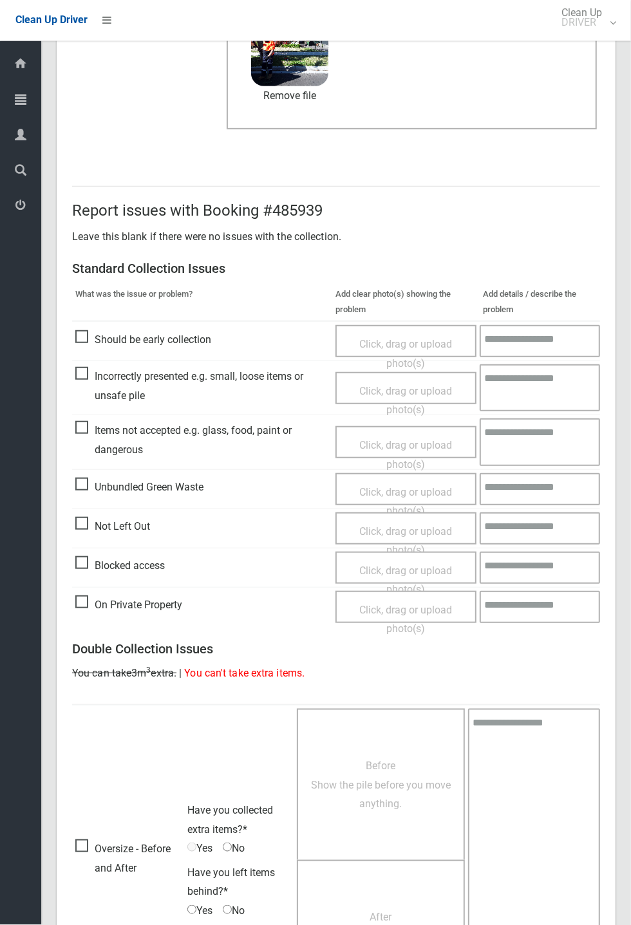
scroll to position [447, 0]
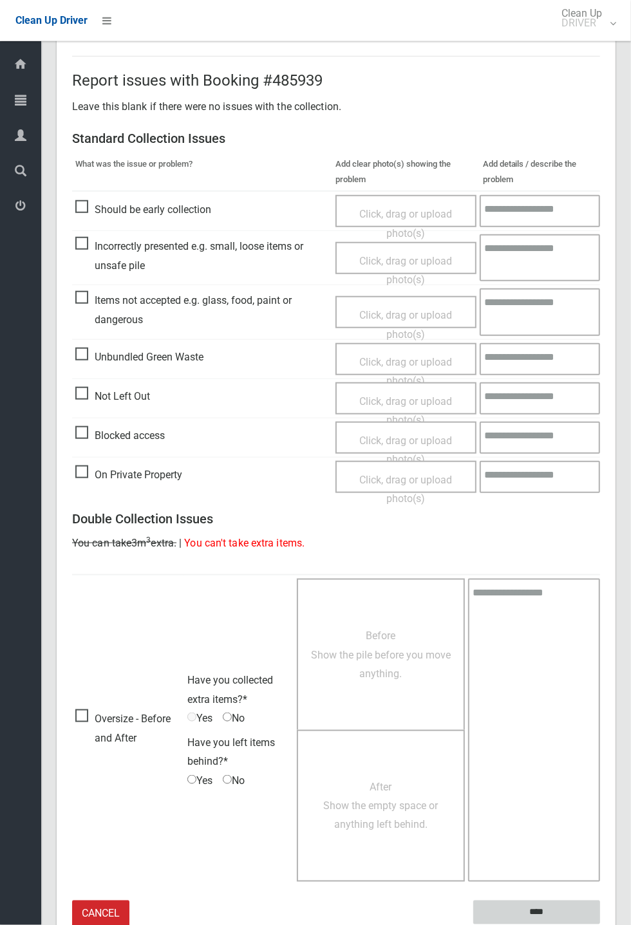
click at [600, 341] on input "****" at bounding box center [536, 912] width 127 height 24
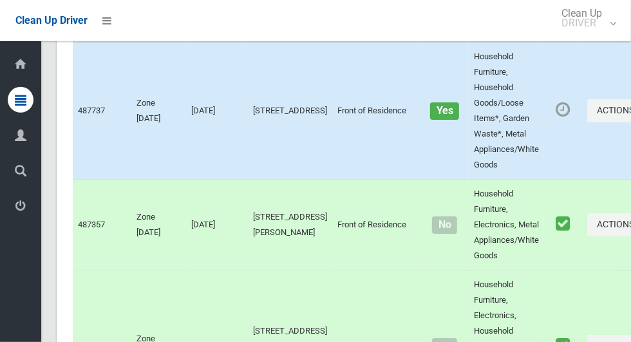
scroll to position [7911, 0]
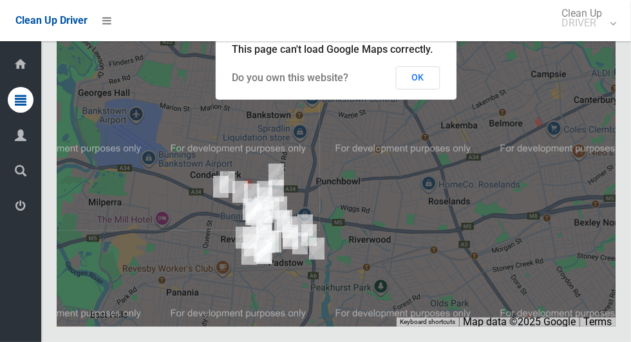
click at [433, 89] on button "OK" at bounding box center [418, 77] width 44 height 23
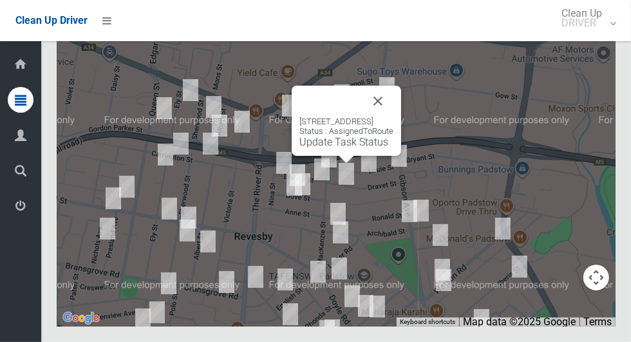
click at [393, 116] on button "Close" at bounding box center [377, 101] width 31 height 31
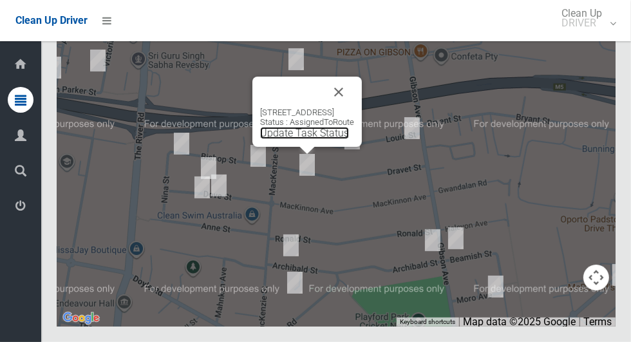
click at [300, 139] on link "Update Task Status" at bounding box center [304, 133] width 89 height 12
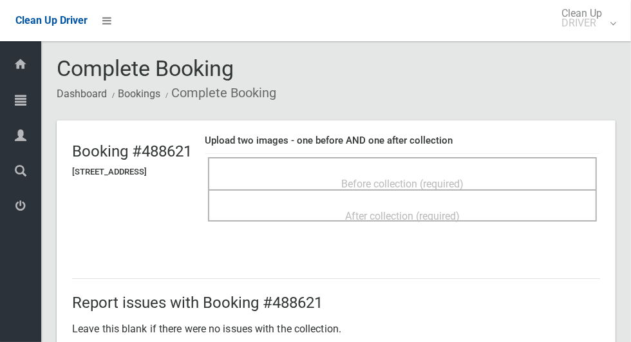
click at [499, 171] on div "Before collection (required)" at bounding box center [402, 183] width 360 height 24
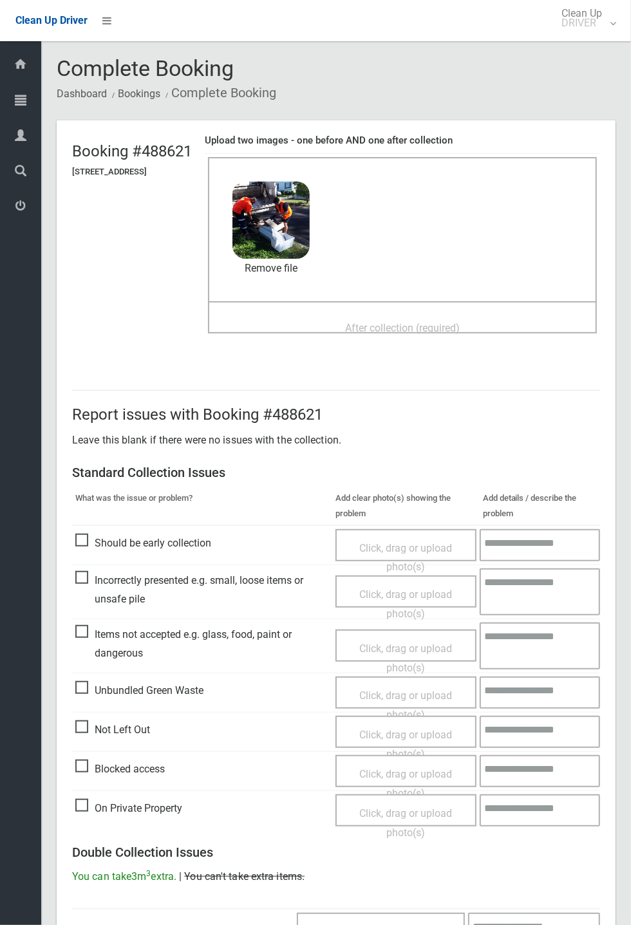
click at [425, 323] on span "After collection (required)" at bounding box center [402, 328] width 115 height 12
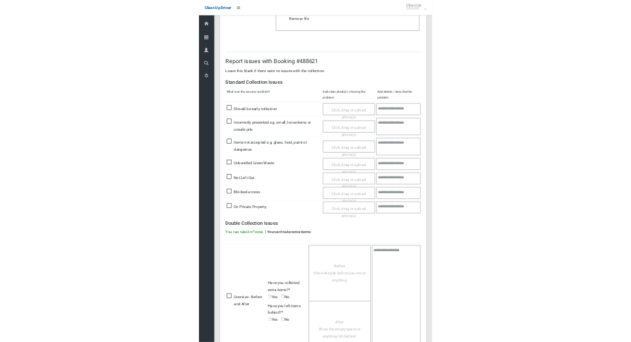
scroll to position [447, 0]
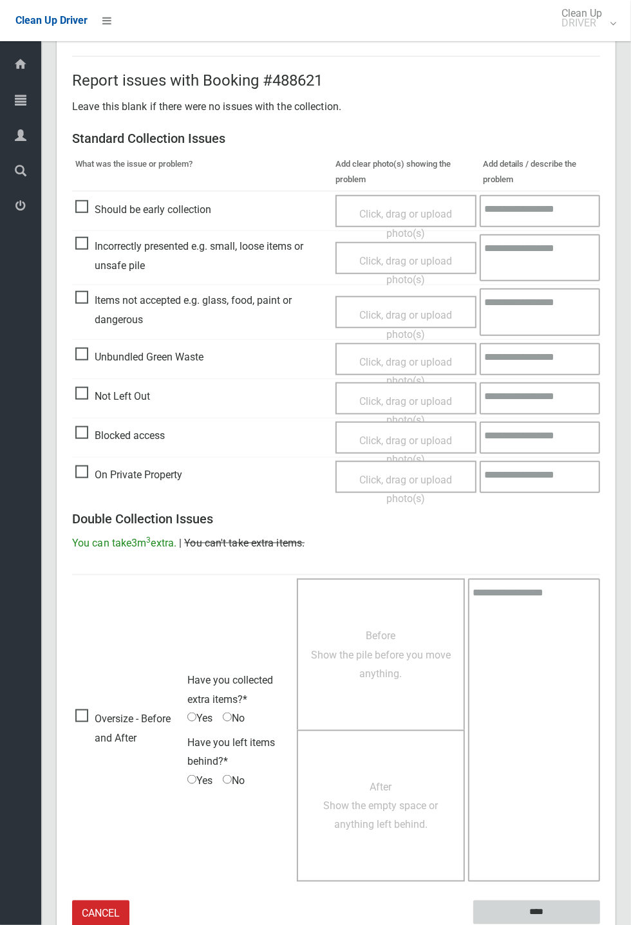
click at [600, 341] on input "****" at bounding box center [536, 912] width 127 height 24
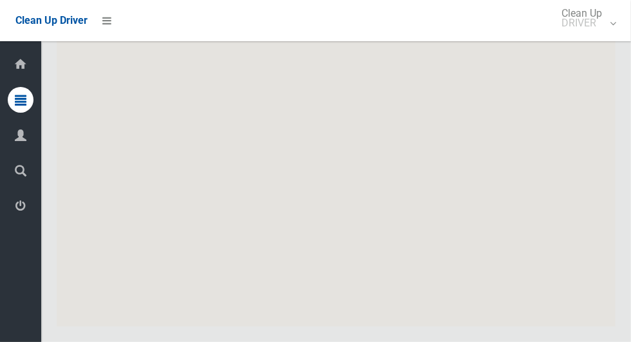
scroll to position [7911, 0]
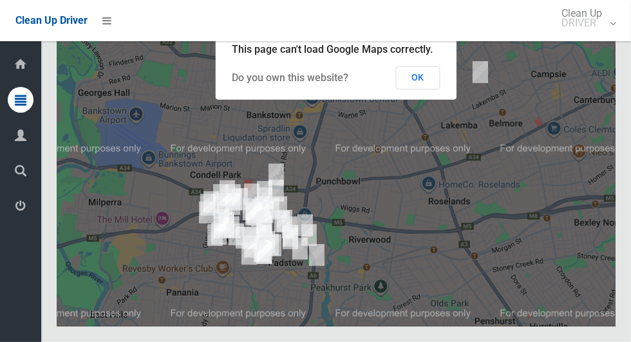
click at [433, 89] on button "OK" at bounding box center [418, 77] width 44 height 23
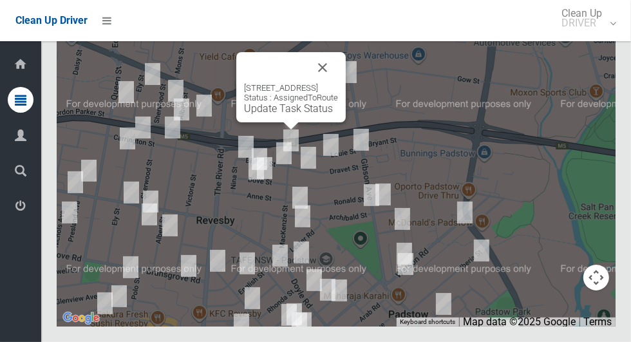
click at [338, 83] on button "Close" at bounding box center [322, 67] width 31 height 31
click at [270, 115] on link "Update Task Status" at bounding box center [288, 108] width 89 height 12
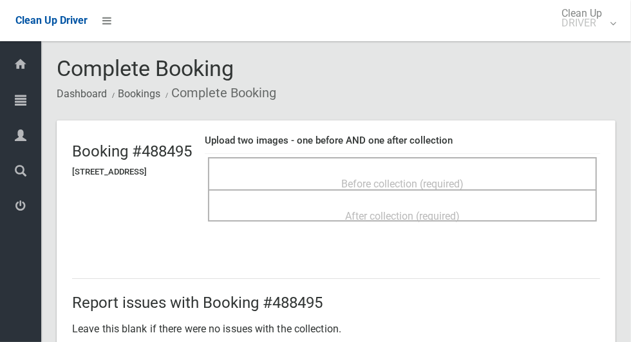
click at [479, 171] on div "Before collection (required)" at bounding box center [402, 183] width 360 height 24
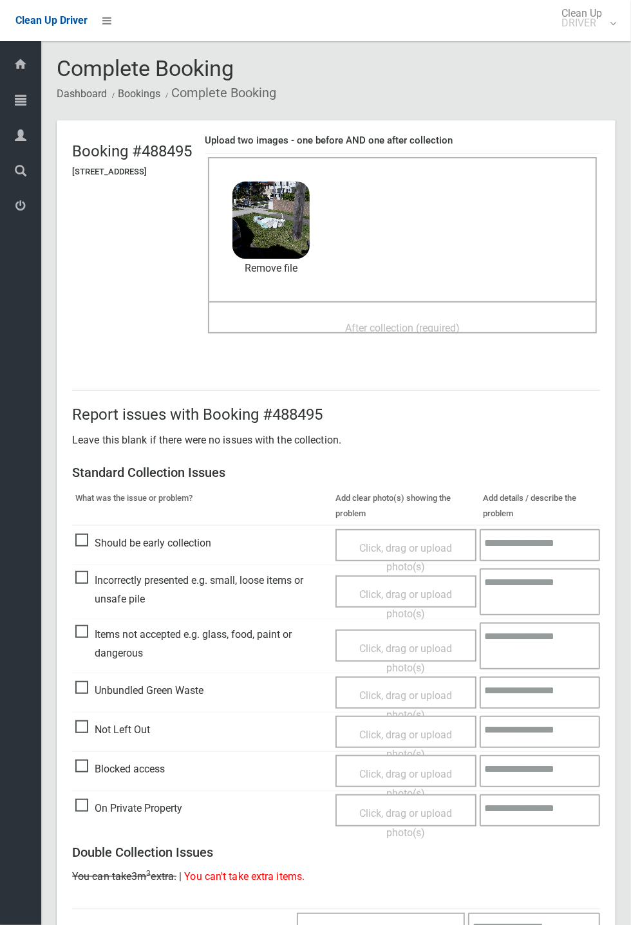
click at [459, 322] on span "After collection (required)" at bounding box center [402, 328] width 115 height 12
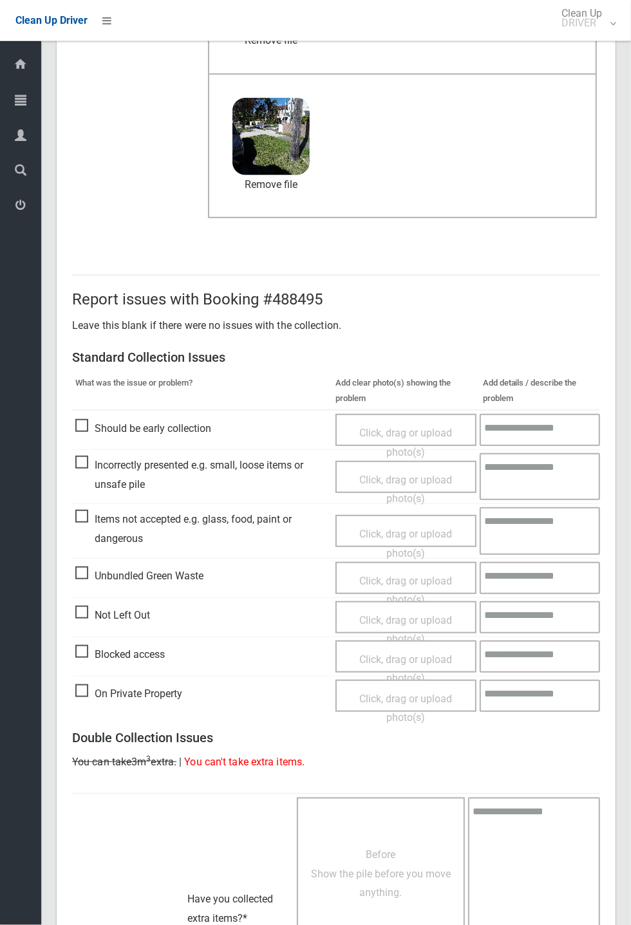
scroll to position [447, 0]
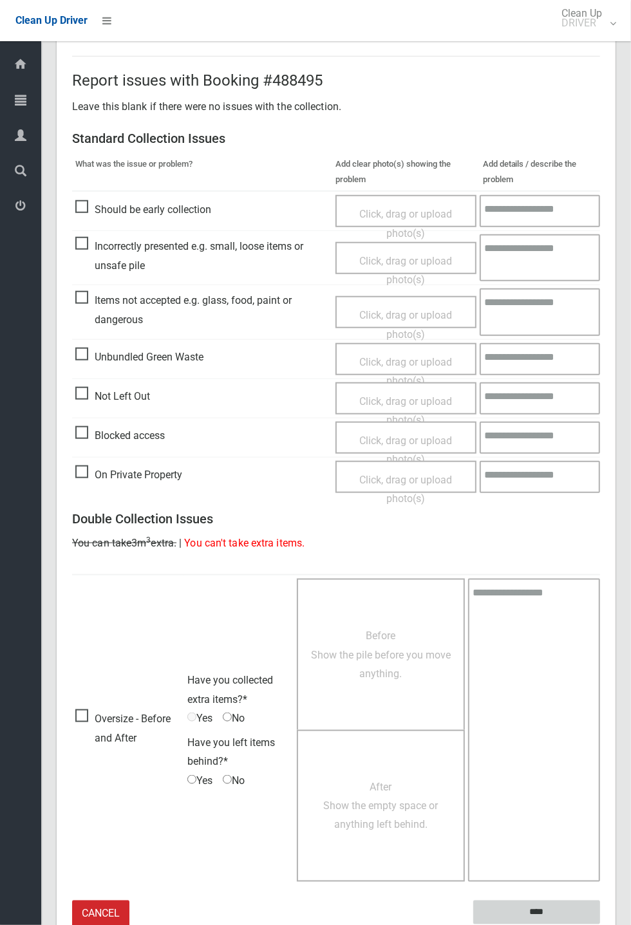
click at [600, 341] on input "****" at bounding box center [536, 912] width 127 height 24
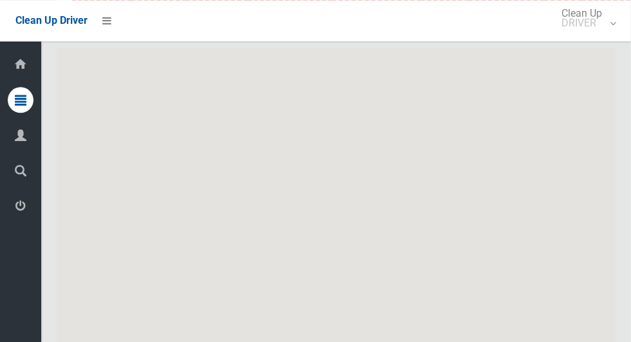
scroll to position [7911, 0]
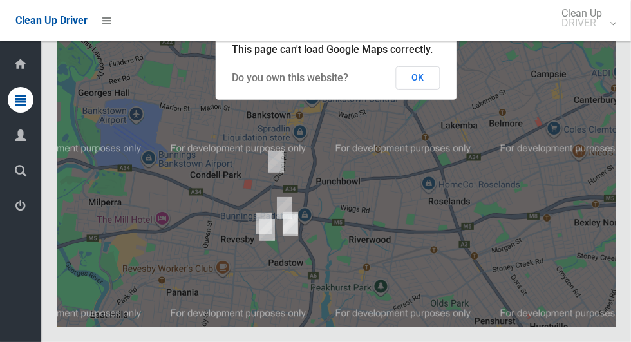
click at [422, 89] on button "OK" at bounding box center [418, 77] width 44 height 23
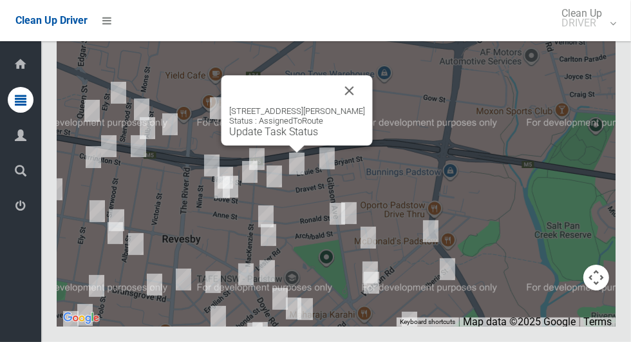
click at [300, 145] on div "[STREET_ADDRESS][PERSON_NAME] Status : AssignedToRoute Update Task Status" at bounding box center [296, 110] width 151 height 70
click at [297, 138] on link "Update Task Status" at bounding box center [273, 131] width 89 height 12
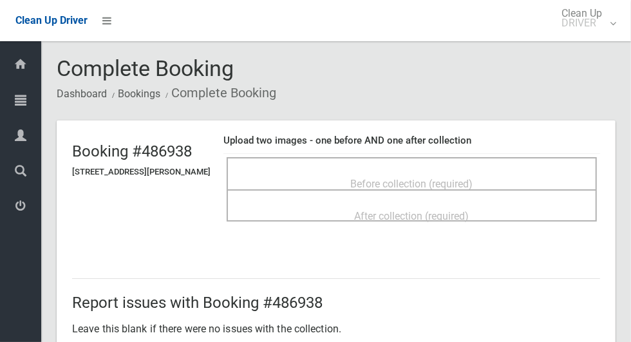
click at [391, 171] on div "Before collection (required)" at bounding box center [412, 183] width 342 height 24
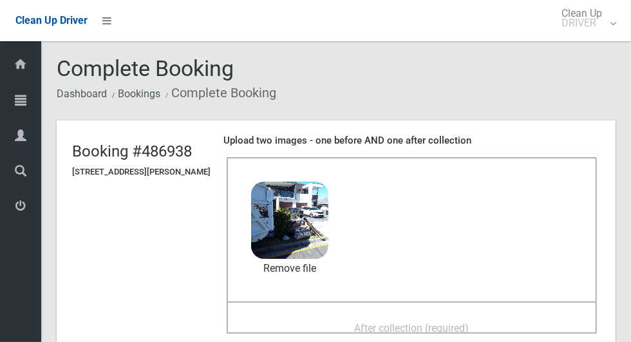
click at [460, 326] on span "After collection (required)" at bounding box center [412, 328] width 115 height 12
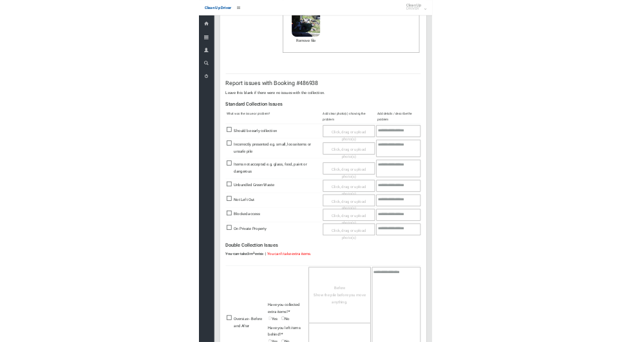
scroll to position [447, 0]
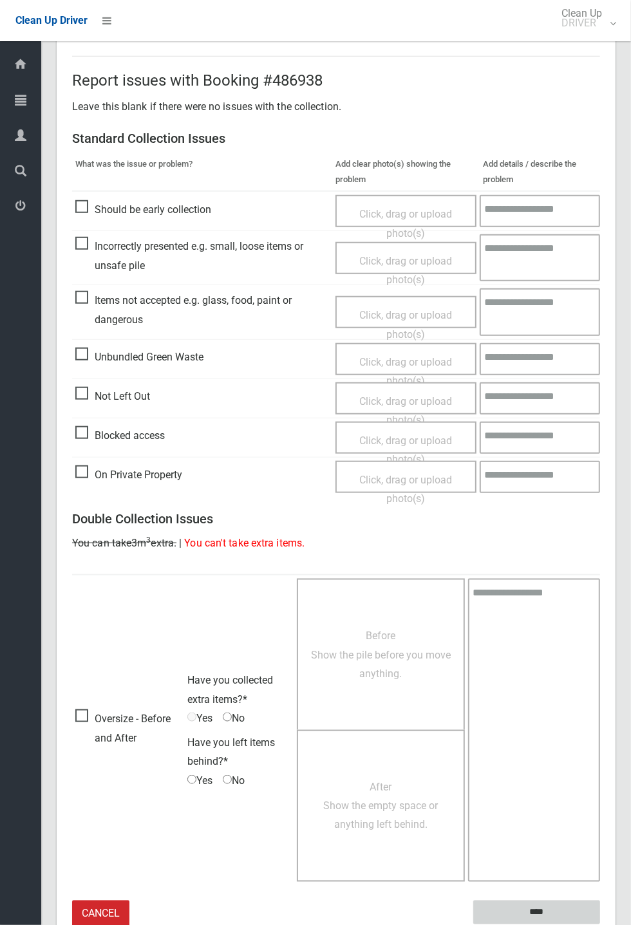
click at [600, 341] on input "****" at bounding box center [536, 912] width 127 height 24
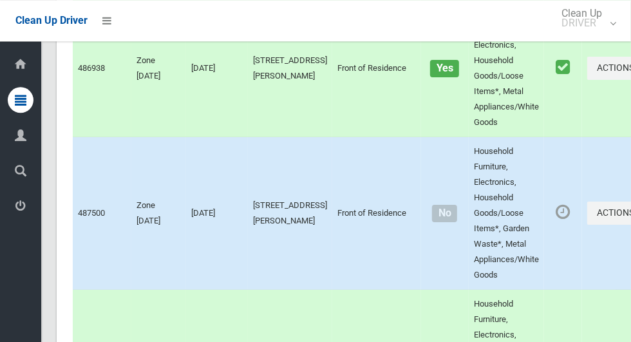
scroll to position [2428, 0]
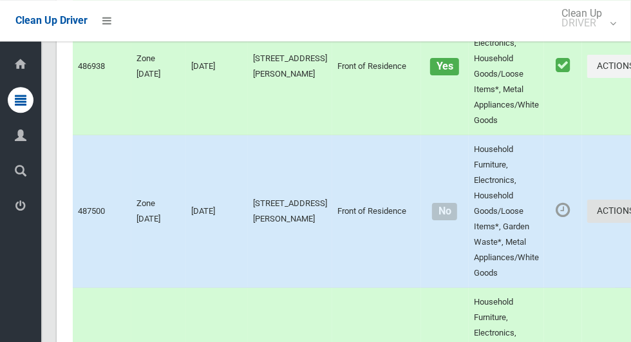
click at [630, 215] on icon "button" at bounding box center [636, 210] width 5 height 9
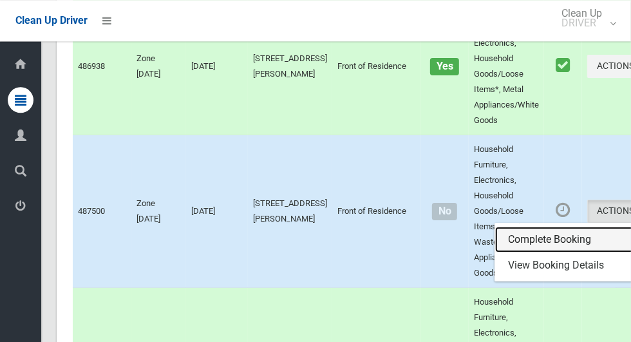
click at [536, 252] on link "Complete Booking" at bounding box center [571, 239] width 153 height 26
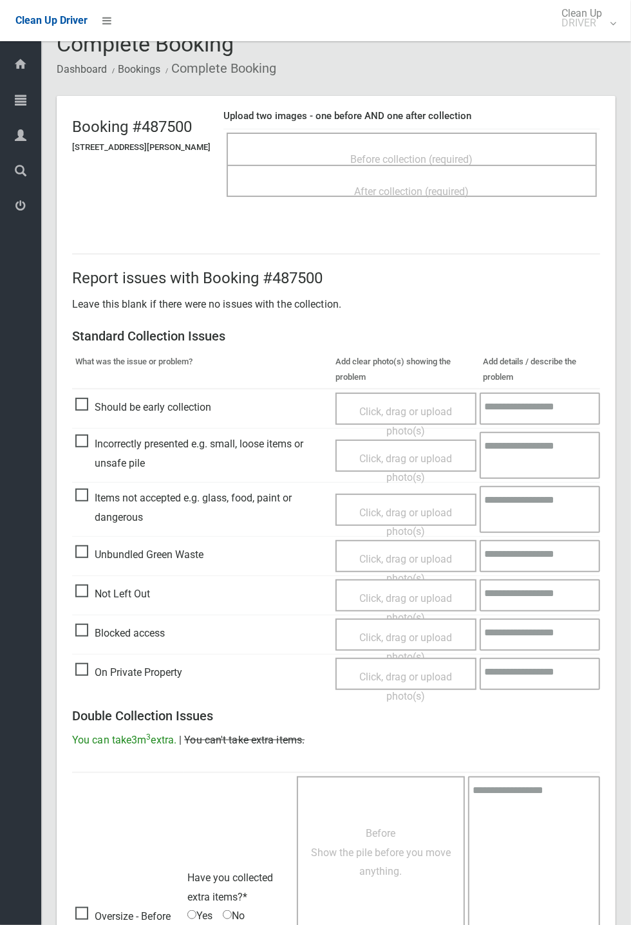
scroll to position [22, 0]
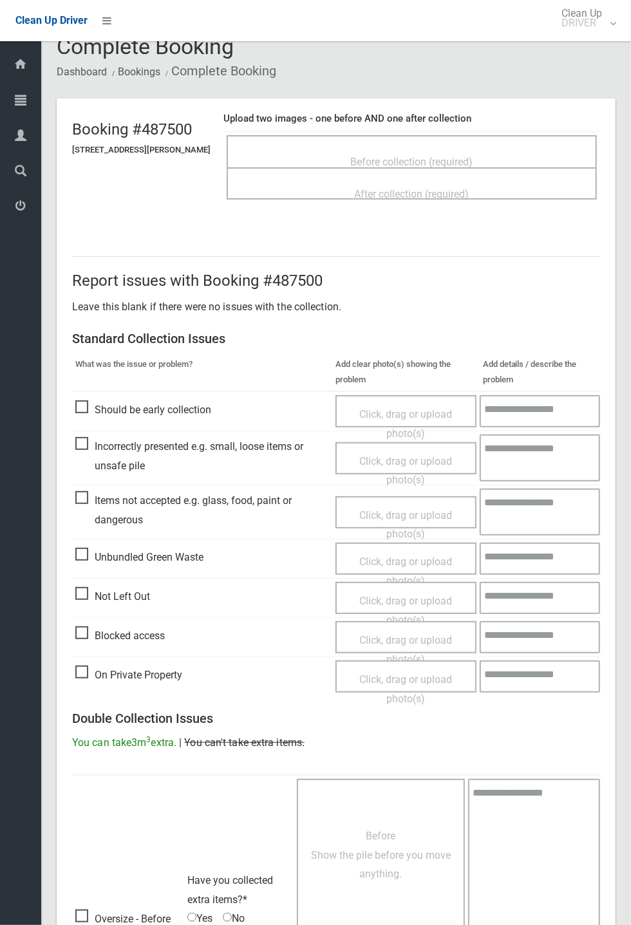
click at [472, 156] on span "Before collection (required)" at bounding box center [412, 162] width 122 height 12
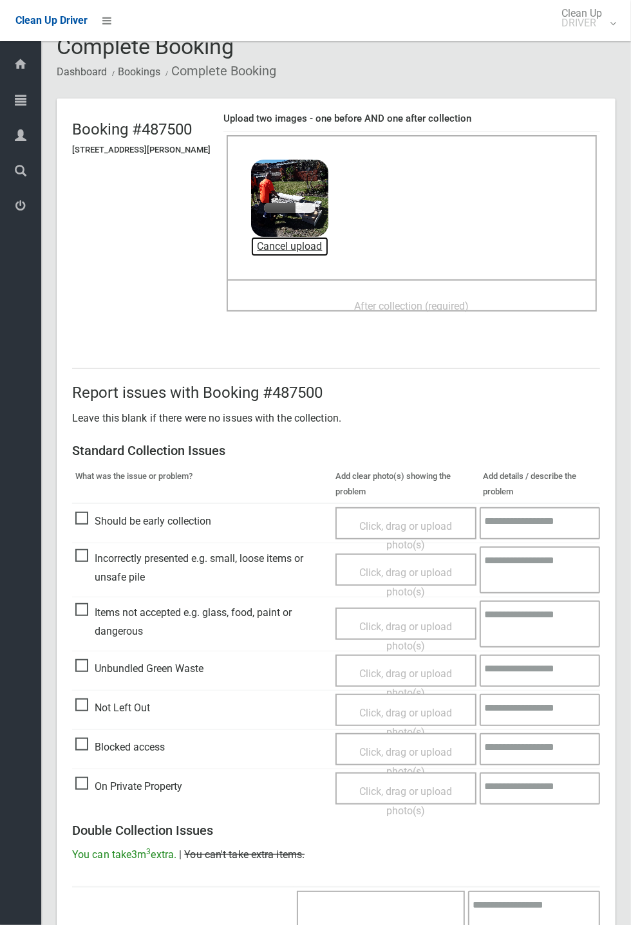
click at [309, 246] on link "Cancel upload" at bounding box center [289, 246] width 77 height 19
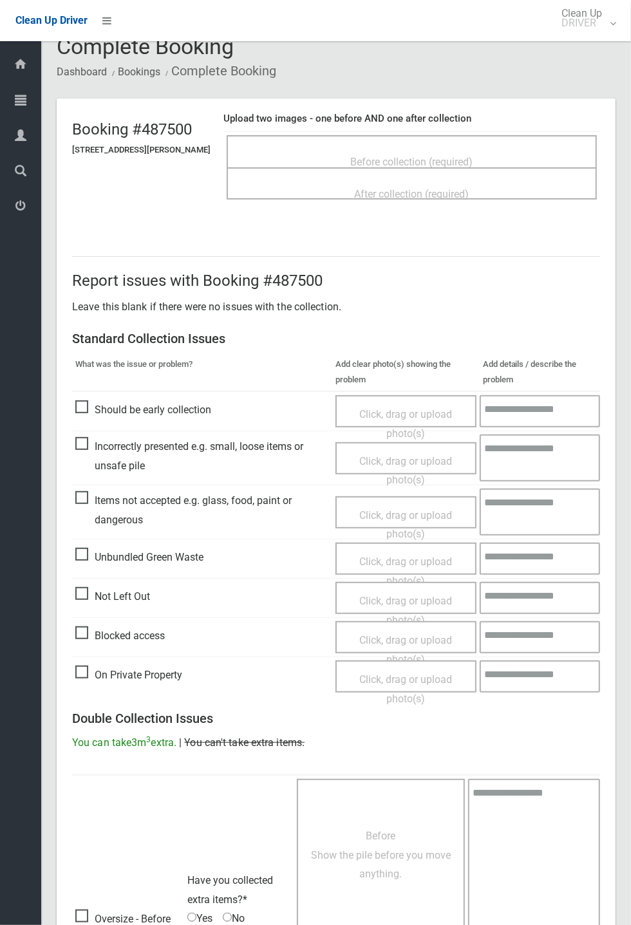
click at [437, 156] on span "Before collection (required)" at bounding box center [412, 162] width 122 height 12
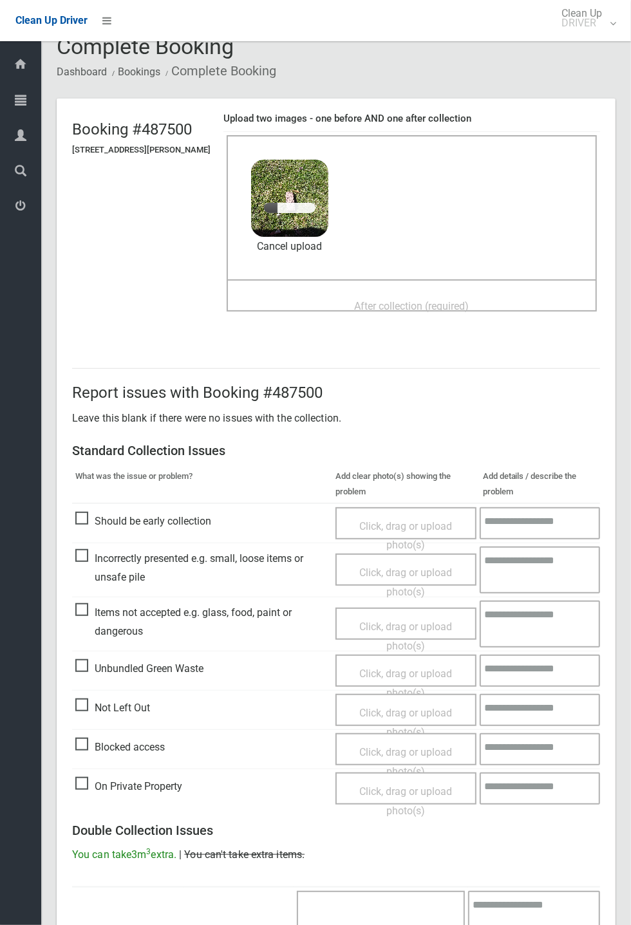
click at [422, 300] on span "After collection (required)" at bounding box center [412, 306] width 115 height 12
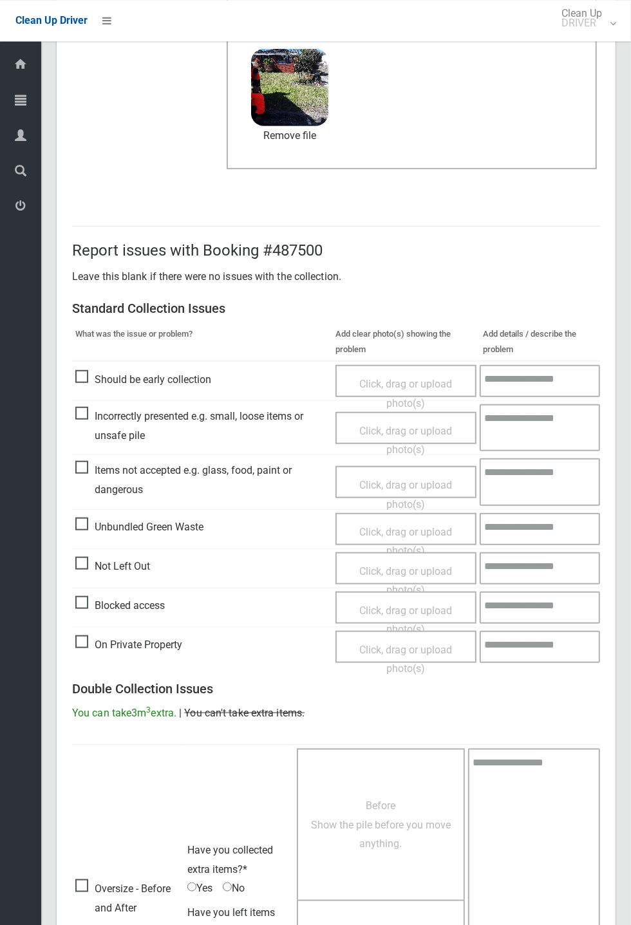
scroll to position [447, 0]
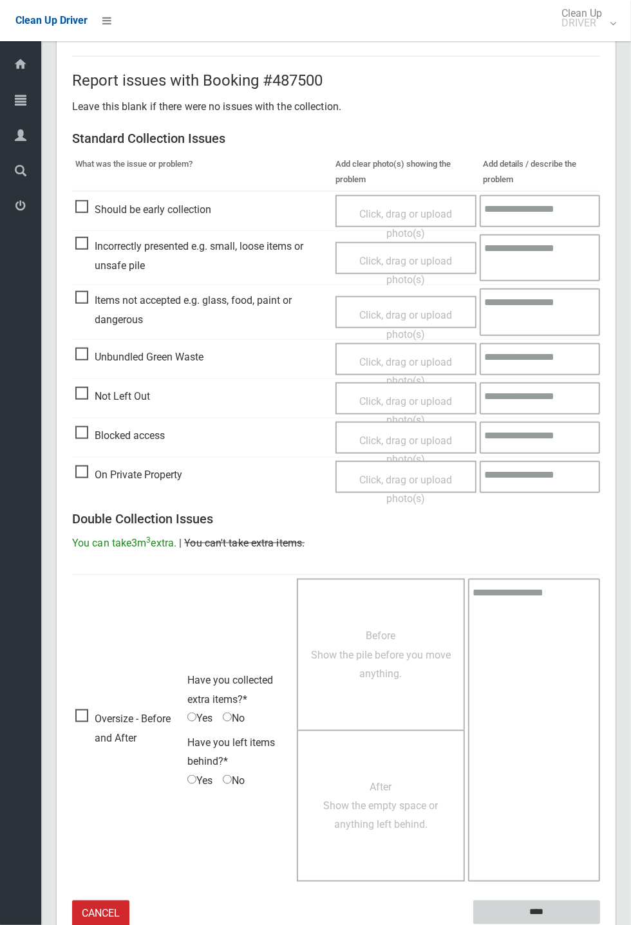
click at [600, 341] on input "****" at bounding box center [536, 912] width 127 height 24
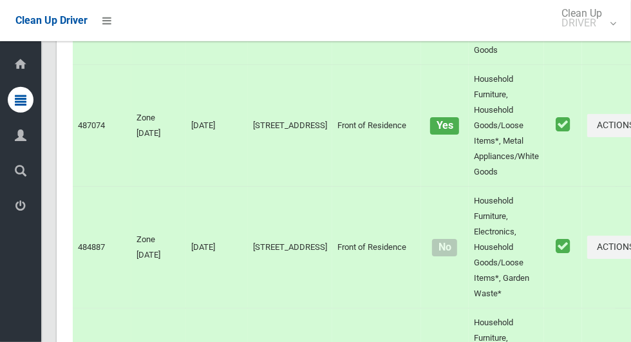
scroll to position [7911, 0]
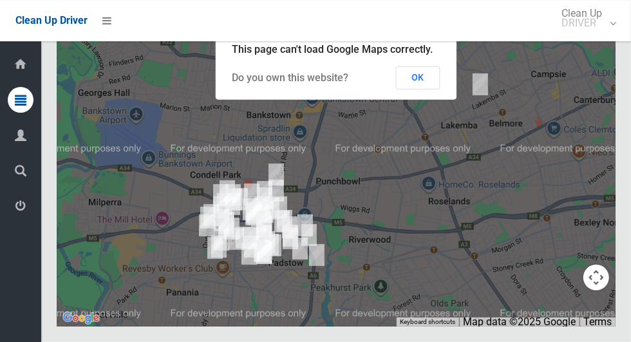
click at [428, 89] on button "OK" at bounding box center [418, 77] width 44 height 23
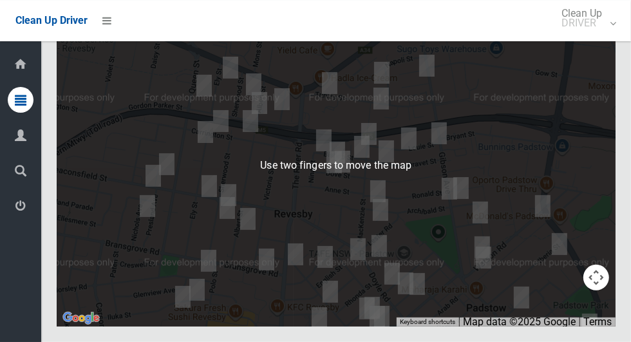
scroll to position [7908, 0]
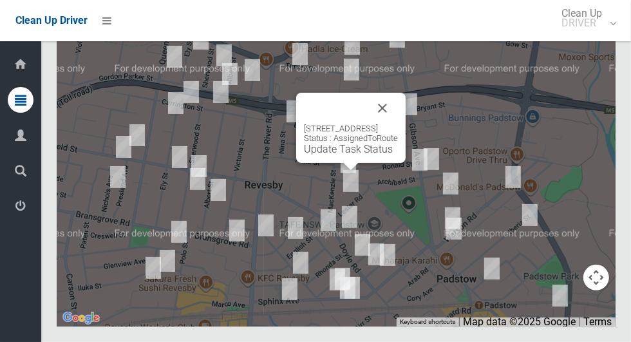
click at [398, 124] on button "Close" at bounding box center [382, 108] width 31 height 31
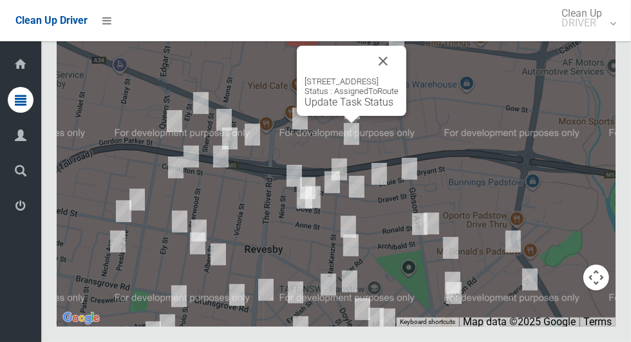
click at [398, 77] on button "Close" at bounding box center [382, 61] width 31 height 31
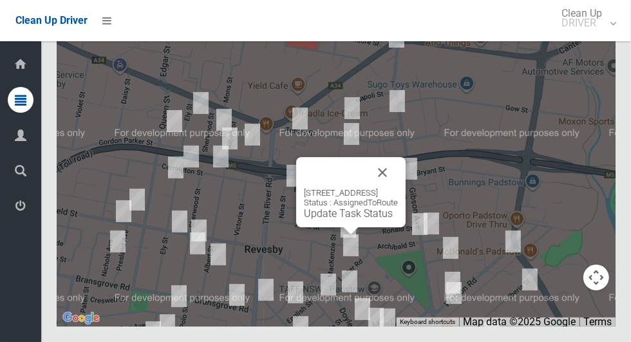
click at [398, 188] on button "Close" at bounding box center [382, 172] width 31 height 31
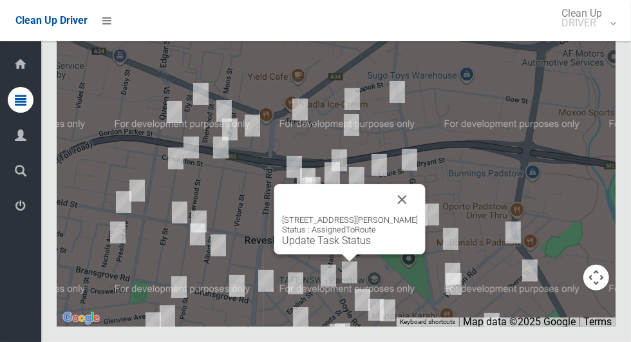
click at [407, 215] on button "Close" at bounding box center [402, 199] width 31 height 31
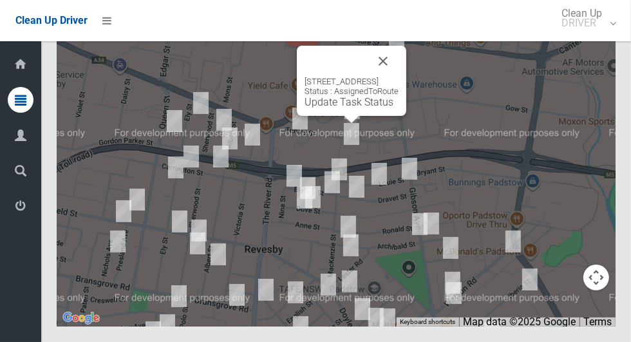
click at [398, 77] on button "Close" at bounding box center [382, 61] width 31 height 31
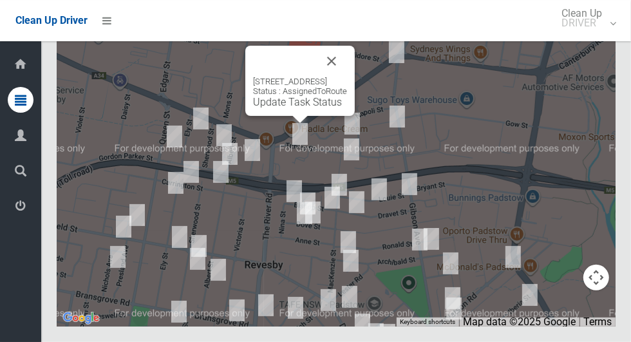
click at [347, 77] on button "Close" at bounding box center [331, 61] width 31 height 31
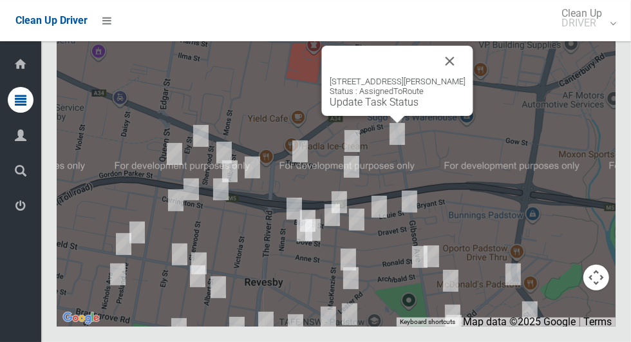
click at [380, 108] on link "Update Task Status" at bounding box center [373, 102] width 89 height 12
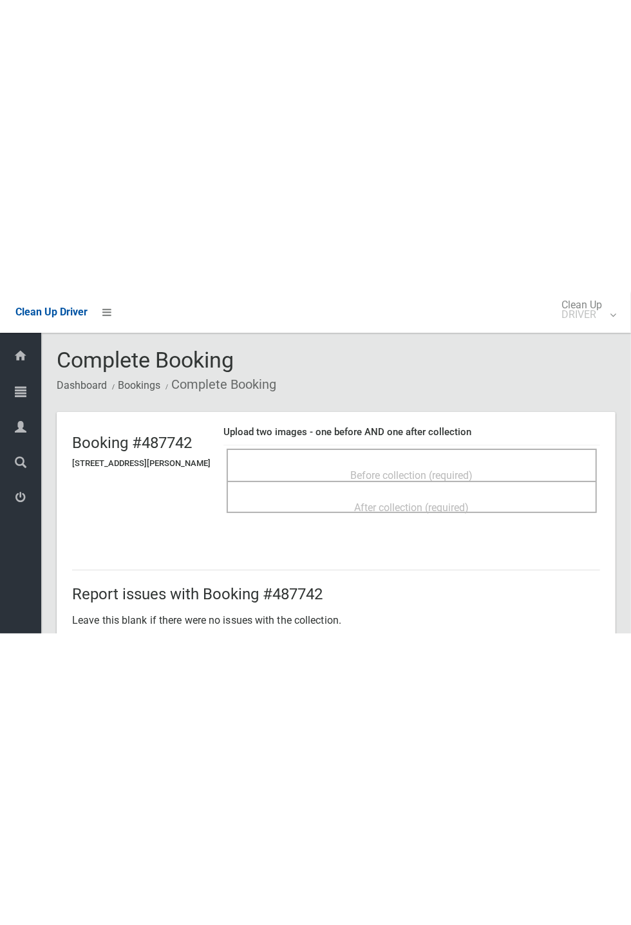
scroll to position [21, 0]
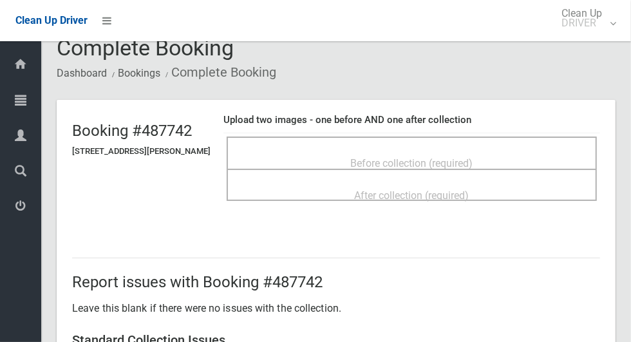
click at [389, 157] on span "Before collection (required)" at bounding box center [412, 163] width 122 height 12
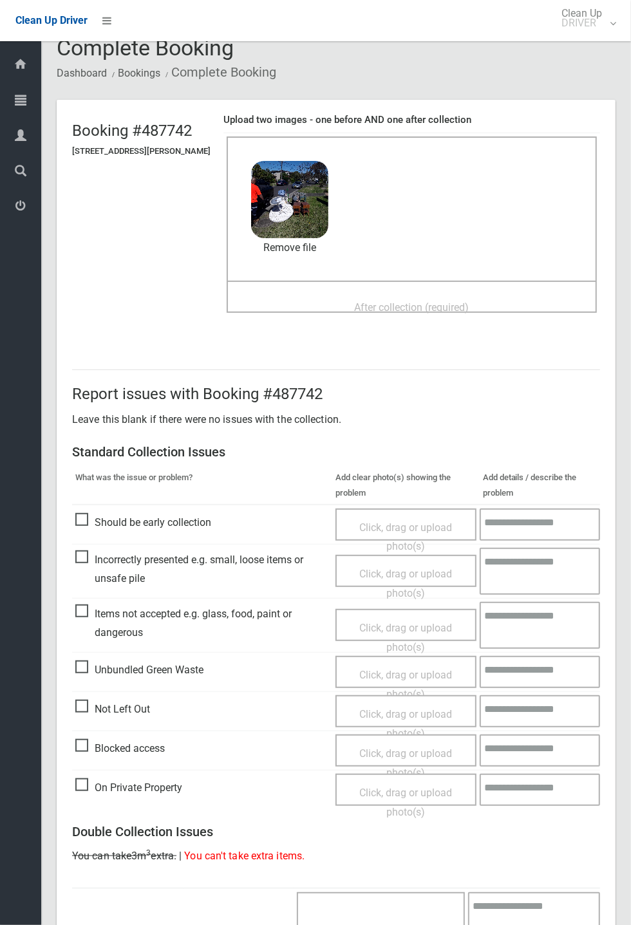
click at [462, 301] on span "After collection (required)" at bounding box center [412, 307] width 115 height 12
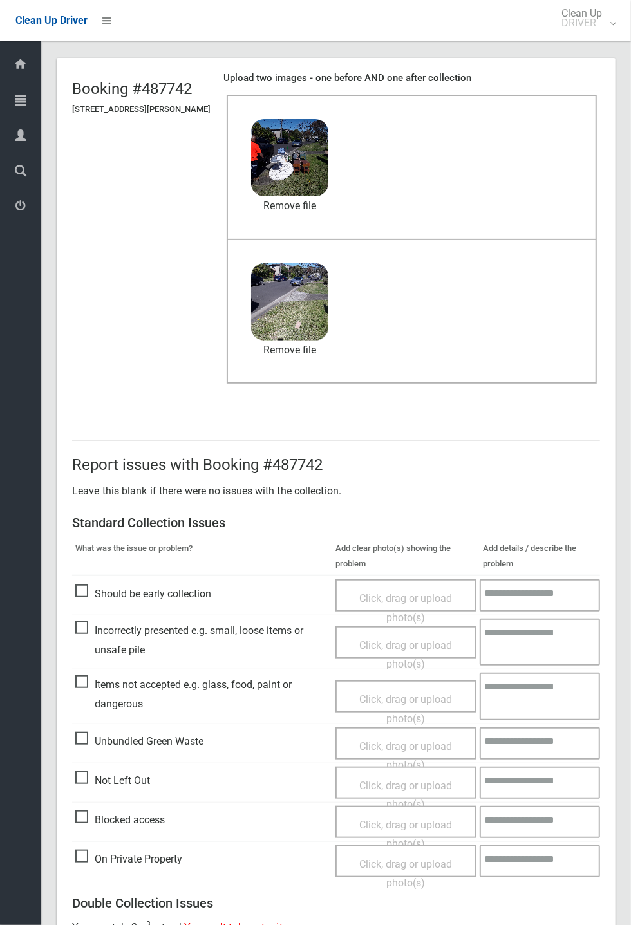
scroll to position [447, 0]
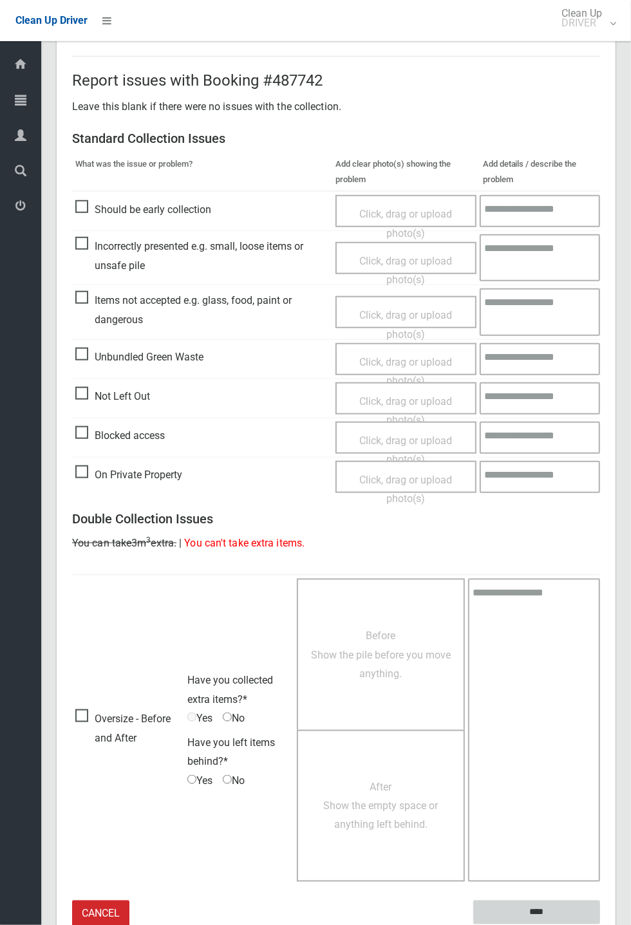
click at [600, 341] on input "****" at bounding box center [536, 912] width 127 height 24
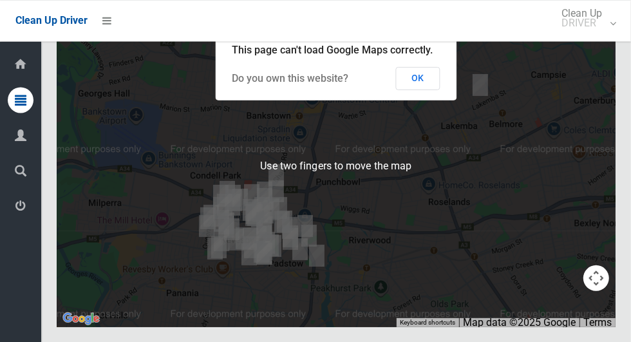
scroll to position [7865, 0]
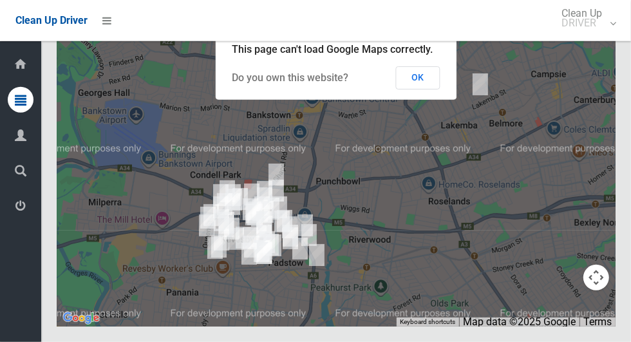
click at [430, 89] on button "OK" at bounding box center [418, 77] width 44 height 23
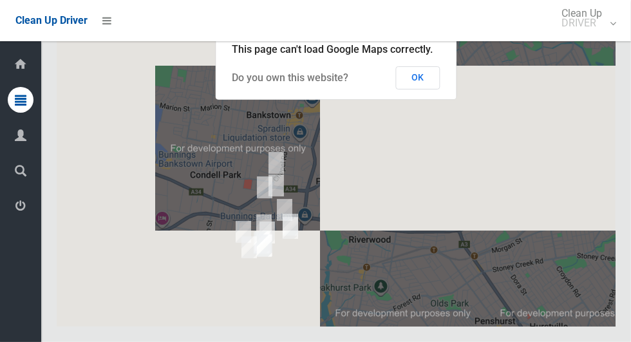
click at [433, 89] on button "OK" at bounding box center [418, 77] width 44 height 23
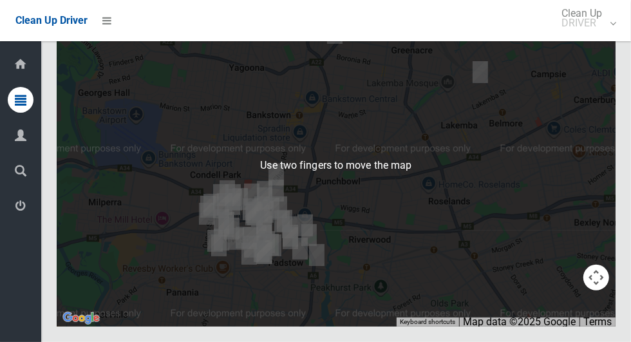
scroll to position [7911, 0]
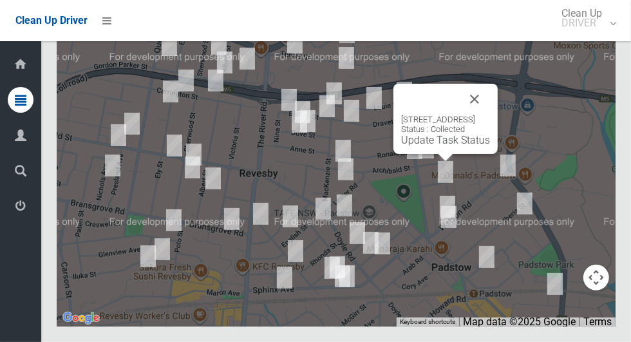
click at [490, 115] on button "Close" at bounding box center [474, 99] width 31 height 31
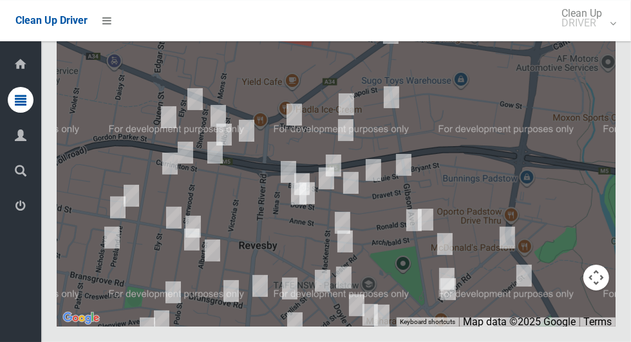
click at [235, 232] on div at bounding box center [336, 166] width 558 height 322
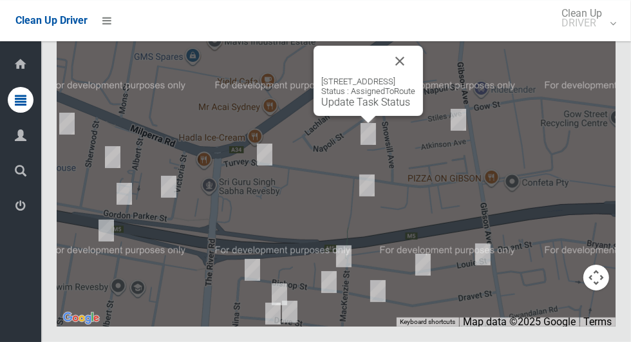
click at [415, 77] on button "Close" at bounding box center [399, 61] width 31 height 31
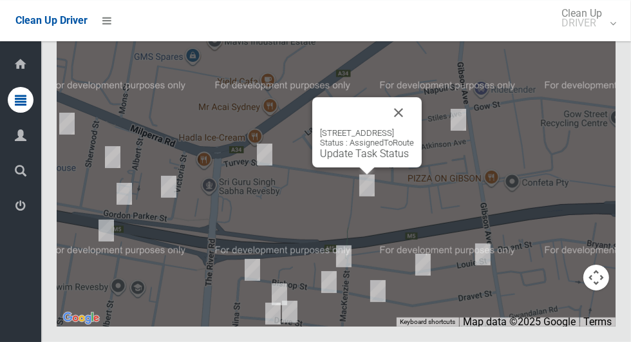
click at [414, 128] on button "Close" at bounding box center [398, 112] width 31 height 31
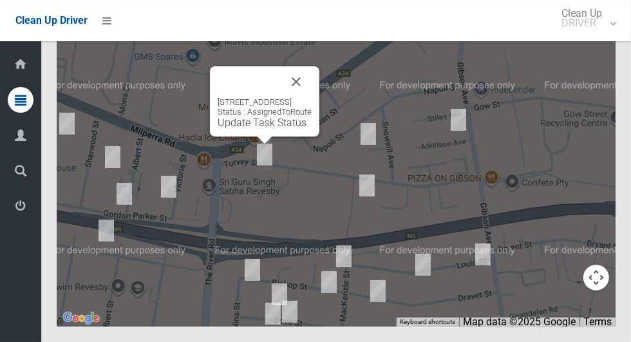
click at [319, 113] on div "75 Turvey Street, REVESBY NSW 2212 Status : AssignedToRoute Update Task Status" at bounding box center [264, 101] width 109 height 70
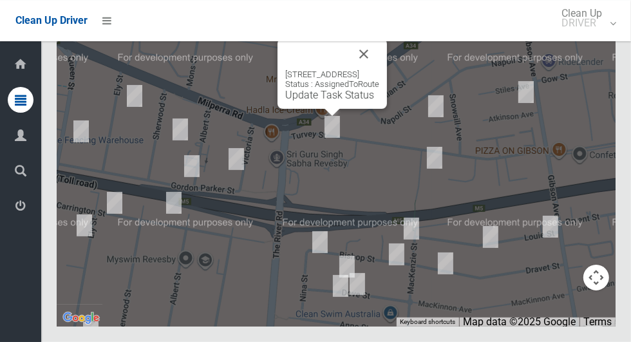
click at [379, 69] on button "Close" at bounding box center [363, 54] width 31 height 31
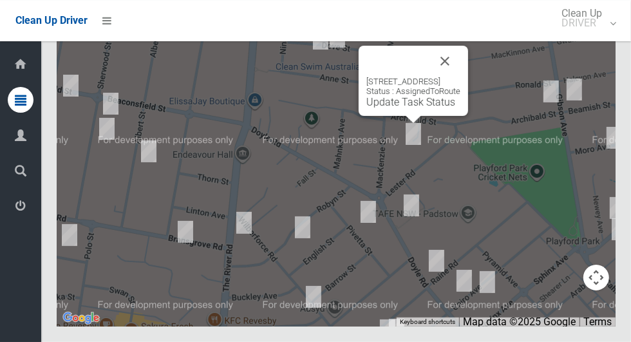
click at [460, 77] on button "Close" at bounding box center [444, 61] width 31 height 31
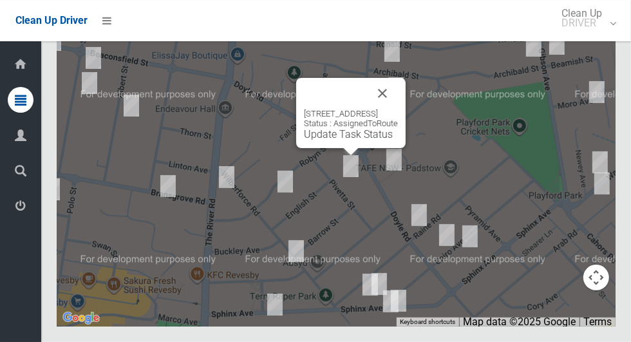
click at [398, 109] on button "Close" at bounding box center [382, 93] width 31 height 31
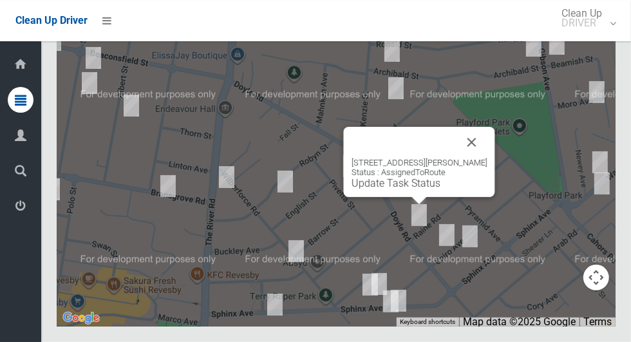
click at [466, 158] on button "Close" at bounding box center [471, 142] width 31 height 31
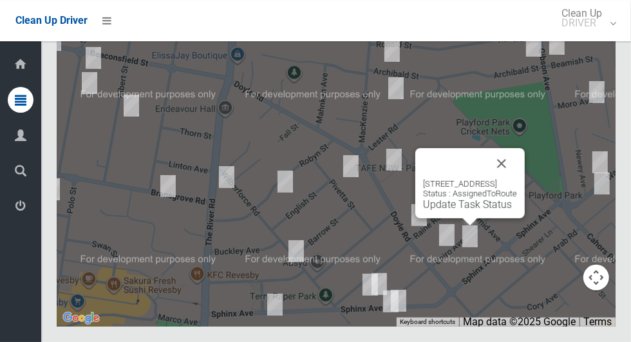
click at [517, 179] on button "Close" at bounding box center [501, 163] width 31 height 31
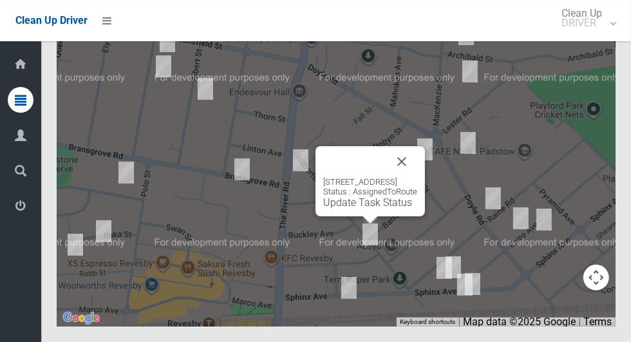
click at [417, 177] on button "Close" at bounding box center [401, 161] width 31 height 31
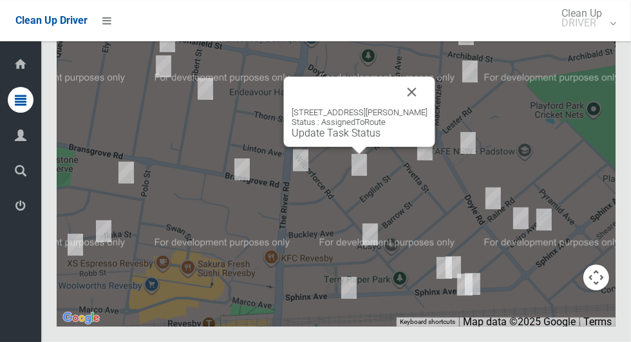
click at [414, 107] on button "Close" at bounding box center [411, 92] width 31 height 31
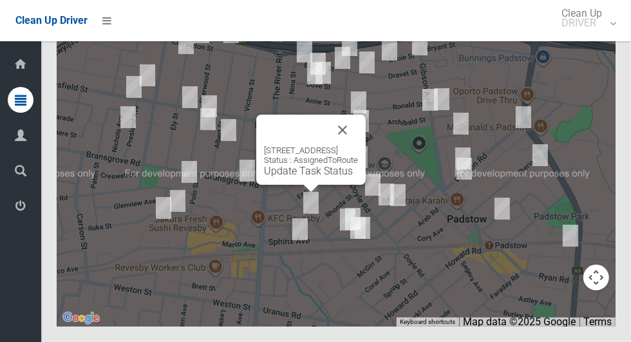
click at [358, 145] on button "Close" at bounding box center [342, 130] width 31 height 31
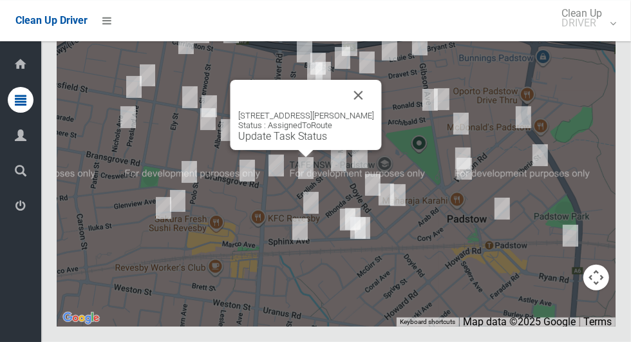
click at [371, 111] on button "Close" at bounding box center [358, 95] width 31 height 31
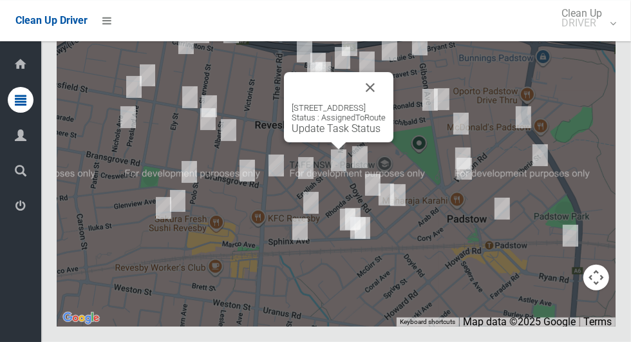
click at [385, 103] on button "Close" at bounding box center [370, 87] width 31 height 31
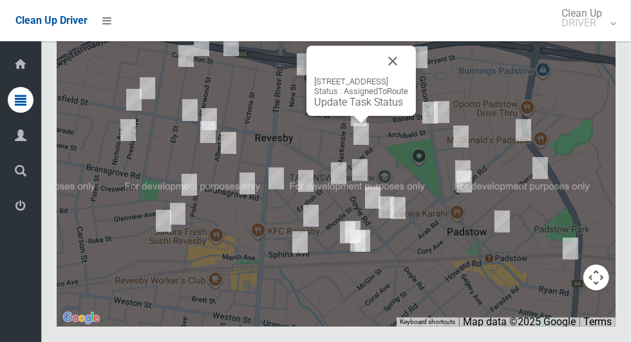
click at [408, 77] on button "Close" at bounding box center [392, 61] width 31 height 31
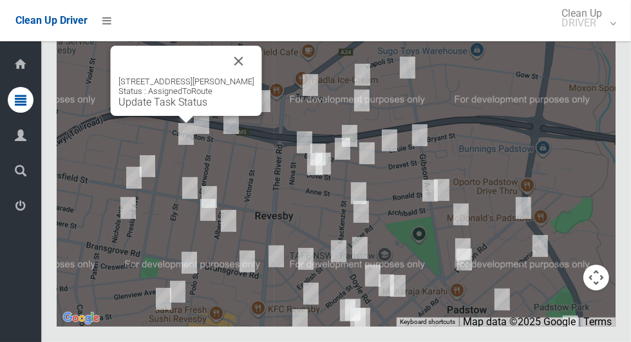
click at [233, 77] on button "Close" at bounding box center [238, 61] width 31 height 31
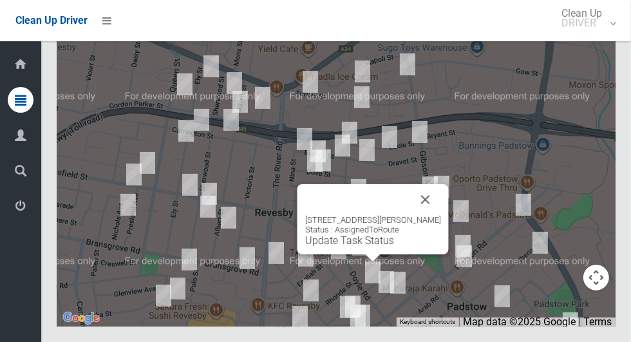
click at [427, 215] on button "Close" at bounding box center [425, 199] width 31 height 31
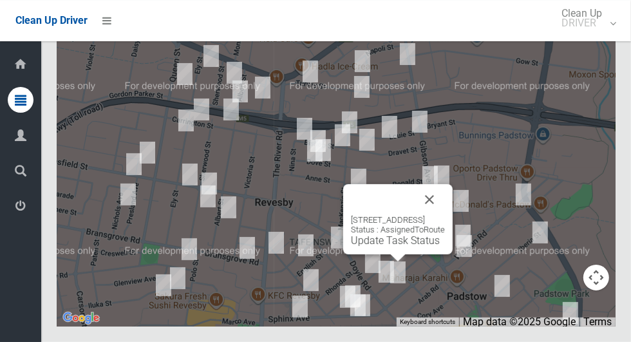
click at [445, 215] on button "Close" at bounding box center [429, 199] width 31 height 31
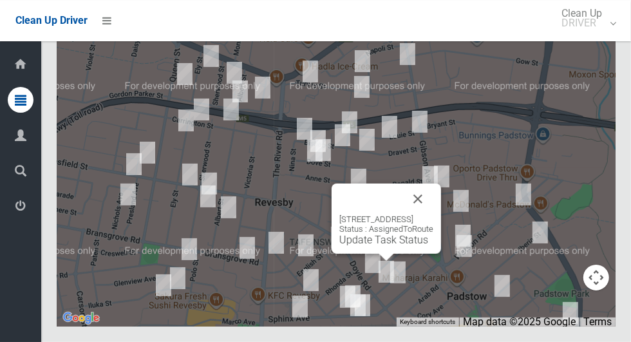
click at [433, 214] on button "Close" at bounding box center [417, 198] width 31 height 31
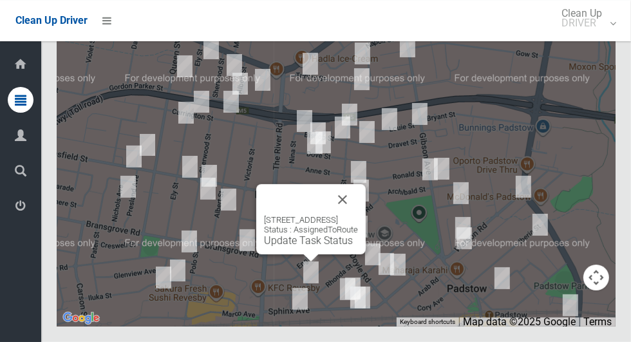
click at [358, 215] on button "Close" at bounding box center [342, 199] width 31 height 31
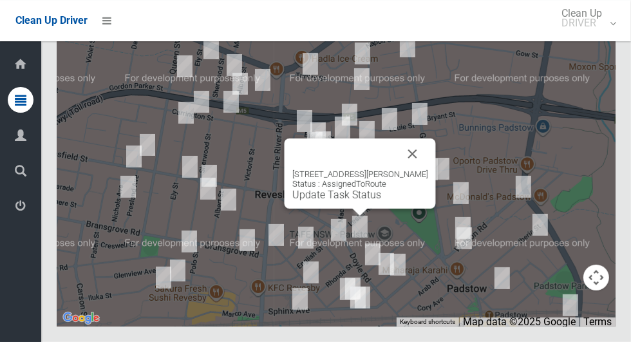
click at [416, 169] on button "Close" at bounding box center [412, 153] width 31 height 31
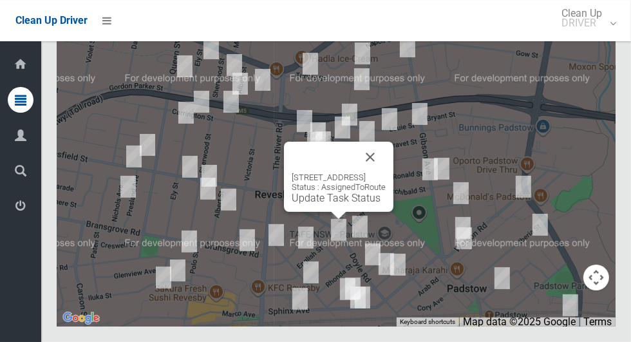
click at [385, 172] on button "Close" at bounding box center [370, 157] width 31 height 31
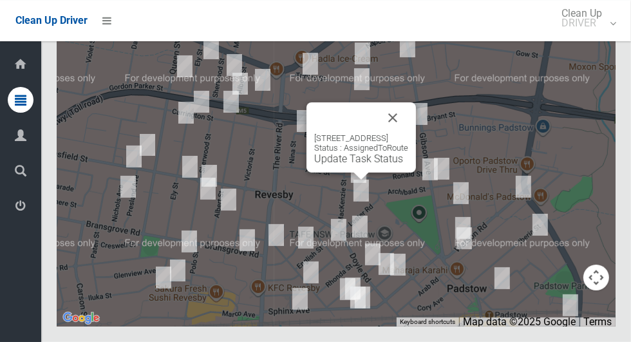
click at [416, 159] on div "4 Carotana Street, PADSTOW NSW 2211 Status : AssignedToRoute Update Task Status" at bounding box center [360, 137] width 109 height 70
click at [408, 133] on button "Close" at bounding box center [392, 117] width 31 height 31
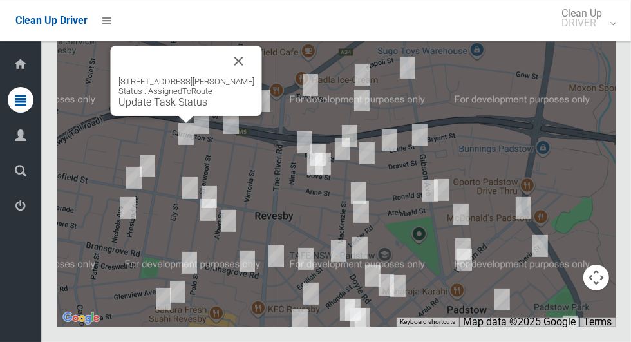
click at [234, 77] on button "Close" at bounding box center [238, 61] width 31 height 31
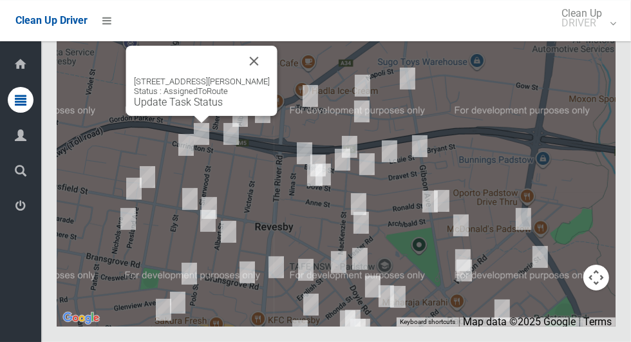
click at [270, 77] on button "Close" at bounding box center [254, 61] width 31 height 31
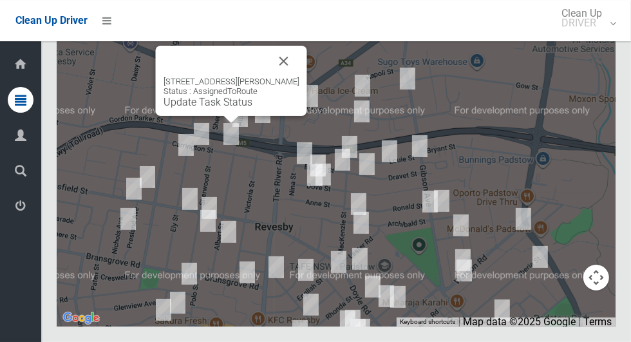
click at [289, 77] on button "Close" at bounding box center [283, 61] width 31 height 31
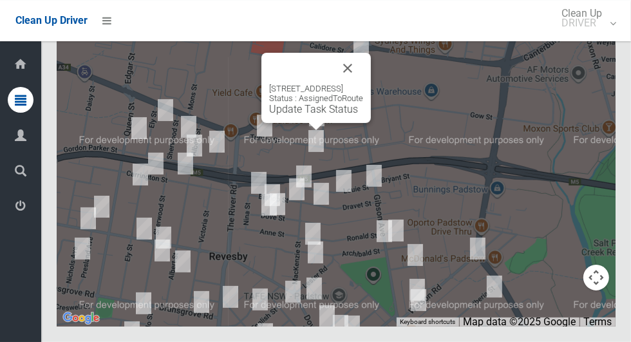
click at [363, 84] on button "Close" at bounding box center [347, 68] width 31 height 31
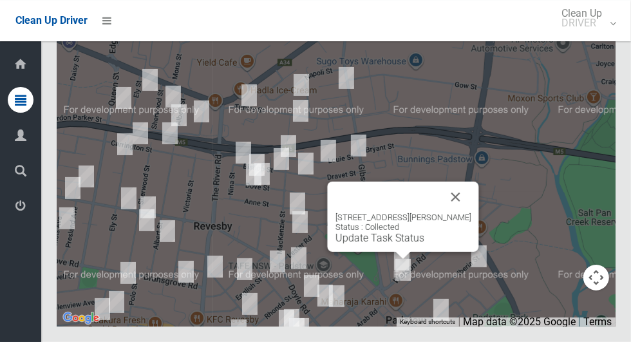
click at [456, 212] on button "Close" at bounding box center [455, 196] width 31 height 31
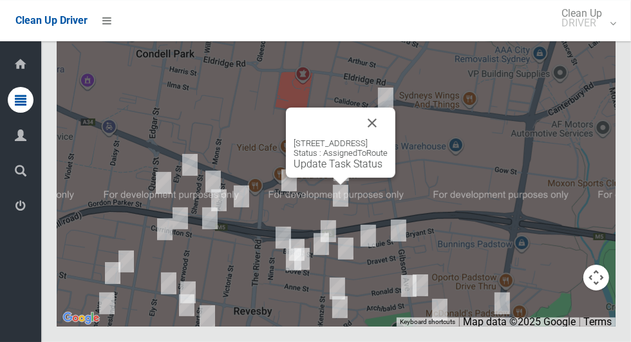
click at [387, 138] on button "Close" at bounding box center [371, 122] width 31 height 31
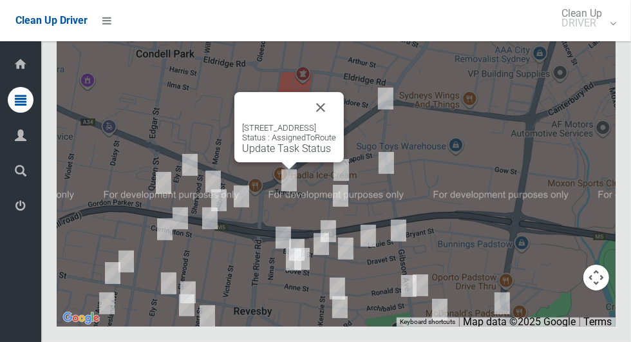
click at [336, 123] on button "Close" at bounding box center [320, 107] width 31 height 31
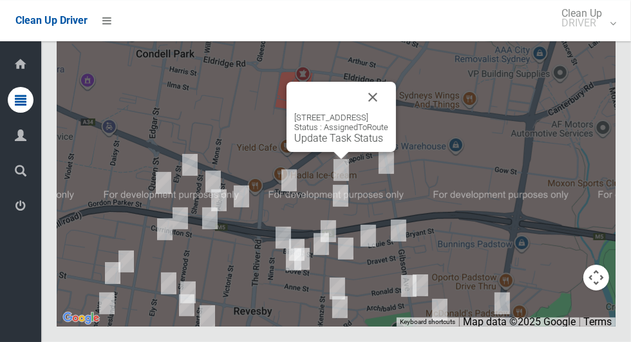
click at [342, 144] on link "Update Task Status" at bounding box center [338, 138] width 89 height 12
click at [328, 144] on link "Update Task Status" at bounding box center [338, 138] width 89 height 12
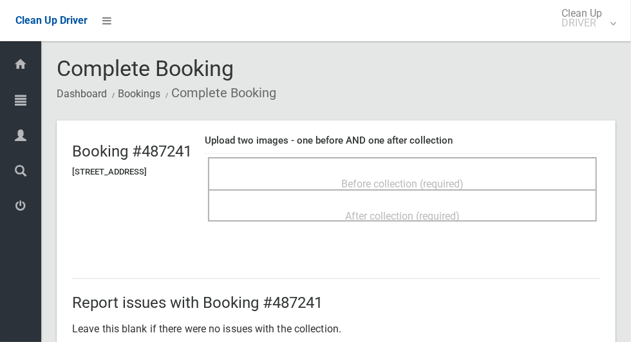
click at [531, 157] on div "Before collection (required)" at bounding box center [402, 173] width 389 height 32
click at [510, 176] on div "Before collection (required)" at bounding box center [402, 183] width 360 height 24
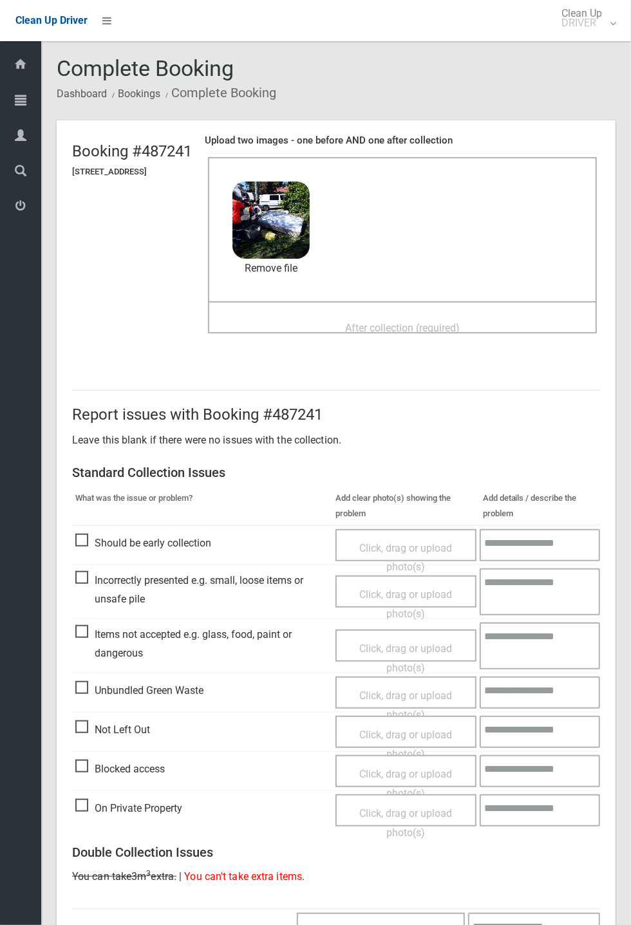
click at [485, 341] on th "Add details / describe the problem" at bounding box center [539, 506] width 120 height 38
click at [459, 333] on span "After collection (required)" at bounding box center [402, 328] width 115 height 12
click at [459, 324] on span "After collection (required)" at bounding box center [402, 328] width 115 height 12
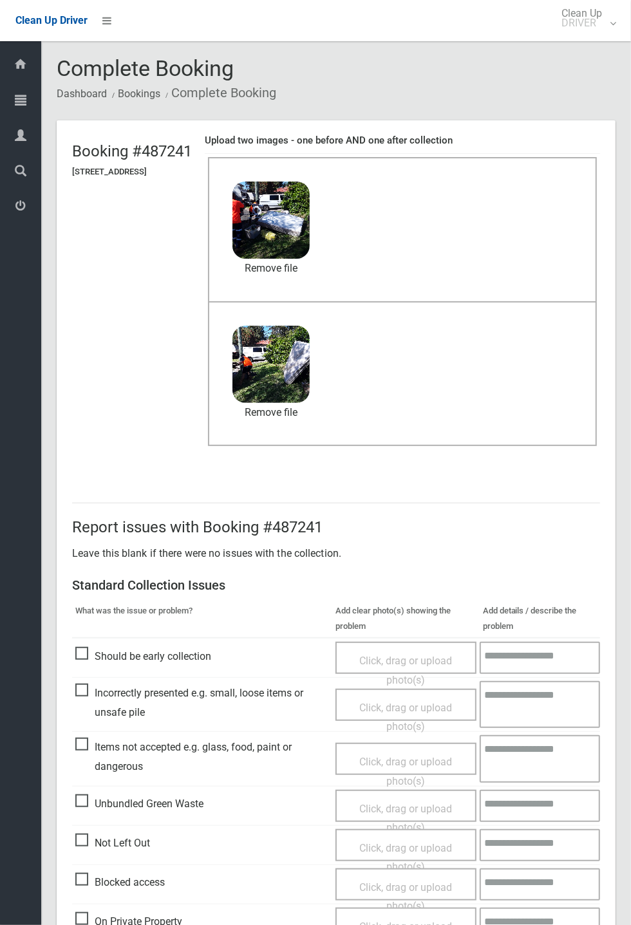
scroll to position [447, 0]
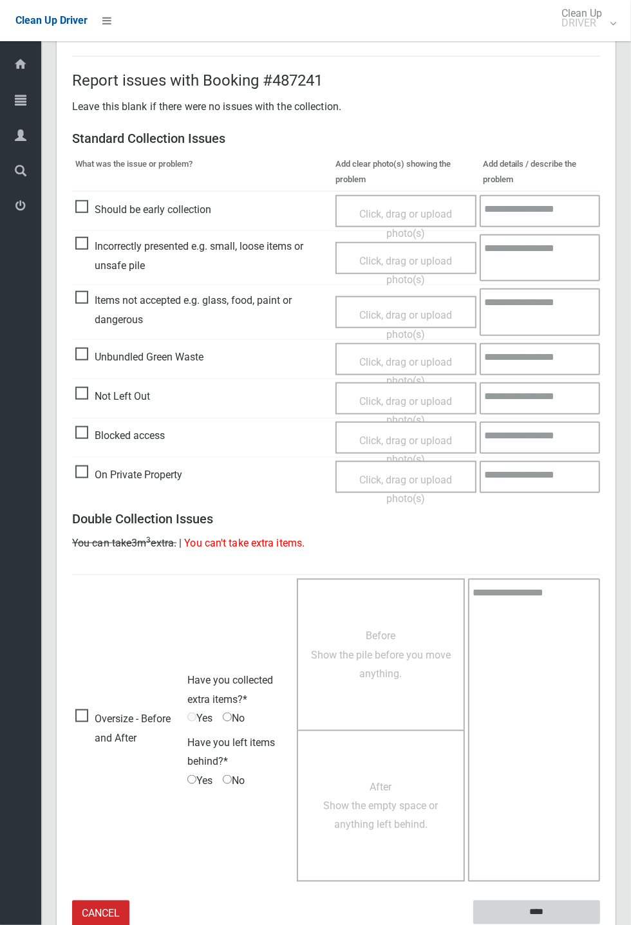
click at [600, 341] on input "****" at bounding box center [536, 912] width 127 height 24
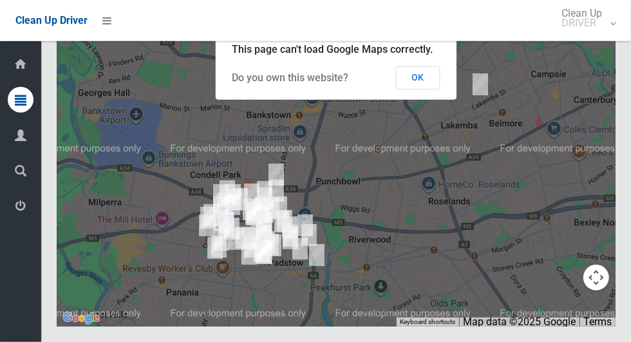
scroll to position [7911, 0]
click at [433, 89] on button "OK" at bounding box center [418, 77] width 44 height 23
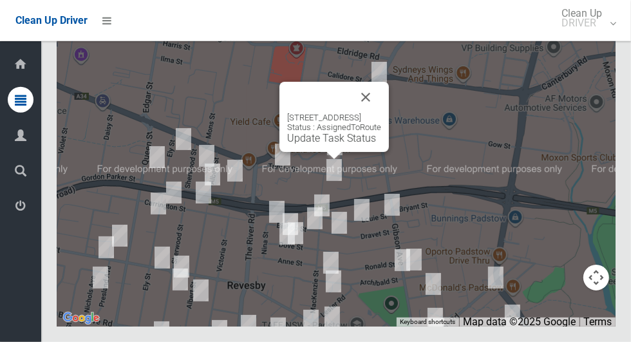
click at [381, 113] on button "Close" at bounding box center [365, 97] width 31 height 31
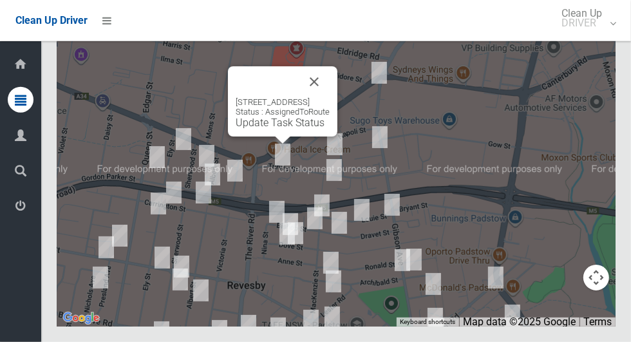
click at [329, 97] on button "Close" at bounding box center [314, 81] width 31 height 31
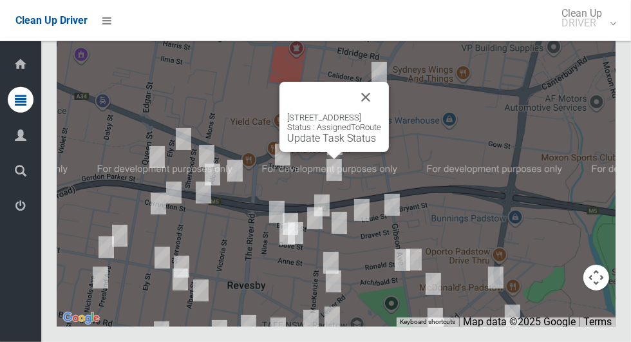
click at [381, 113] on button "Close" at bounding box center [365, 97] width 31 height 31
click at [330, 144] on link "Update Task Status" at bounding box center [331, 138] width 89 height 12
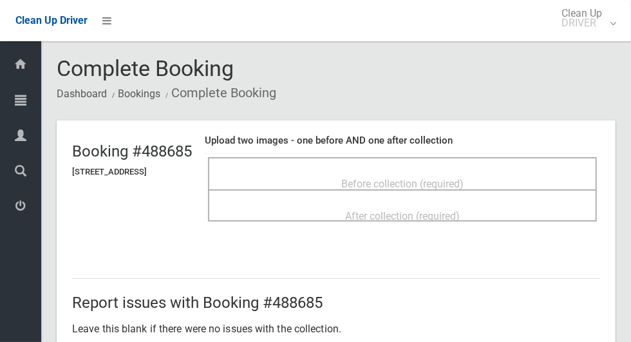
click at [463, 178] on span "Before collection (required)" at bounding box center [402, 184] width 122 height 12
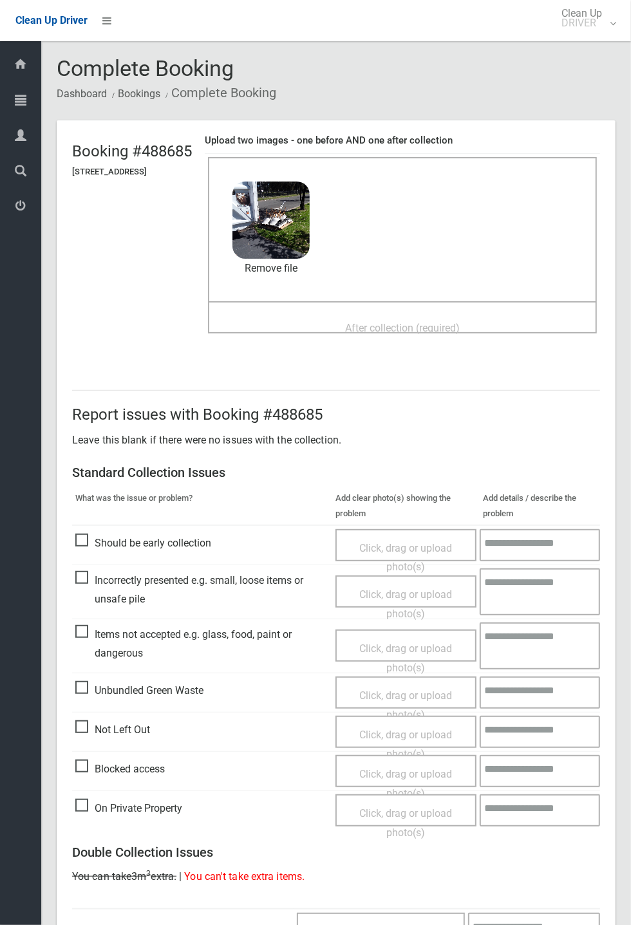
click at [459, 333] on span "After collection (required)" at bounding box center [402, 328] width 115 height 12
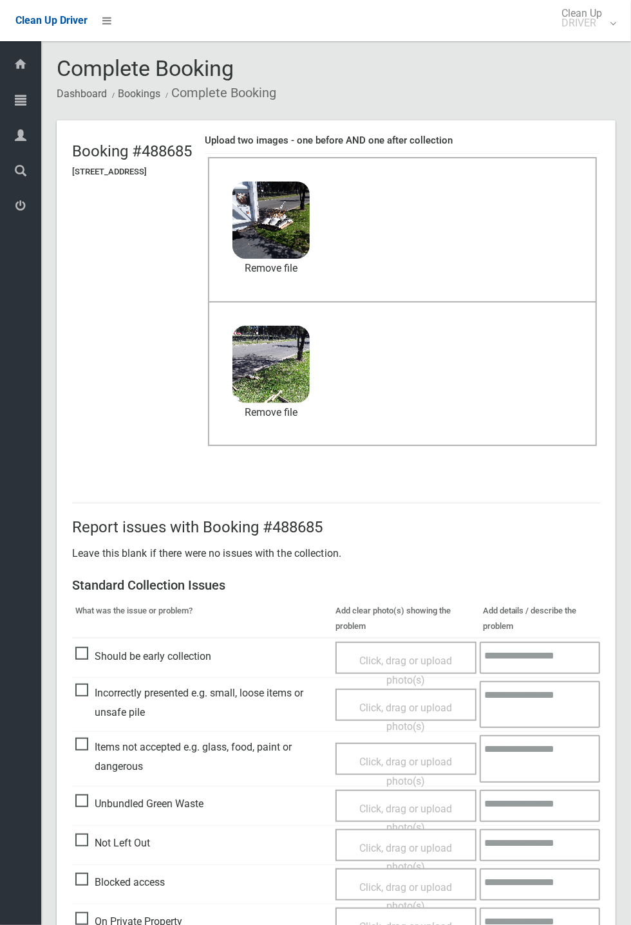
scroll to position [447, 0]
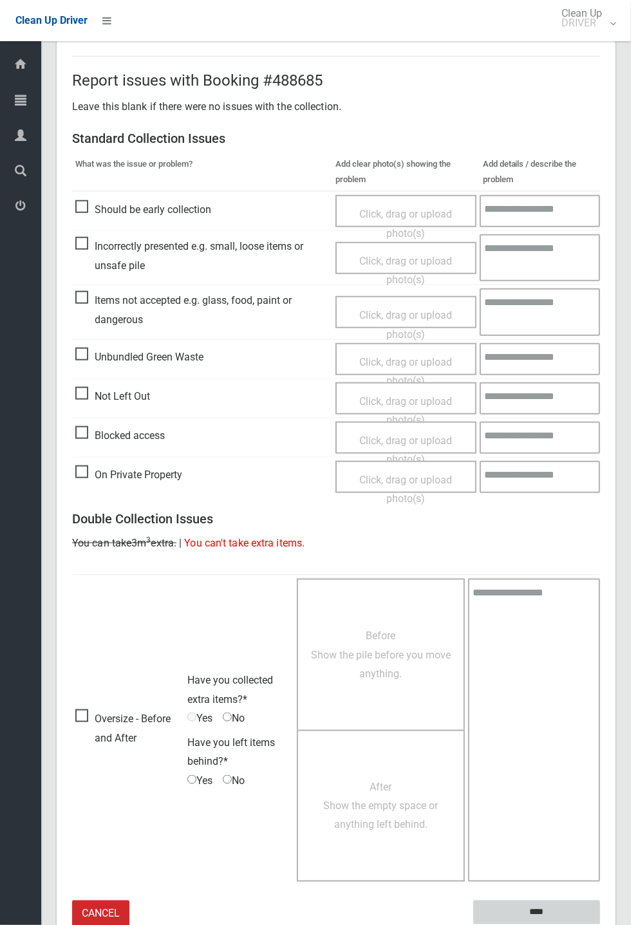
click at [535, 341] on input "****" at bounding box center [536, 912] width 127 height 24
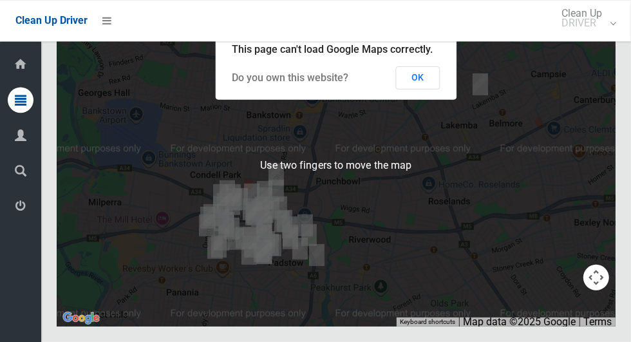
scroll to position [7906, 0]
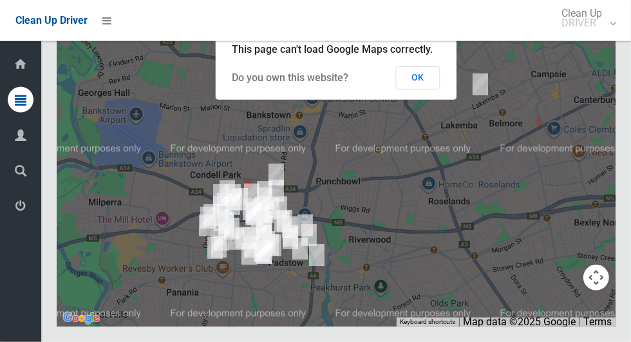
click at [425, 89] on button "OK" at bounding box center [418, 77] width 44 height 23
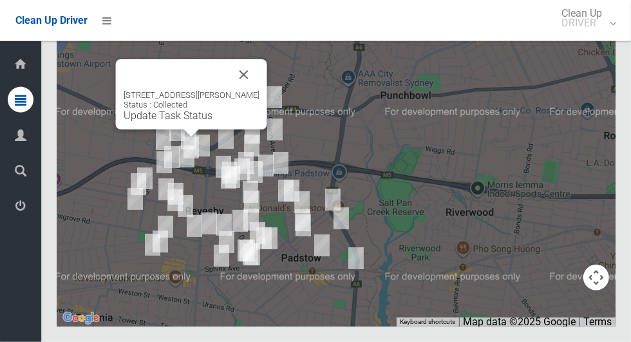
click at [247, 90] on button "Close" at bounding box center [243, 74] width 31 height 31
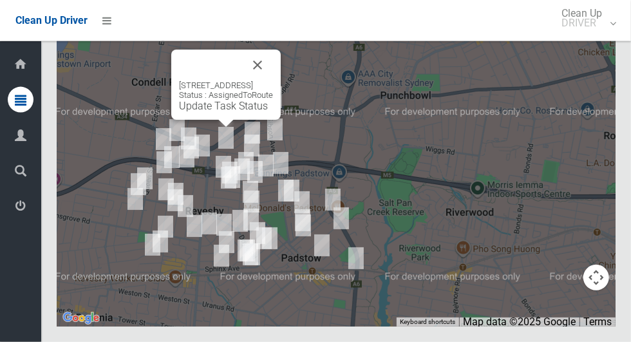
click at [220, 112] on link "Update Task Status" at bounding box center [223, 106] width 89 height 12
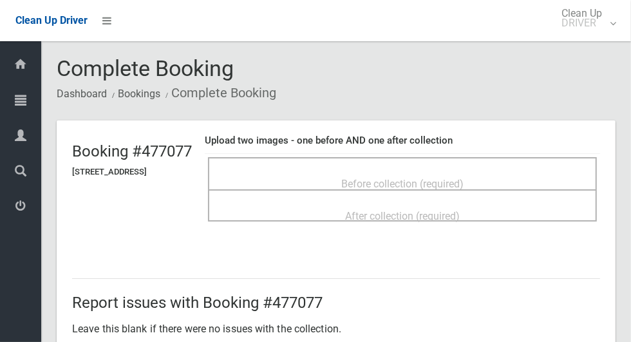
click at [463, 180] on span "Before collection (required)" at bounding box center [402, 184] width 122 height 12
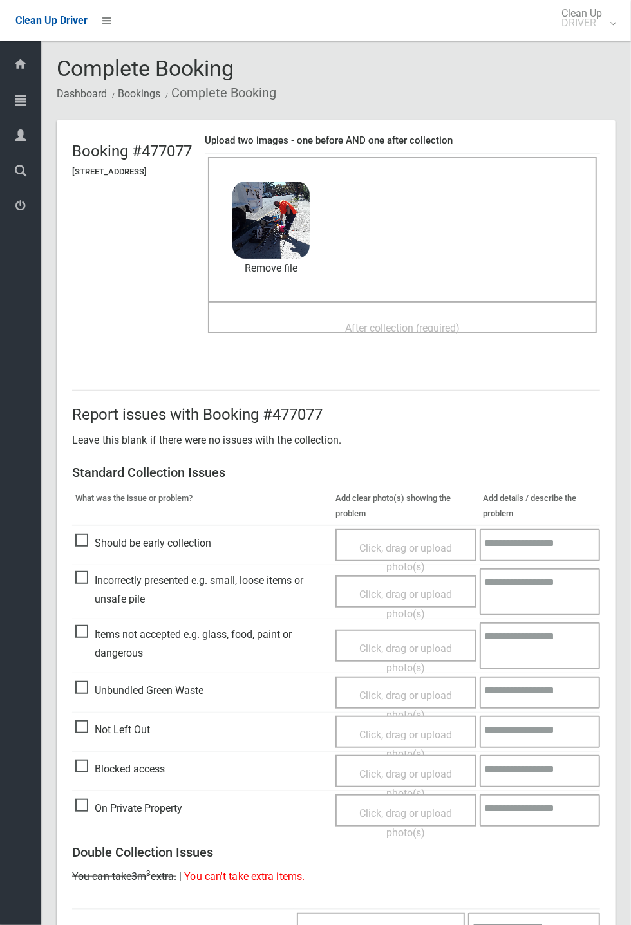
scroll to position [48, 0]
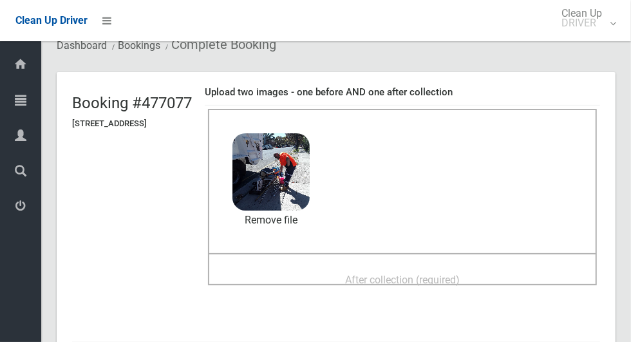
click at [446, 274] on span "After collection (required)" at bounding box center [402, 279] width 115 height 12
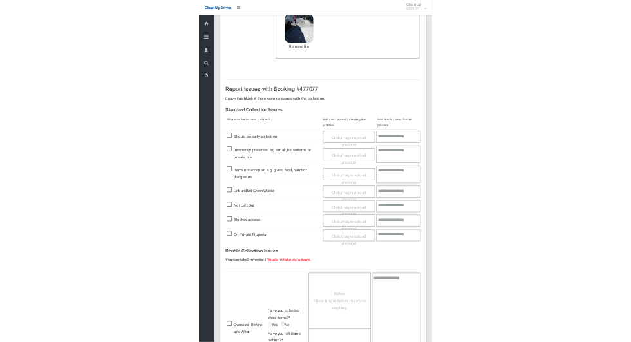
scroll to position [447, 0]
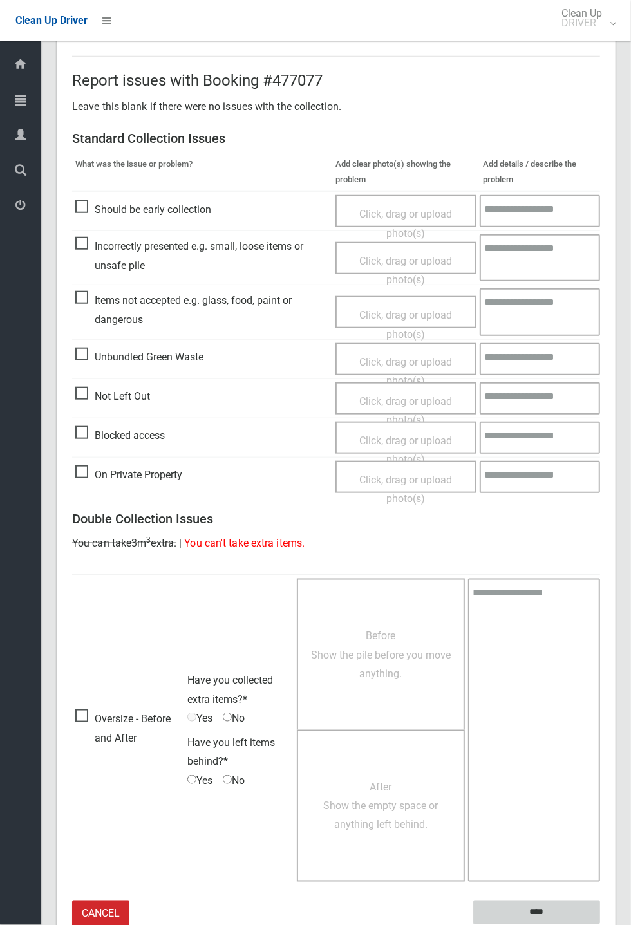
click at [600, 341] on input "****" at bounding box center [536, 912] width 127 height 24
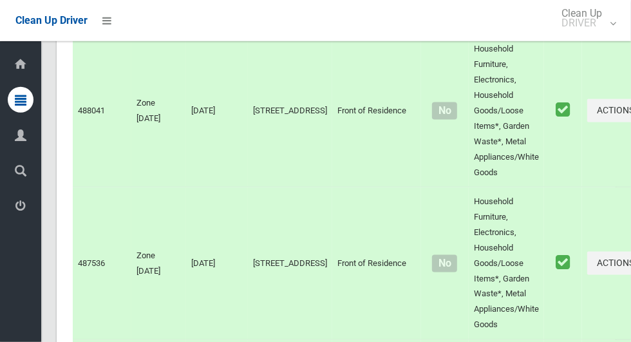
scroll to position [7911, 0]
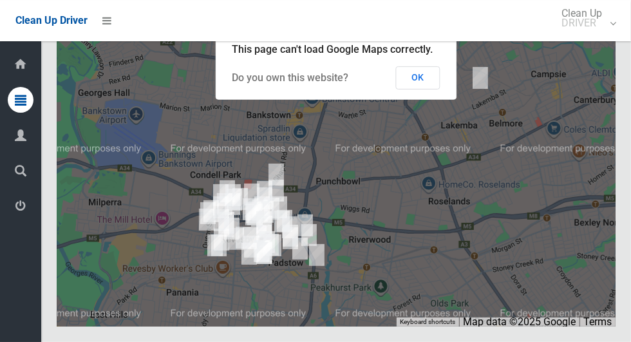
click at [421, 89] on button "OK" at bounding box center [418, 77] width 44 height 23
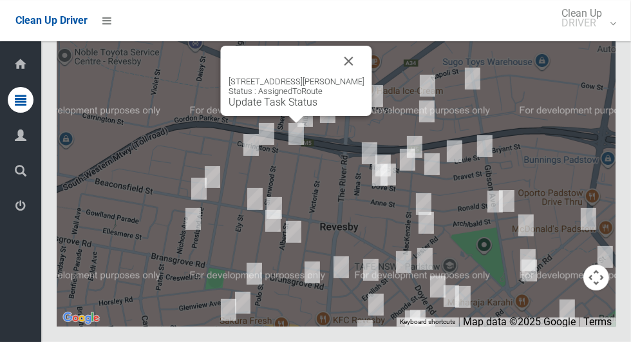
click at [359, 77] on button "Close" at bounding box center [348, 61] width 31 height 31
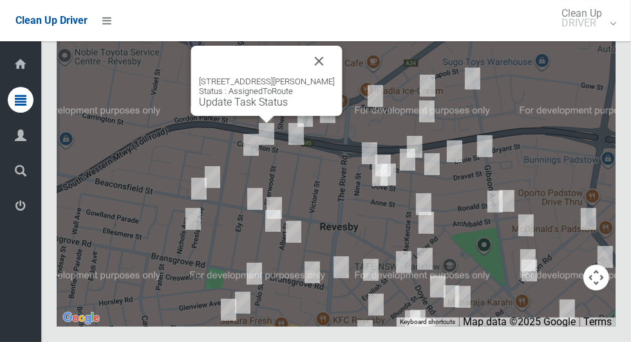
click at [335, 77] on button "Close" at bounding box center [319, 61] width 31 height 31
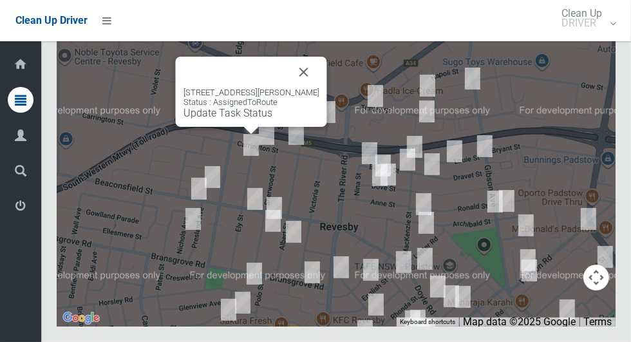
click at [308, 88] on button "Close" at bounding box center [303, 72] width 31 height 31
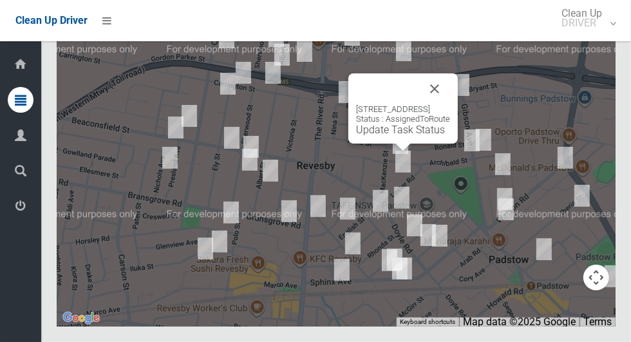
click at [450, 104] on button "Close" at bounding box center [434, 88] width 31 height 31
click at [388, 136] on link "Update Task Status" at bounding box center [400, 130] width 89 height 12
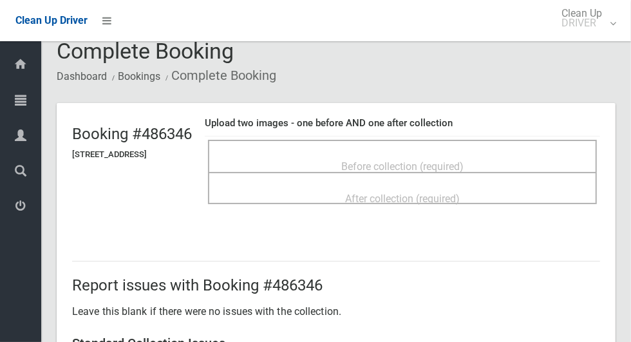
scroll to position [16, 0]
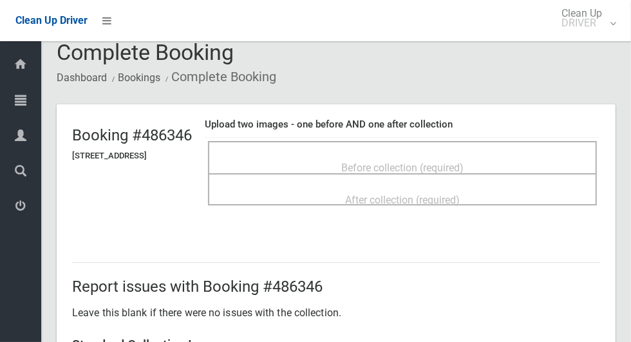
click at [499, 163] on div "Before collection (required)" at bounding box center [402, 167] width 360 height 24
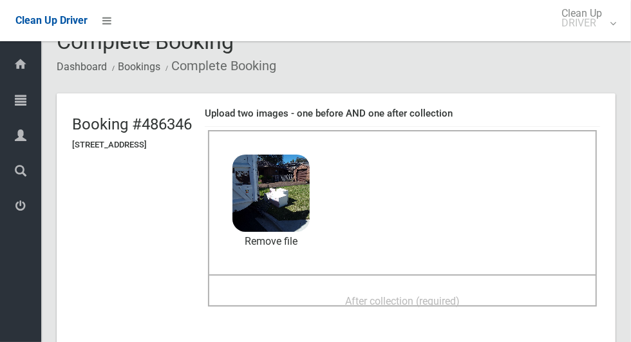
scroll to position [56, 0]
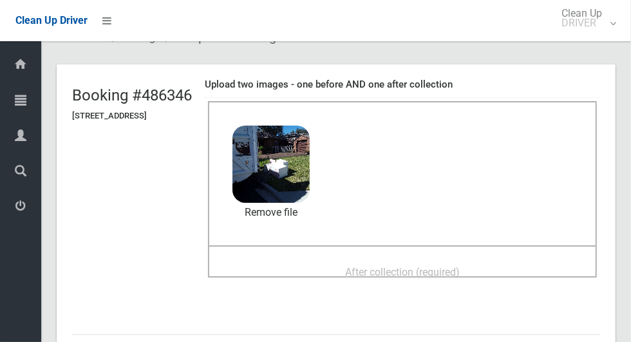
click at [504, 264] on div "After collection (required)" at bounding box center [402, 271] width 360 height 24
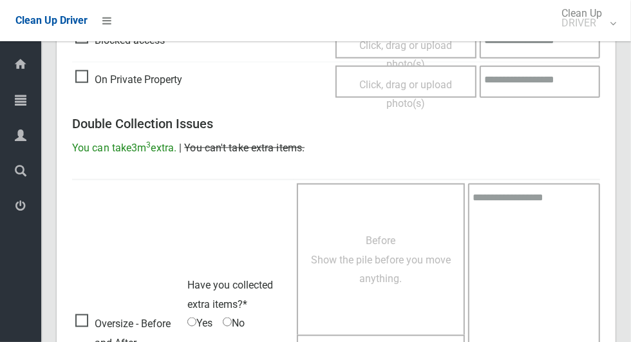
scroll to position [1053, 0]
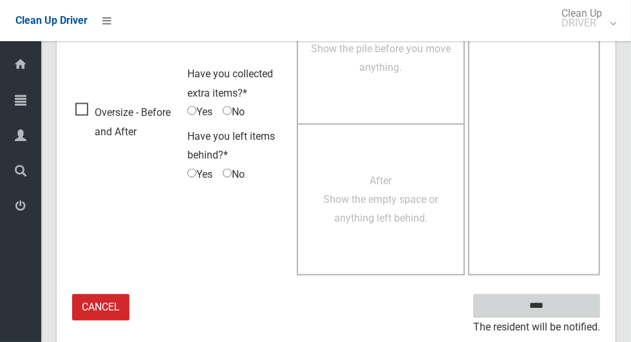
click at [577, 304] on input "****" at bounding box center [536, 306] width 127 height 24
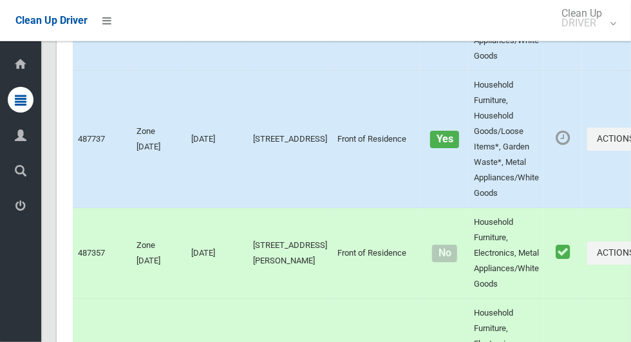
scroll to position [7911, 0]
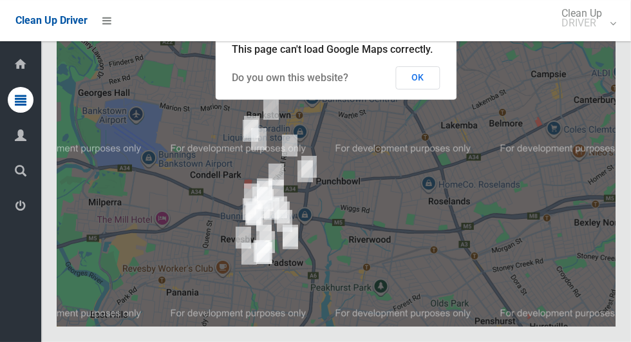
click at [433, 89] on button "OK" at bounding box center [418, 77] width 44 height 23
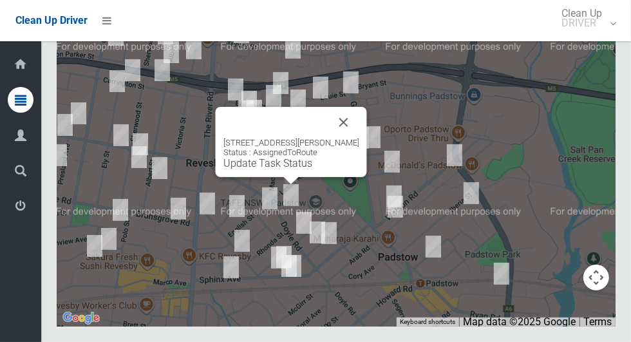
click at [345, 138] on button "Close" at bounding box center [343, 122] width 31 height 31
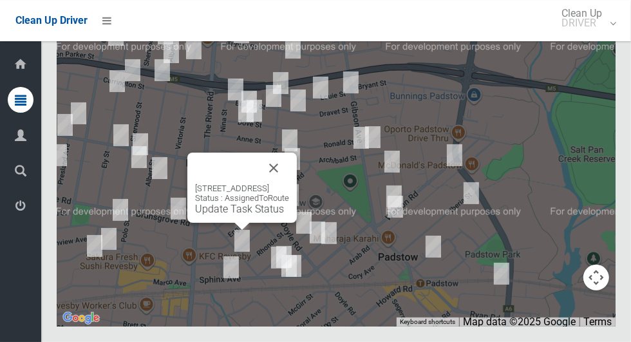
click at [289, 183] on button "Close" at bounding box center [273, 167] width 31 height 31
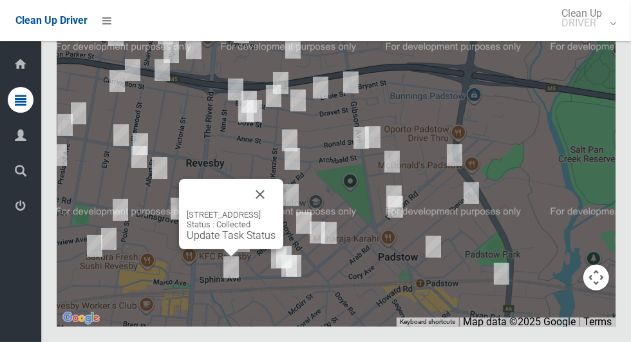
click at [275, 210] on button "Close" at bounding box center [260, 194] width 31 height 31
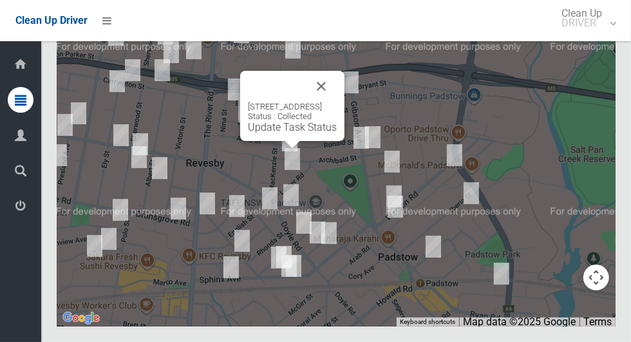
click at [337, 102] on button "Close" at bounding box center [321, 86] width 31 height 31
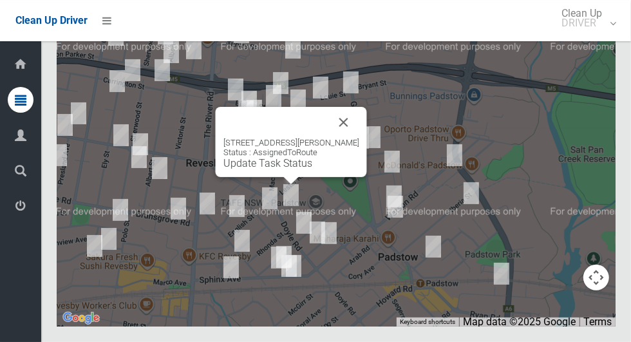
click at [354, 138] on button "Close" at bounding box center [343, 122] width 31 height 31
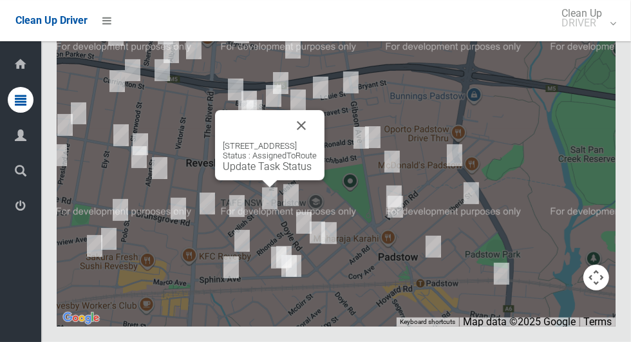
click at [317, 141] on button "Close" at bounding box center [301, 125] width 31 height 31
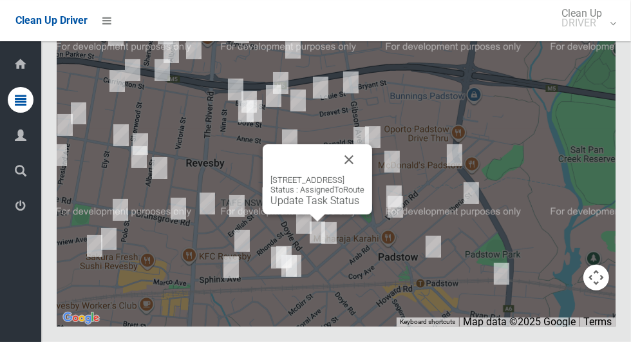
click at [364, 175] on button "Close" at bounding box center [348, 159] width 31 height 31
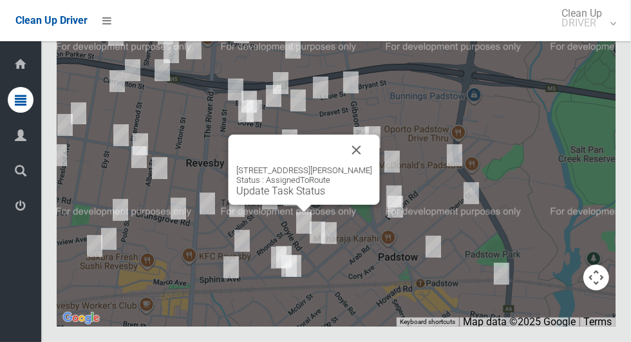
click at [370, 185] on div "73 Doyle Road, REVESBY NSW 2212 Status : AssignedToRoute Update Task Status" at bounding box center [303, 169] width 151 height 70
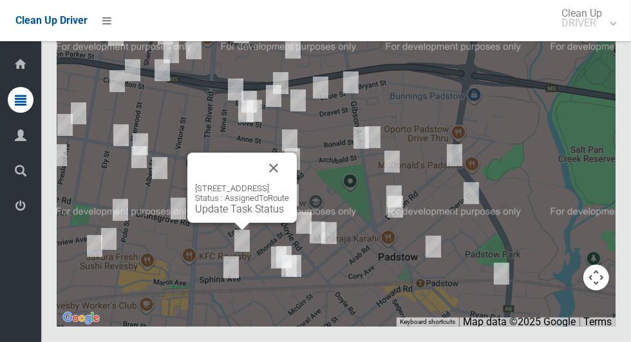
click at [289, 183] on button "Close" at bounding box center [273, 167] width 31 height 31
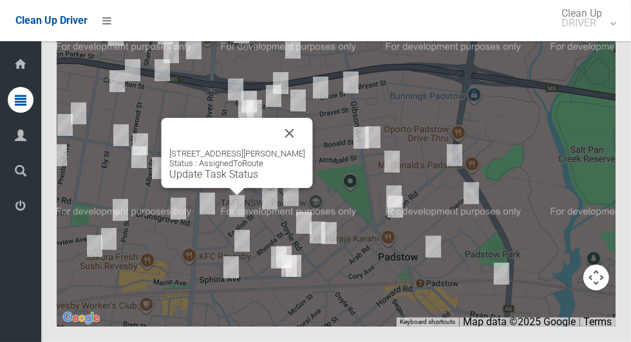
click at [284, 149] on button "Close" at bounding box center [289, 133] width 31 height 31
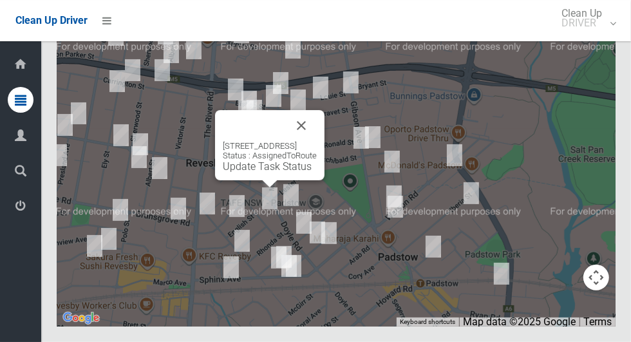
click at [317, 141] on button "Close" at bounding box center [301, 125] width 31 height 31
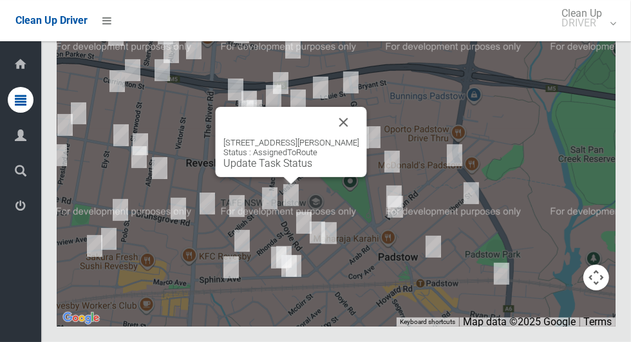
click at [277, 169] on link "Update Task Status" at bounding box center [267, 163] width 89 height 12
click at [281, 177] on div "49 Doyle Road, REVESBY NSW 2212 Status : AssignedToRoute Update Task Status" at bounding box center [291, 142] width 151 height 70
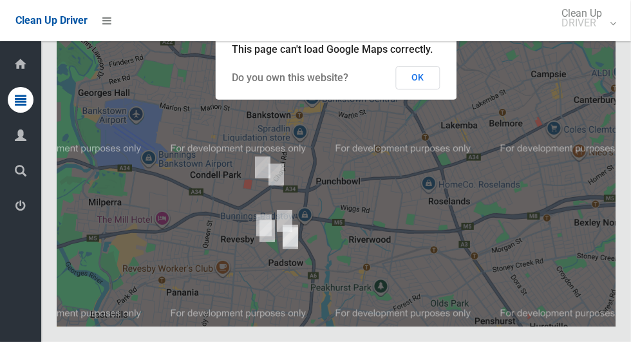
scroll to position [7911, 0]
click at [423, 89] on button "OK" at bounding box center [418, 77] width 44 height 23
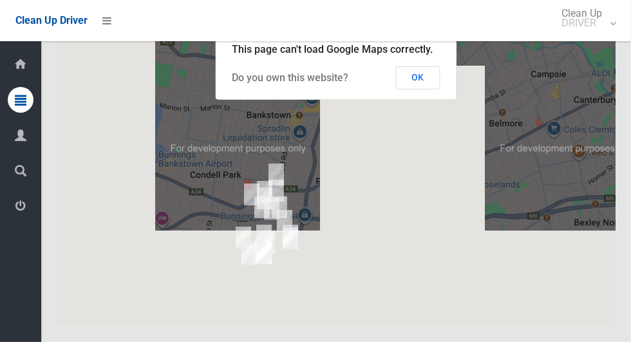
click at [433, 89] on button "OK" at bounding box center [418, 77] width 44 height 23
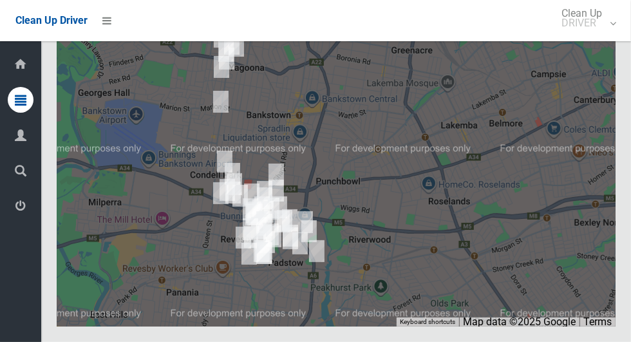
scroll to position [7911, 0]
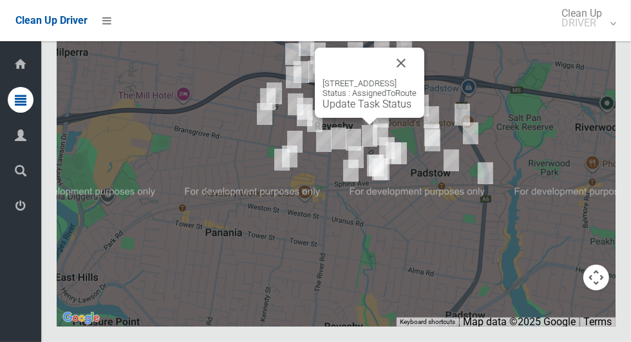
click at [416, 78] on button "Close" at bounding box center [400, 63] width 31 height 31
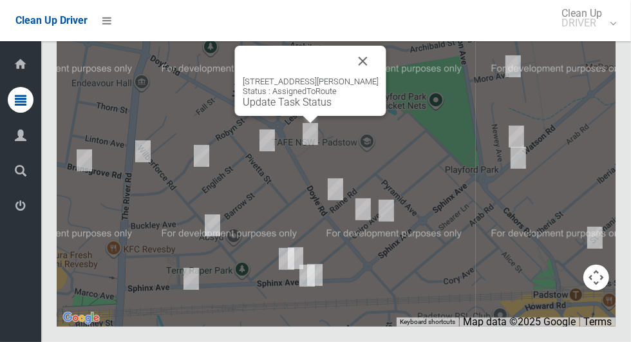
click at [299, 108] on link "Update Task Status" at bounding box center [287, 102] width 89 height 12
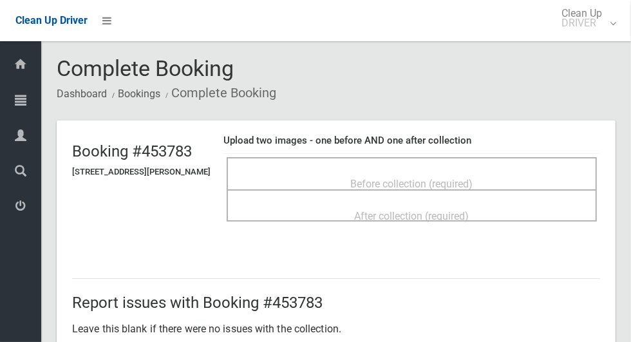
click at [504, 178] on div "Before collection (required)" at bounding box center [412, 183] width 342 height 24
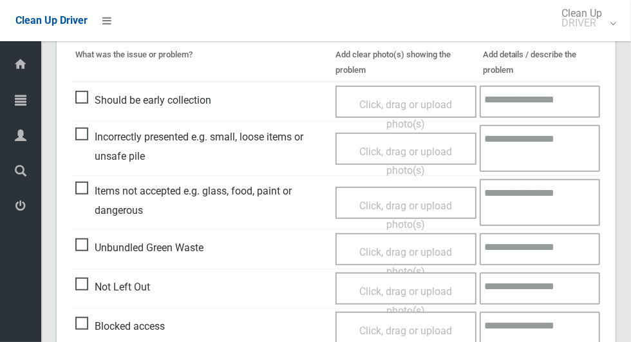
scroll to position [335, 0]
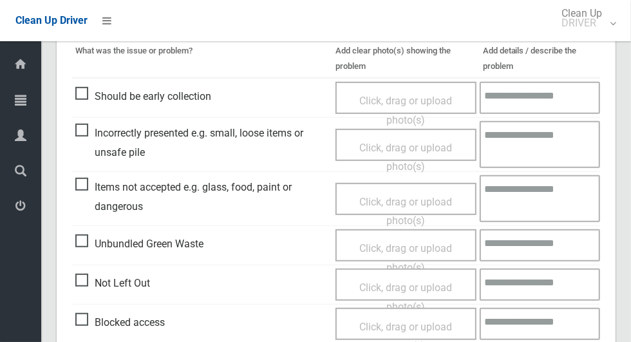
click at [84, 275] on span "Not Left Out" at bounding box center [112, 282] width 75 height 19
click at [430, 288] on span "Click, drag or upload photo(s)" at bounding box center [405, 297] width 93 height 32
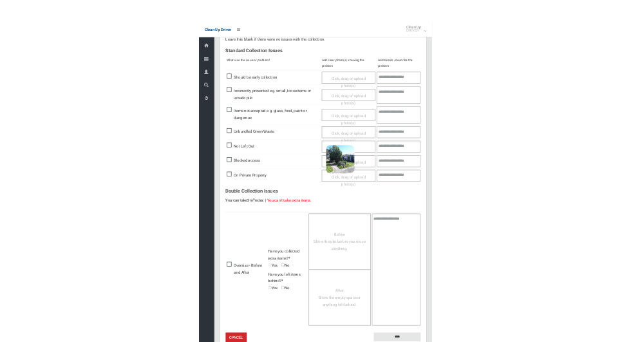
scroll to position [224, 0]
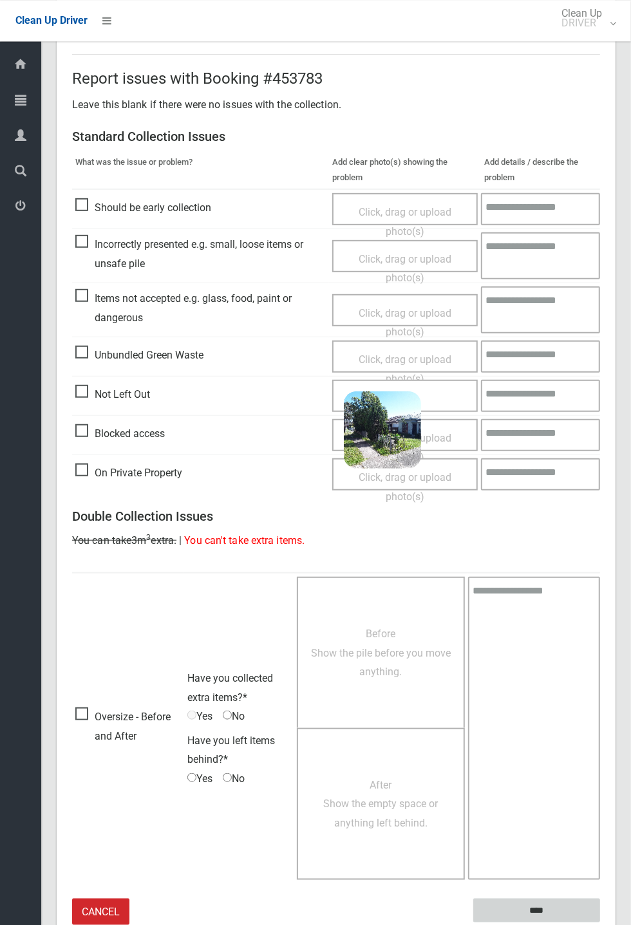
click at [600, 341] on input "****" at bounding box center [536, 910] width 127 height 24
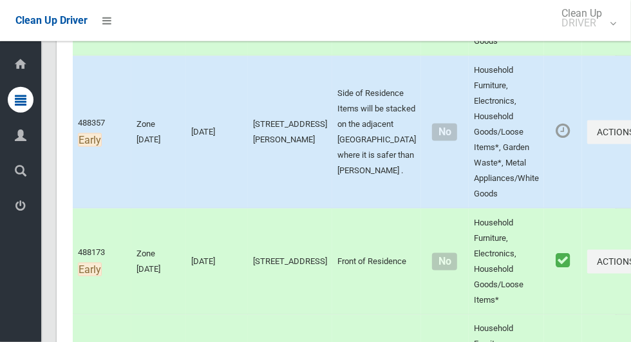
scroll to position [955, 0]
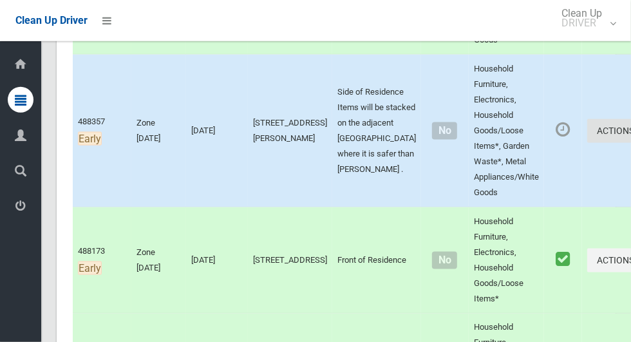
click at [587, 134] on button "Actions" at bounding box center [618, 131] width 62 height 24
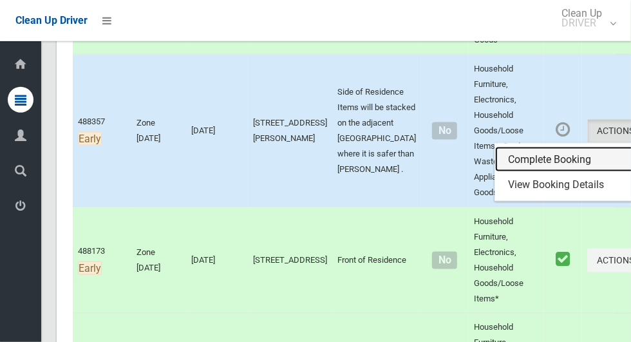
click at [510, 163] on link "Complete Booking" at bounding box center [571, 160] width 153 height 26
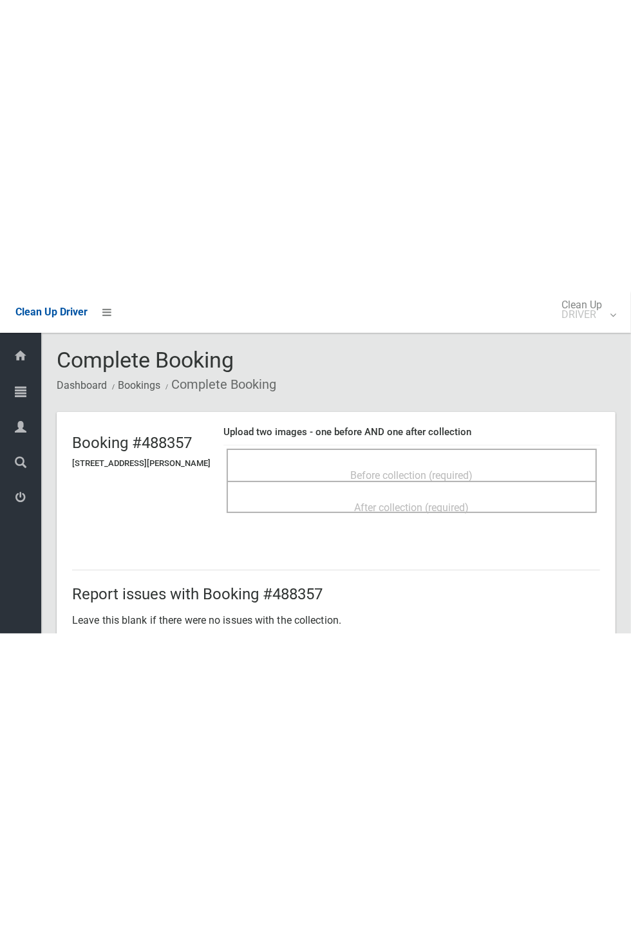
scroll to position [1, 0]
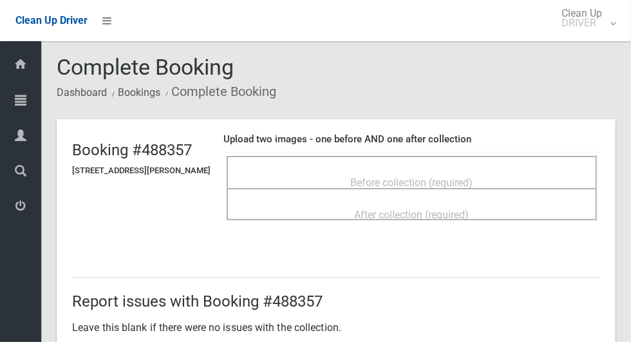
click at [472, 176] on span "Before collection (required)" at bounding box center [412, 182] width 122 height 12
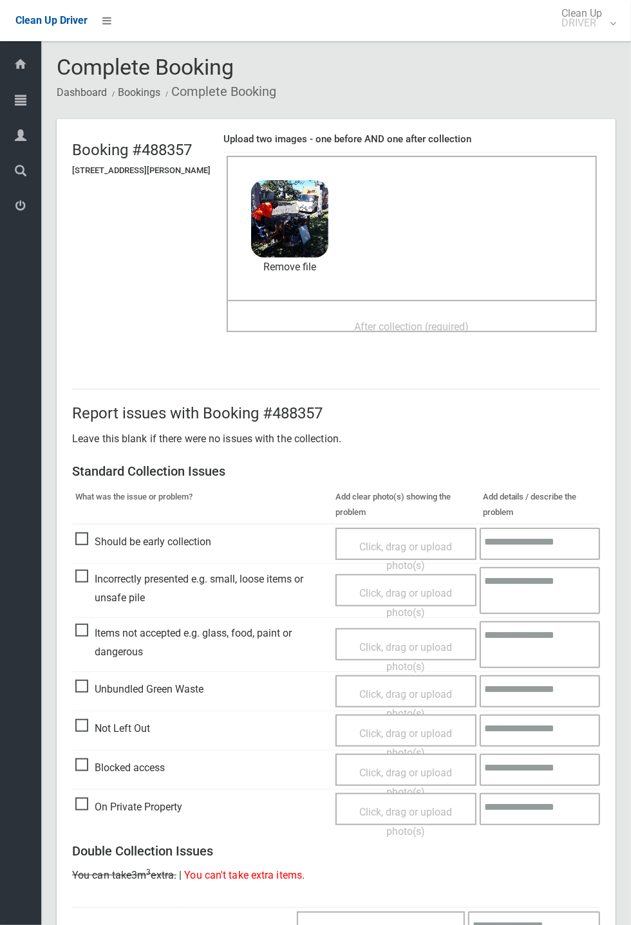
click at [447, 320] on span "After collection (required)" at bounding box center [412, 326] width 115 height 12
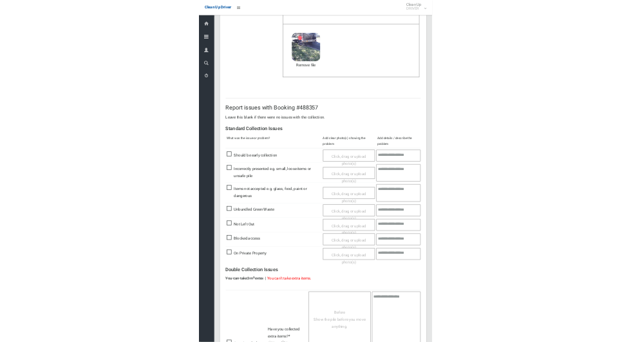
scroll to position [447, 0]
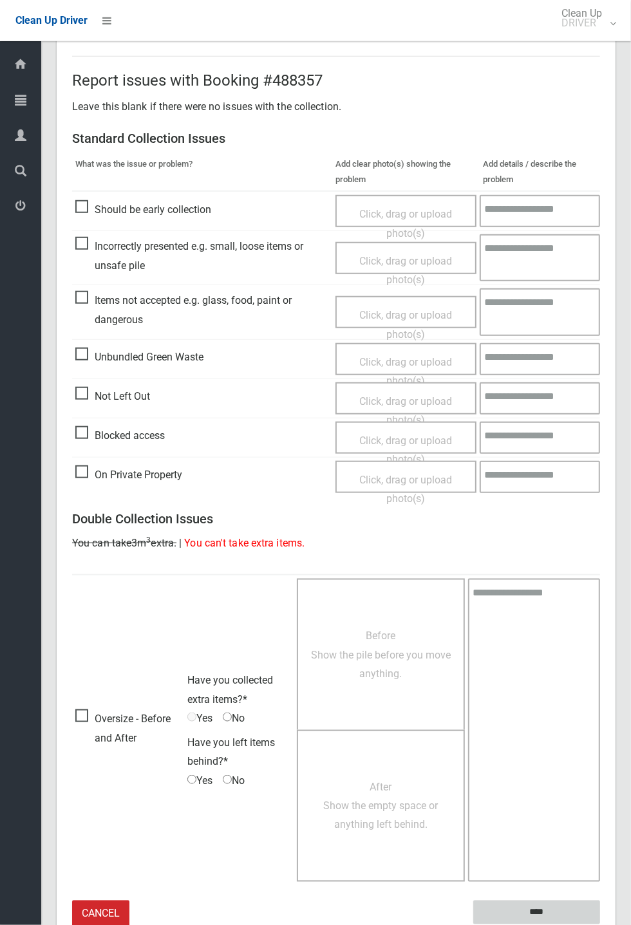
click at [600, 341] on input "****" at bounding box center [536, 912] width 127 height 24
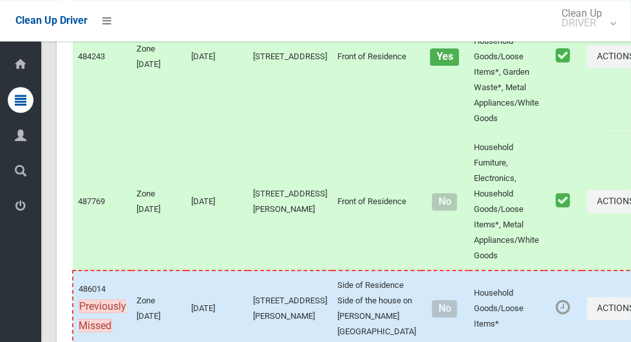
scroll to position [7911, 0]
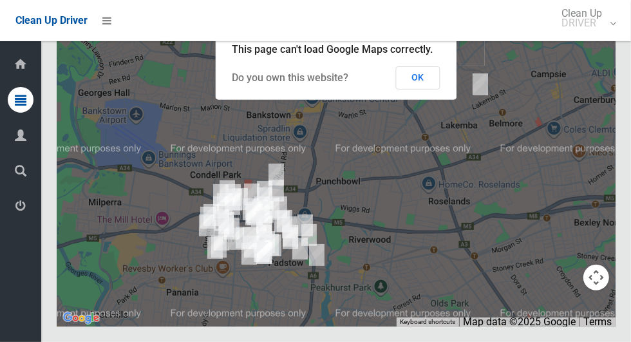
click at [433, 89] on button "OK" at bounding box center [418, 77] width 44 height 23
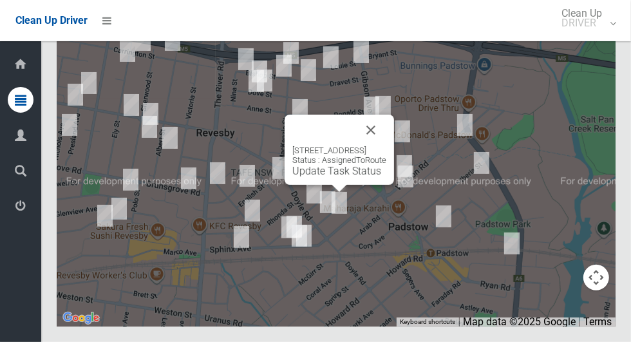
click at [386, 145] on button "Close" at bounding box center [370, 130] width 31 height 31
click at [328, 177] on link "Update Task Status" at bounding box center [336, 171] width 89 height 12
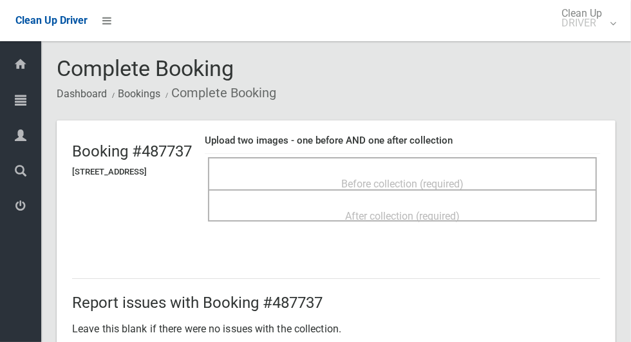
click at [463, 178] on span "Before collection (required)" at bounding box center [402, 184] width 122 height 12
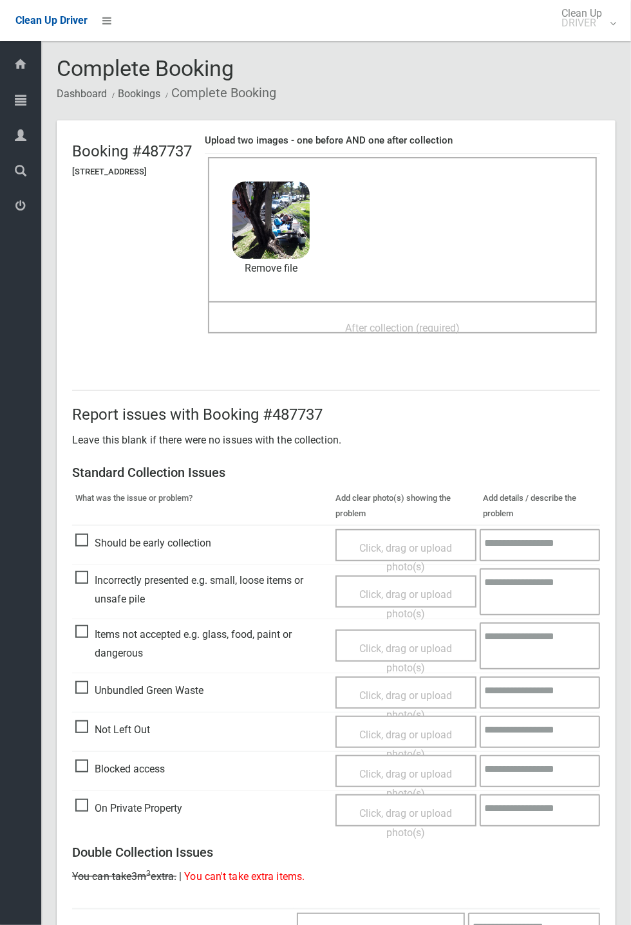
click at [444, 322] on span "After collection (required)" at bounding box center [402, 328] width 115 height 12
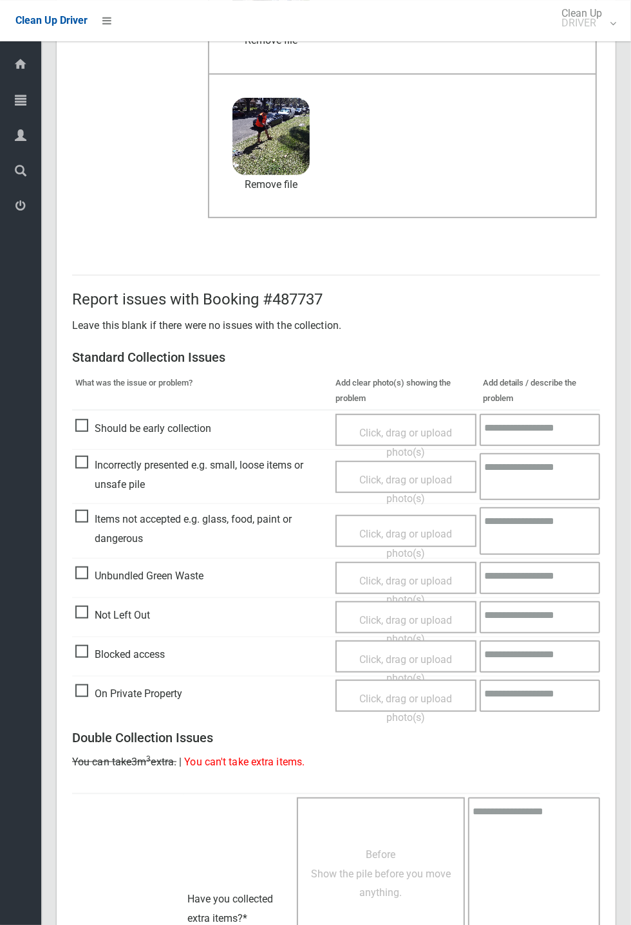
scroll to position [447, 0]
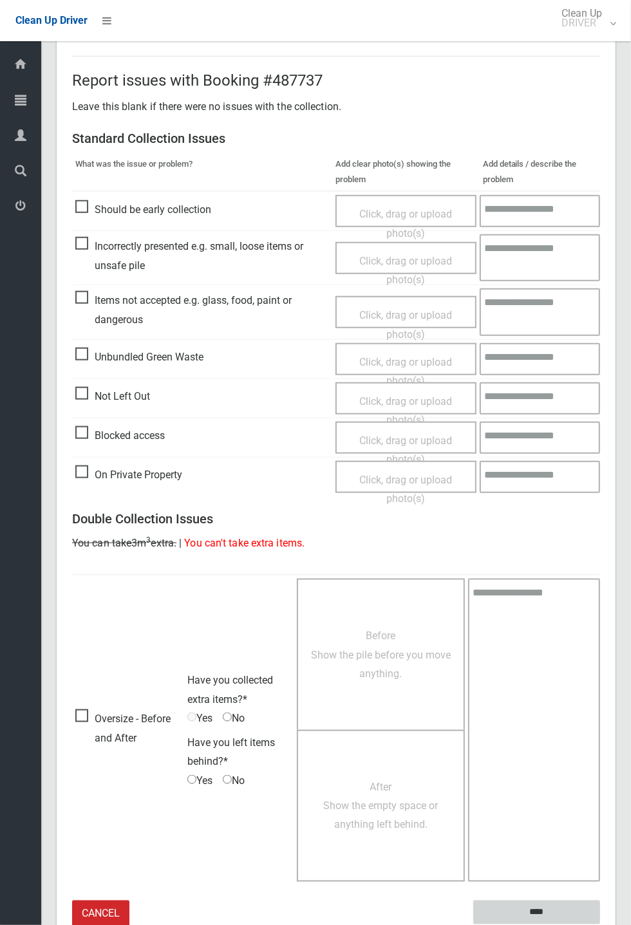
click at [600, 341] on input "****" at bounding box center [536, 912] width 127 height 24
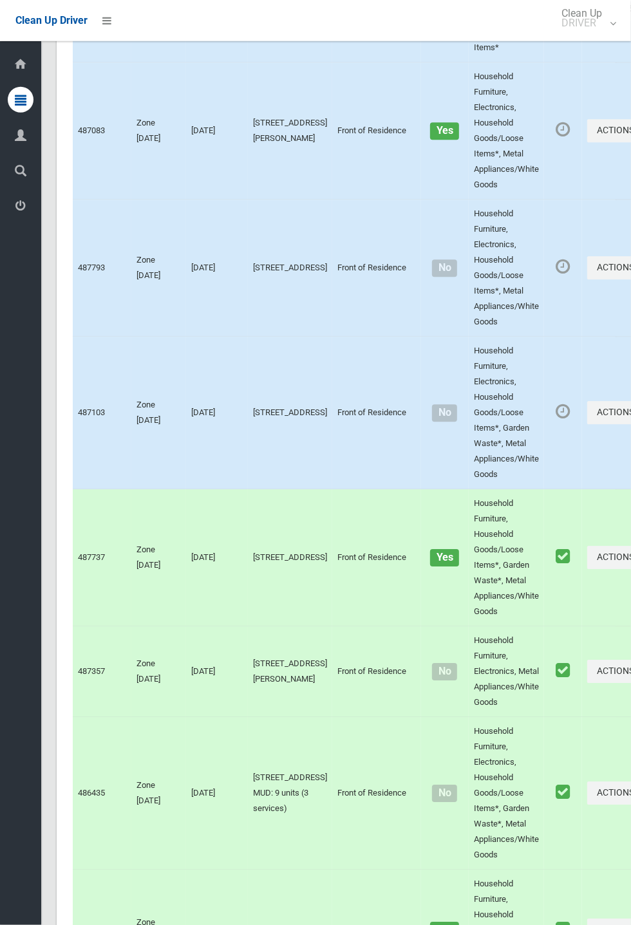
scroll to position [4252, 0]
click at [630, 423] on button "Actions" at bounding box center [618, 411] width 62 height 24
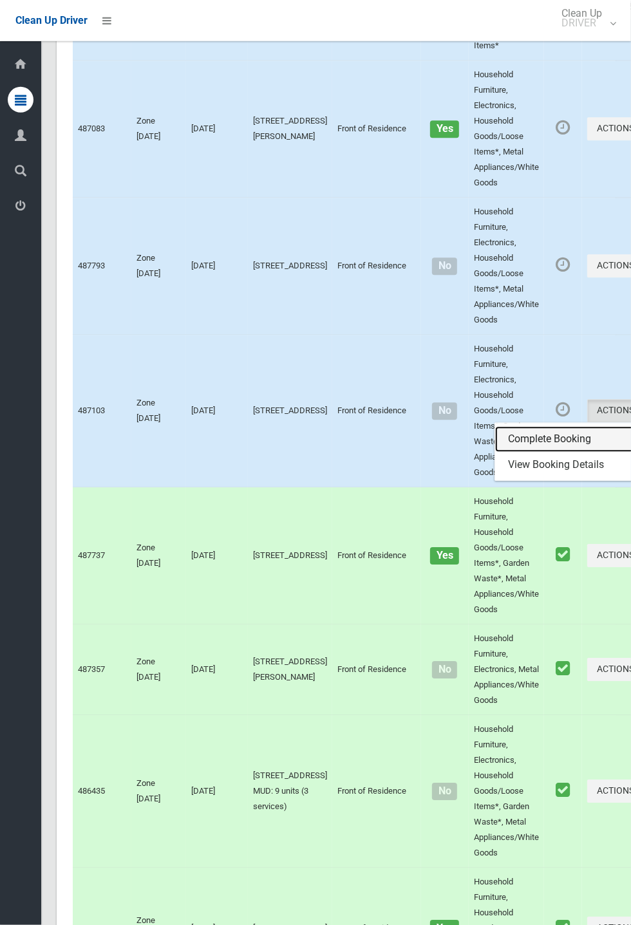
click at [536, 452] on link "Complete Booking" at bounding box center [571, 439] width 153 height 26
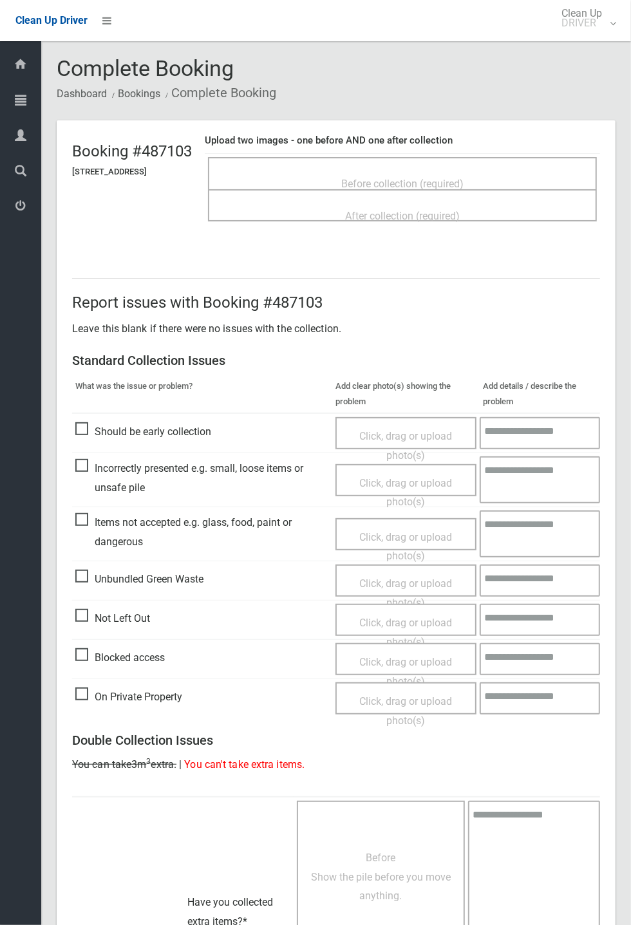
click at [510, 217] on div "After collection (required)" at bounding box center [402, 215] width 360 height 24
click at [360, 188] on span "Before collection (required)" at bounding box center [402, 184] width 122 height 12
click at [369, 179] on span "Before collection (required)" at bounding box center [402, 184] width 122 height 12
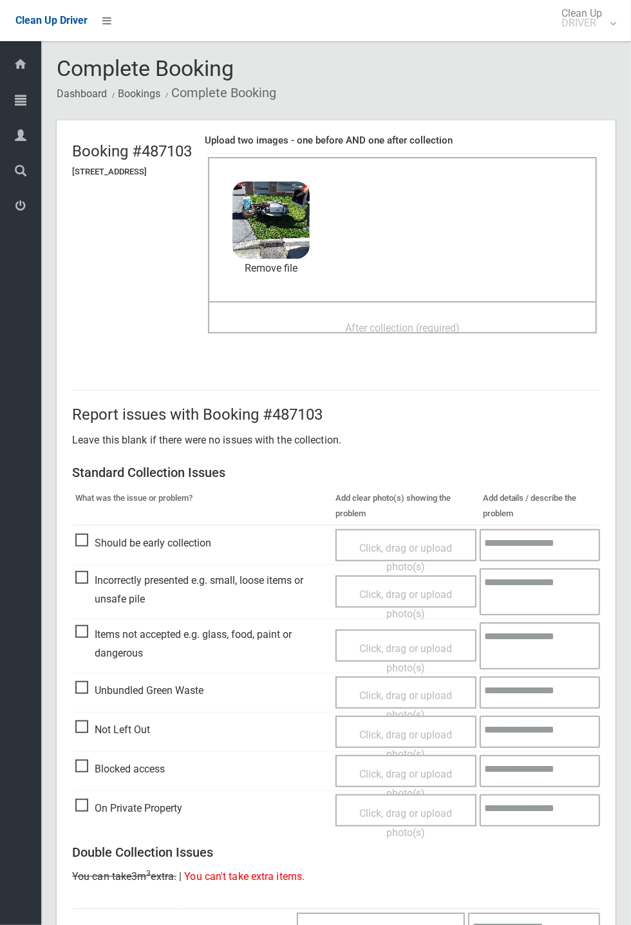
click at [438, 322] on span "After collection (required)" at bounding box center [402, 328] width 115 height 12
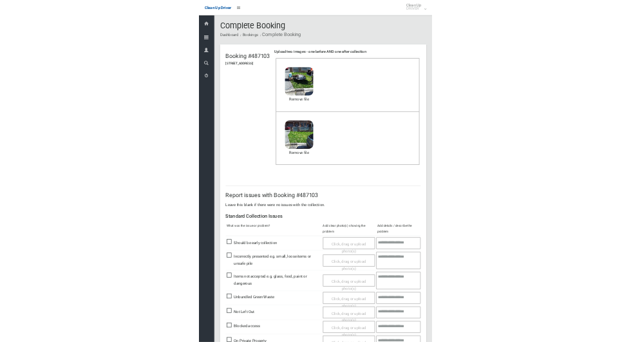
scroll to position [447, 0]
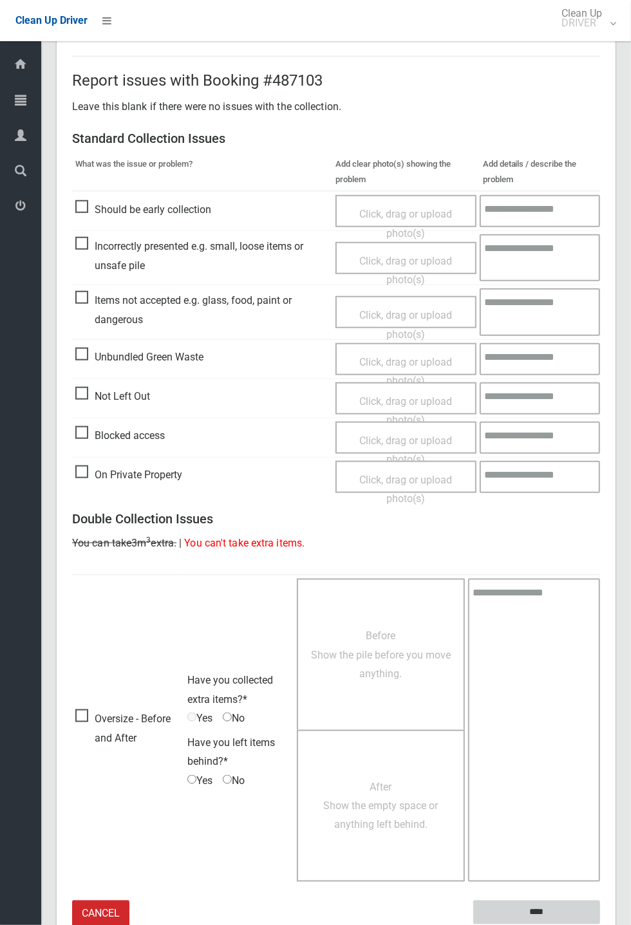
click at [600, 924] on input "****" at bounding box center [536, 912] width 127 height 24
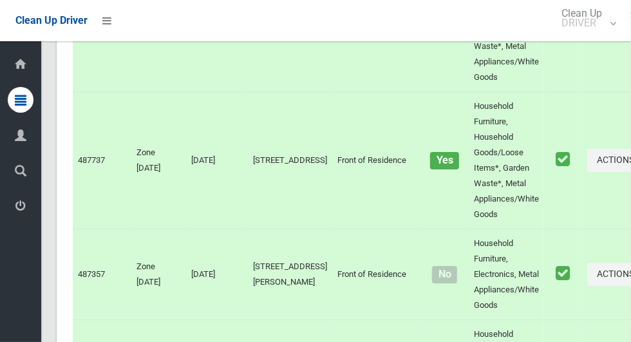
scroll to position [7911, 0]
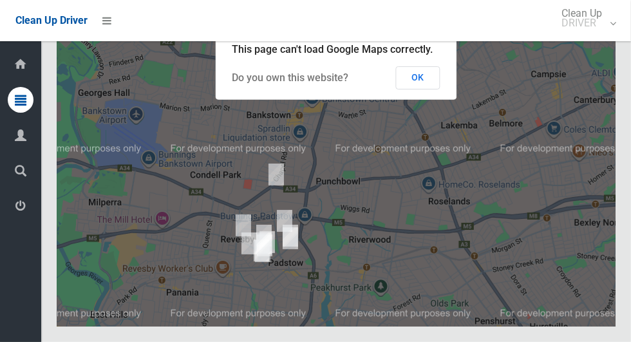
click at [416, 89] on button "OK" at bounding box center [418, 77] width 44 height 23
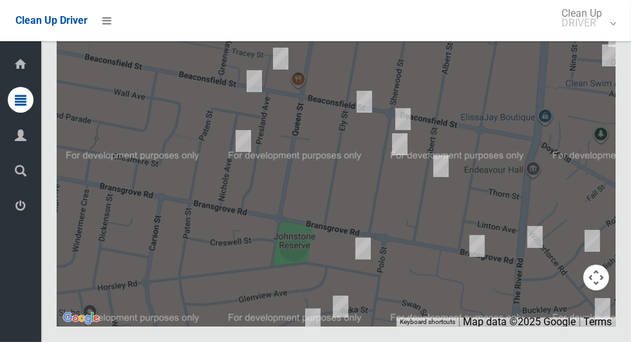
click at [247, 228] on div at bounding box center [336, 166] width 558 height 322
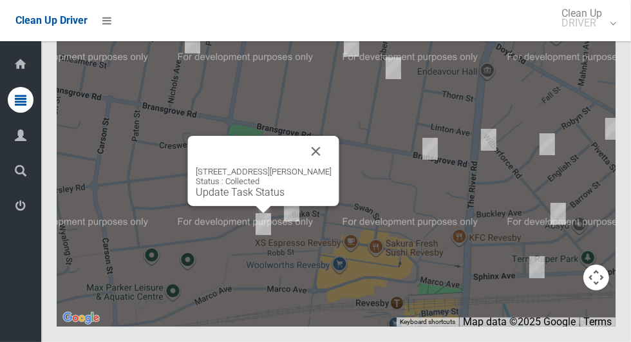
click at [325, 167] on button "Close" at bounding box center [315, 151] width 31 height 31
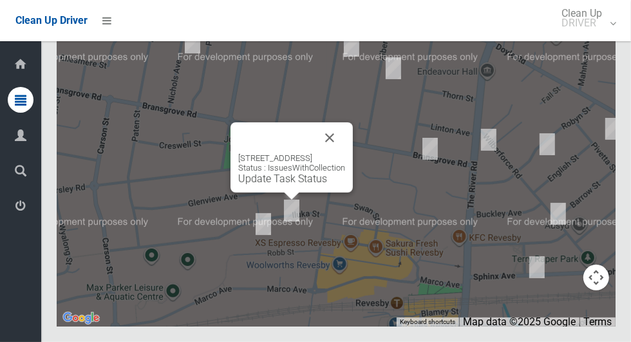
click at [345, 153] on button "Close" at bounding box center [329, 137] width 31 height 31
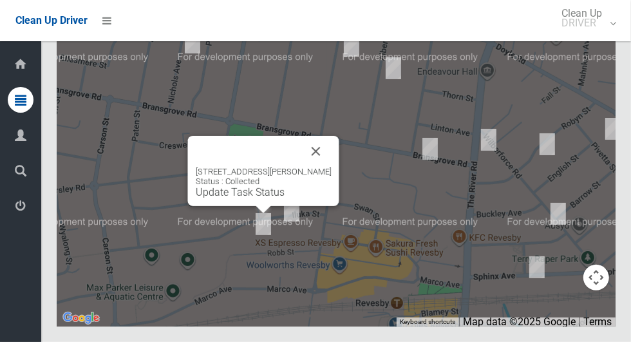
click at [317, 167] on button "Close" at bounding box center [315, 151] width 31 height 31
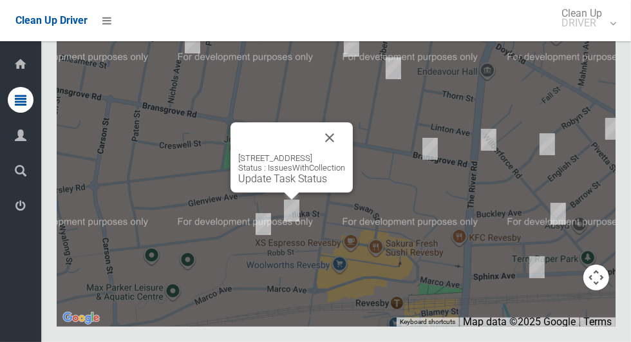
click at [342, 153] on button "Close" at bounding box center [329, 137] width 31 height 31
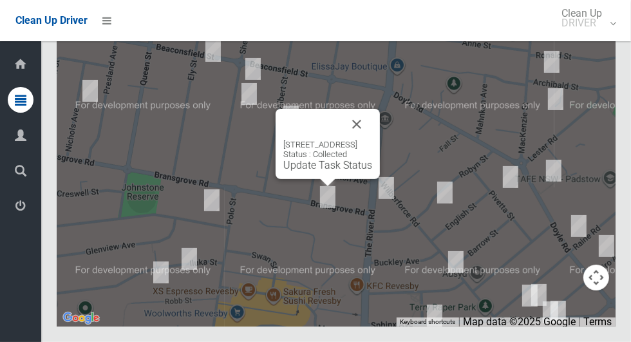
click at [372, 140] on button "Close" at bounding box center [356, 124] width 31 height 31
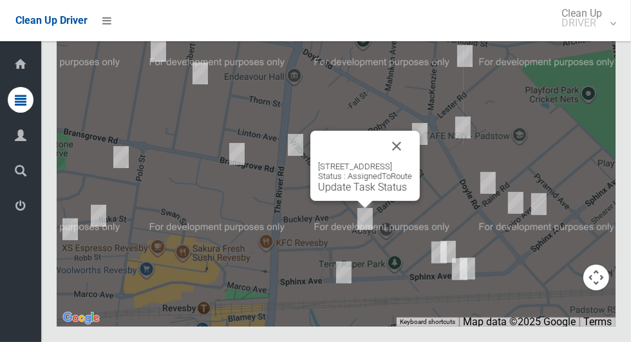
click at [412, 161] on button "Close" at bounding box center [396, 146] width 31 height 31
click at [353, 193] on link "Update Task Status" at bounding box center [362, 187] width 89 height 12
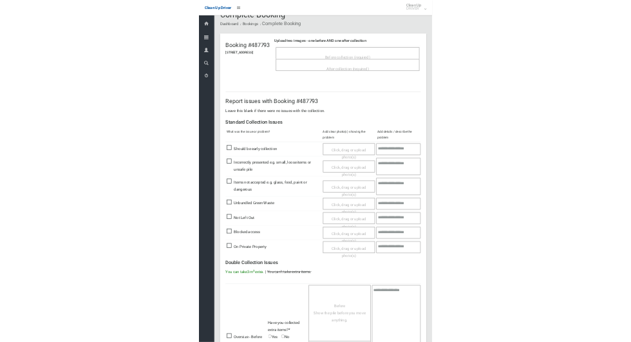
scroll to position [30, 0]
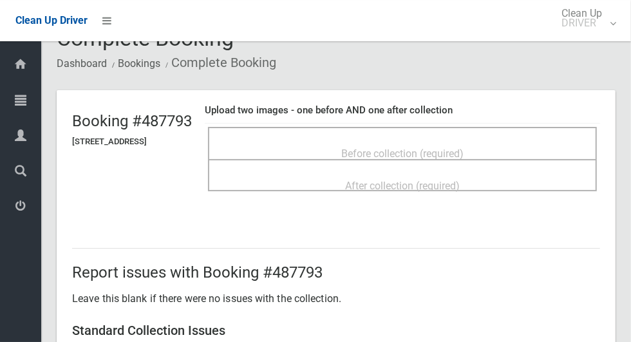
click at [442, 147] on span "Before collection (required)" at bounding box center [402, 153] width 122 height 12
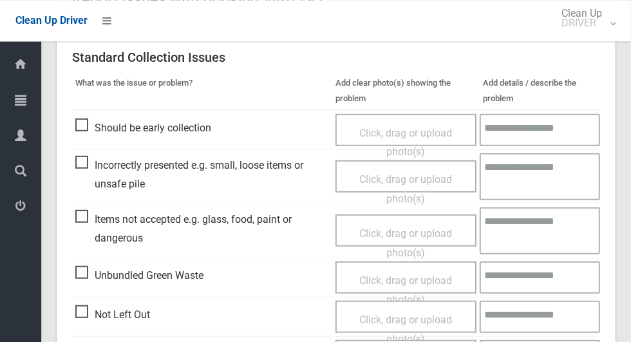
scroll to position [415, 0]
click at [90, 217] on span "Items not accepted e.g. glass, food, paint or dangerous" at bounding box center [202, 229] width 254 height 38
click at [430, 237] on span "Click, drag or upload photo(s)" at bounding box center [405, 243] width 93 height 32
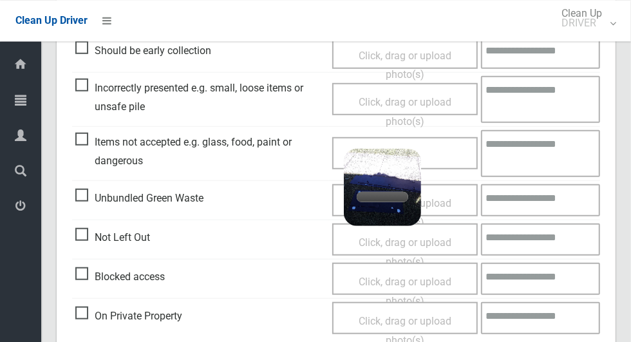
scroll to position [483, 0]
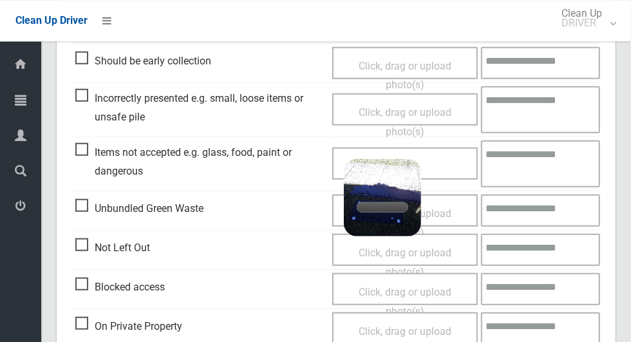
click at [545, 162] on textarea at bounding box center [540, 163] width 119 height 47
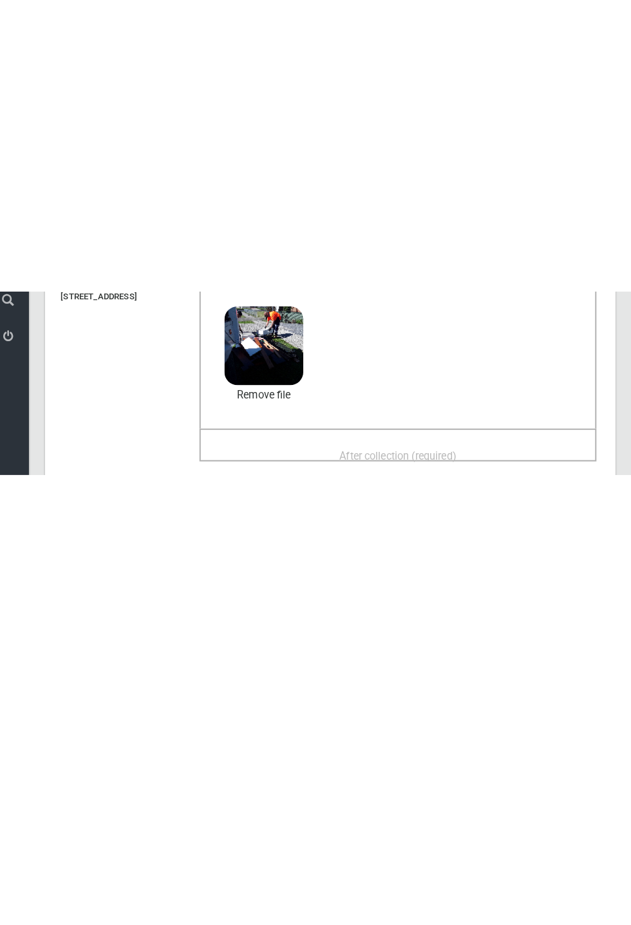
scroll to position [28, 0]
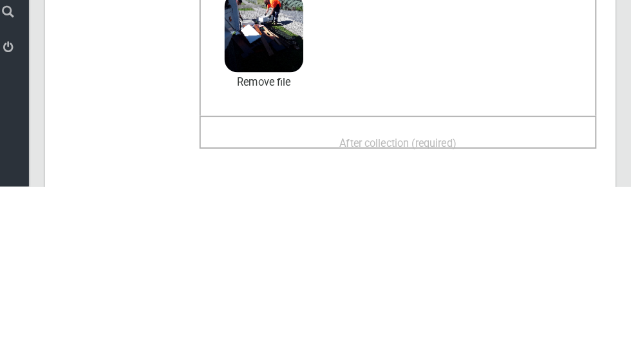
type textarea "**********"
click at [433, 300] on span "After collection (required)" at bounding box center [402, 299] width 115 height 12
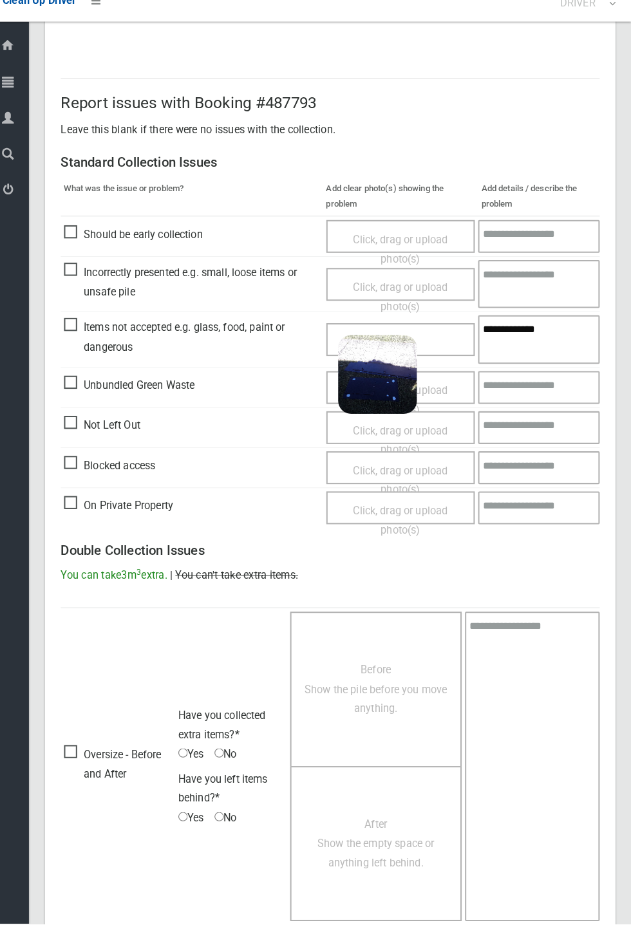
scroll to position [447, 0]
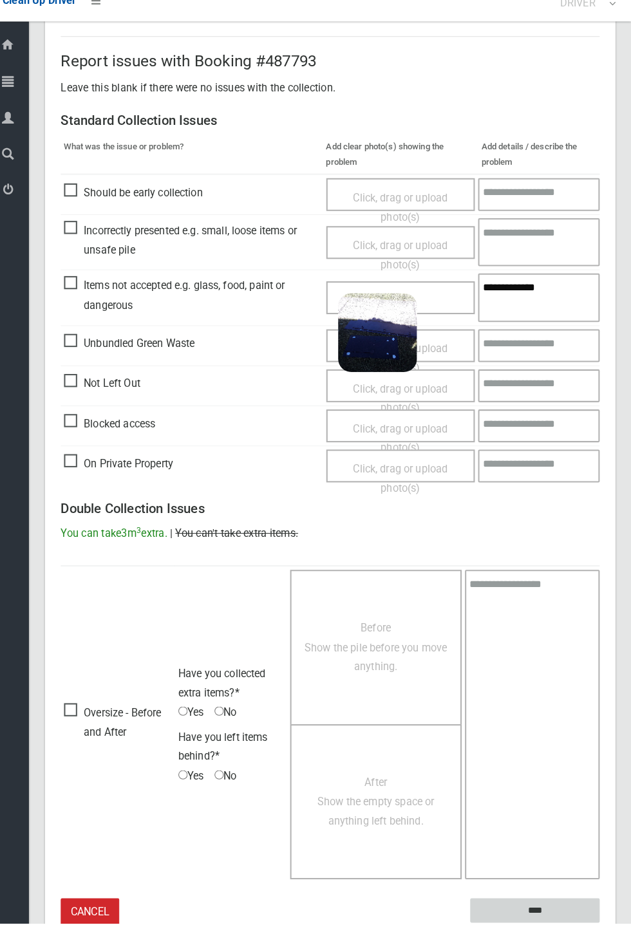
click at [600, 341] on input "****" at bounding box center [536, 912] width 127 height 24
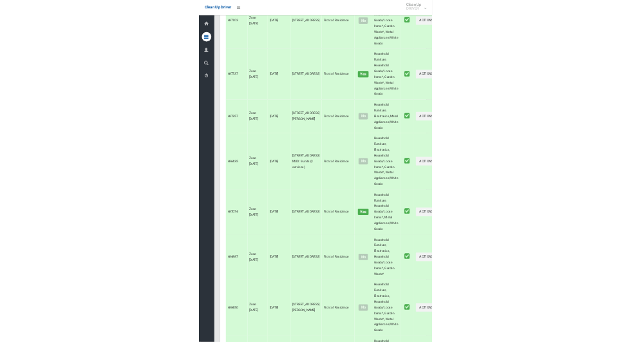
scroll to position [7305, 0]
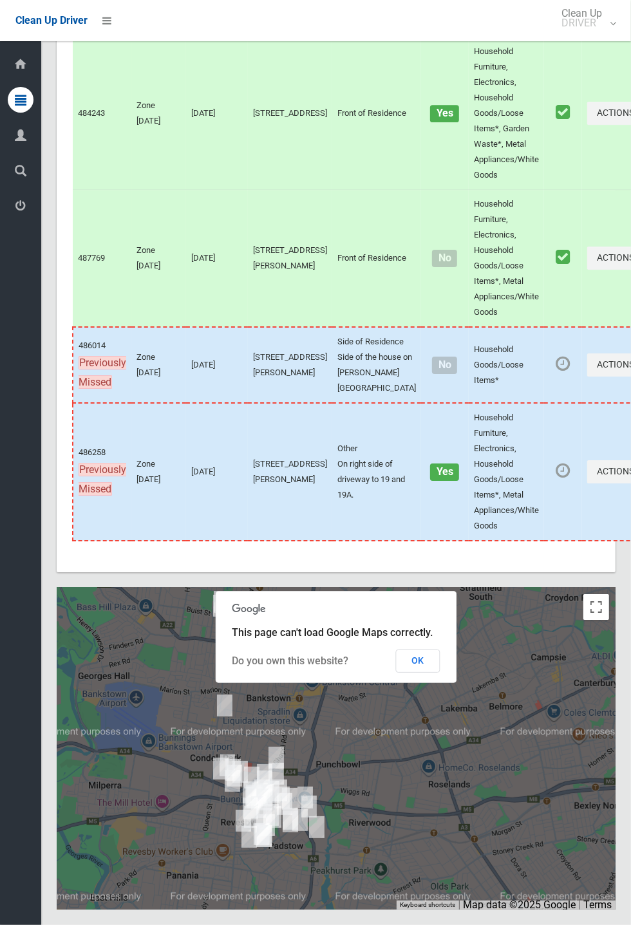
click at [440, 672] on button "OK" at bounding box center [418, 660] width 44 height 23
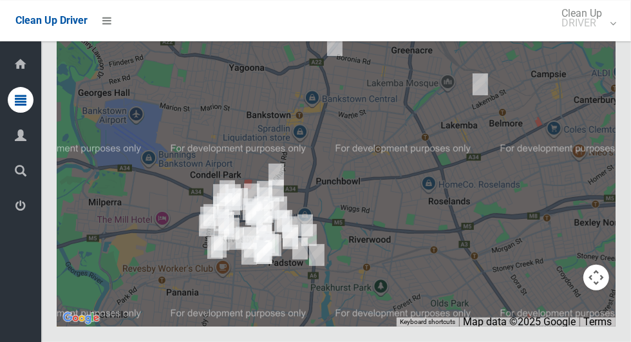
scroll to position [7893, 0]
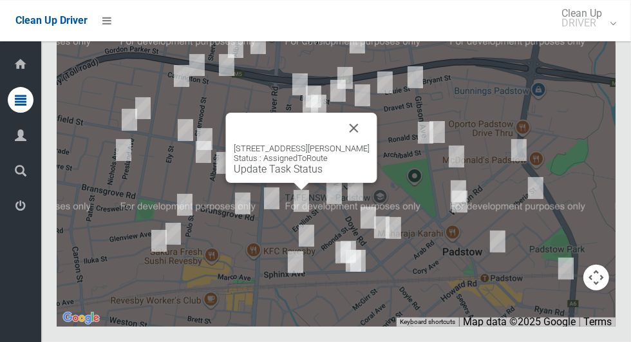
click at [362, 143] on button "Close" at bounding box center [353, 128] width 31 height 31
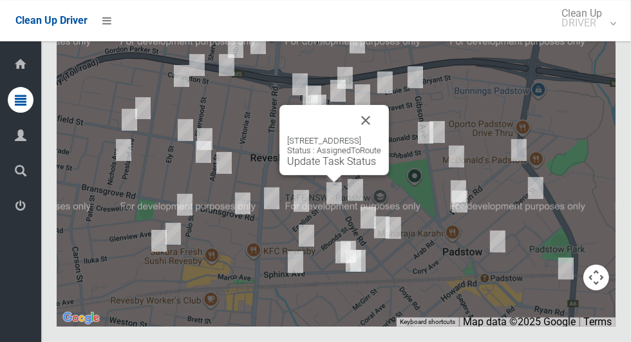
click at [381, 136] on button "Close" at bounding box center [365, 120] width 31 height 31
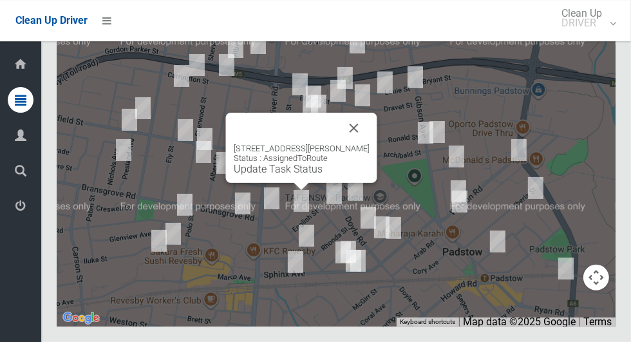
click at [293, 183] on div "21 Robyn Street, REVESBY NSW 2212 Status : AssignedToRoute Update Task Status" at bounding box center [301, 148] width 151 height 70
click at [288, 175] on link "Update Task Status" at bounding box center [278, 169] width 89 height 12
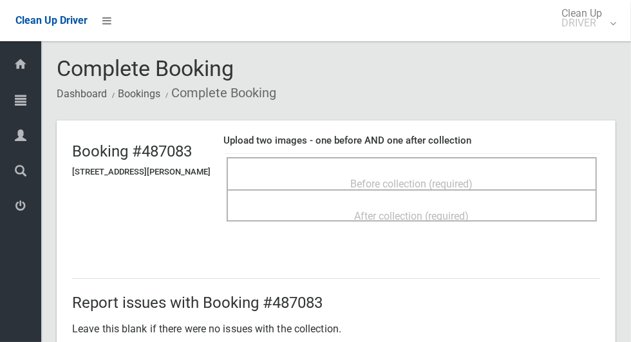
click at [425, 178] on span "Before collection (required)" at bounding box center [412, 184] width 122 height 12
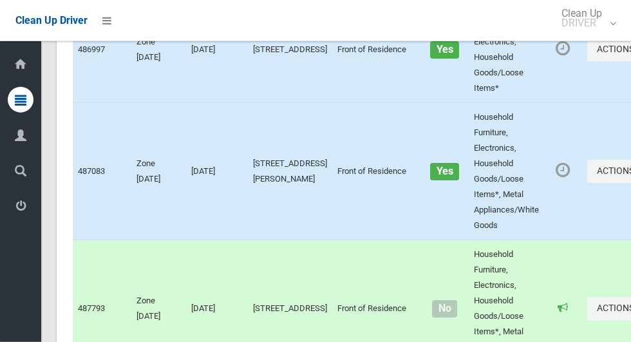
scroll to position [4204, 0]
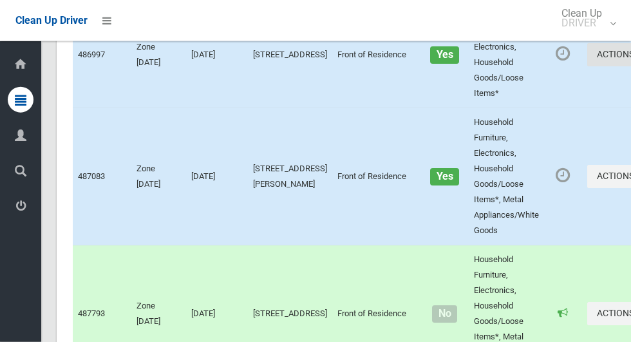
click at [587, 67] on button "Actions" at bounding box center [618, 55] width 62 height 24
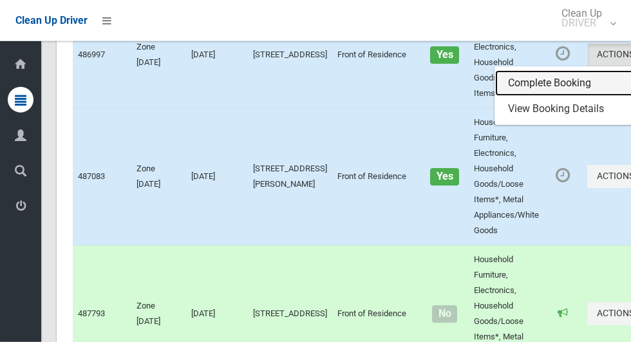
click at [527, 96] on link "Complete Booking" at bounding box center [571, 83] width 153 height 26
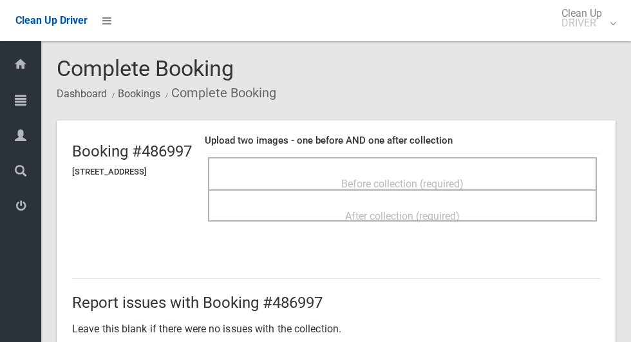
click at [449, 178] on span "Before collection (required)" at bounding box center [402, 184] width 122 height 12
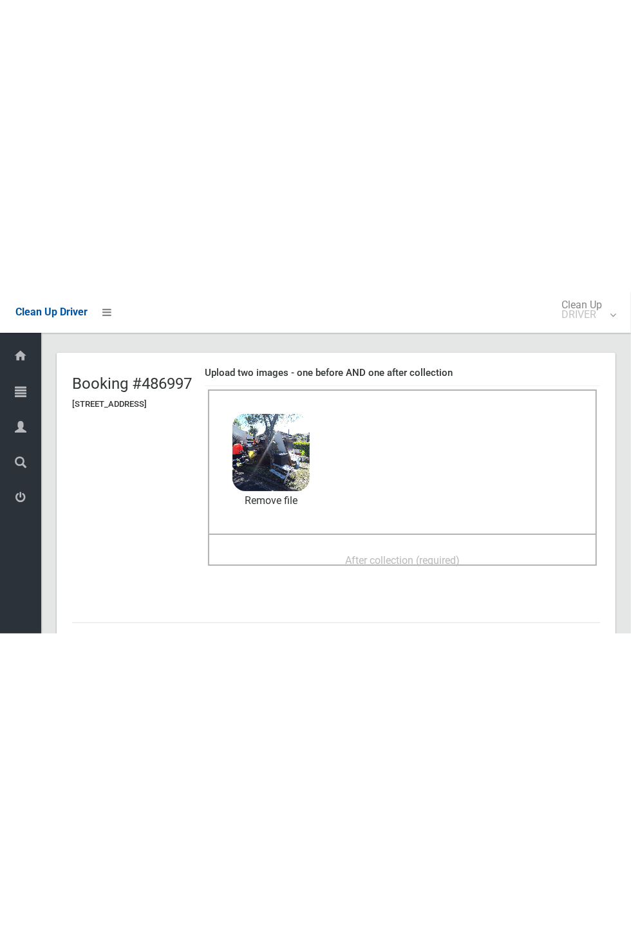
scroll to position [57, 0]
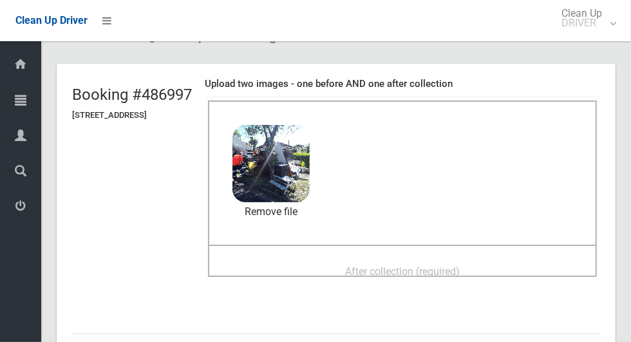
click at [507, 259] on div "After collection (required)" at bounding box center [402, 271] width 360 height 24
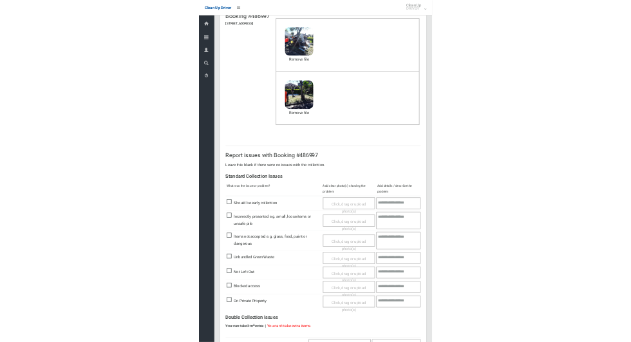
scroll to position [447, 0]
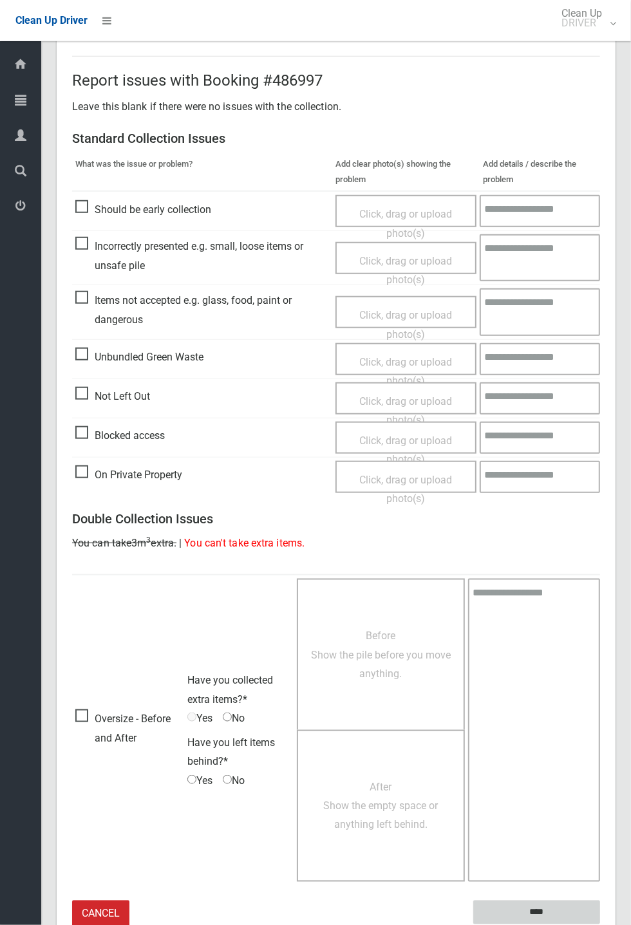
click at [600, 341] on input "****" at bounding box center [536, 912] width 127 height 24
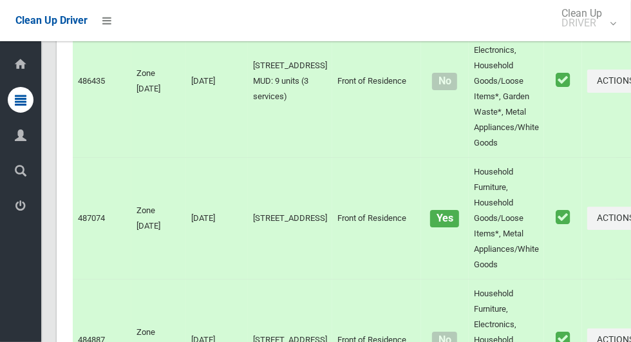
scroll to position [7911, 0]
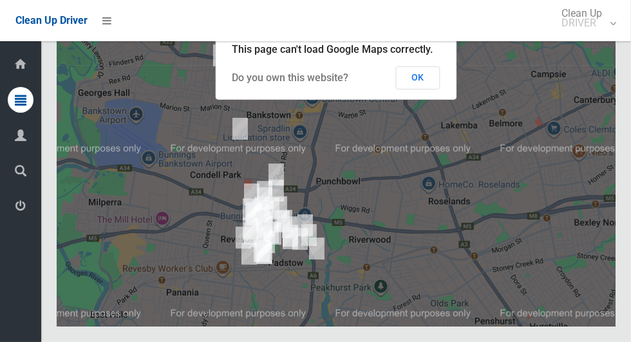
click at [421, 89] on button "OK" at bounding box center [418, 77] width 44 height 23
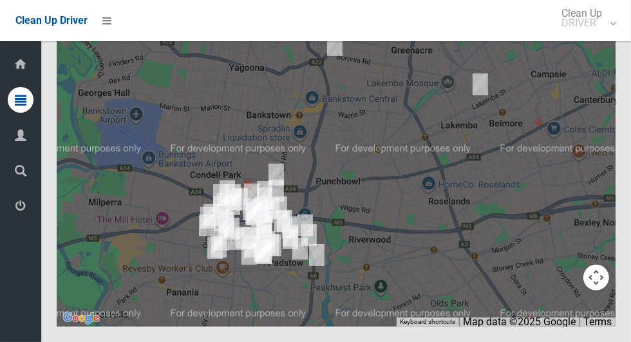
scroll to position [7906, 0]
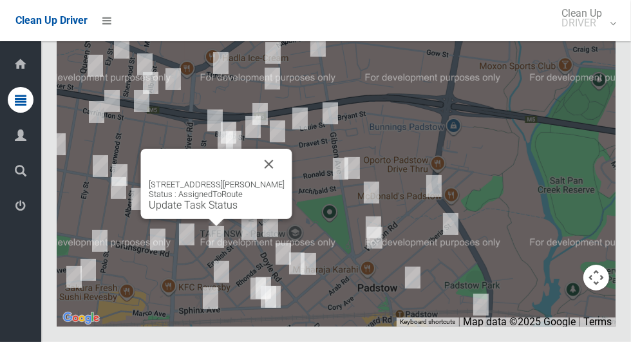
click at [212, 211] on link "Update Task Status" at bounding box center [193, 205] width 89 height 12
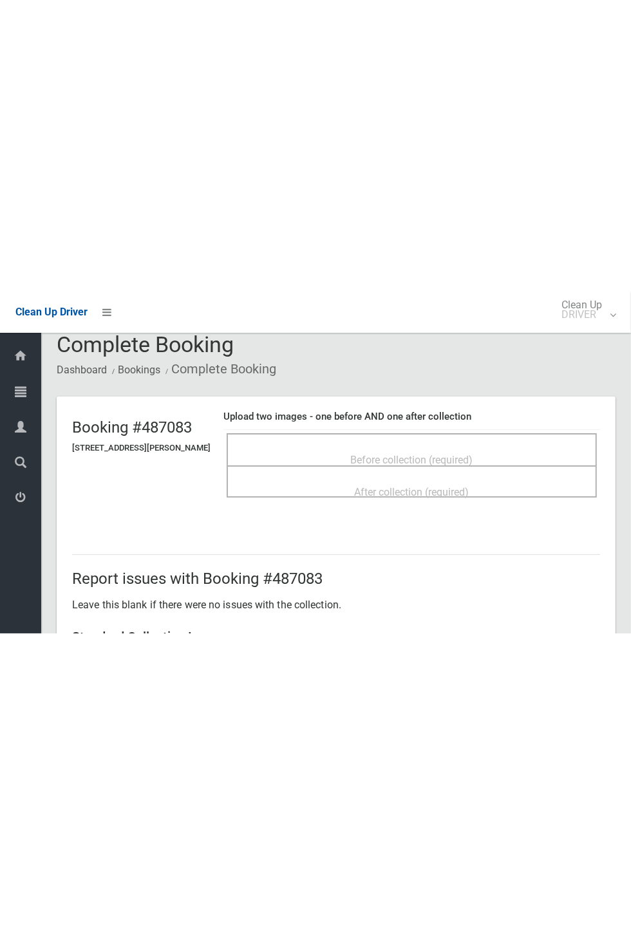
scroll to position [15, 0]
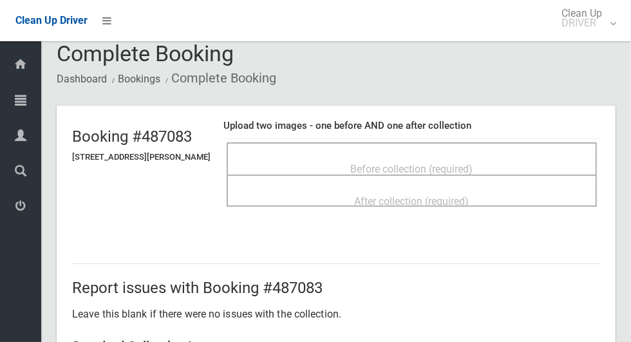
click at [515, 170] on div "Before collection (required)" at bounding box center [412, 168] width 342 height 24
click at [473, 163] on span "Before collection (required)" at bounding box center [412, 169] width 122 height 12
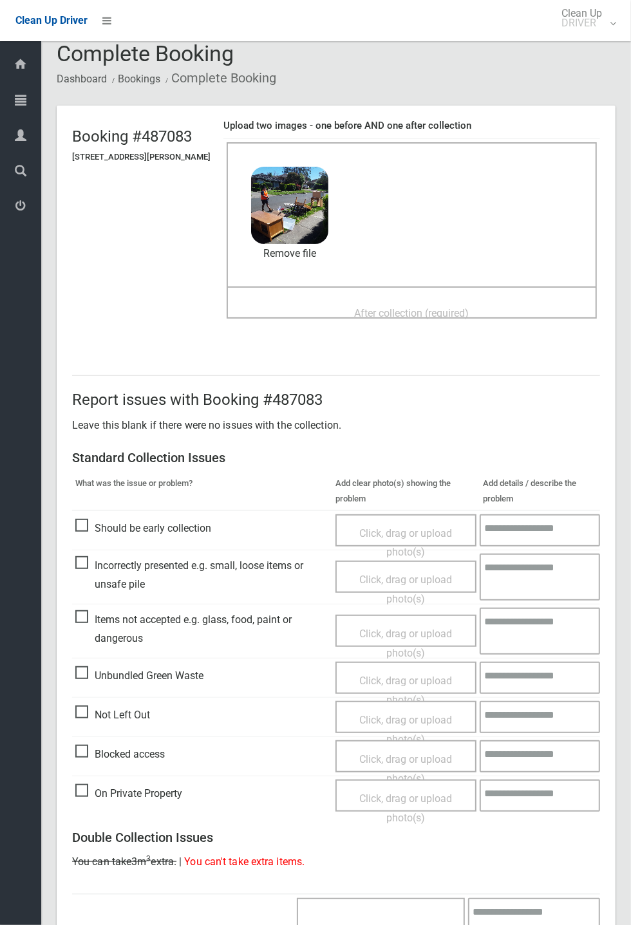
click at [469, 307] on span "After collection (required)" at bounding box center [412, 313] width 115 height 12
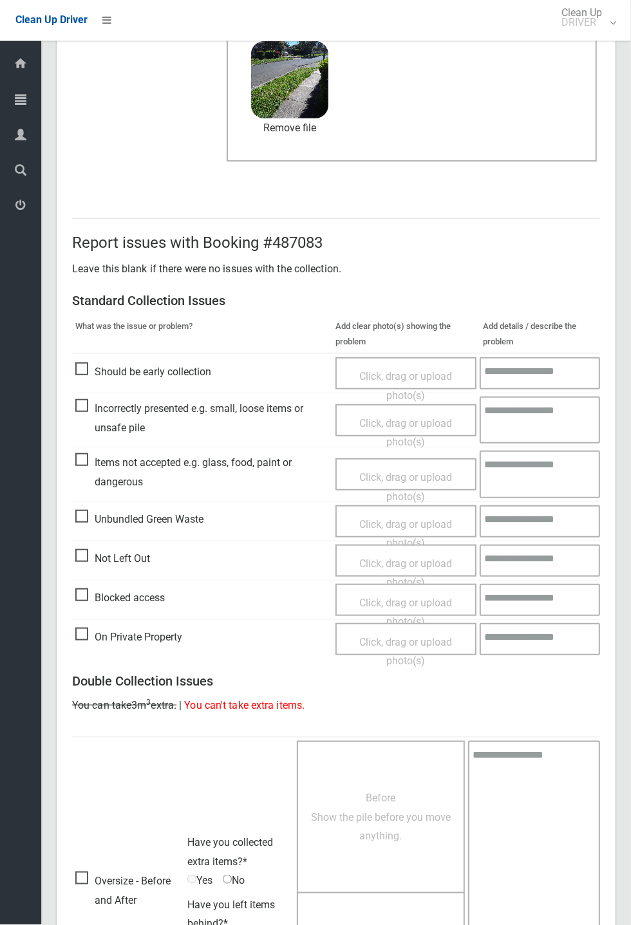
scroll to position [447, 0]
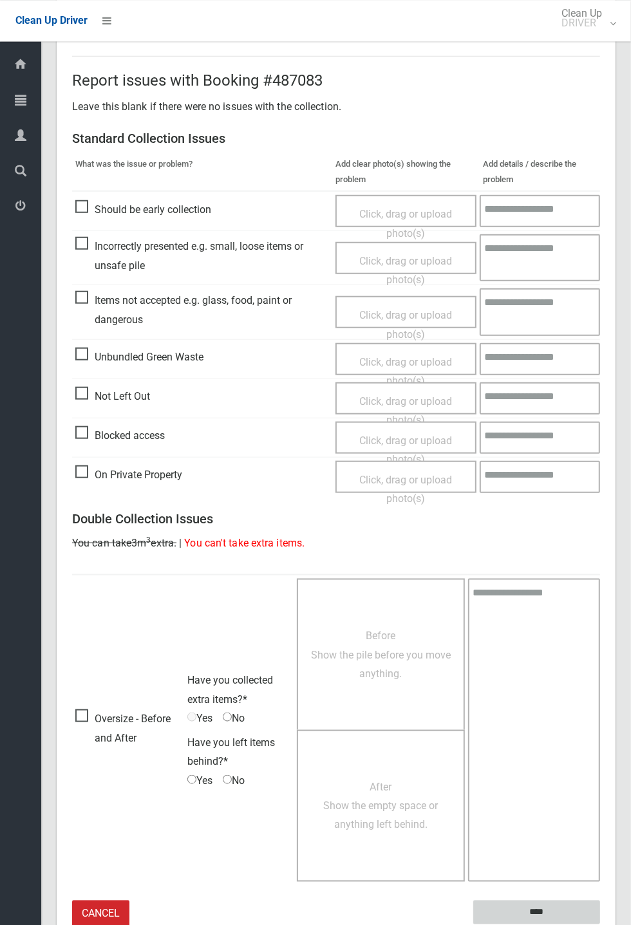
click at [600, 341] on input "****" at bounding box center [536, 912] width 127 height 24
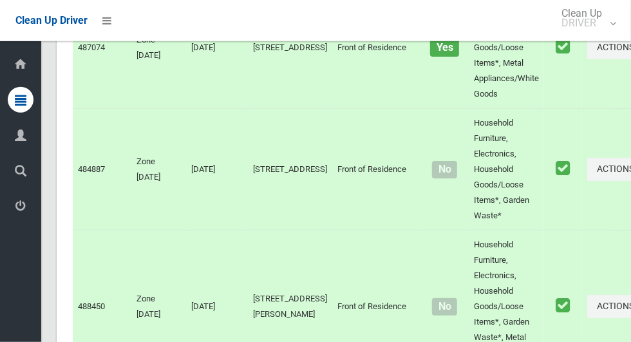
scroll to position [7911, 0]
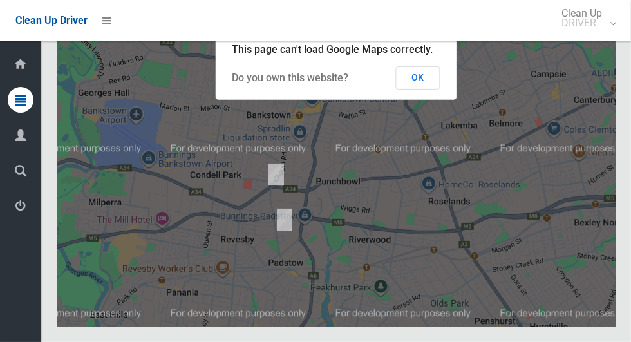
click at [433, 89] on button "OK" at bounding box center [418, 77] width 44 height 23
